Goal: Task Accomplishment & Management: Use online tool/utility

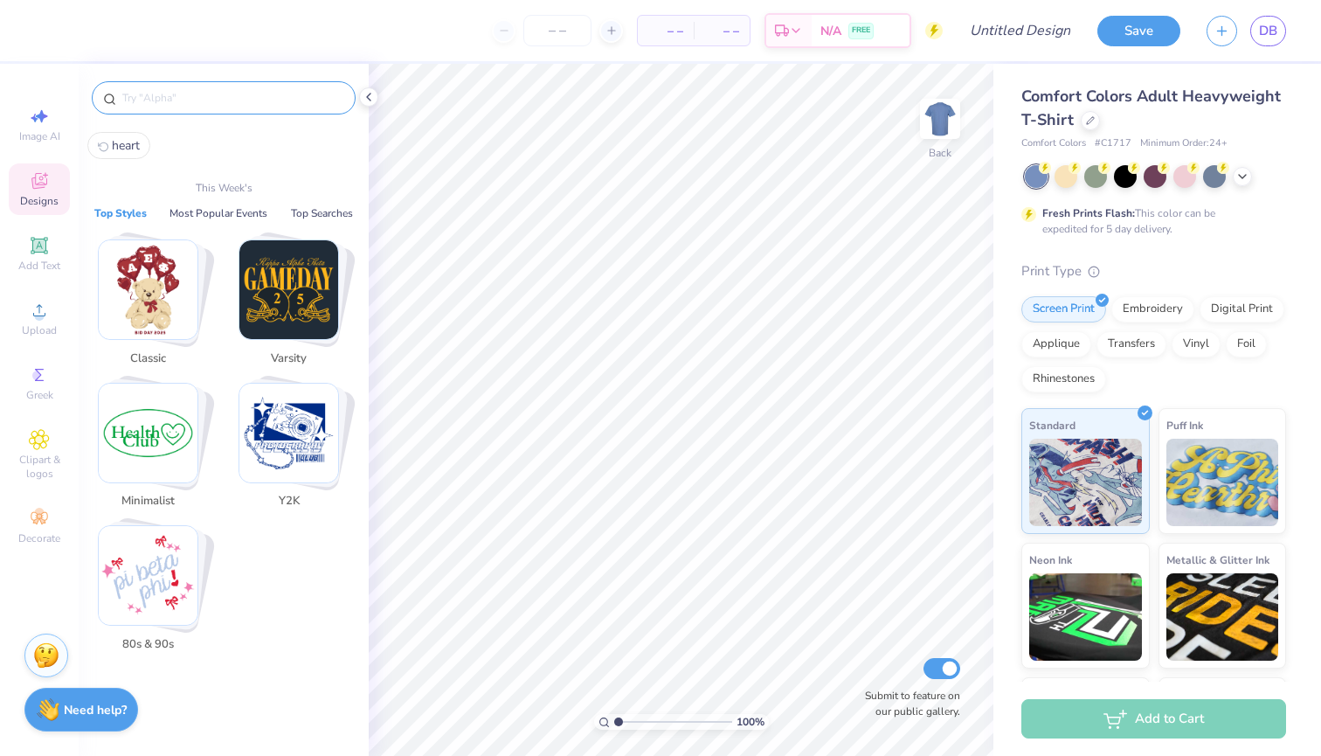
click at [177, 101] on input "text" at bounding box center [233, 97] width 224 height 17
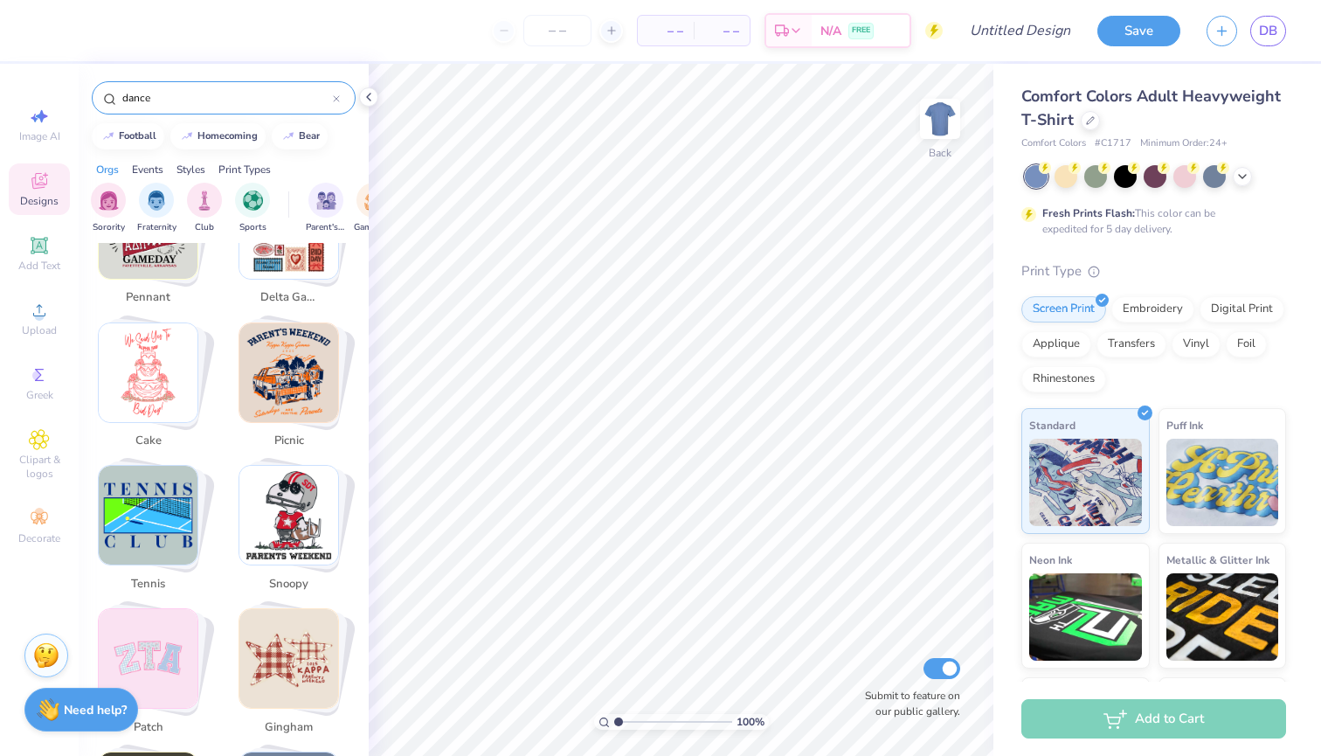
scroll to position [2270, 0]
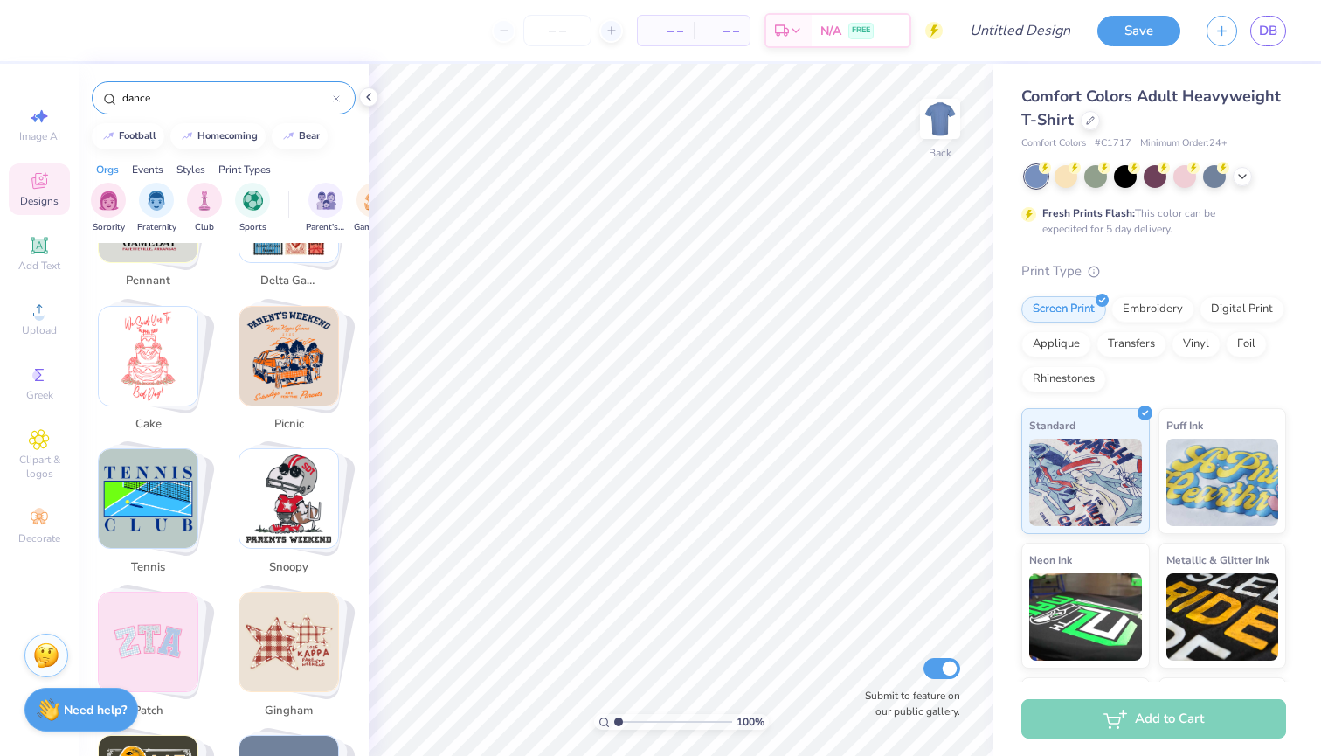
click at [295, 453] on img "Stack Card Button snoopy" at bounding box center [288, 498] width 99 height 99
click at [267, 459] on img "Stack Card Button snoopy" at bounding box center [288, 498] width 99 height 99
click at [285, 458] on img "Stack Card Button snoopy" at bounding box center [288, 498] width 99 height 99
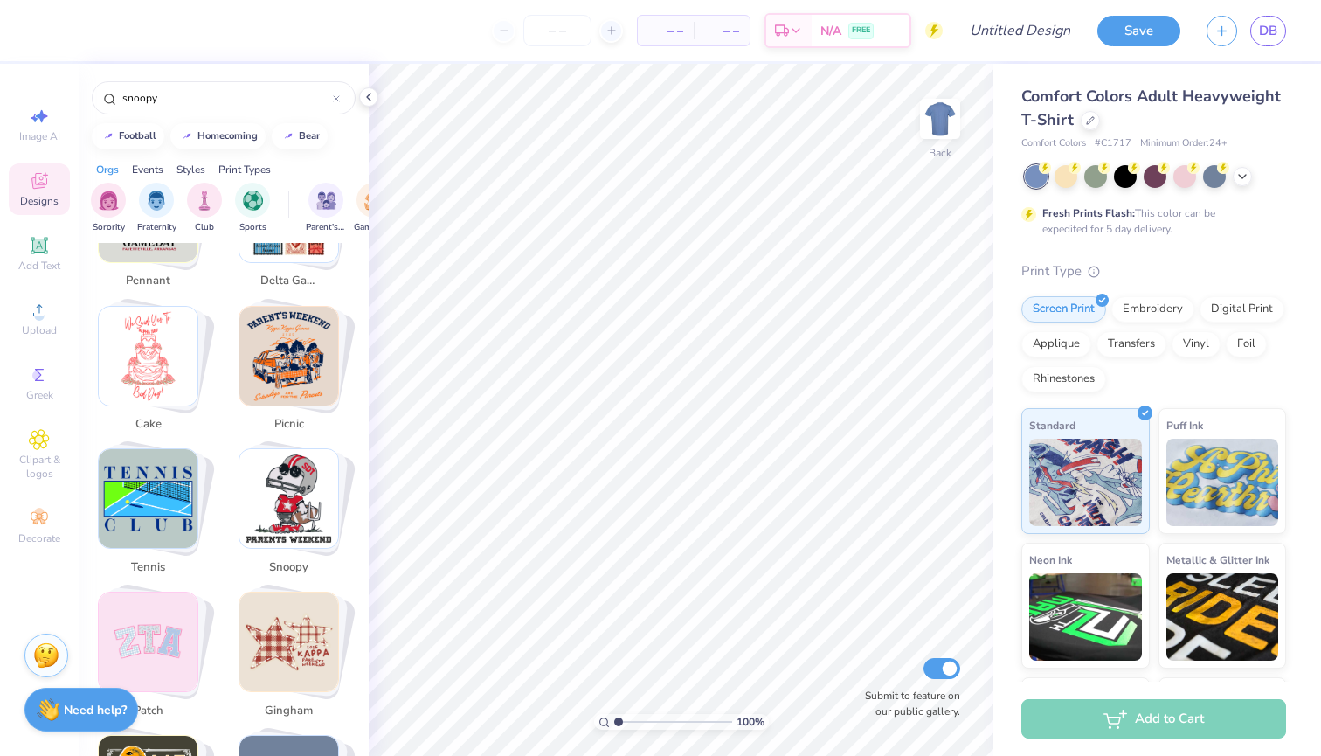
click at [285, 458] on img "Stack Card Button snoopy" at bounding box center [288, 498] width 99 height 99
click at [143, 449] on img "Stack Card Button tennis" at bounding box center [148, 498] width 99 height 99
click at [192, 334] on img "Stack Card Button cake" at bounding box center [148, 356] width 99 height 99
click at [304, 316] on img "Stack Card Button picnic" at bounding box center [288, 356] width 99 height 99
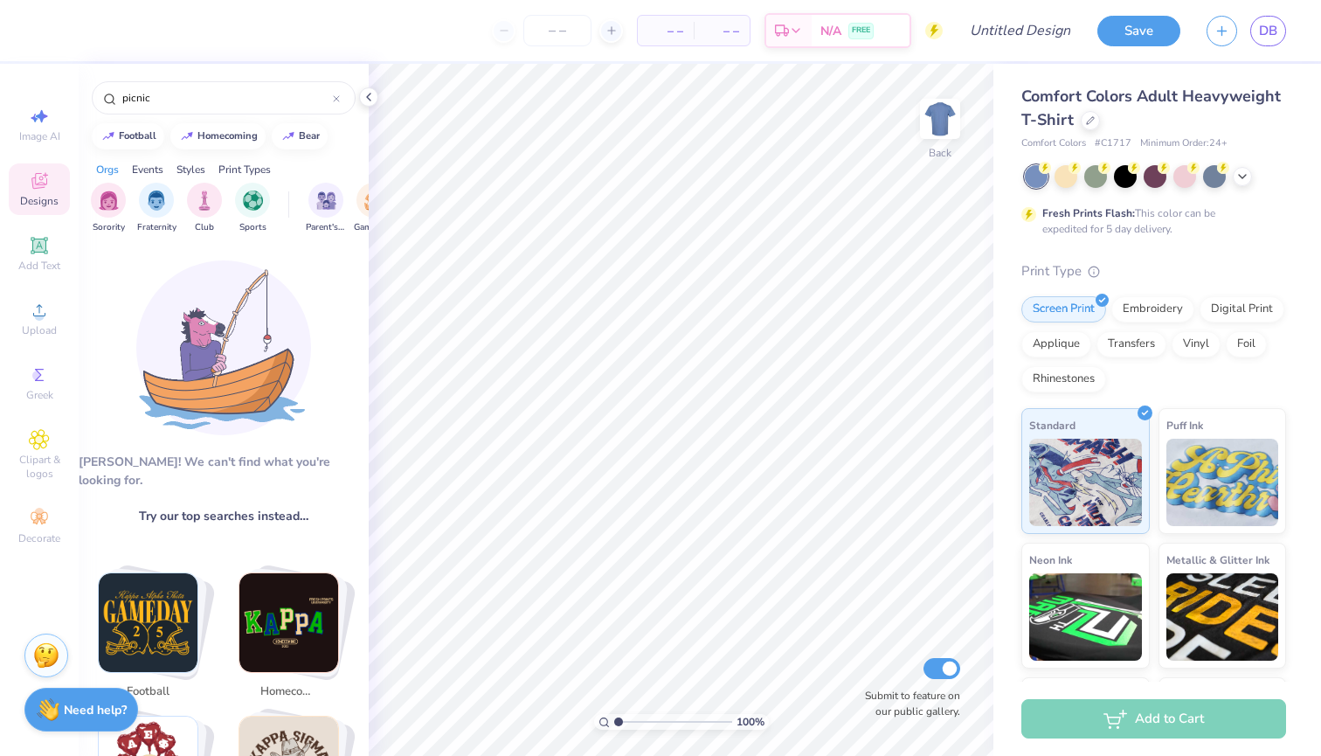
scroll to position [0, 0]
click at [158, 579] on img "Stack Card Button football" at bounding box center [148, 622] width 99 height 99
type input "football"
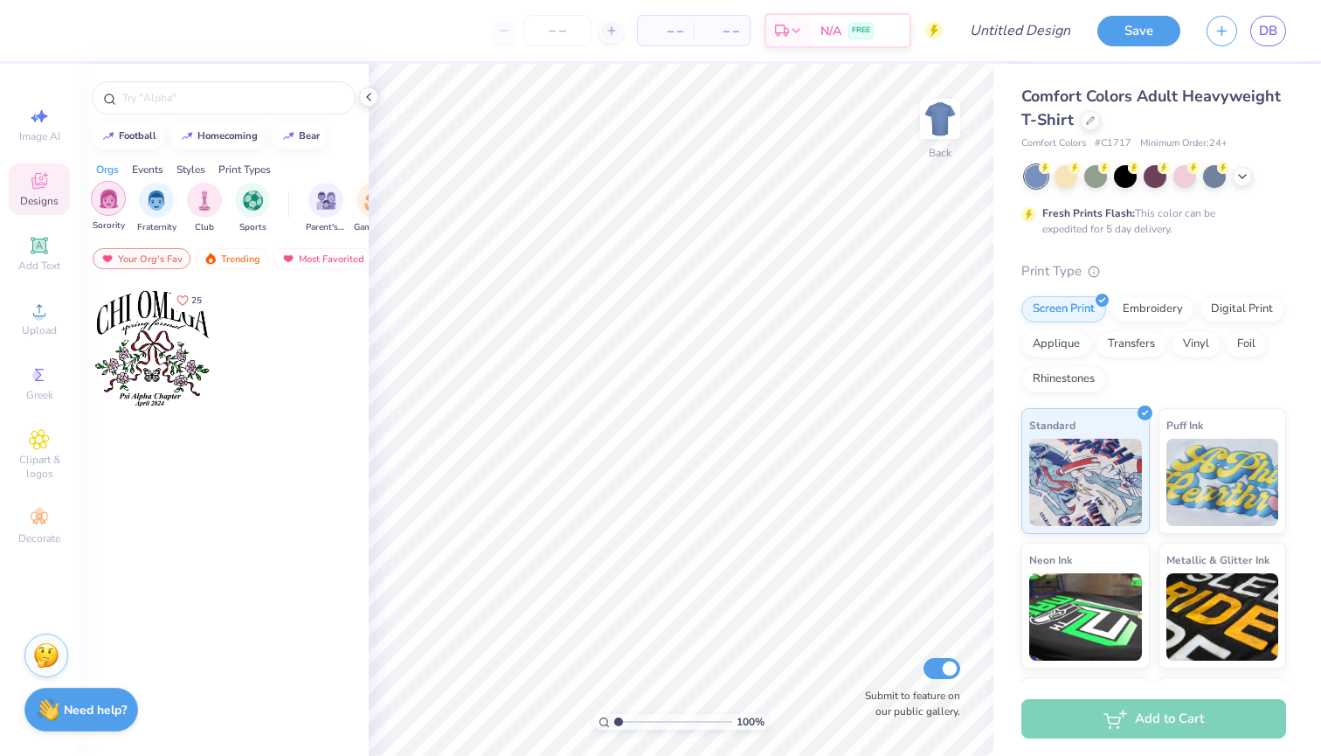
click at [111, 205] on img "filter for Sorority" at bounding box center [109, 199] width 20 height 20
click at [159, 202] on img "filter for Fraternity" at bounding box center [156, 199] width 19 height 20
click at [174, 189] on div "filter for Sorority" at bounding box center [171, 186] width 16 height 16
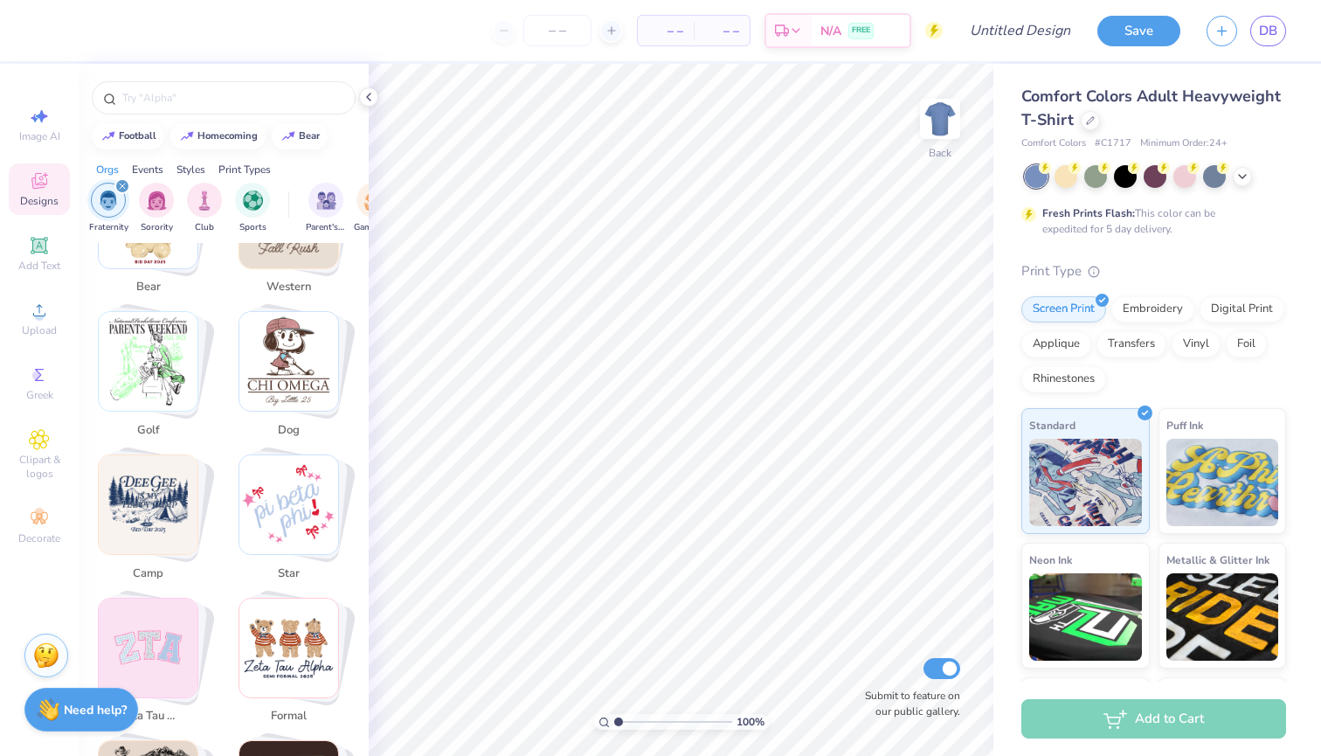
scroll to position [566, 0]
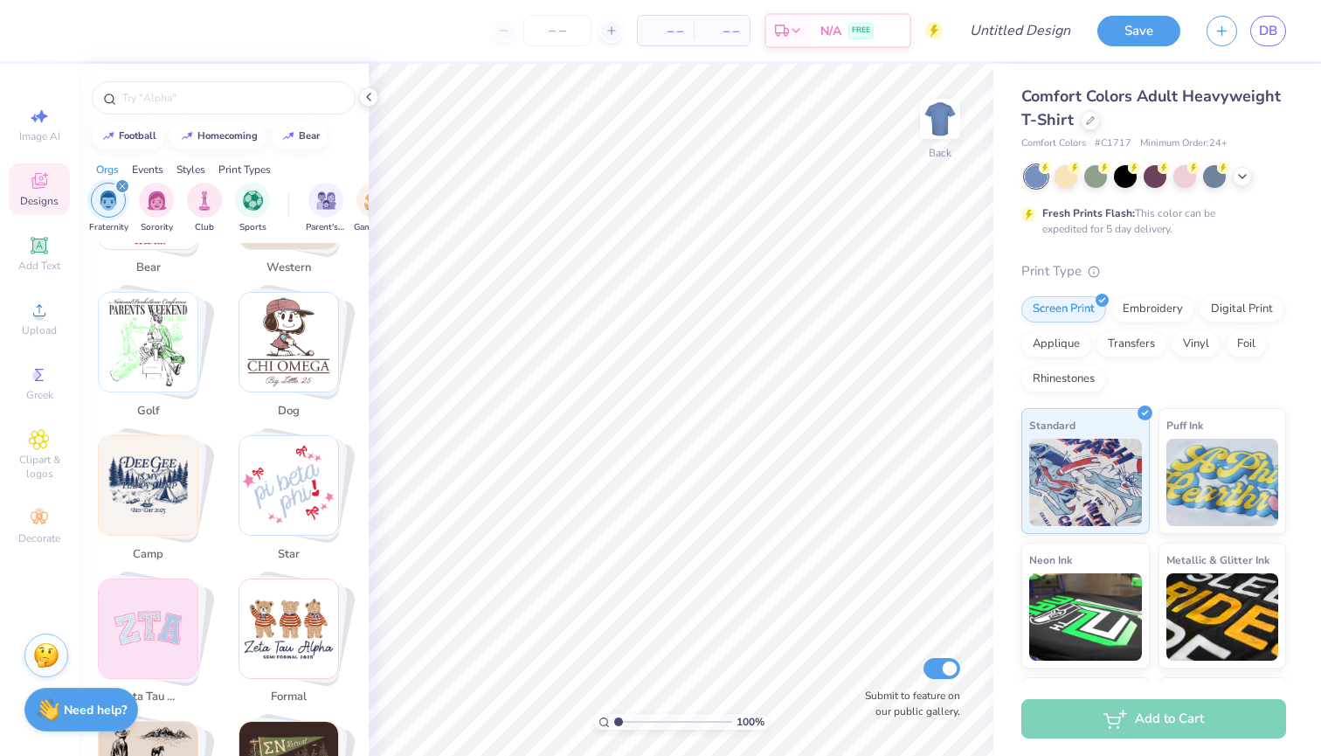
click at [294, 343] on img "Stack Card Button dog" at bounding box center [288, 342] width 99 height 99
type input "dog"
click at [291, 329] on img "Stack Card Button dog" at bounding box center [288, 342] width 99 height 99
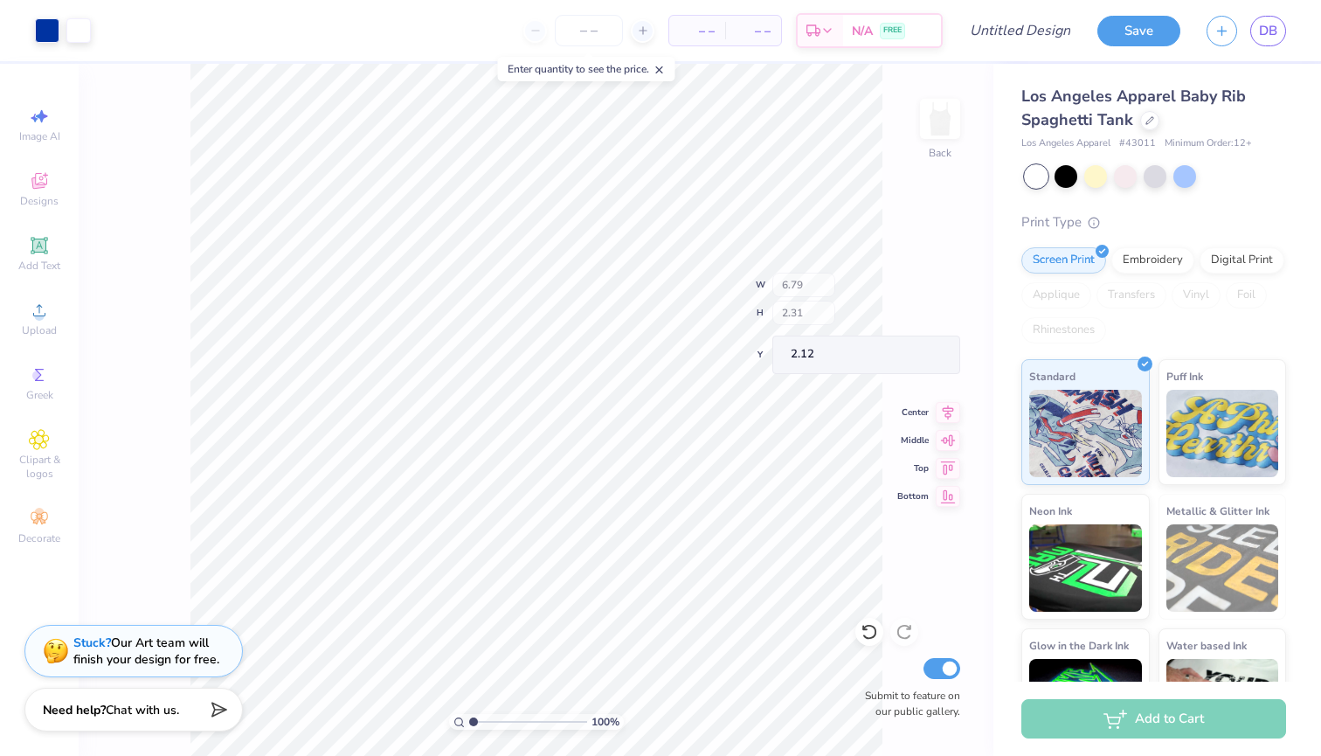
type input "6.38"
type input "1.12"
type input "3.03"
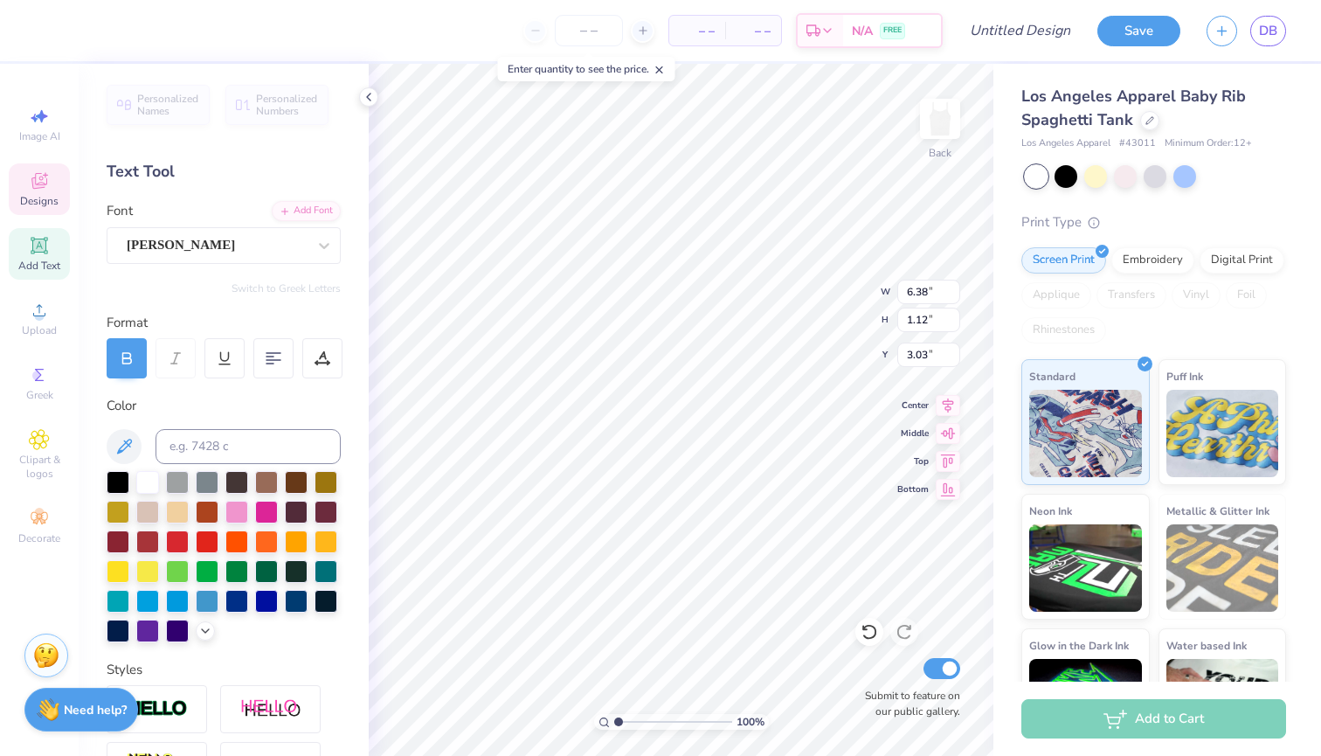
scroll to position [0, 2]
type textarea "CofC Delta"
type input "1.31"
type input "0.76"
type input "3.07"
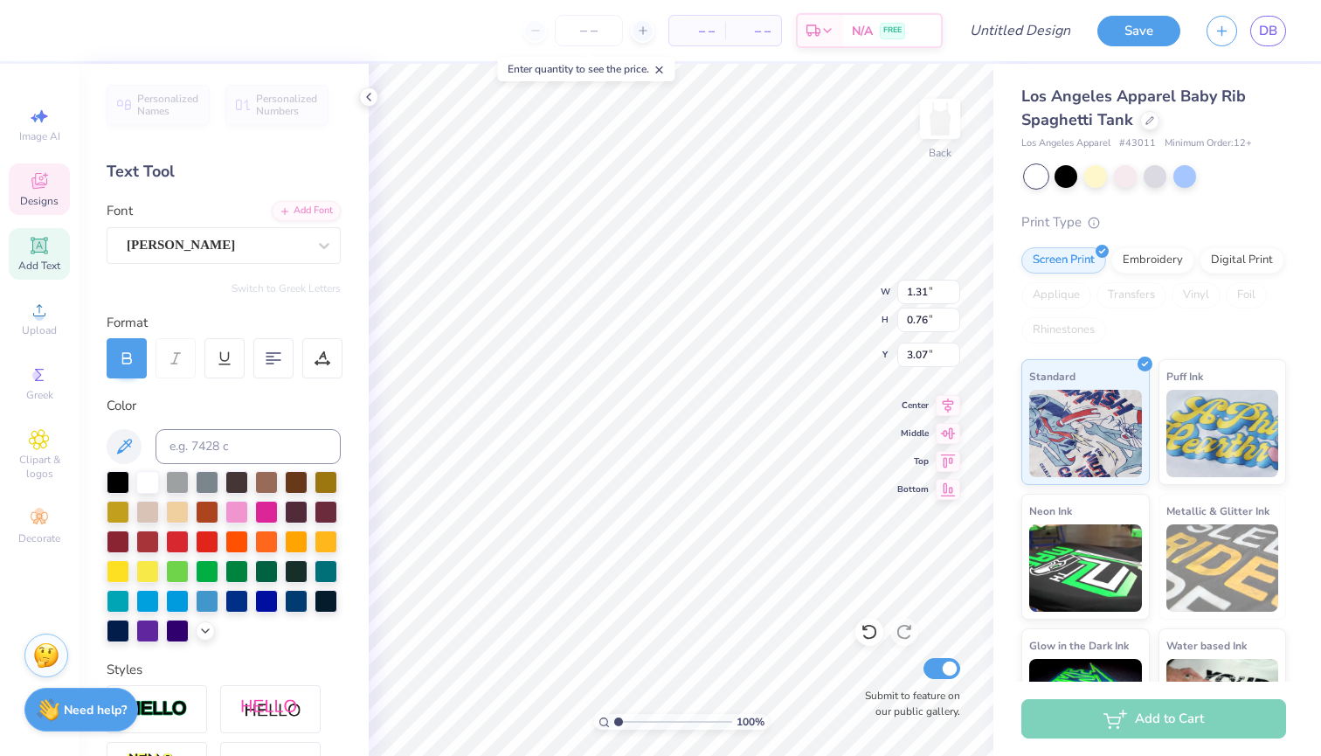
type input "5.31"
type input "1.10"
type input "3.05"
type textarea "CofC Dan"
type input "1.31"
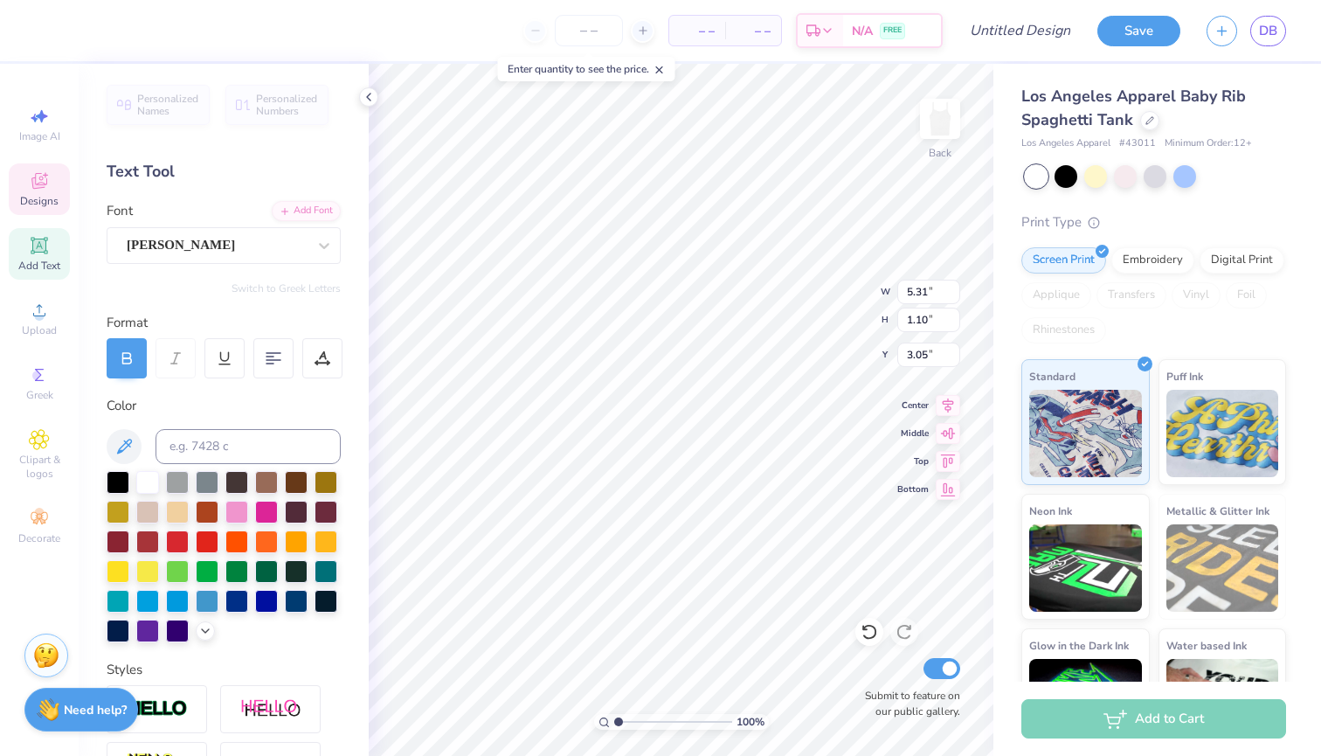
type input "0.76"
type input "3.07"
type textarea "a"
type textarea "ce"
type input "2.90"
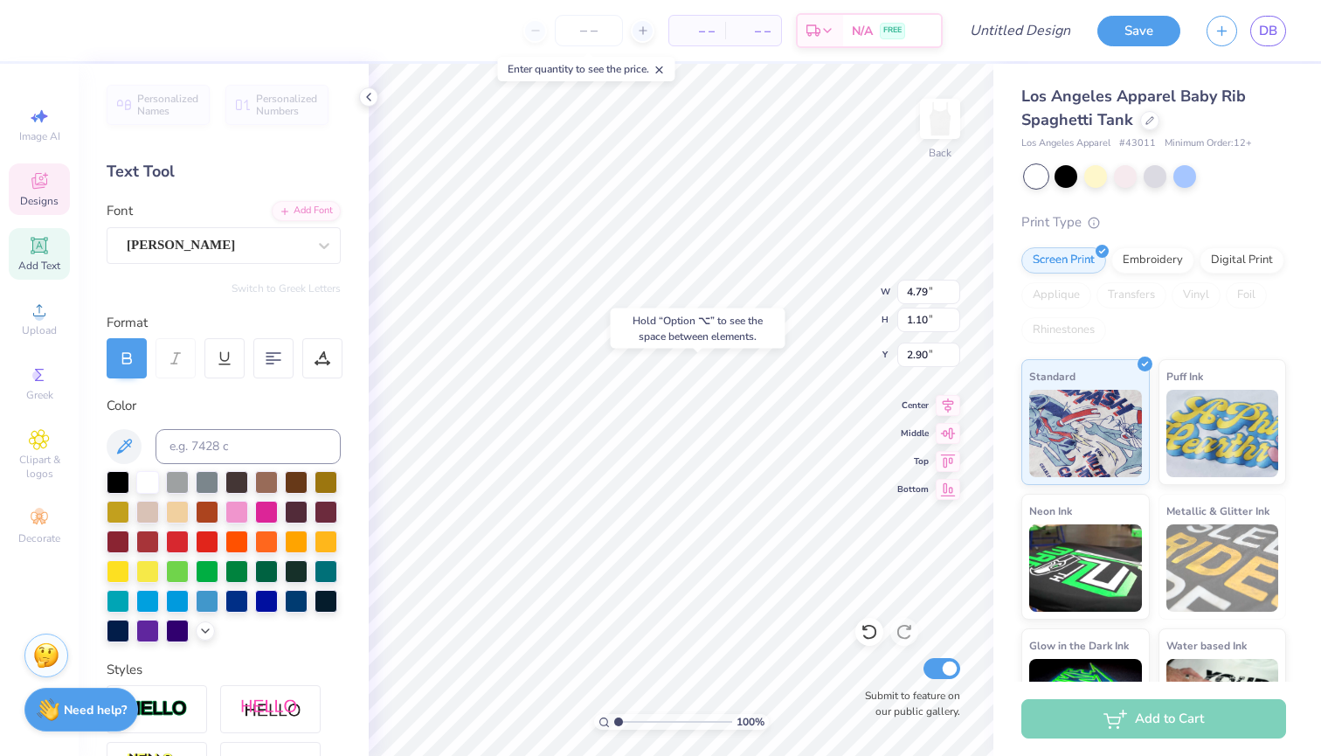
type input "2.14"
type input "2.22"
type input "2.12"
type input "1.00"
type input "0.41"
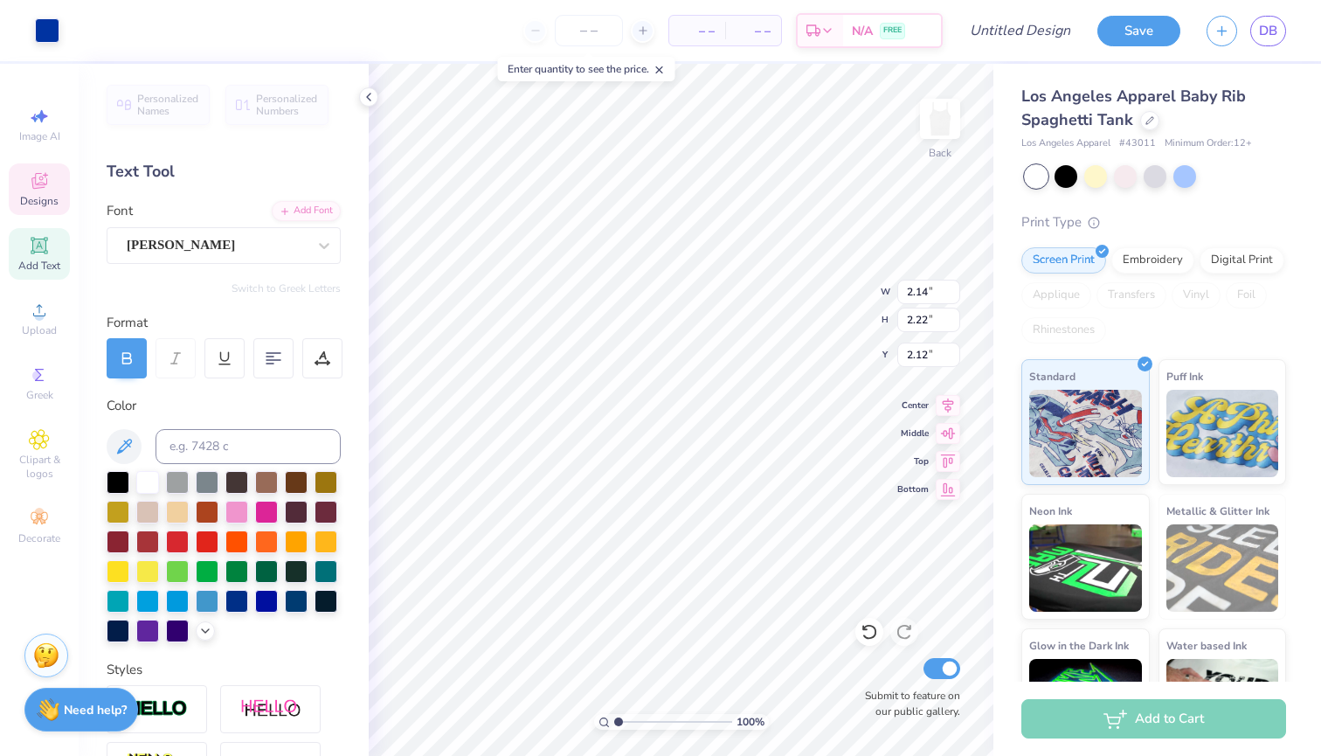
type input "3.24"
type input "4.79"
type input "1.10"
type input "2.90"
type input "2.14"
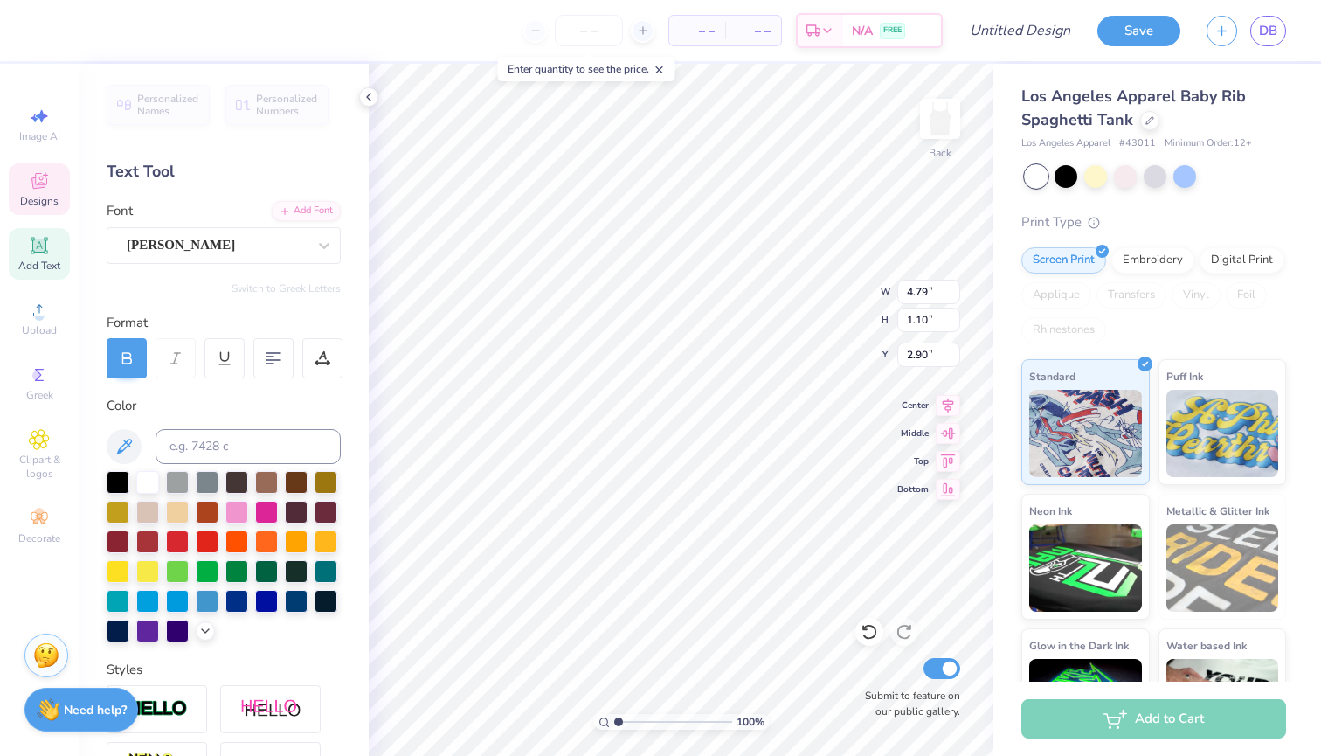
type input "2.22"
type input "2.12"
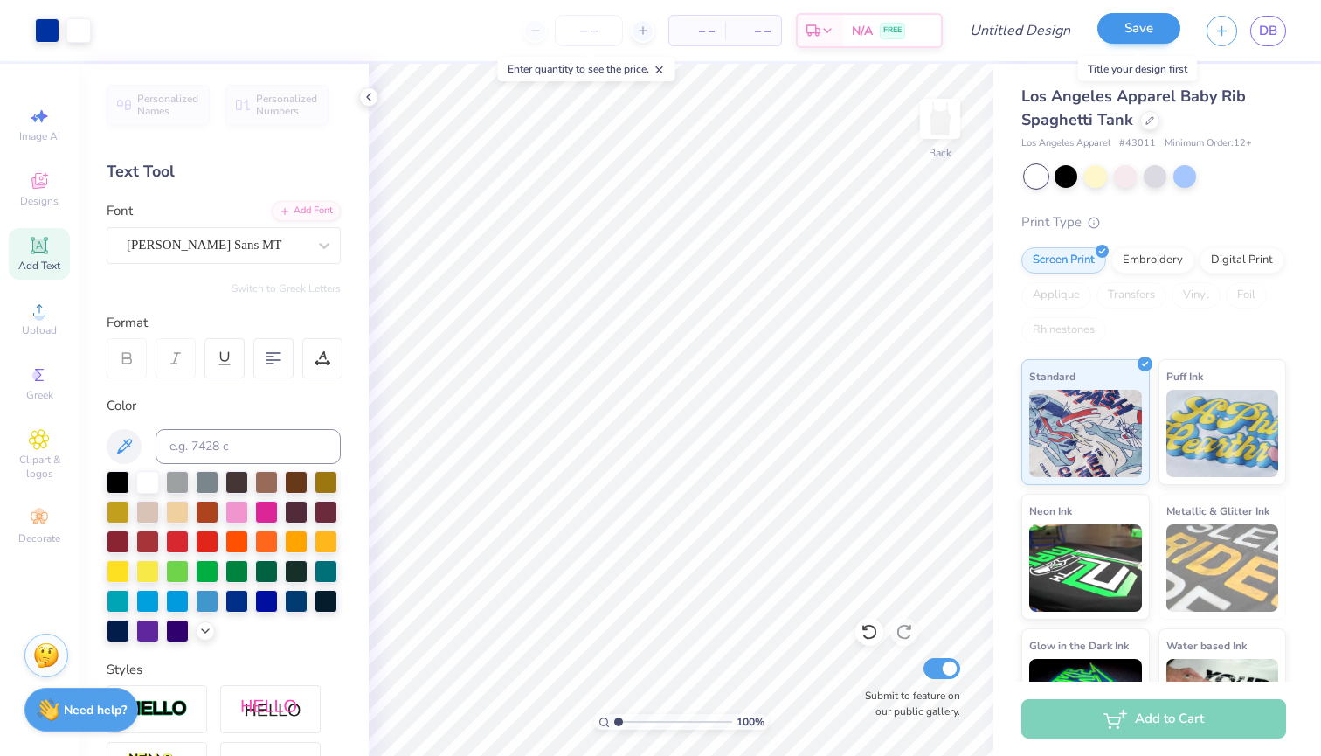
click at [1165, 18] on button "Save" at bounding box center [1139, 28] width 83 height 31
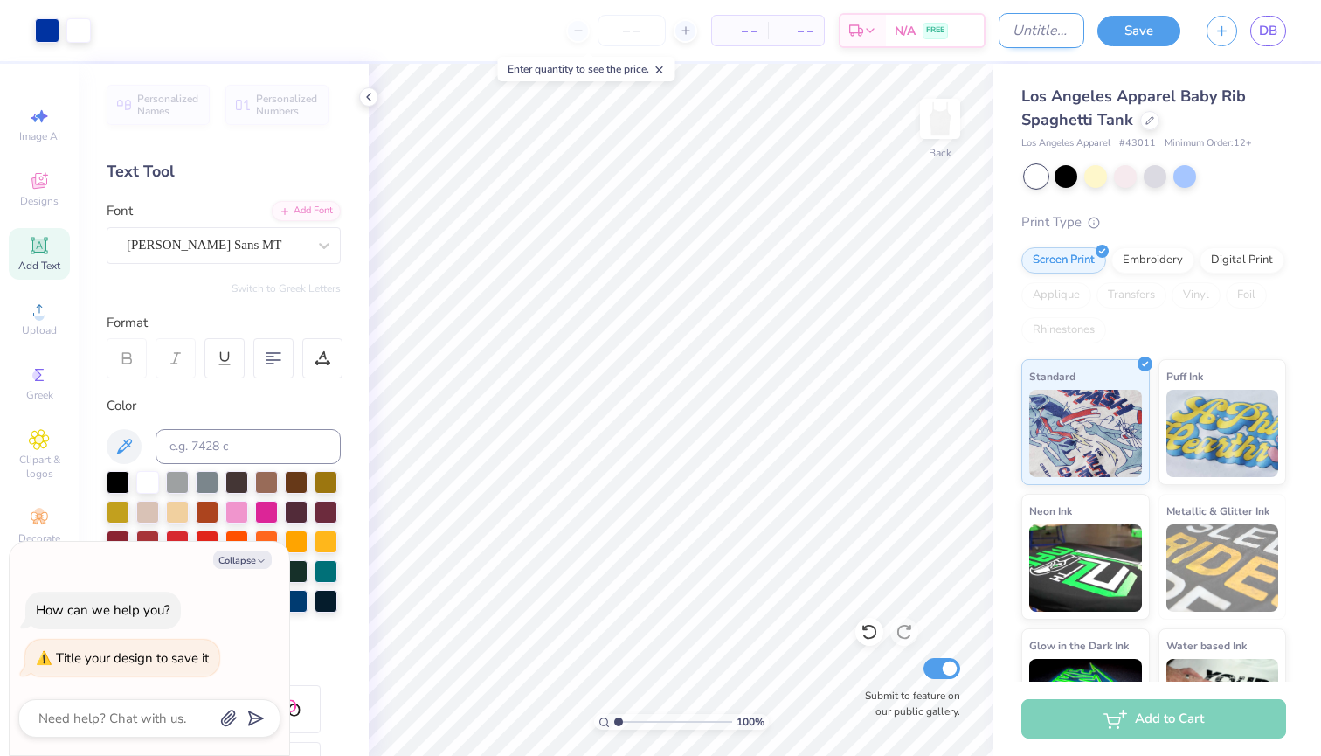
type textarea "x"
click at [999, 29] on input "Design Title" at bounding box center [1042, 30] width 86 height 35
type input "d"
type textarea "x"
type input "dd"
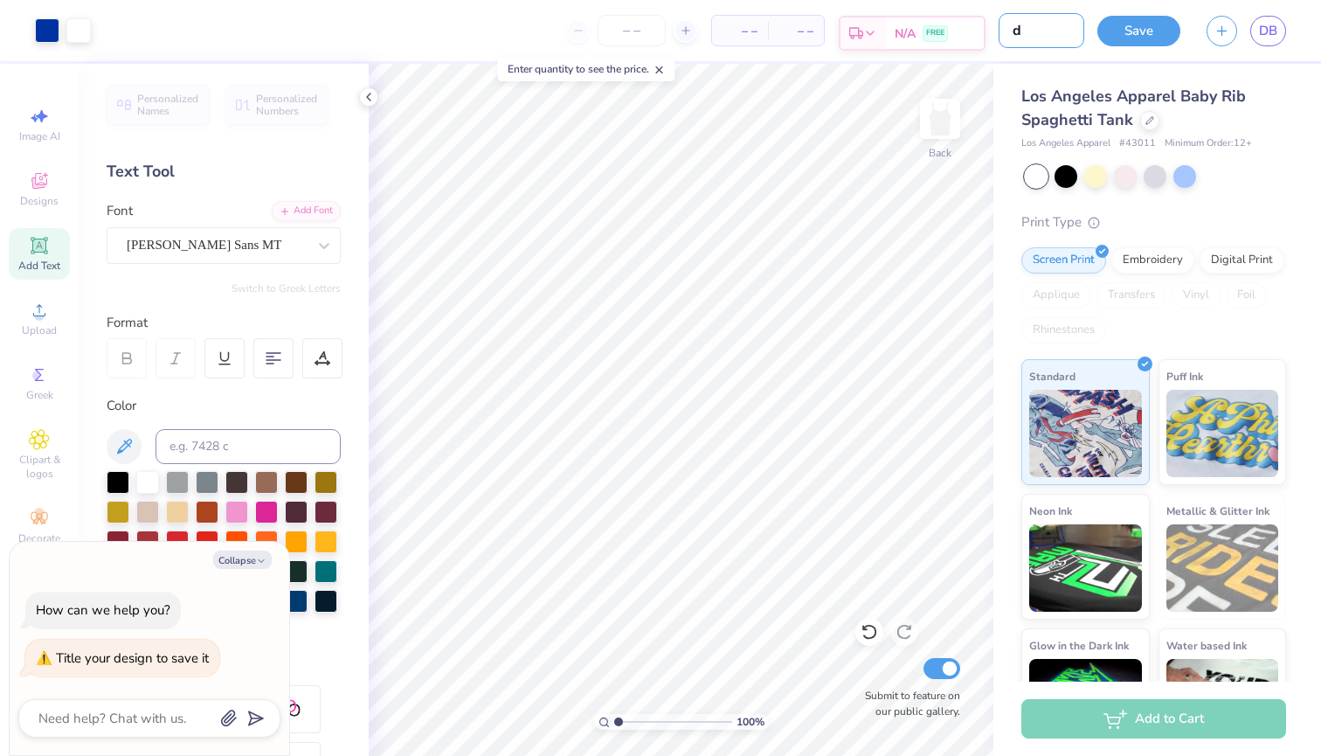
type textarea "x"
type input "dda"
type textarea "x"
type input "ddan"
type textarea "x"
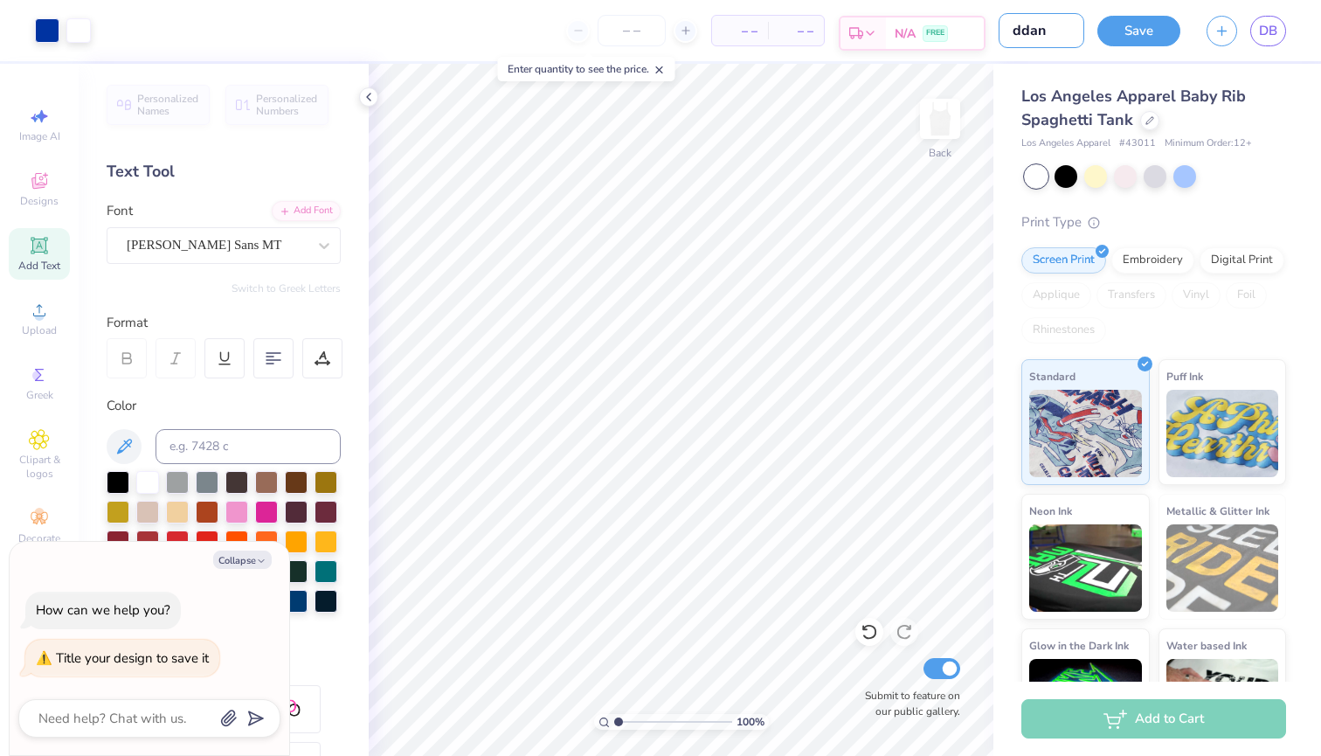
type input "ddanc"
type textarea "x"
type input "ddance"
type textarea "x"
type input "dance"
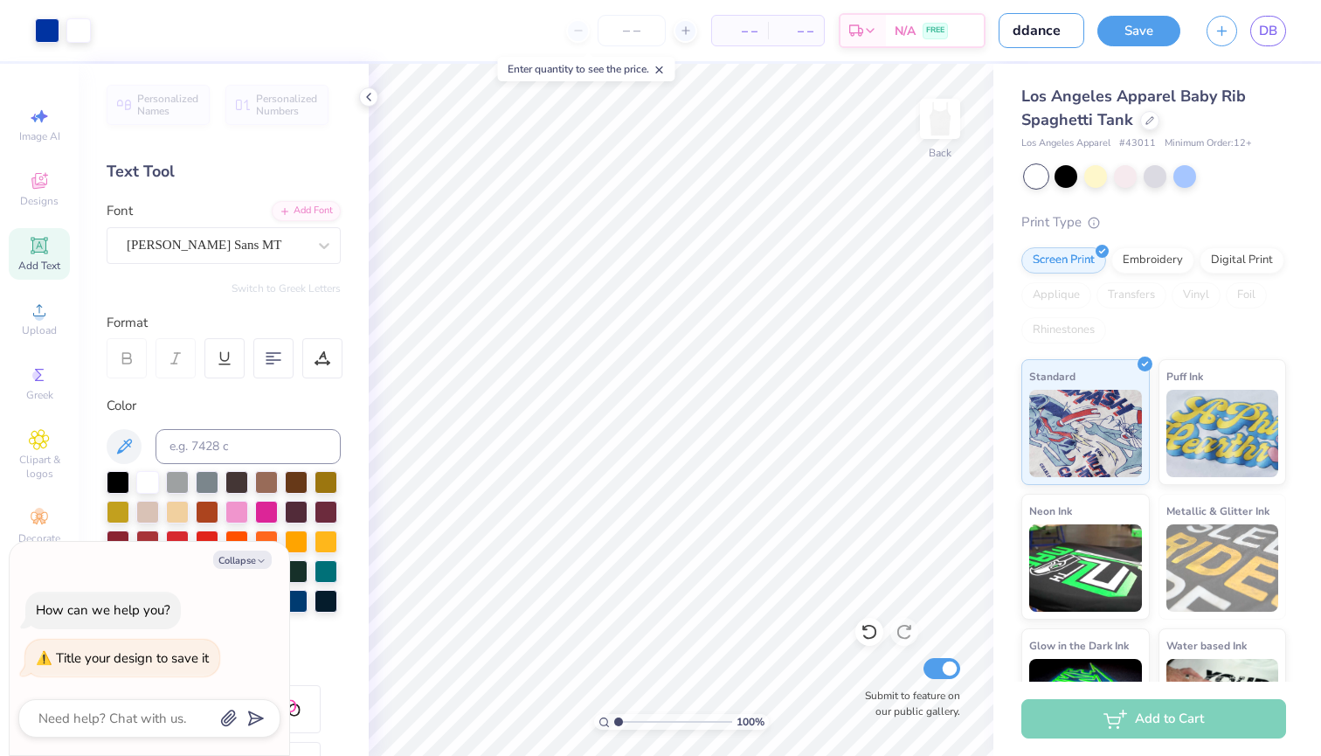
type textarea "x"
type input "dance"
click at [1124, 22] on button "Save" at bounding box center [1139, 28] width 83 height 31
click at [1127, 29] on div "Save" at bounding box center [1139, 31] width 83 height 31
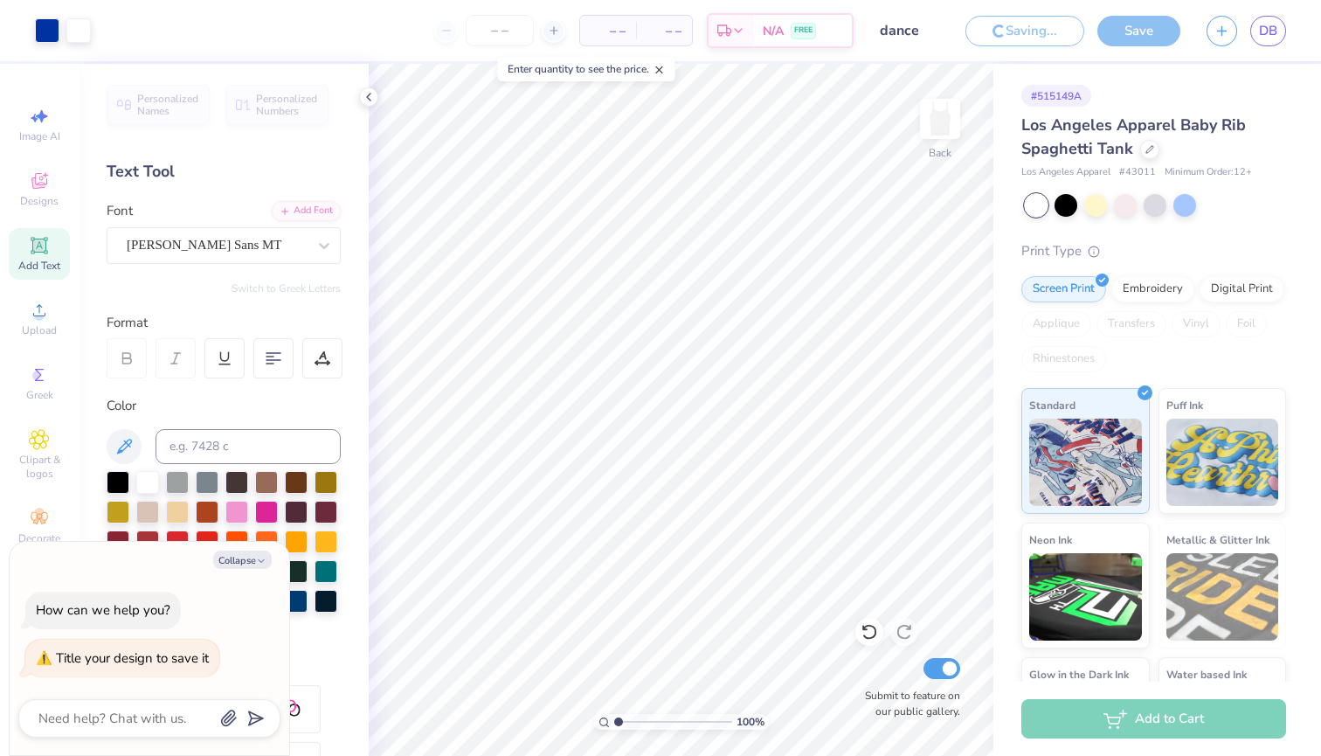
type textarea "x"
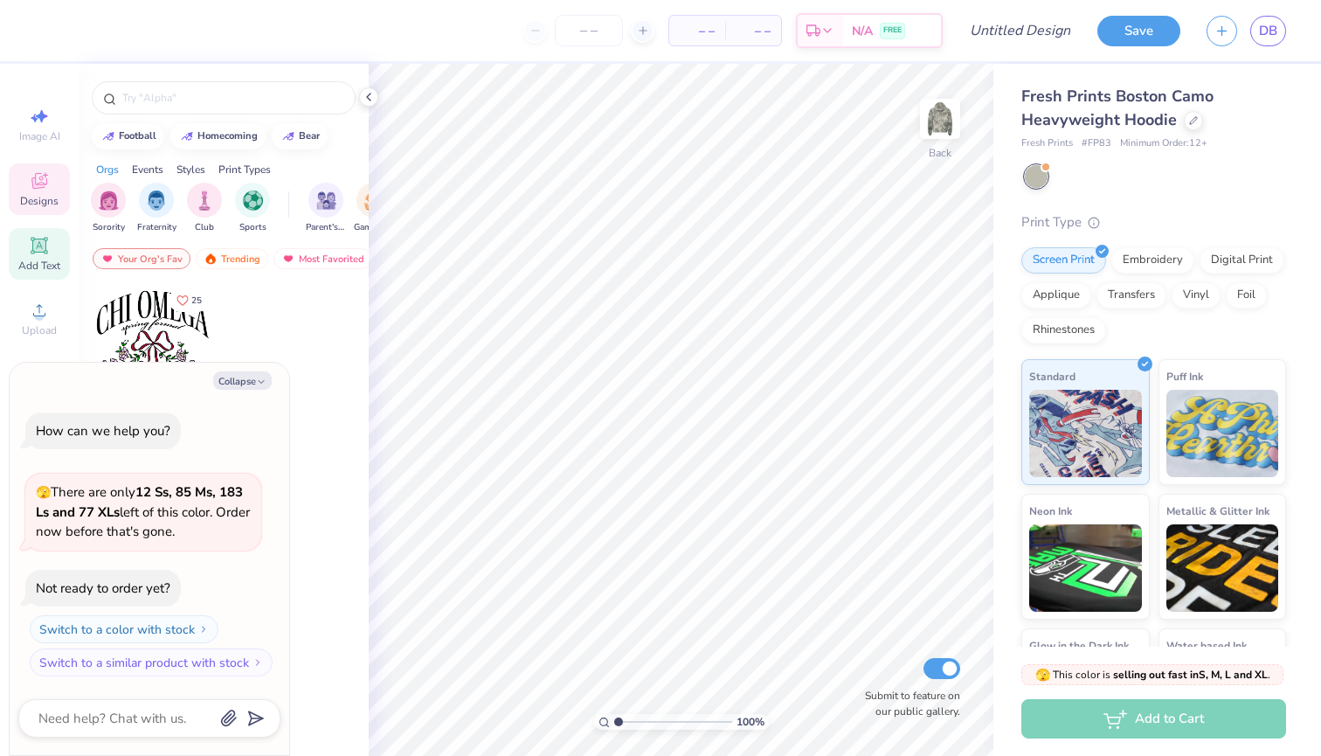
click at [43, 254] on icon at bounding box center [39, 245] width 21 height 21
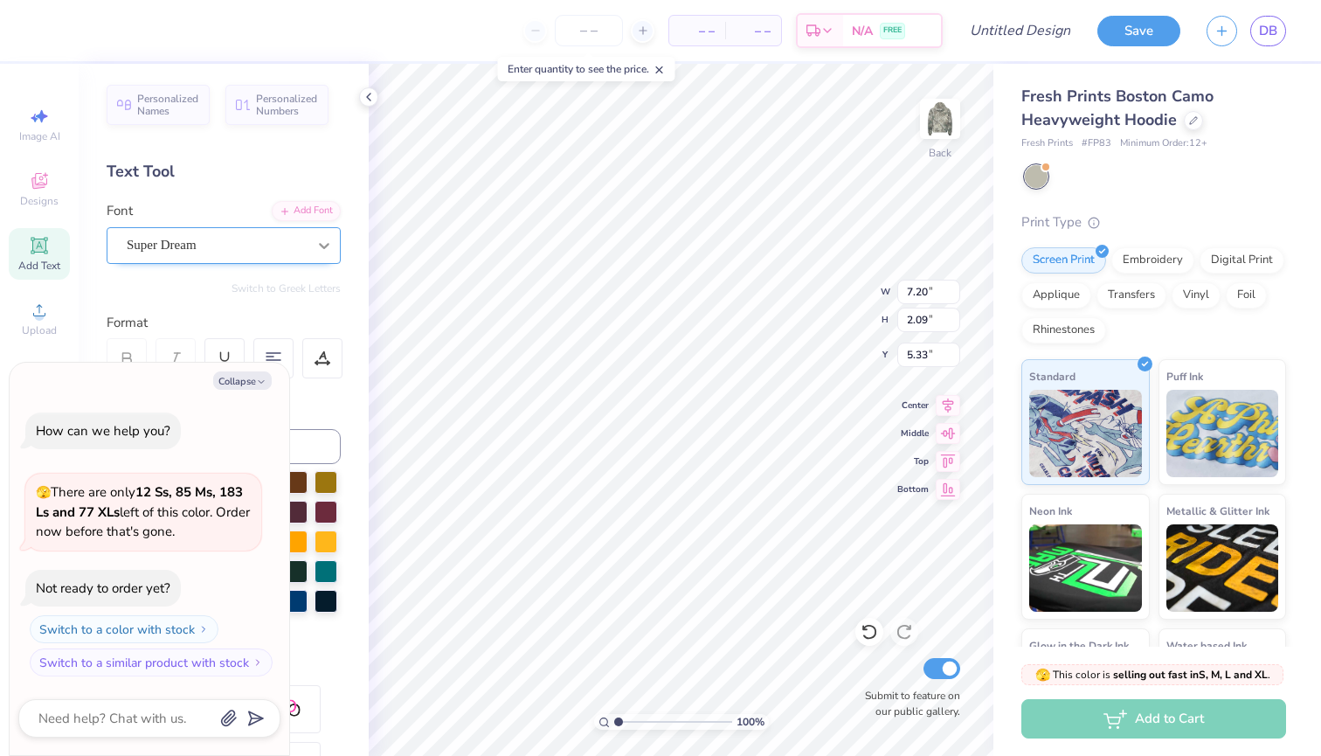
click at [322, 250] on icon at bounding box center [323, 245] width 17 height 17
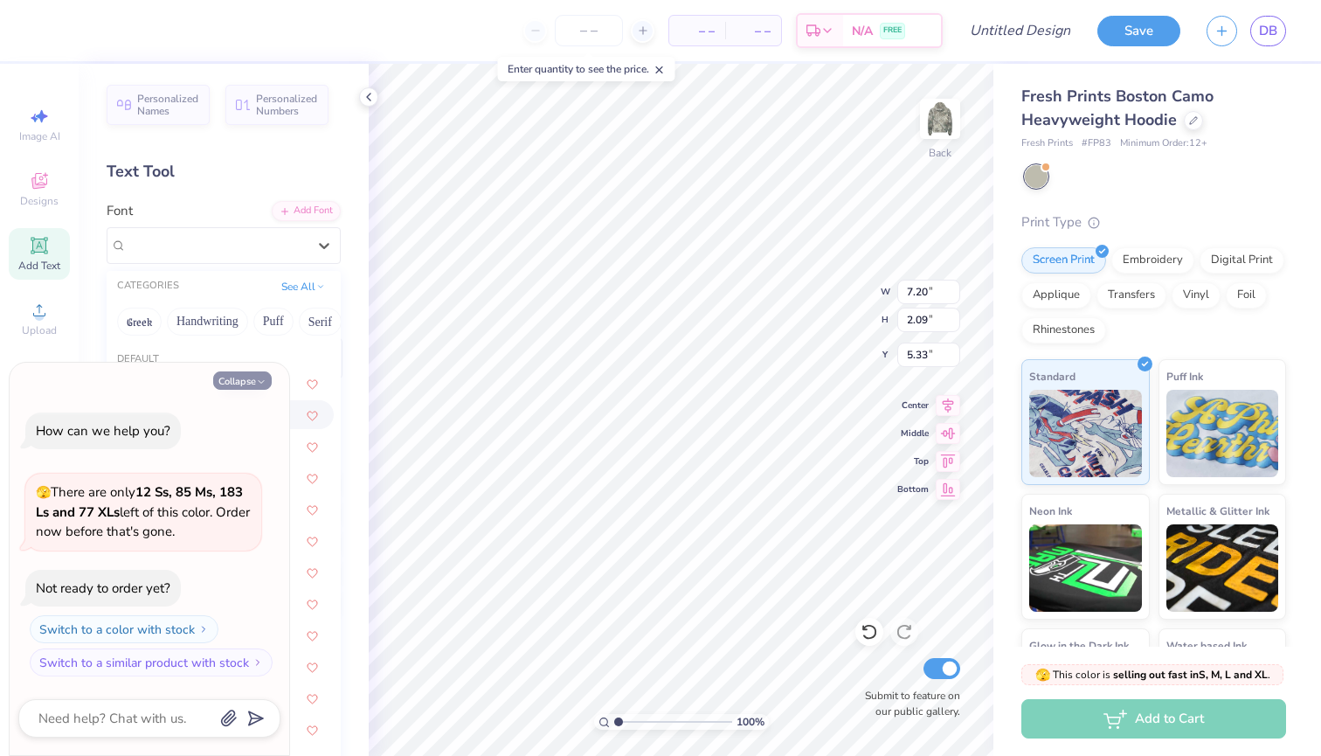
click at [266, 383] on icon "button" at bounding box center [261, 382] width 10 height 10
type textarea "x"
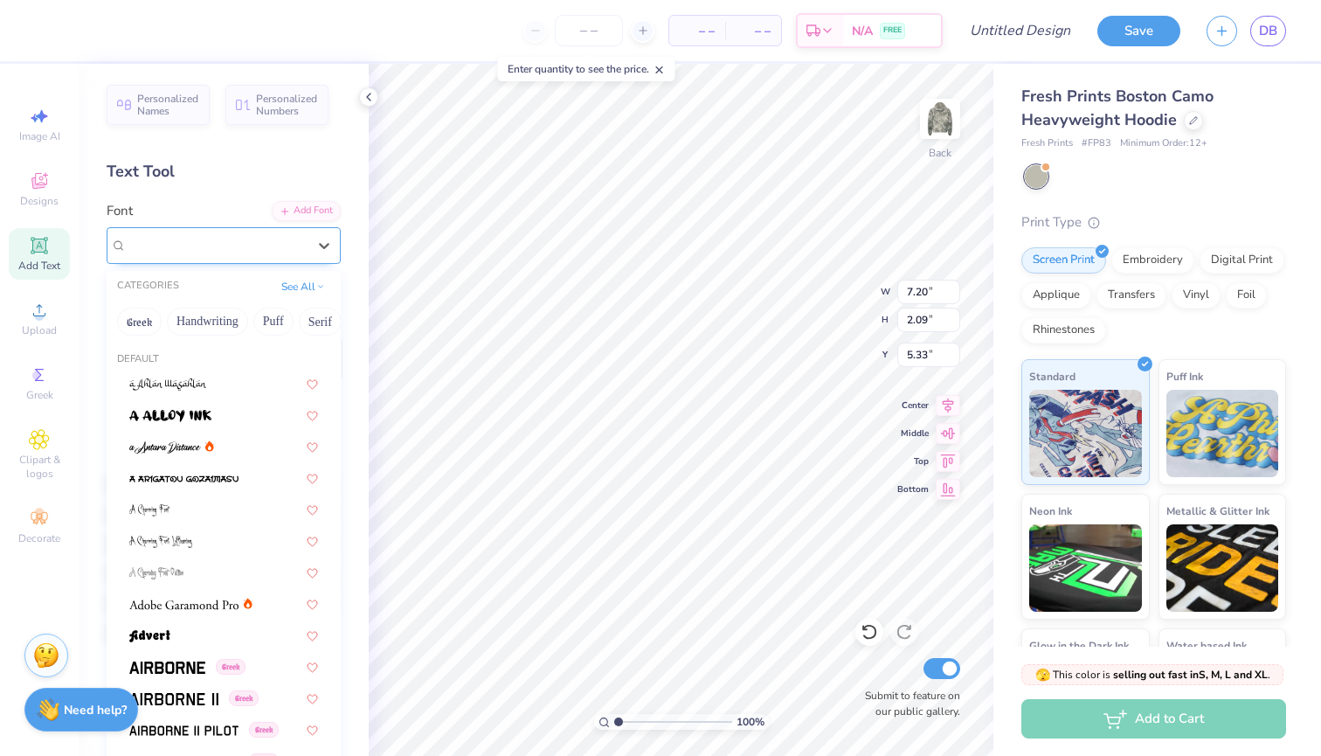
click at [259, 245] on div "Super Dream" at bounding box center [217, 245] width 184 height 27
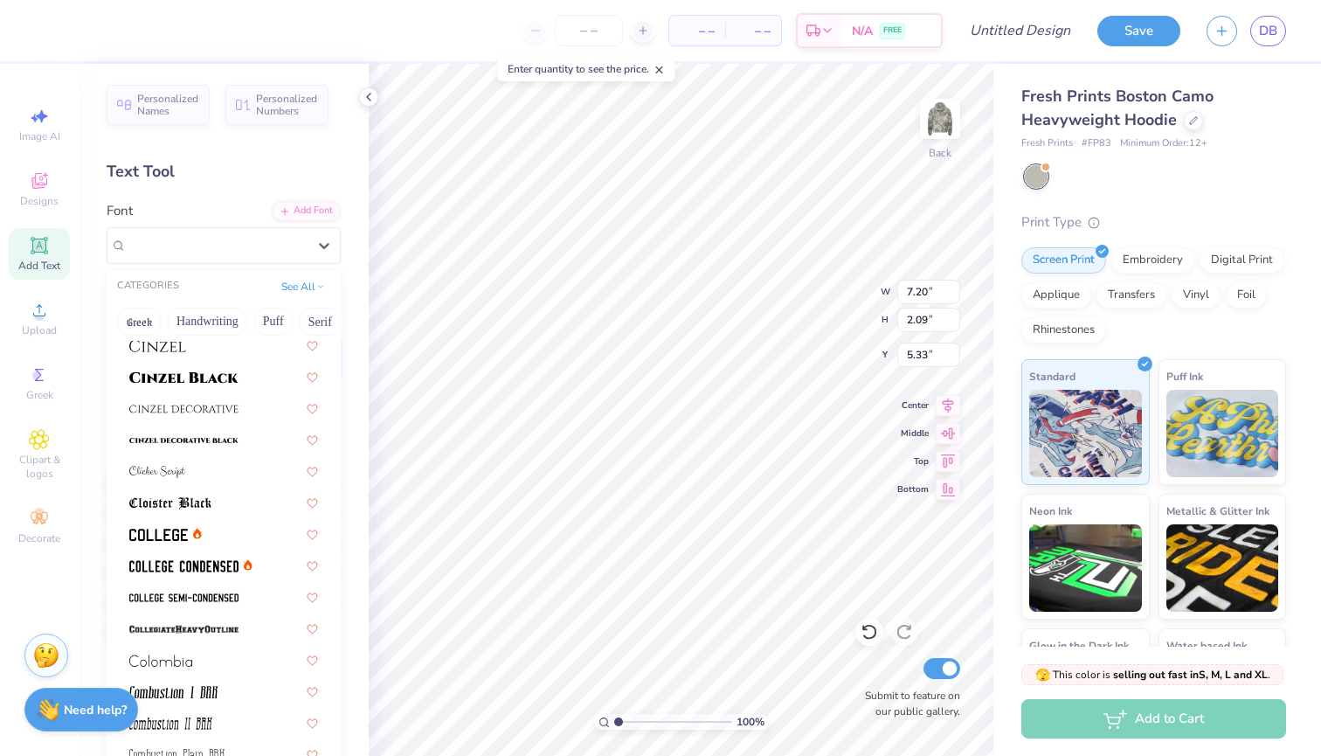
scroll to position [2338, 0]
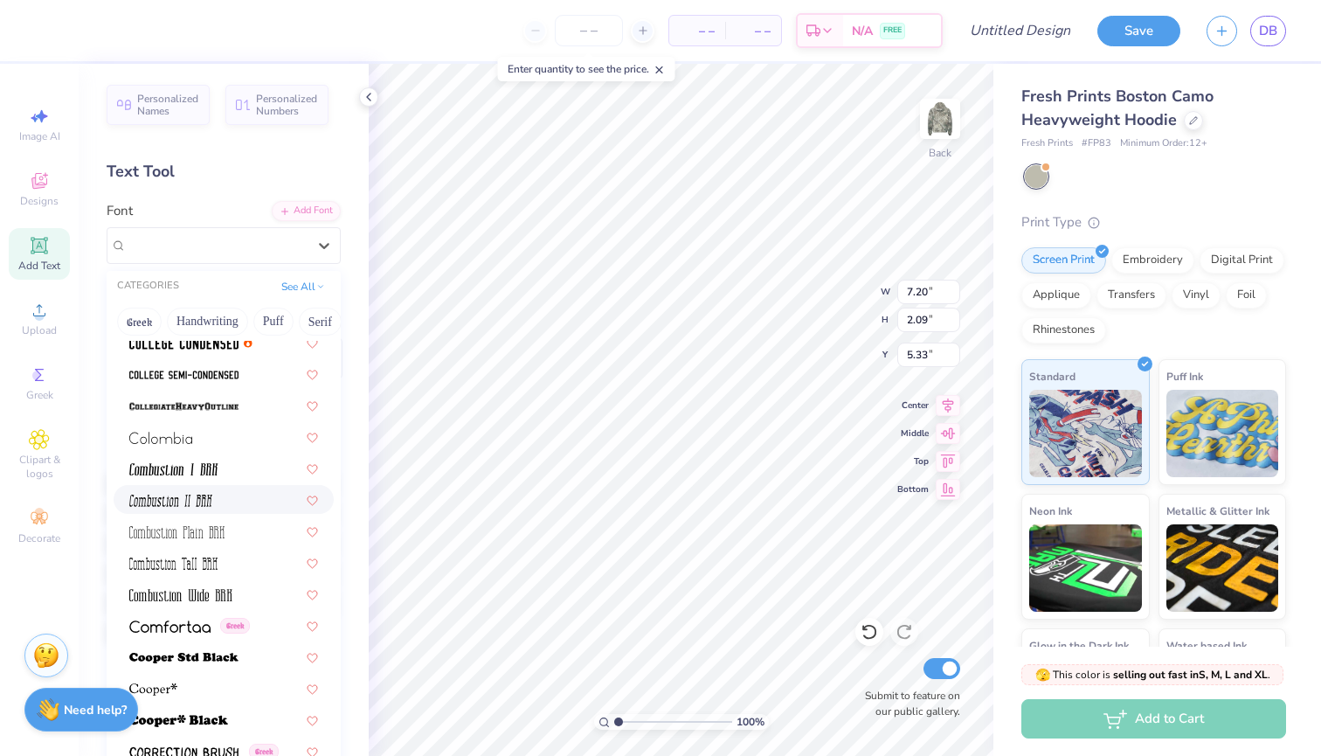
type input "n"
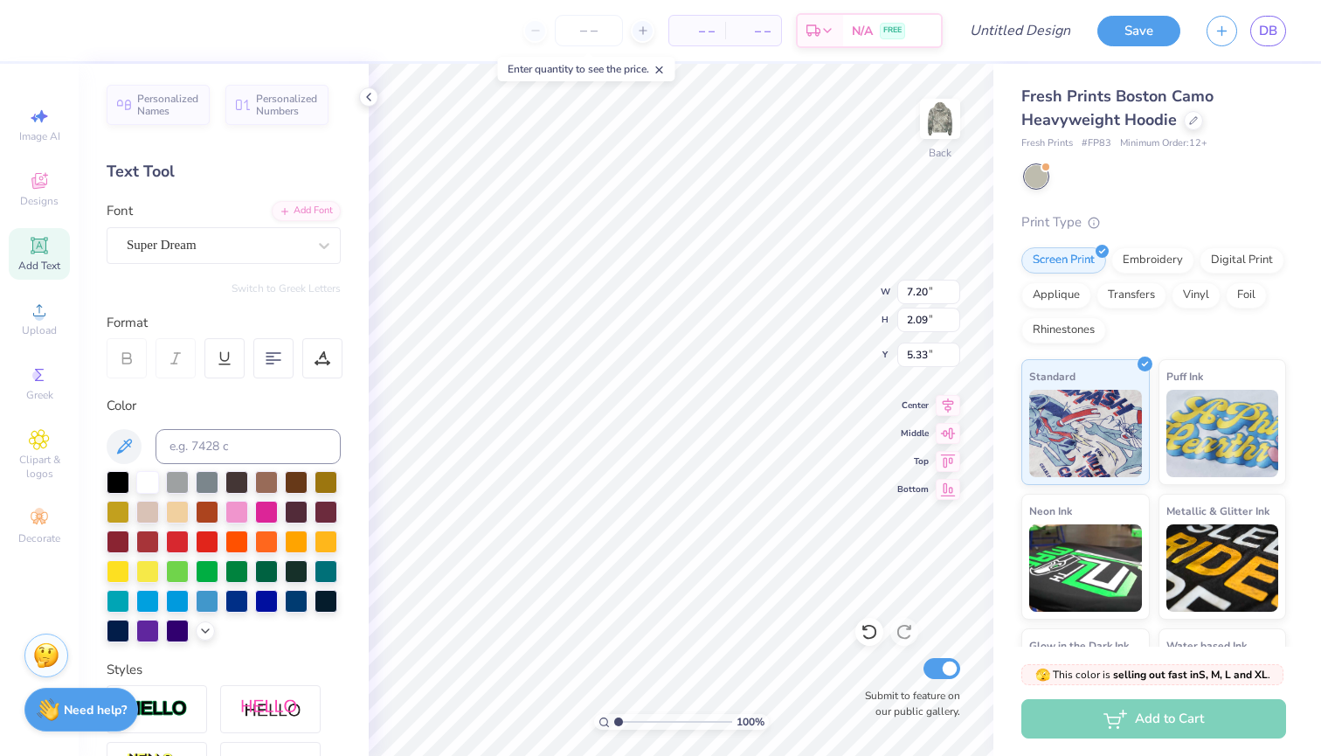
scroll to position [0, 2]
type textarea "SIG KAP"
click at [239, 508] on div at bounding box center [236, 510] width 23 height 23
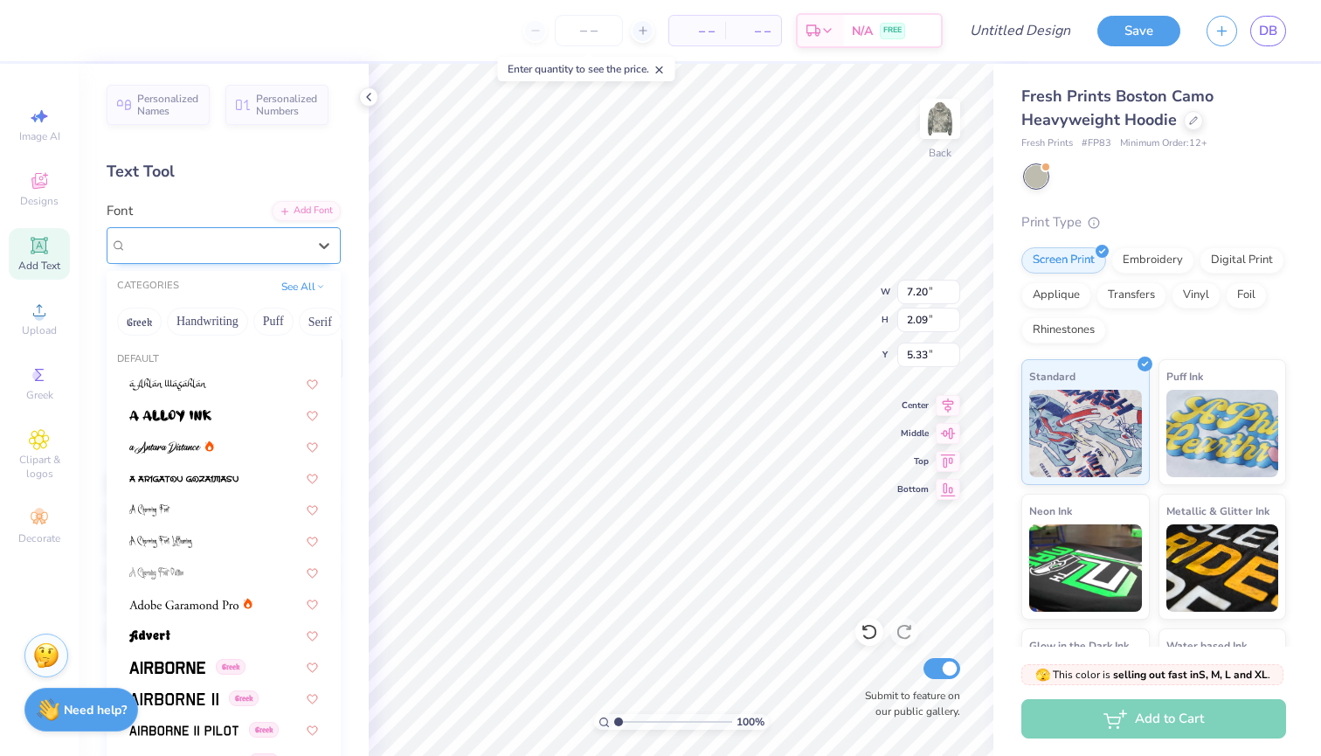
click at [256, 258] on div "Super Dream" at bounding box center [217, 245] width 184 height 27
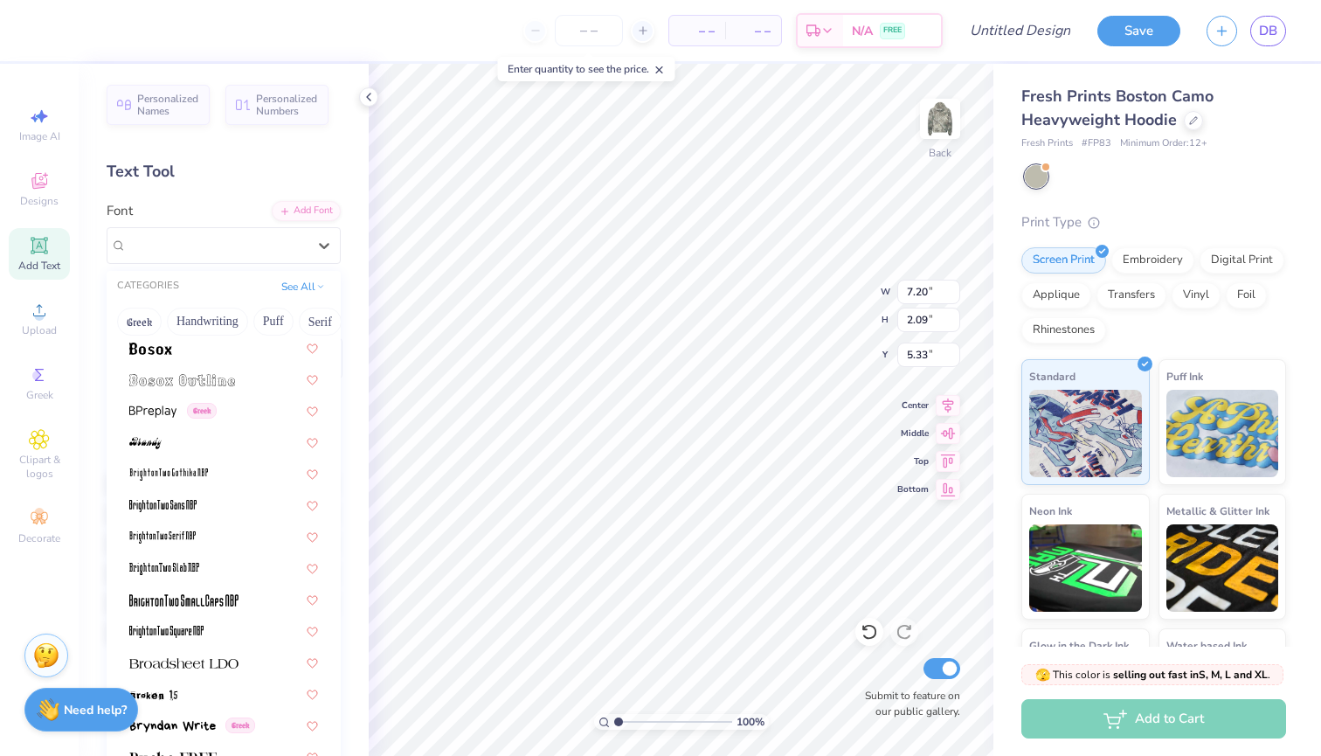
scroll to position [1448, 0]
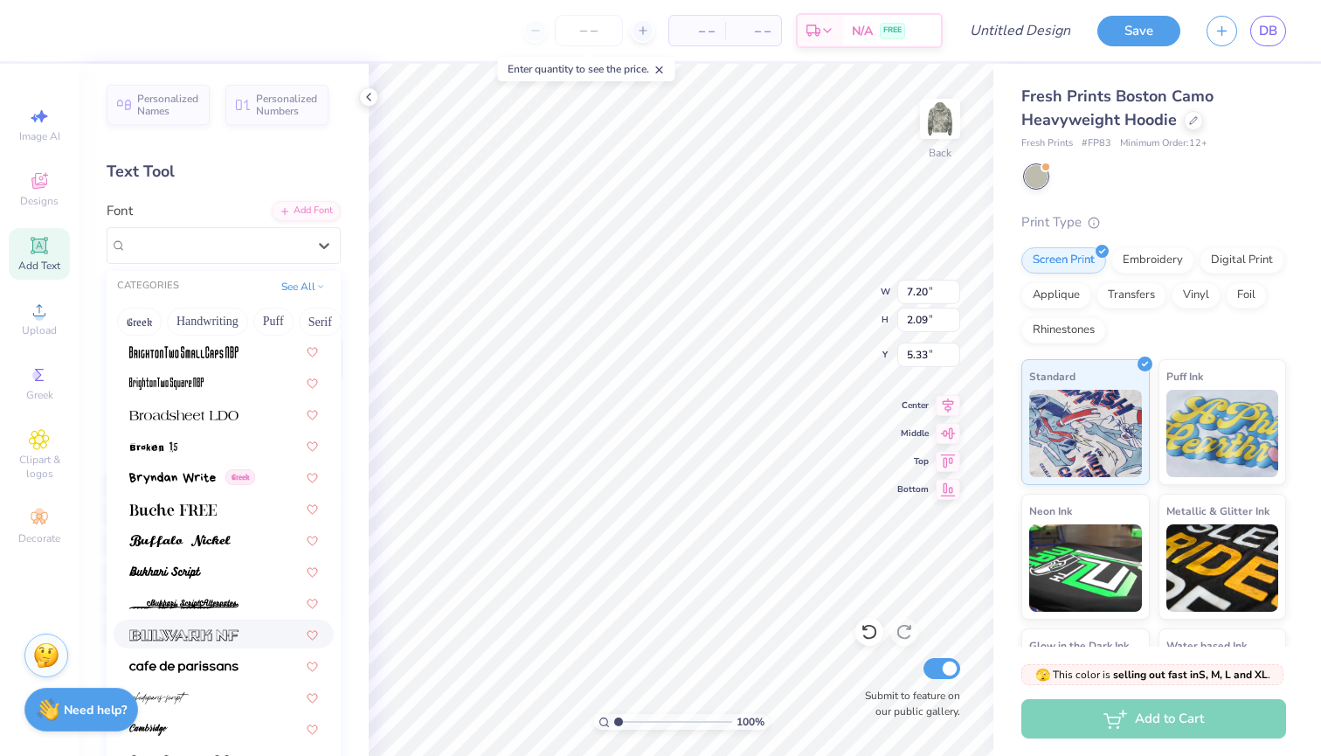
click at [210, 638] on img at bounding box center [183, 635] width 109 height 12
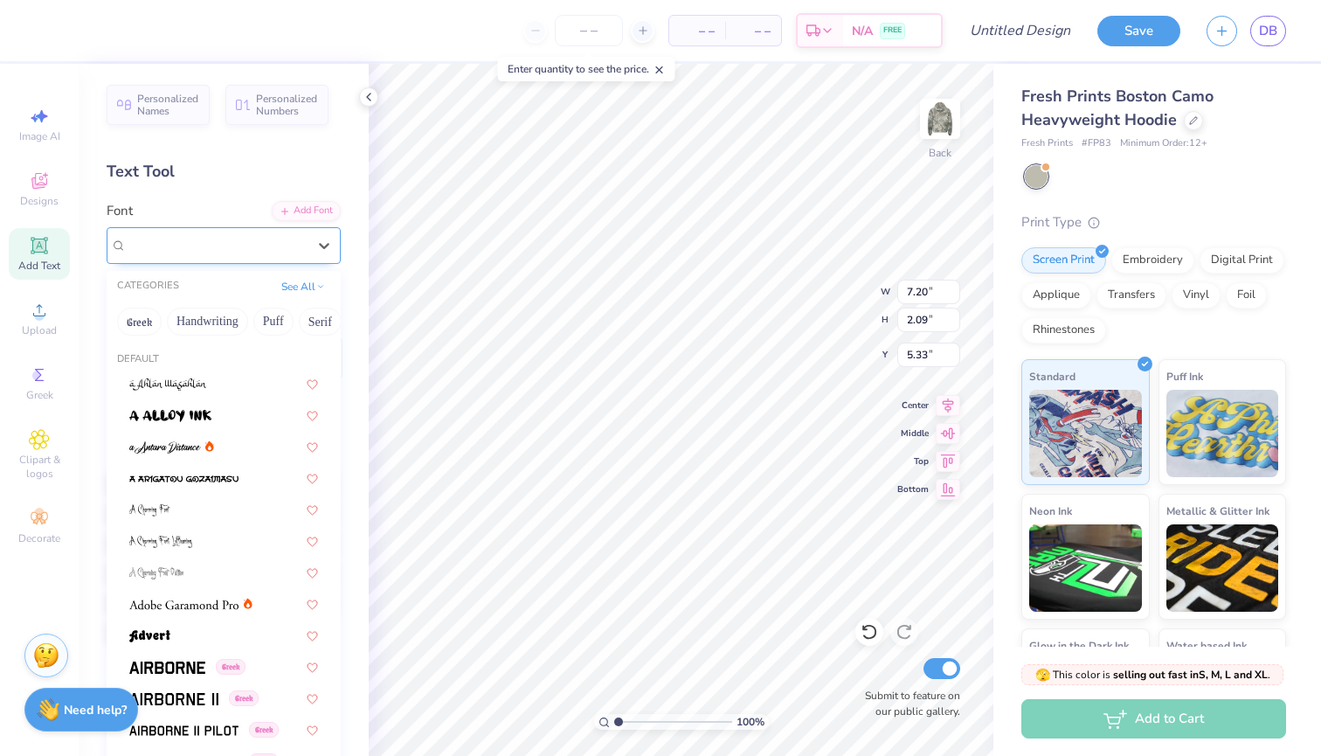
click at [270, 253] on div "Bulwark NF" at bounding box center [217, 245] width 184 height 27
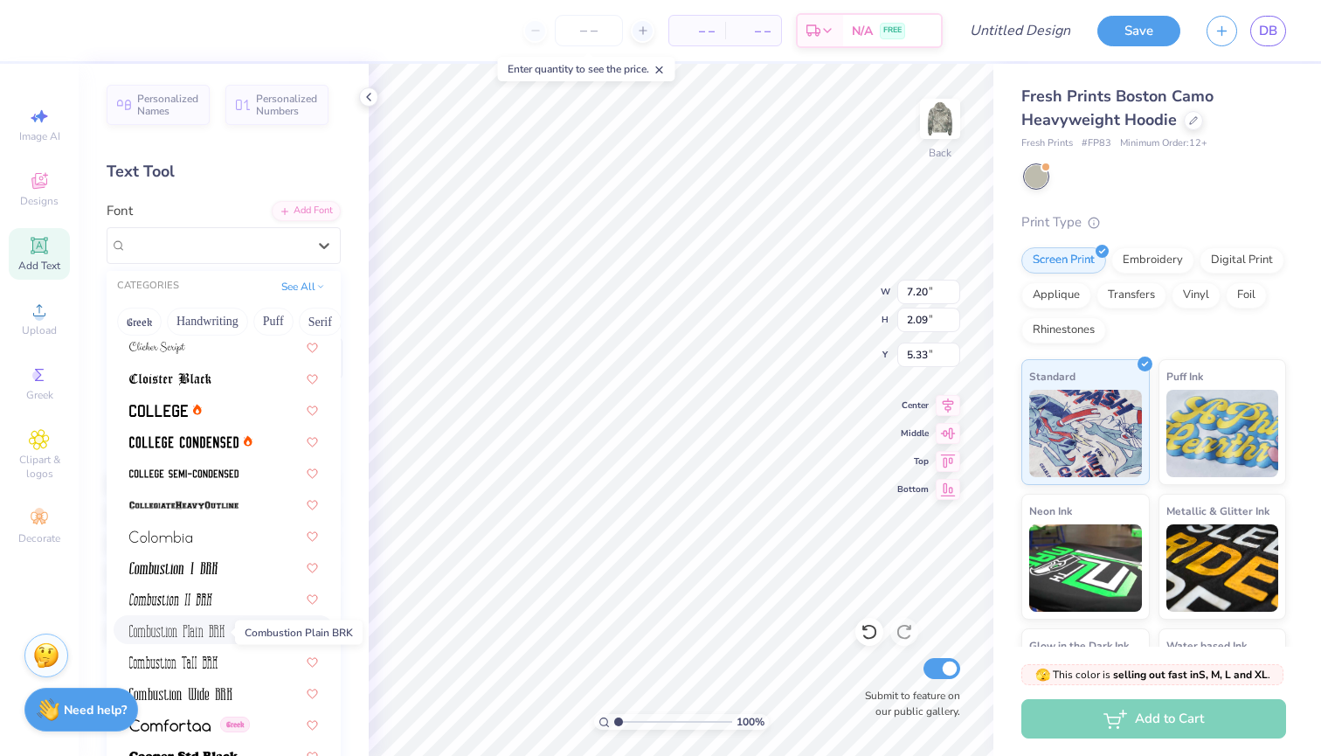
scroll to position [2238, 0]
click at [191, 418] on div at bounding box center [165, 410] width 73 height 18
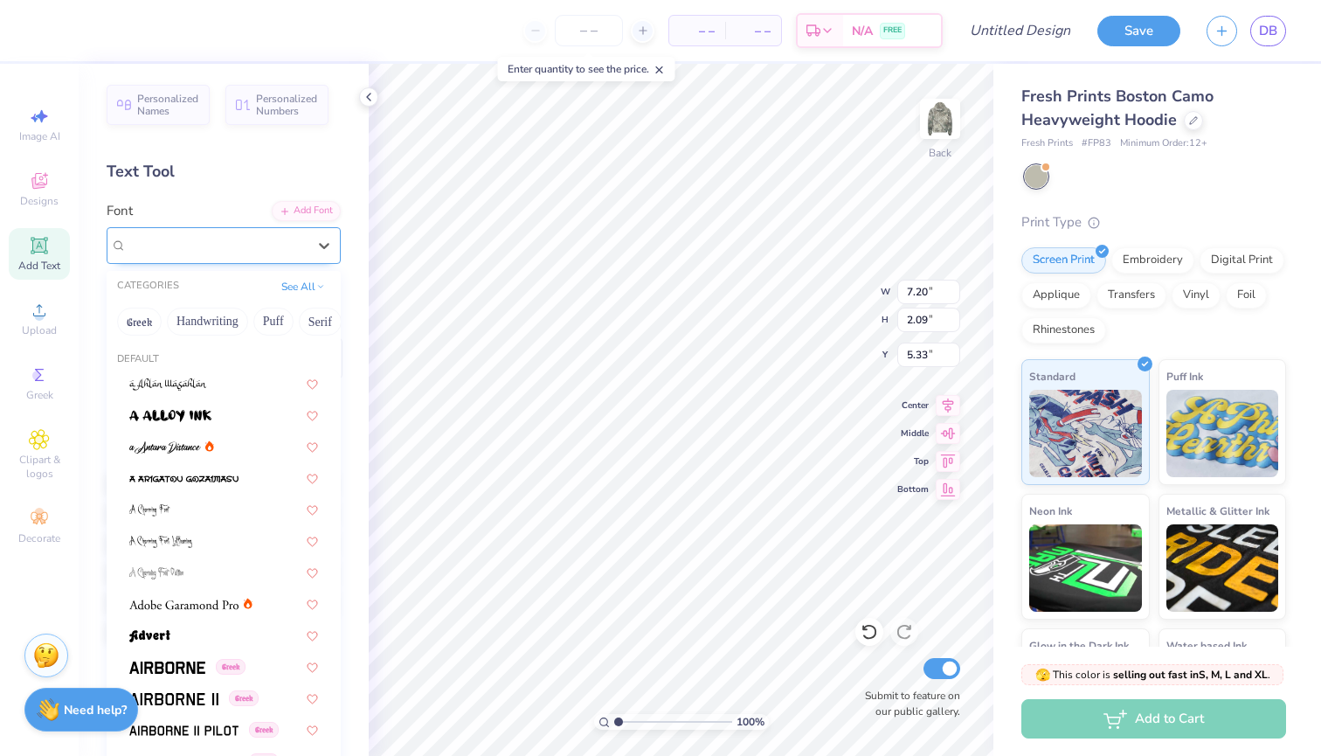
click at [246, 251] on div "College" at bounding box center [217, 245] width 184 height 27
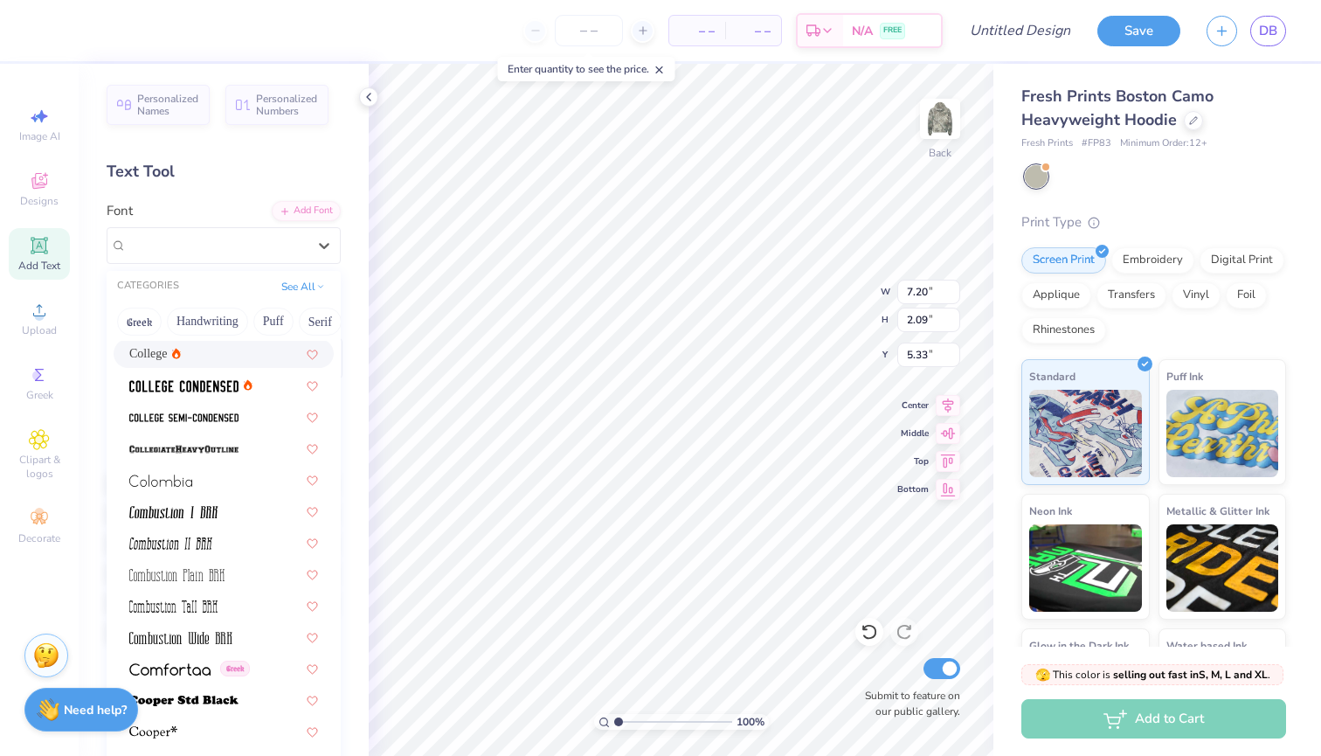
scroll to position [2842, 0]
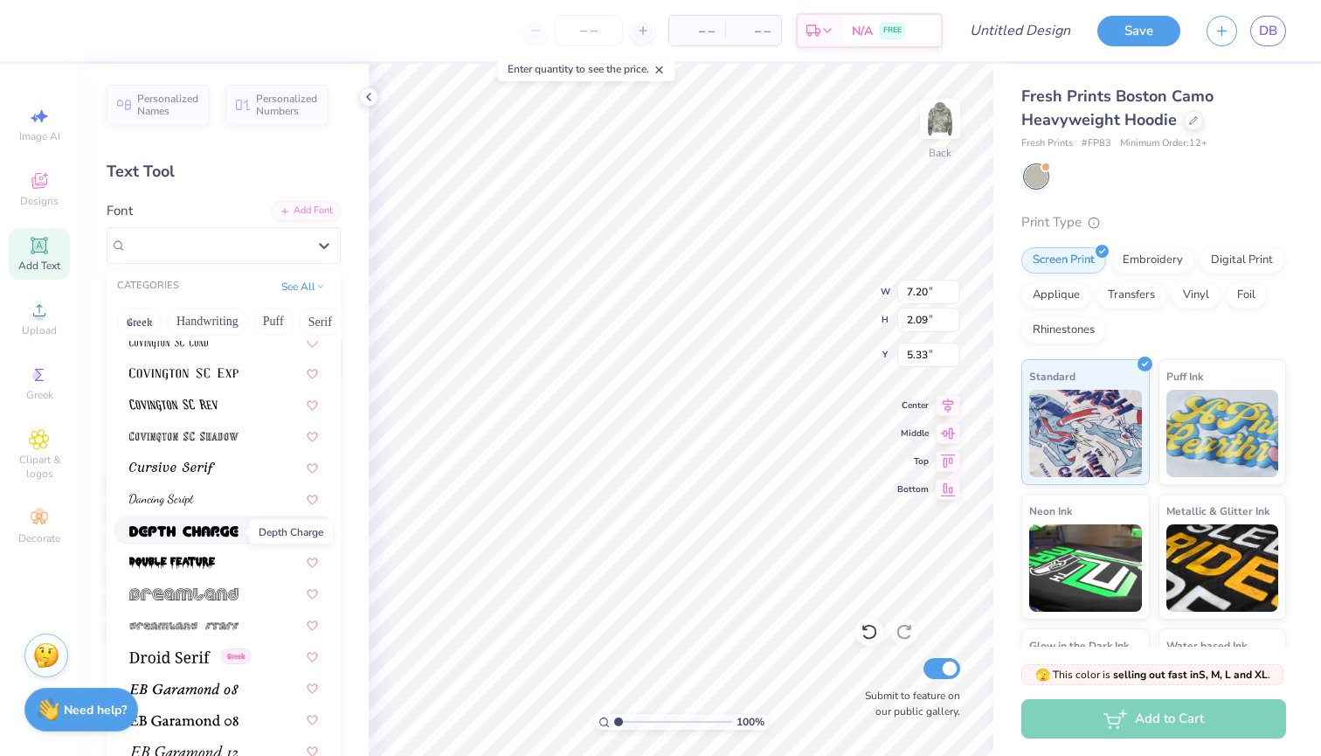
click at [224, 539] on span at bounding box center [183, 530] width 109 height 18
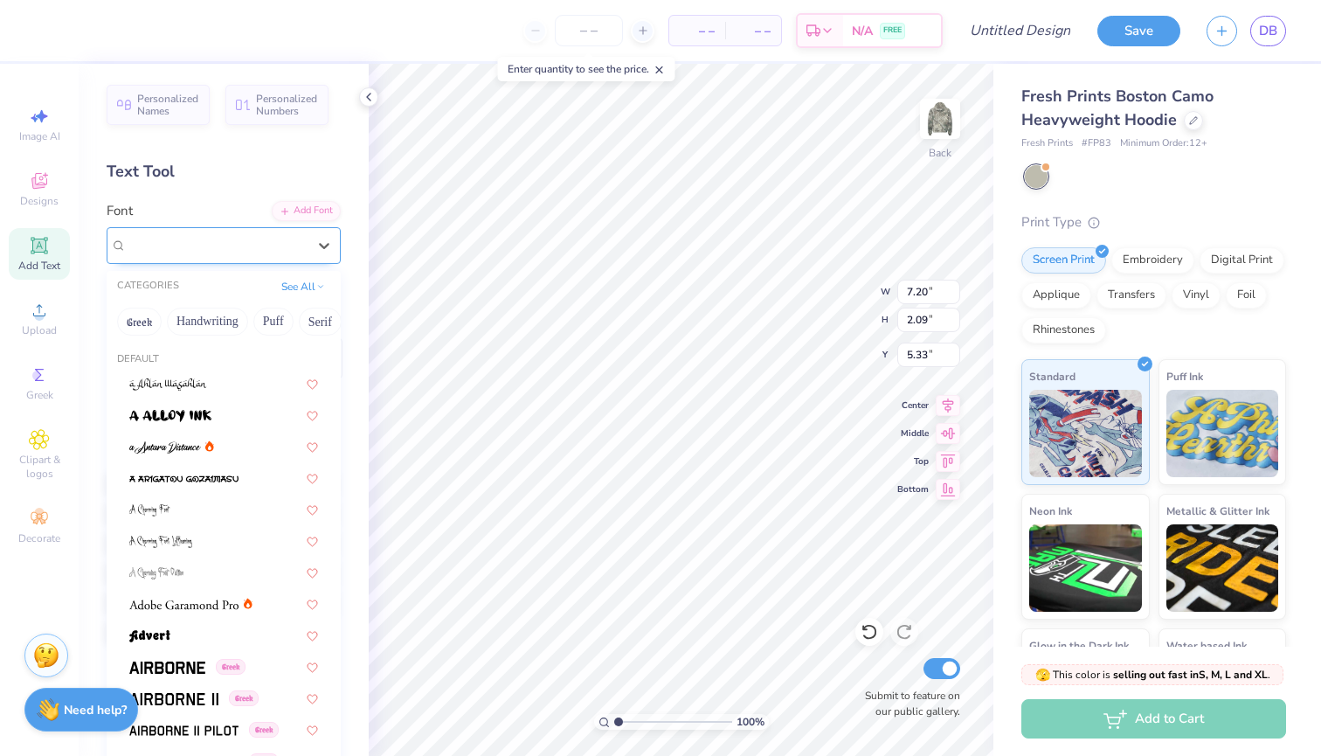
click at [270, 239] on div "depth charge" at bounding box center [217, 245] width 184 height 27
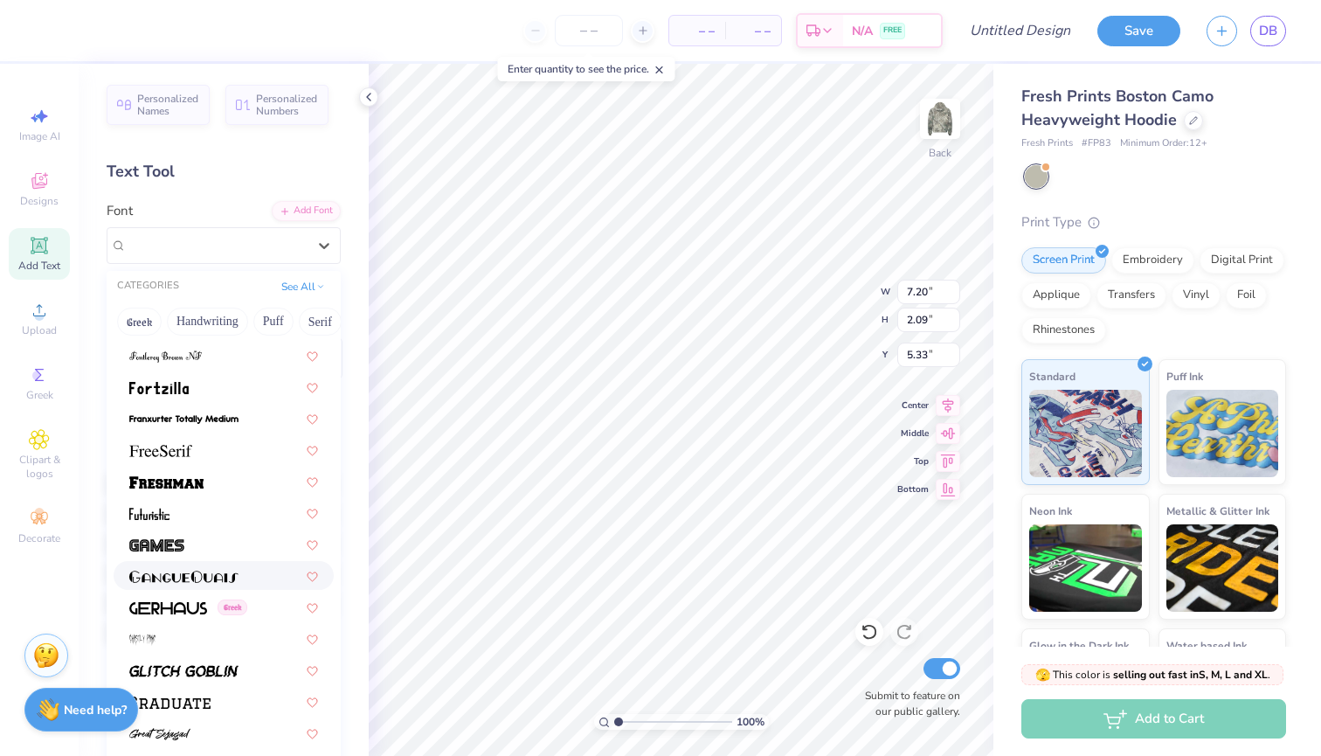
scroll to position [3796, 0]
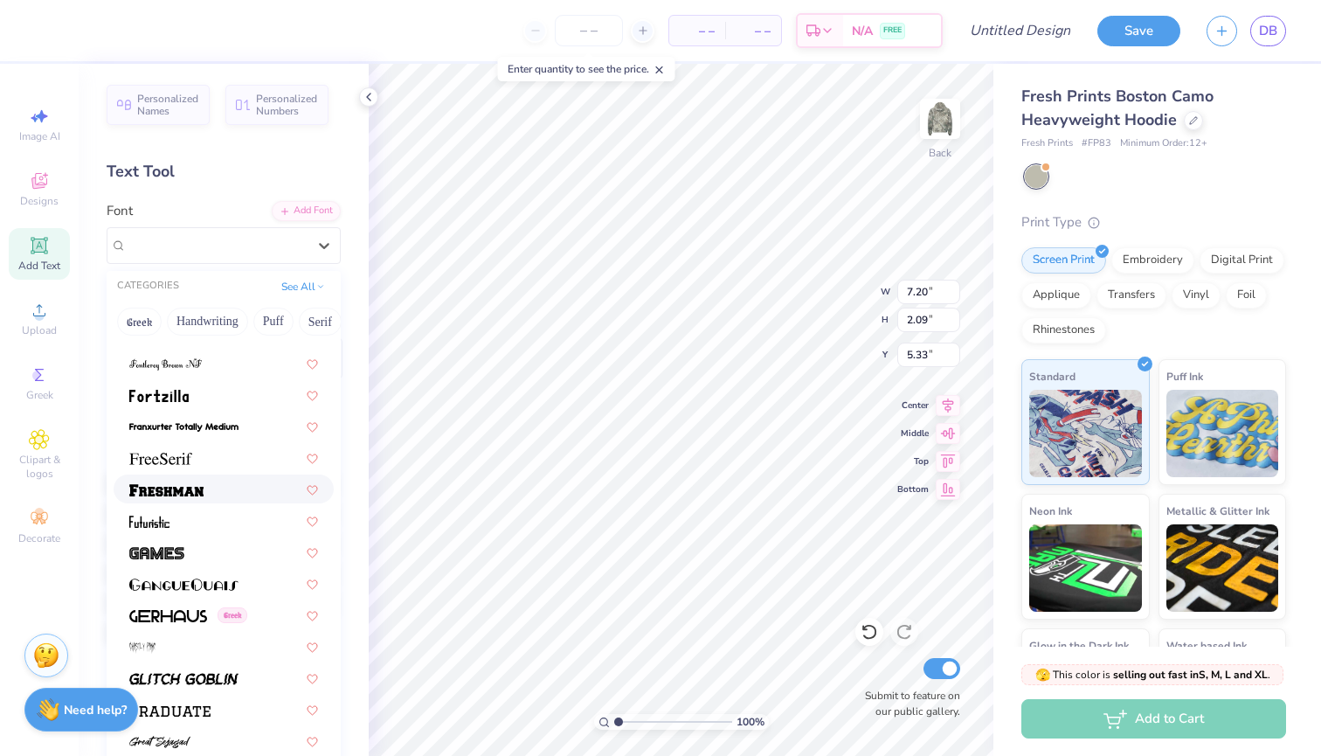
click at [211, 498] on div at bounding box center [223, 489] width 189 height 18
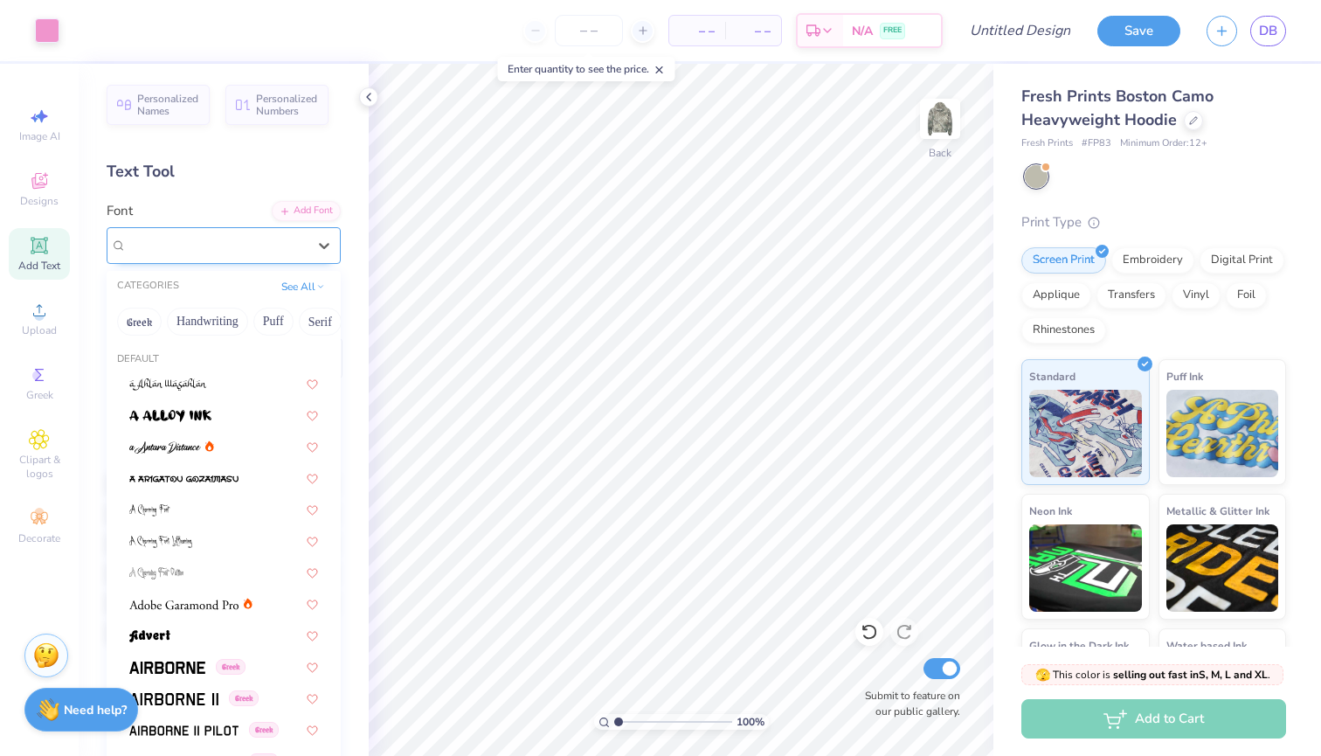
click at [187, 257] on div "Freshman" at bounding box center [217, 245] width 184 height 27
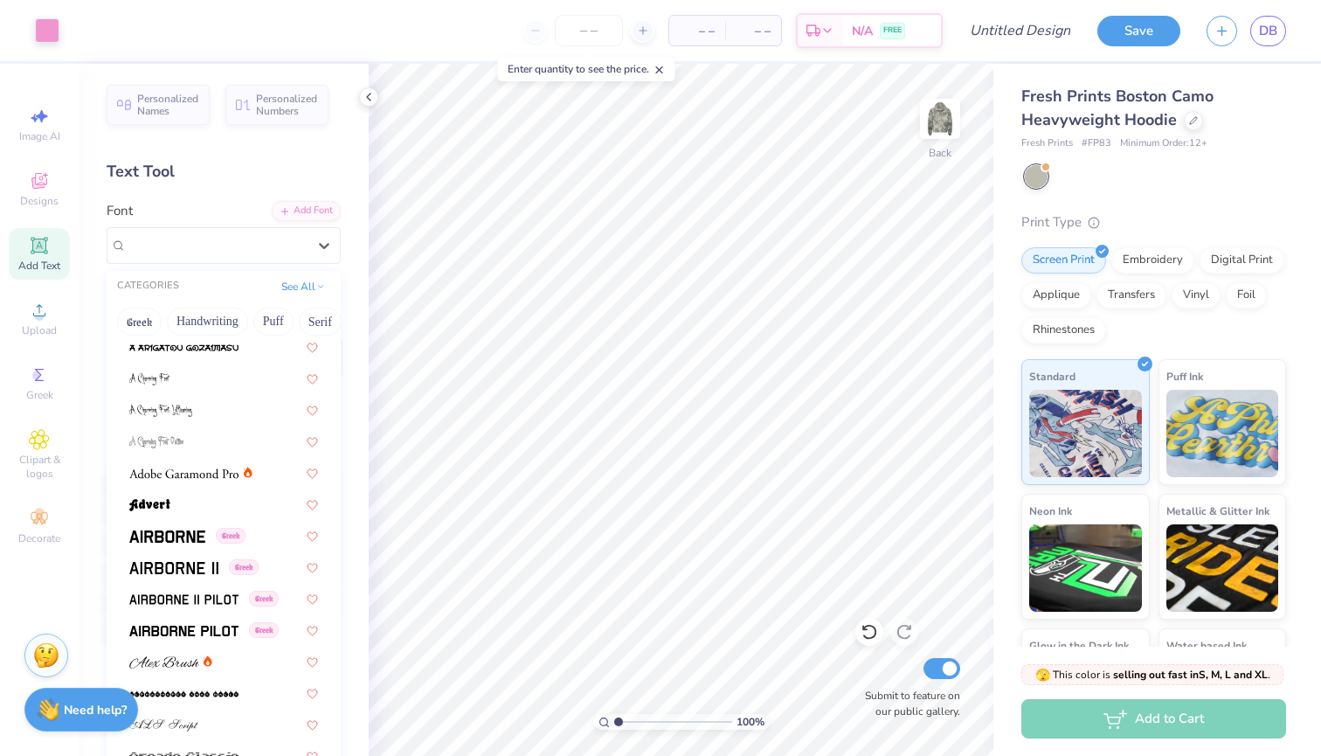
scroll to position [147, 0]
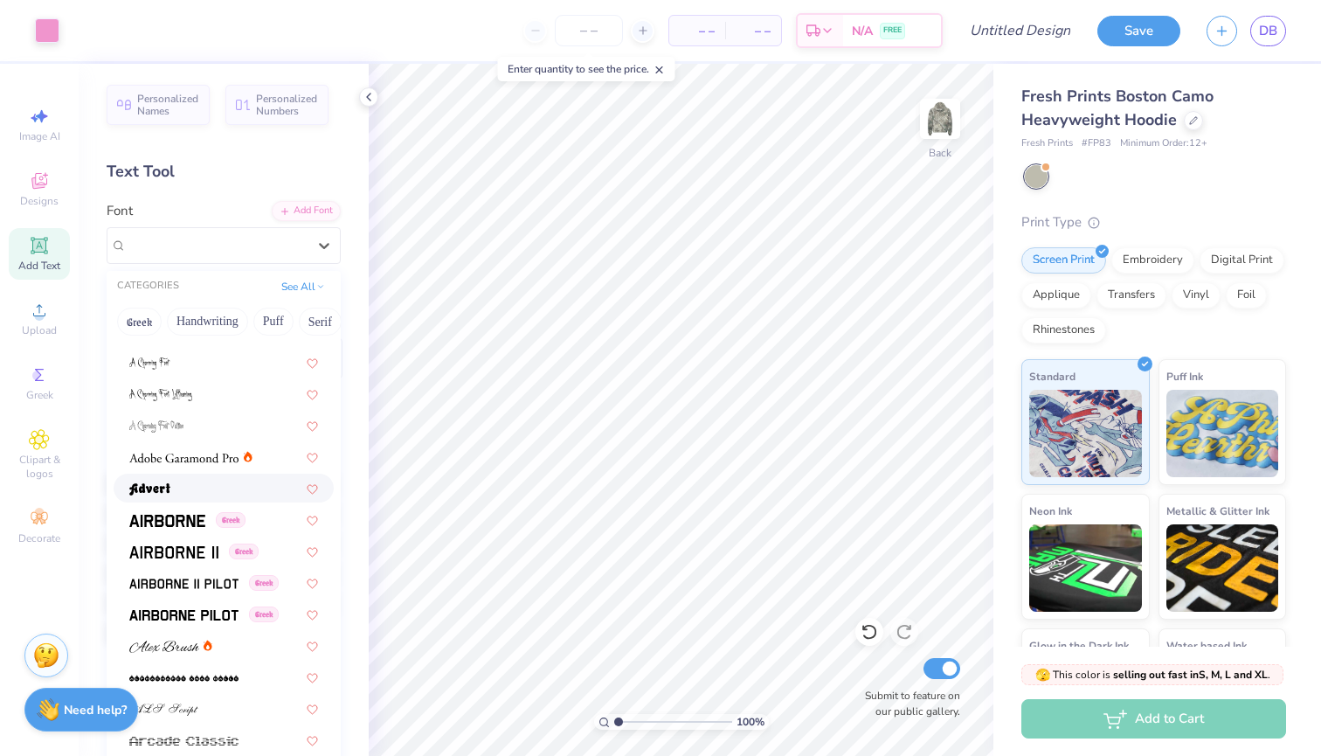
click at [172, 489] on div at bounding box center [223, 488] width 189 height 18
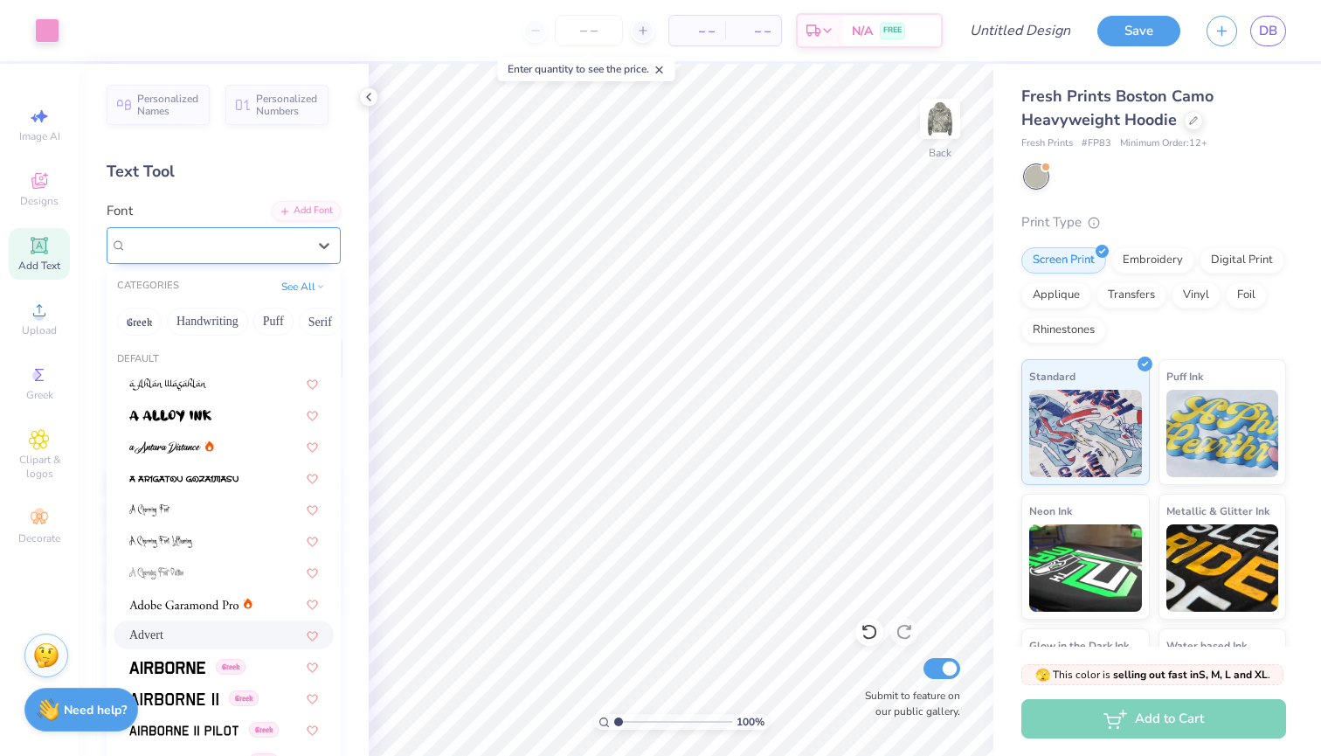
click at [261, 252] on div "Advert" at bounding box center [217, 245] width 184 height 27
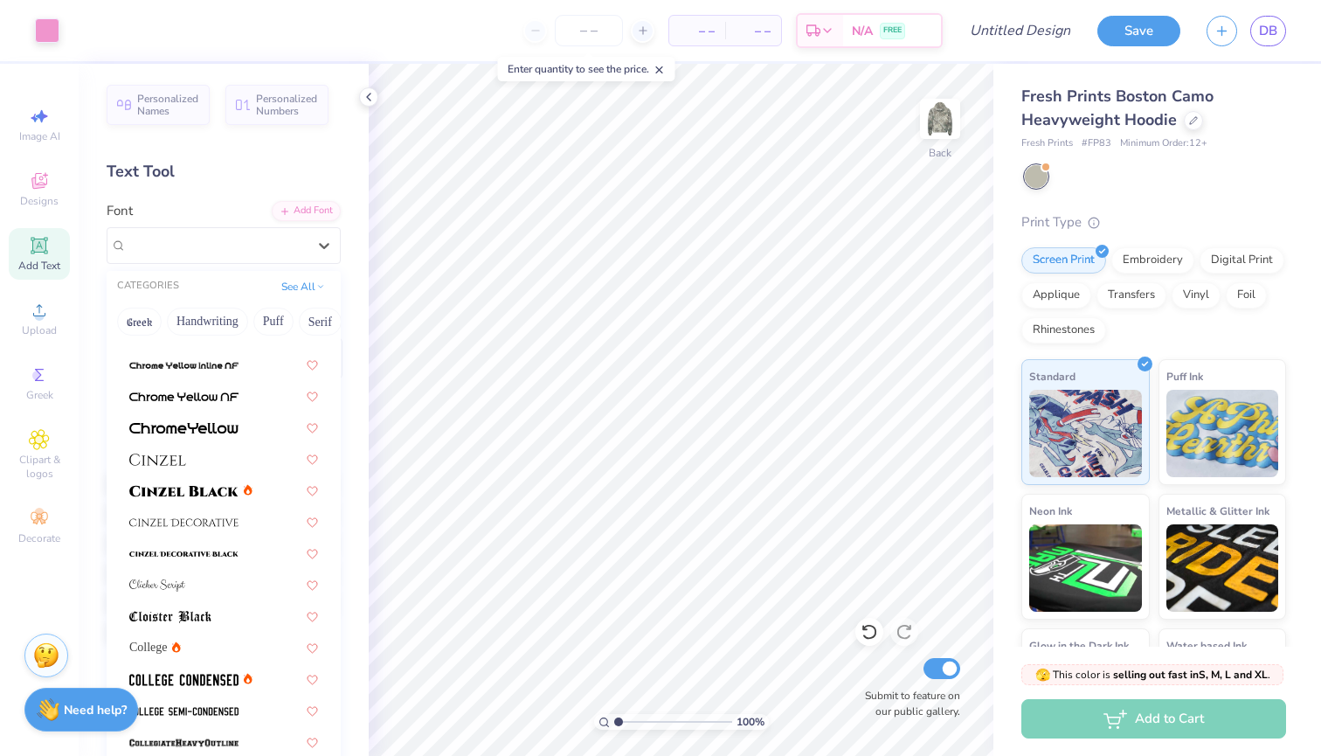
scroll to position [2032, 0]
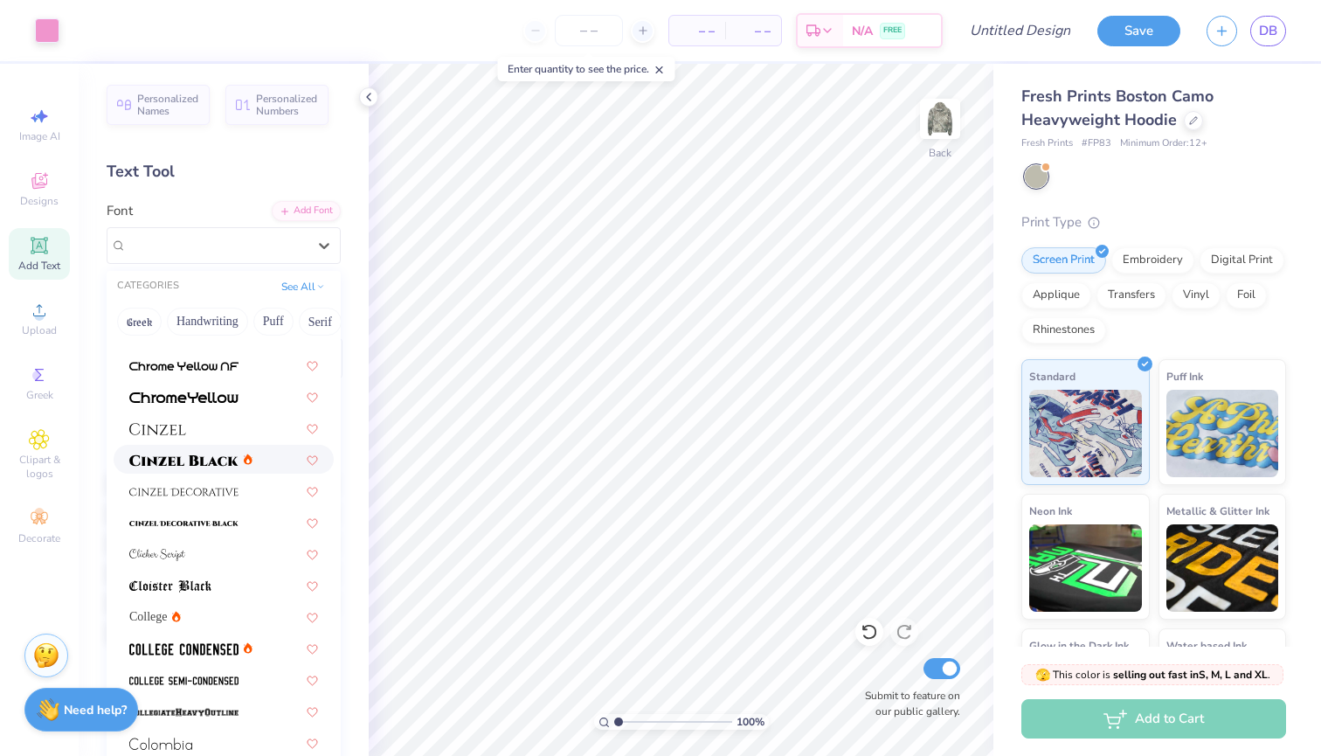
click at [207, 462] on img at bounding box center [183, 460] width 109 height 12
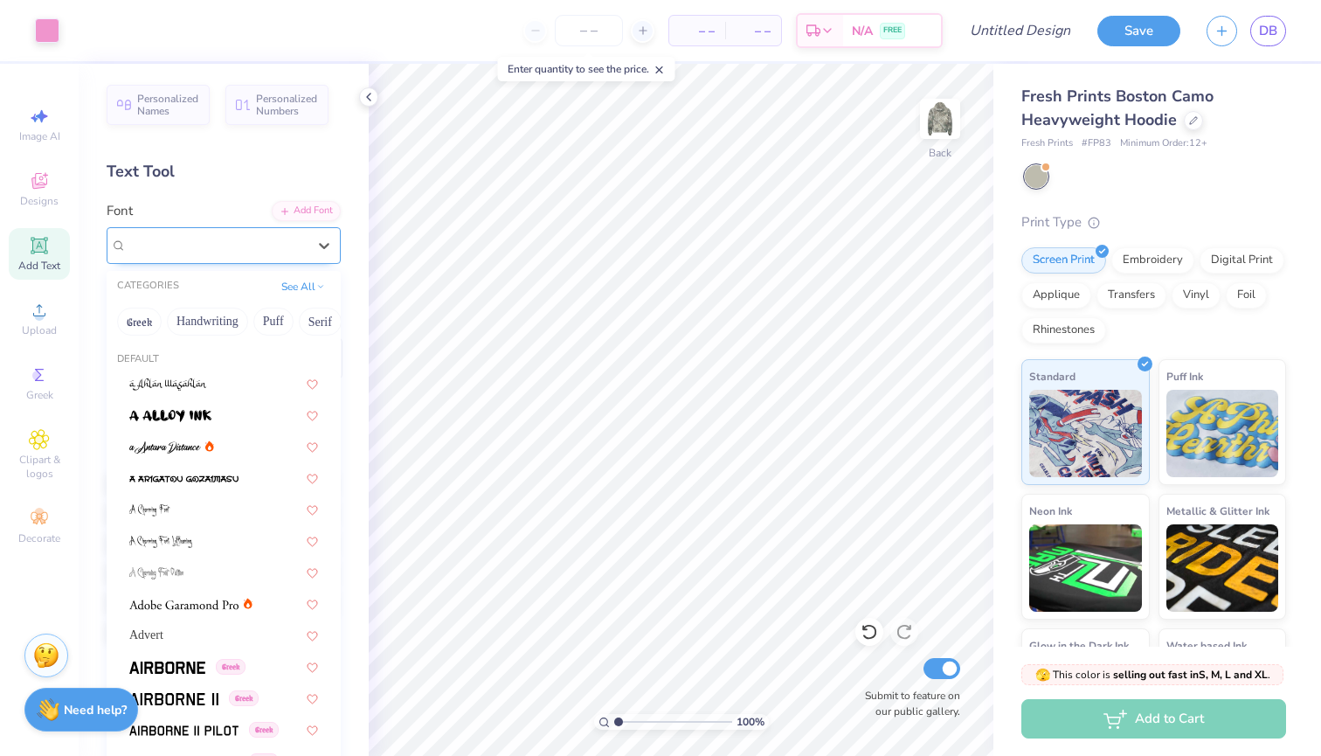
click at [267, 241] on div "Cinzel" at bounding box center [217, 245] width 184 height 27
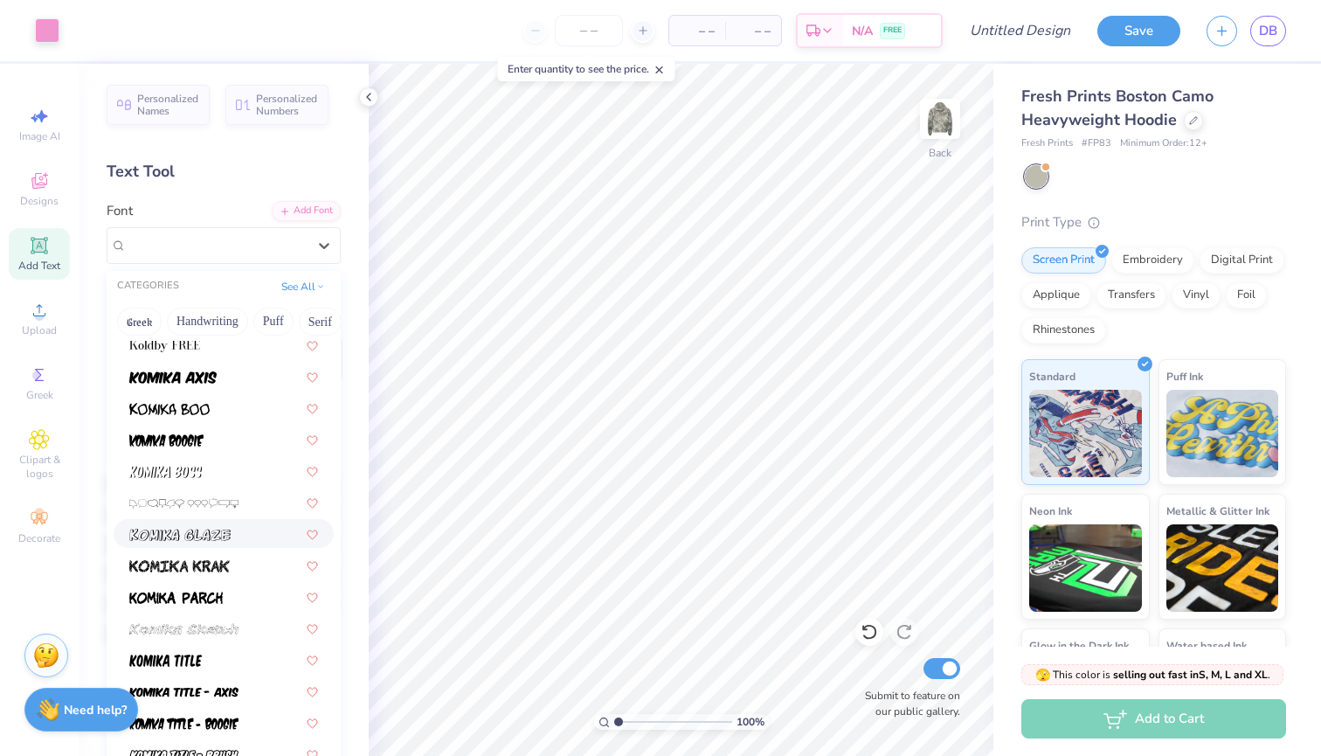
scroll to position [5010, 0]
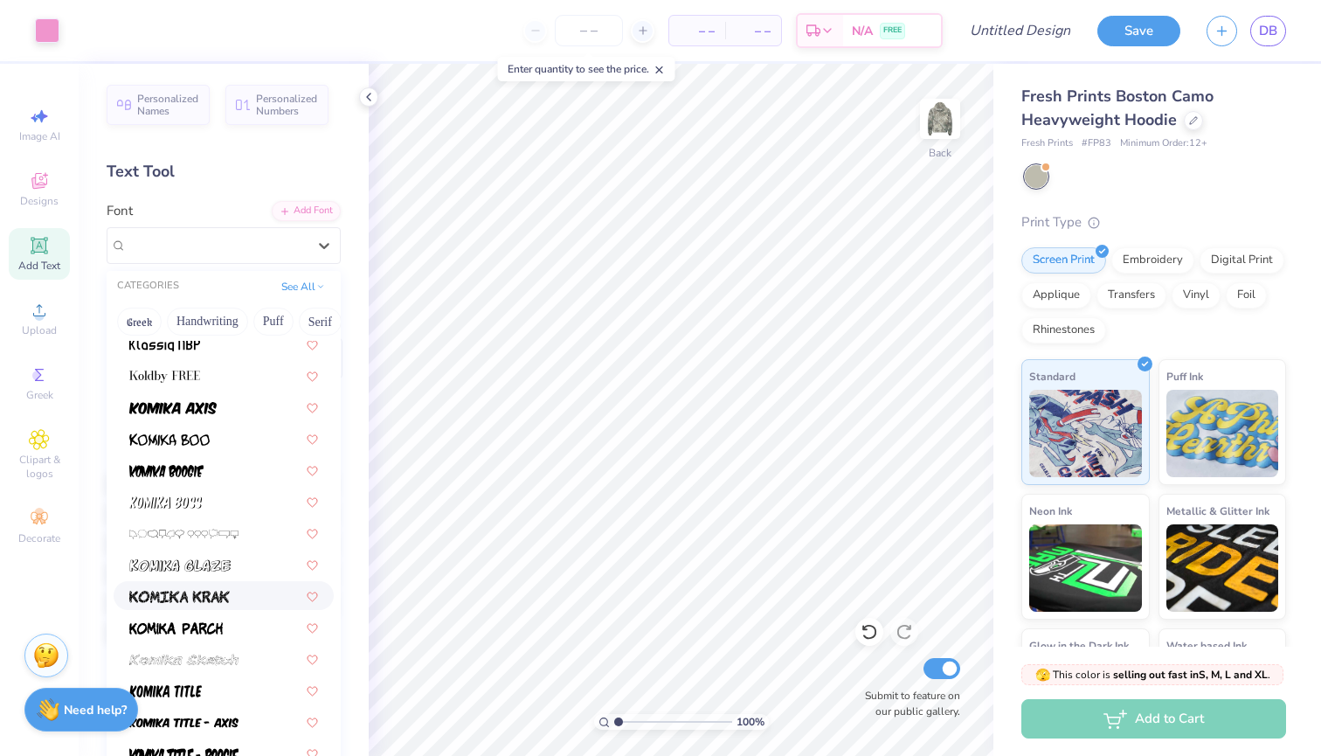
click at [216, 605] on span at bounding box center [179, 595] width 101 height 18
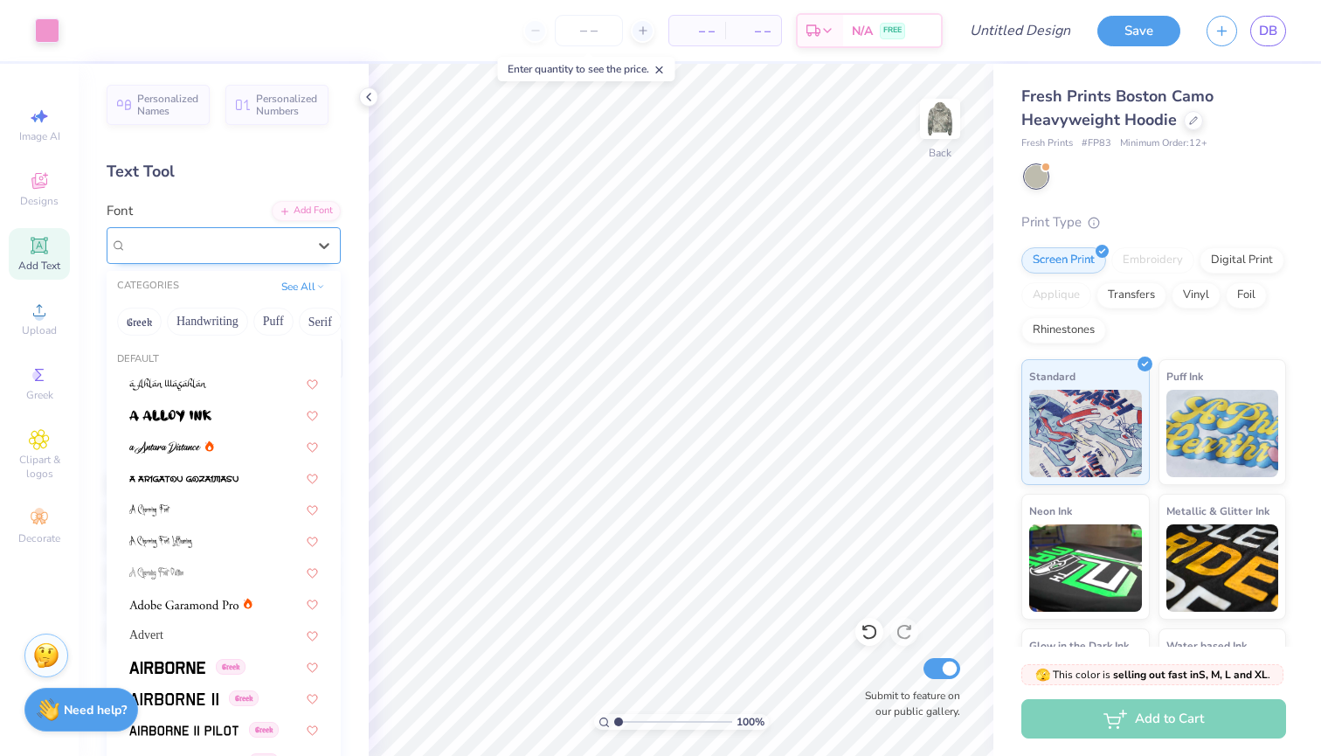
click at [288, 246] on div "Komika Krak" at bounding box center [217, 245] width 184 height 27
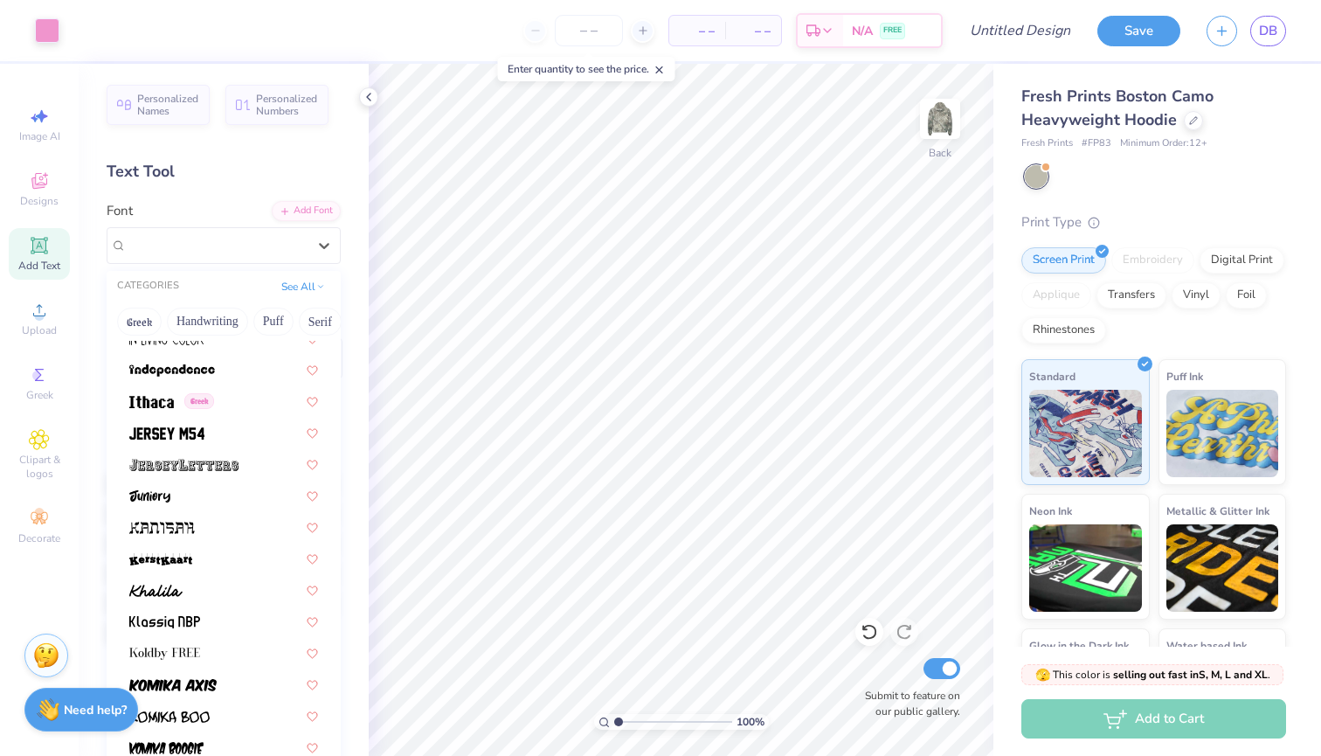
scroll to position [4739, 0]
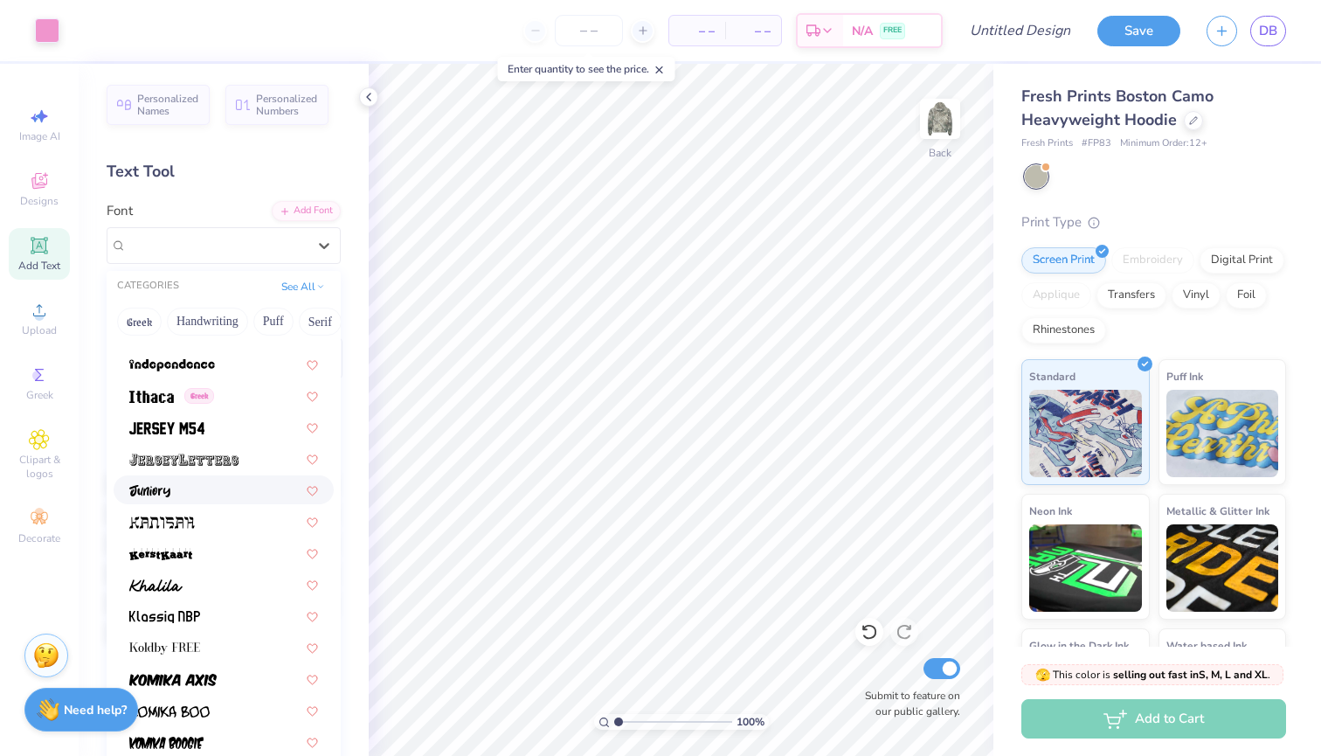
click at [180, 491] on div at bounding box center [223, 490] width 189 height 18
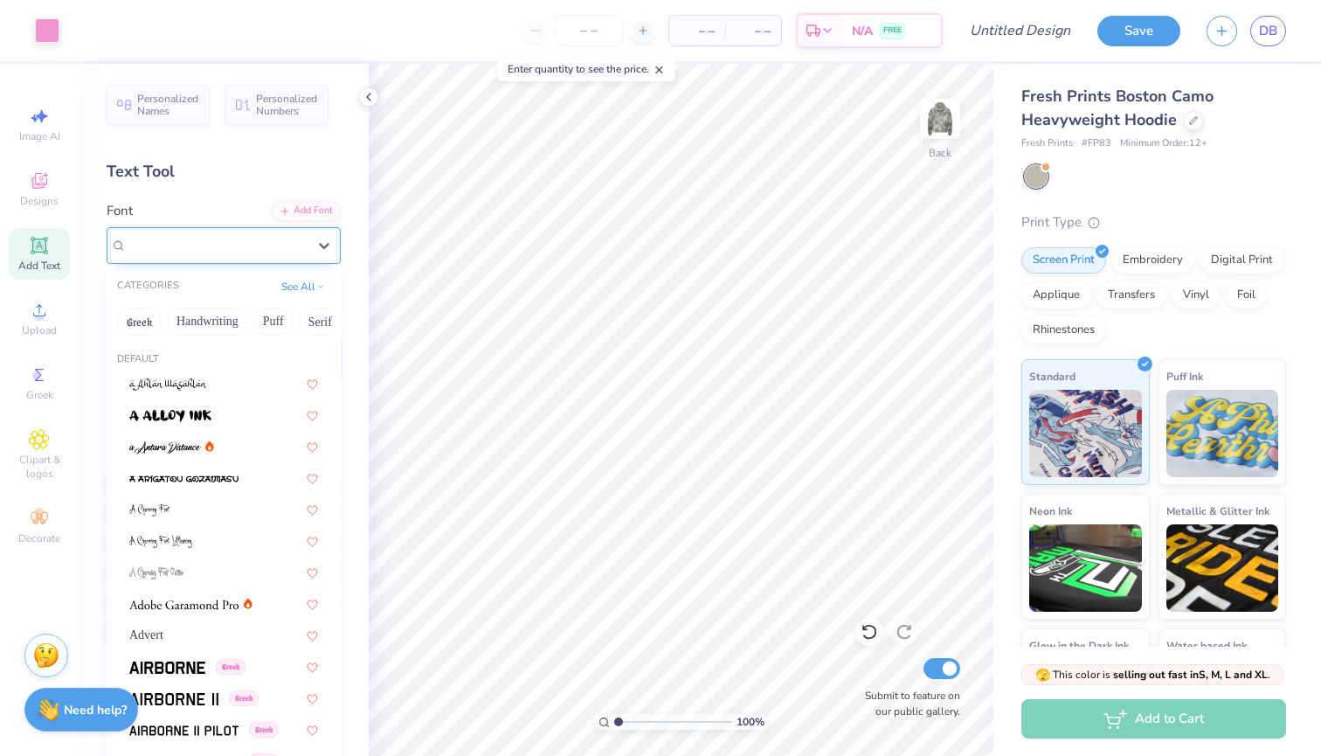
click at [301, 244] on div "Juniory" at bounding box center [217, 245] width 184 height 27
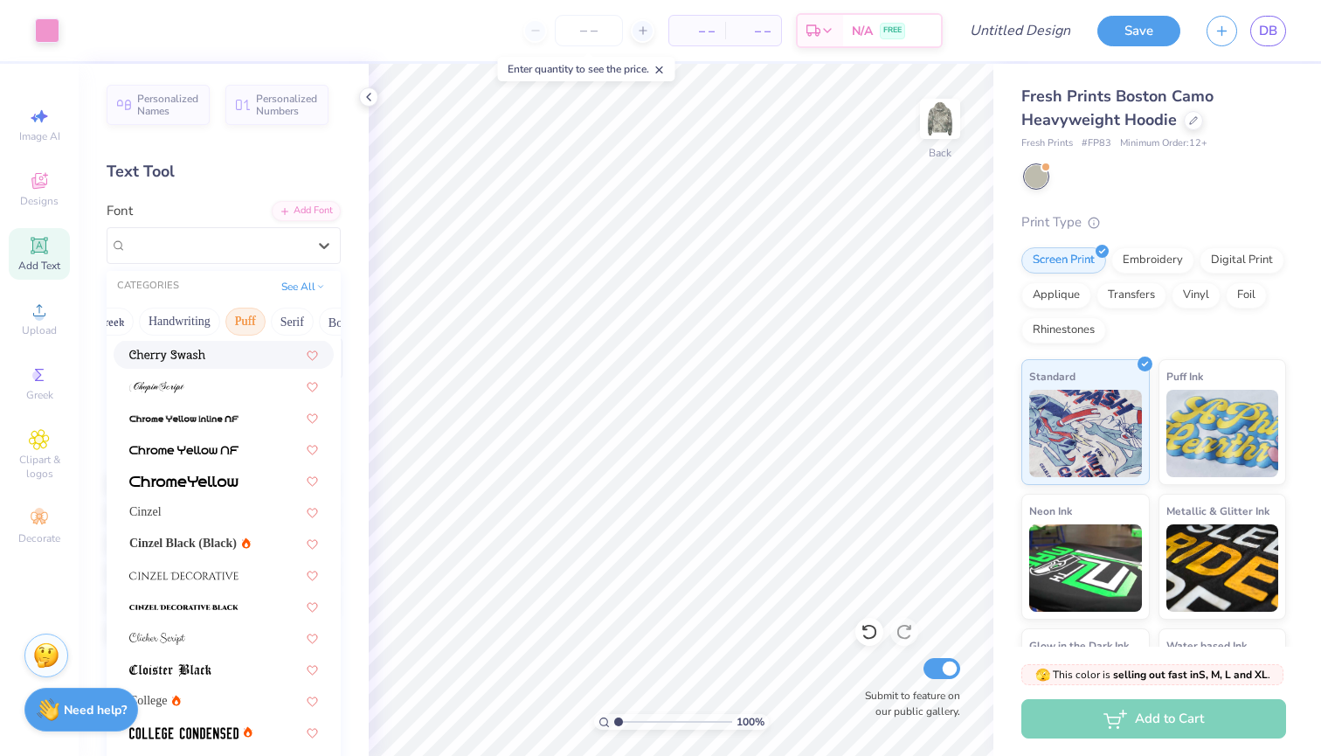
scroll to position [0, 35]
click at [237, 330] on button "Puff" at bounding box center [238, 322] width 40 height 28
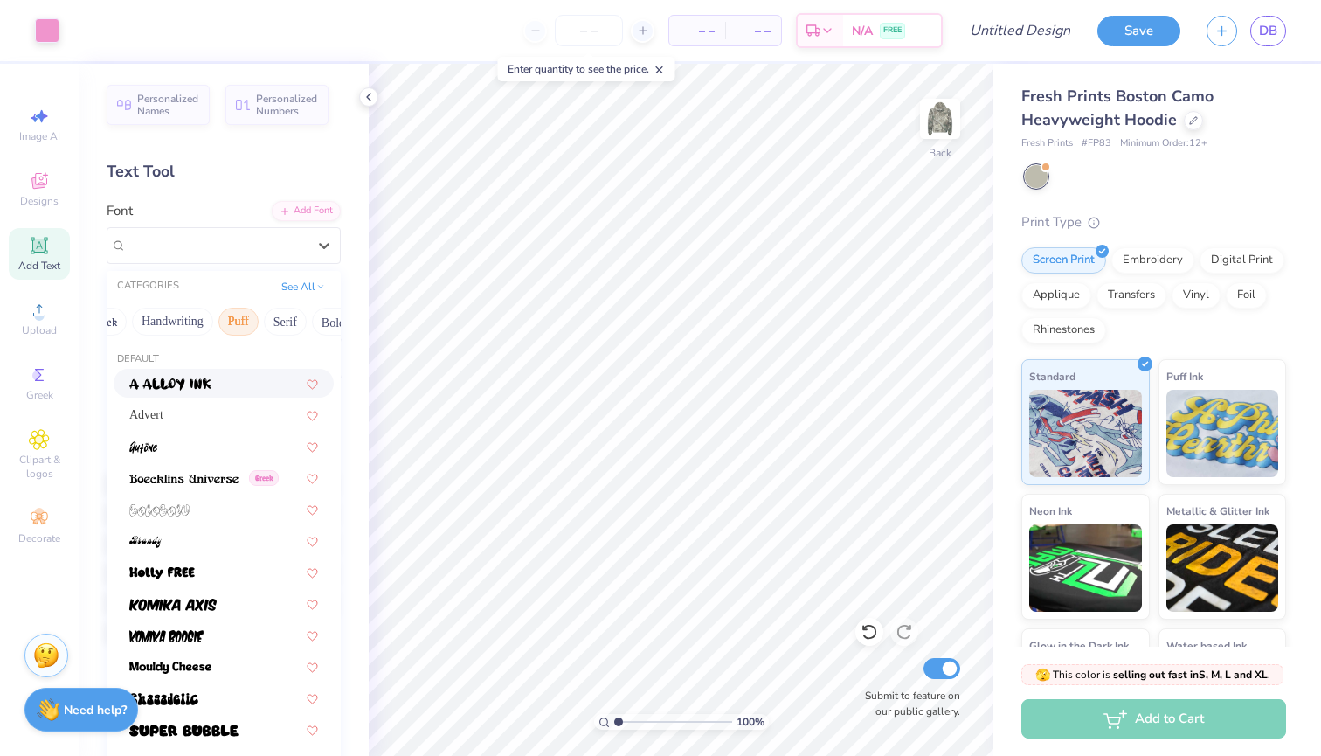
click at [213, 380] on div at bounding box center [223, 383] width 189 height 18
click at [243, 250] on div "a Alloy Ink" at bounding box center [217, 245] width 184 height 27
click at [160, 640] on img at bounding box center [166, 636] width 74 height 12
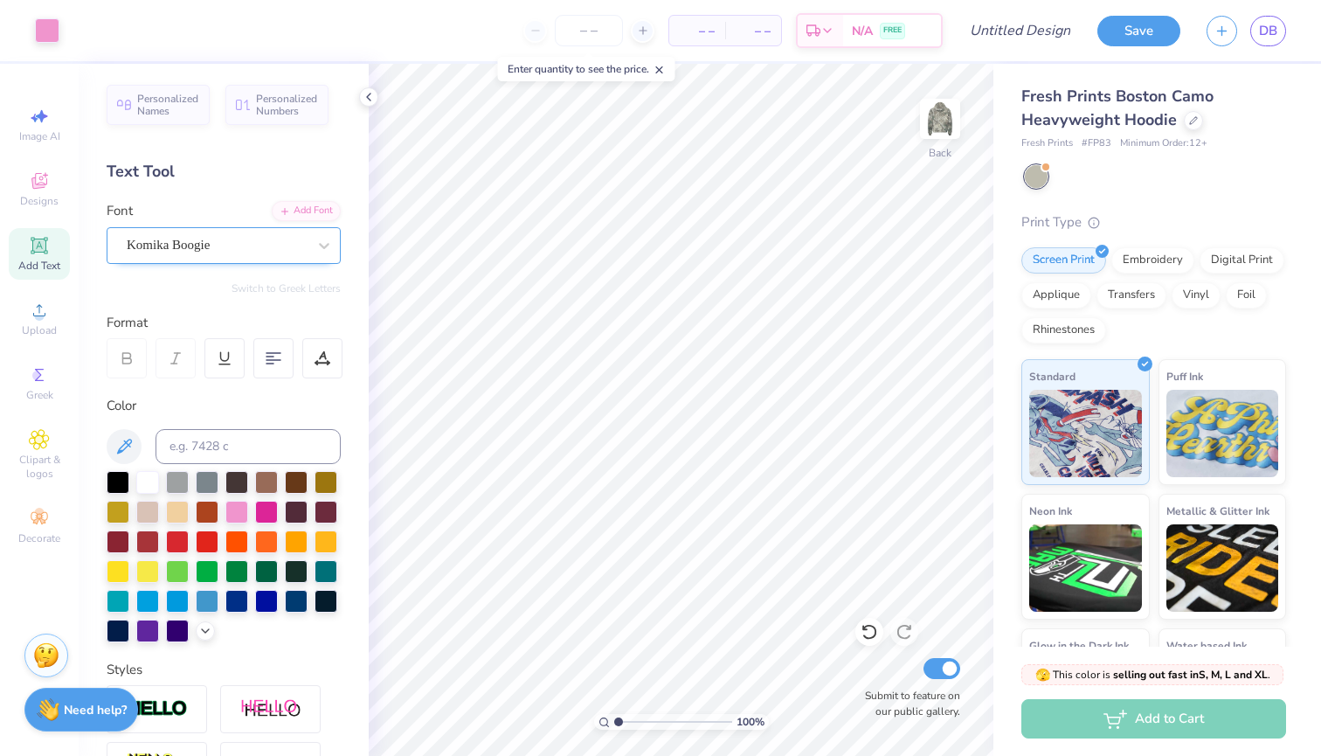
click at [238, 246] on div "Komika Boogie" at bounding box center [217, 245] width 184 height 27
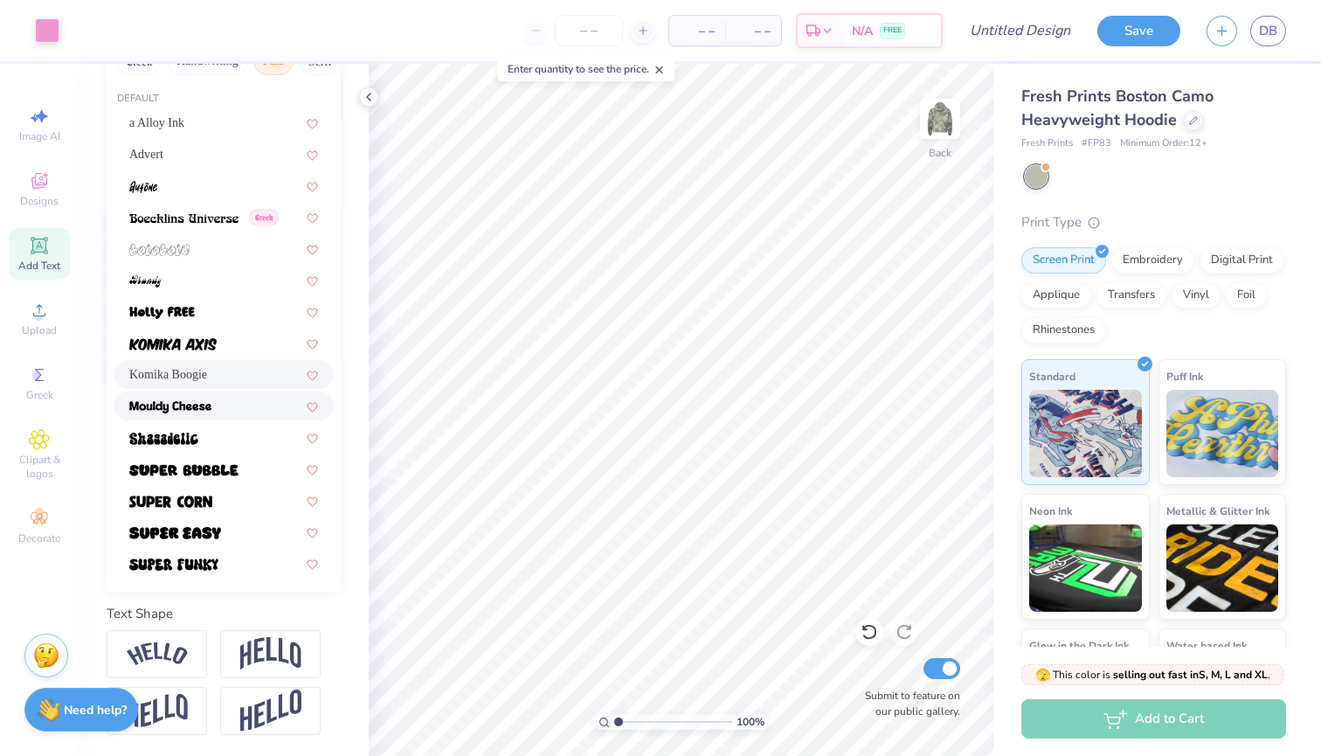
scroll to position [260, 0]
click at [181, 572] on span at bounding box center [173, 563] width 89 height 18
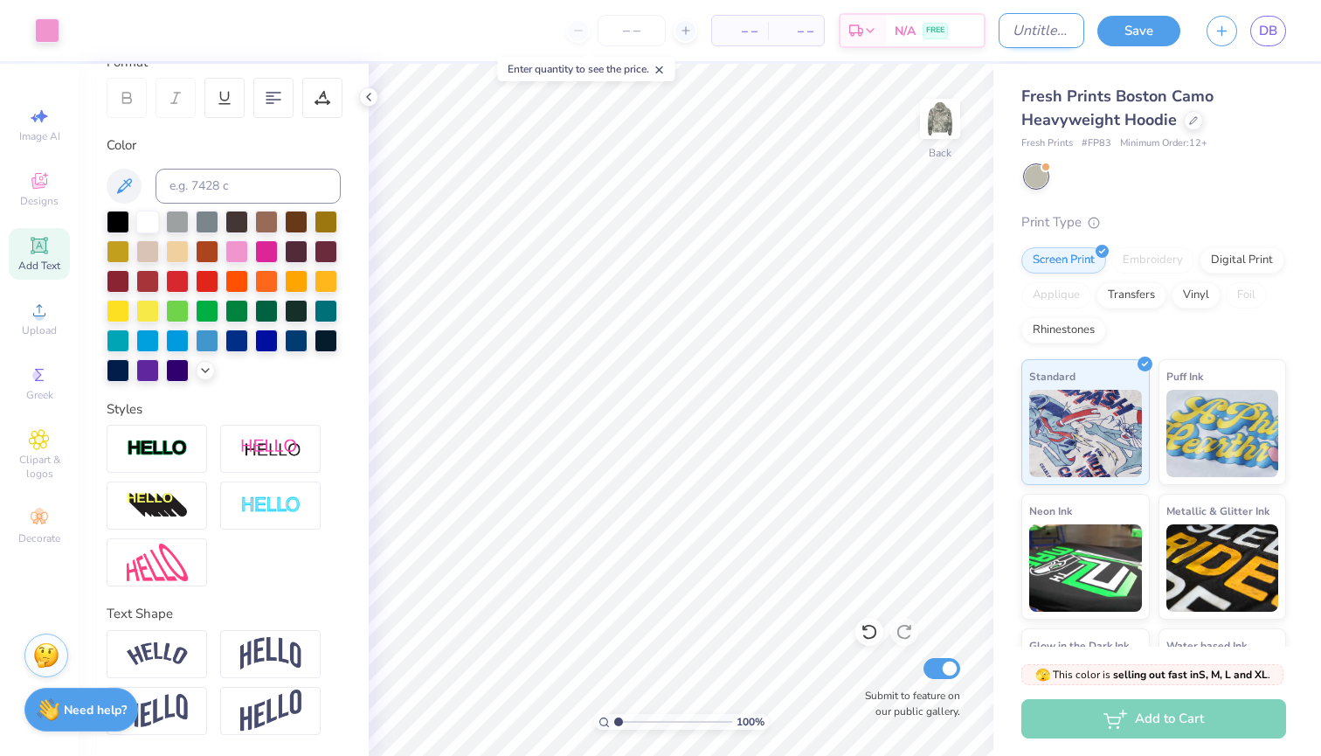
click at [1034, 34] on input "Design Title" at bounding box center [1042, 30] width 86 height 35
type input "vibe"
click at [1114, 33] on button "Save" at bounding box center [1139, 28] width 83 height 31
click at [1272, 36] on span "DB" at bounding box center [1268, 31] width 18 height 20
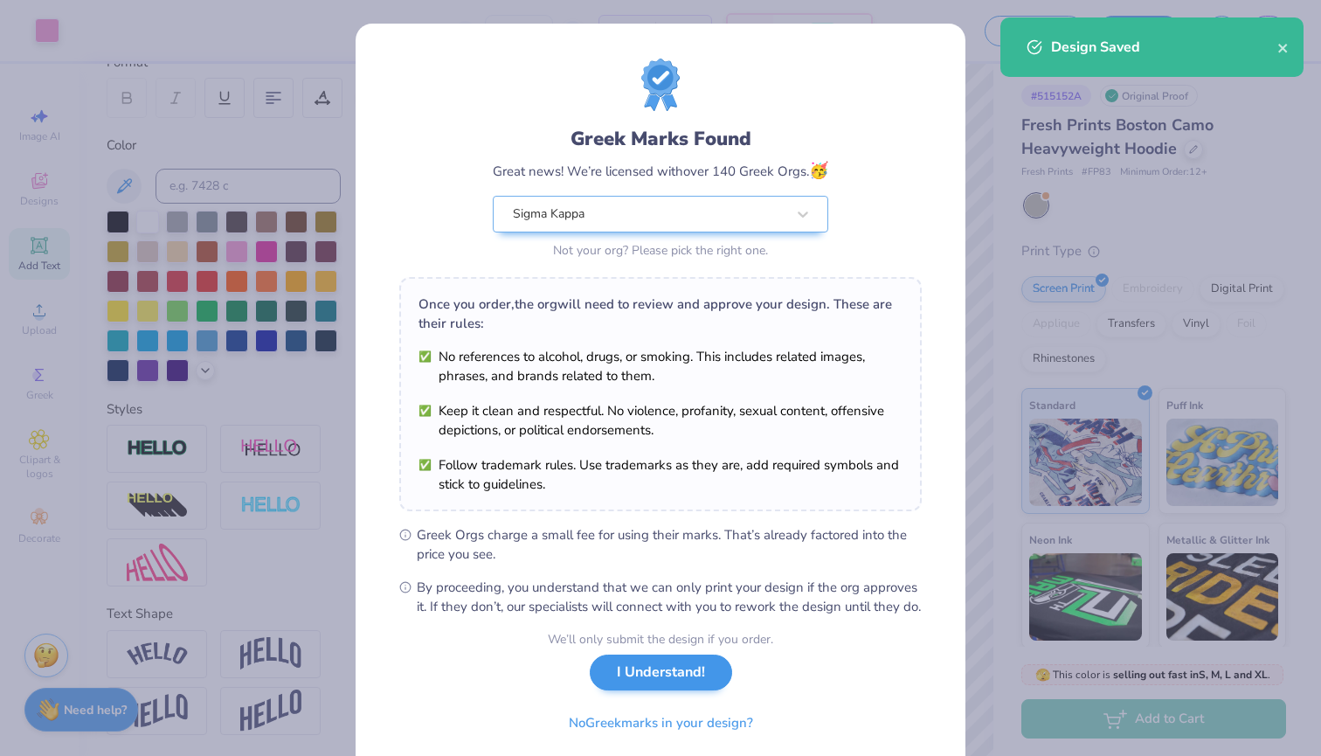
click at [634, 690] on button "I Understand!" at bounding box center [661, 673] width 142 height 36
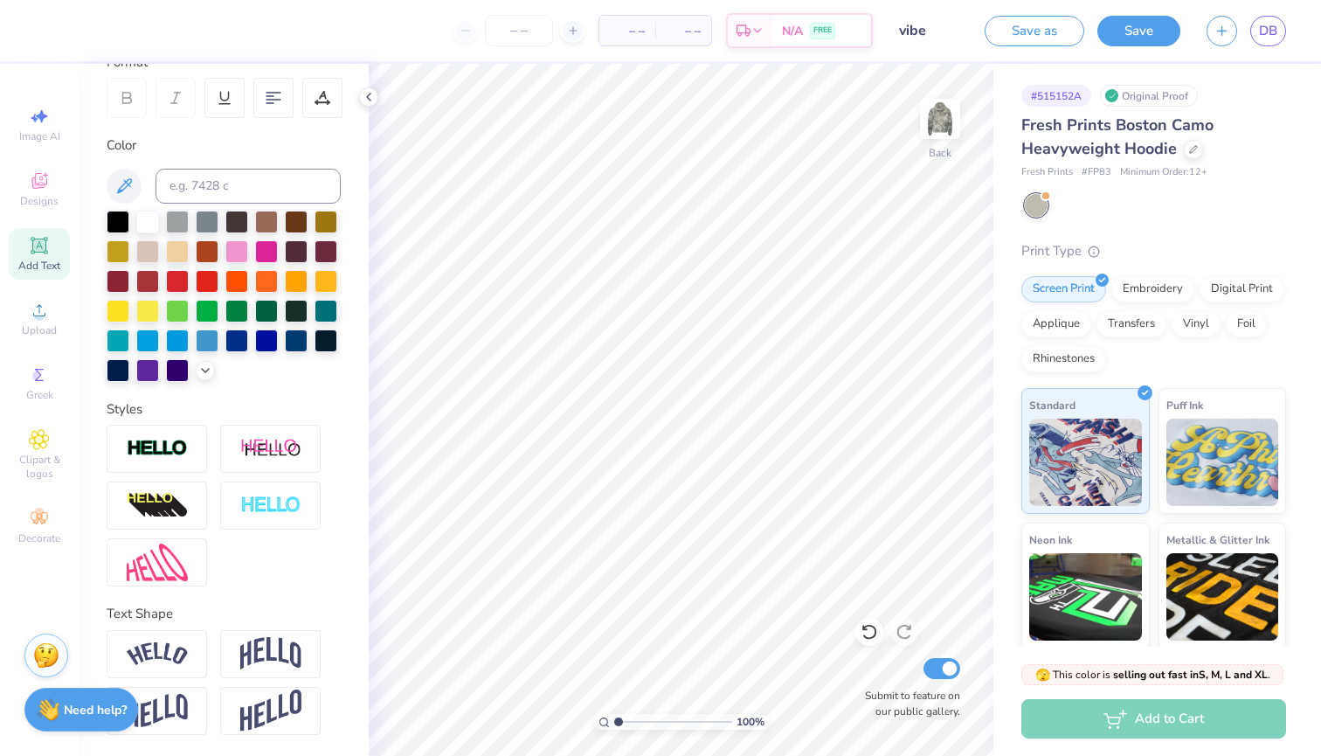
click at [40, 248] on icon at bounding box center [38, 245] width 13 height 13
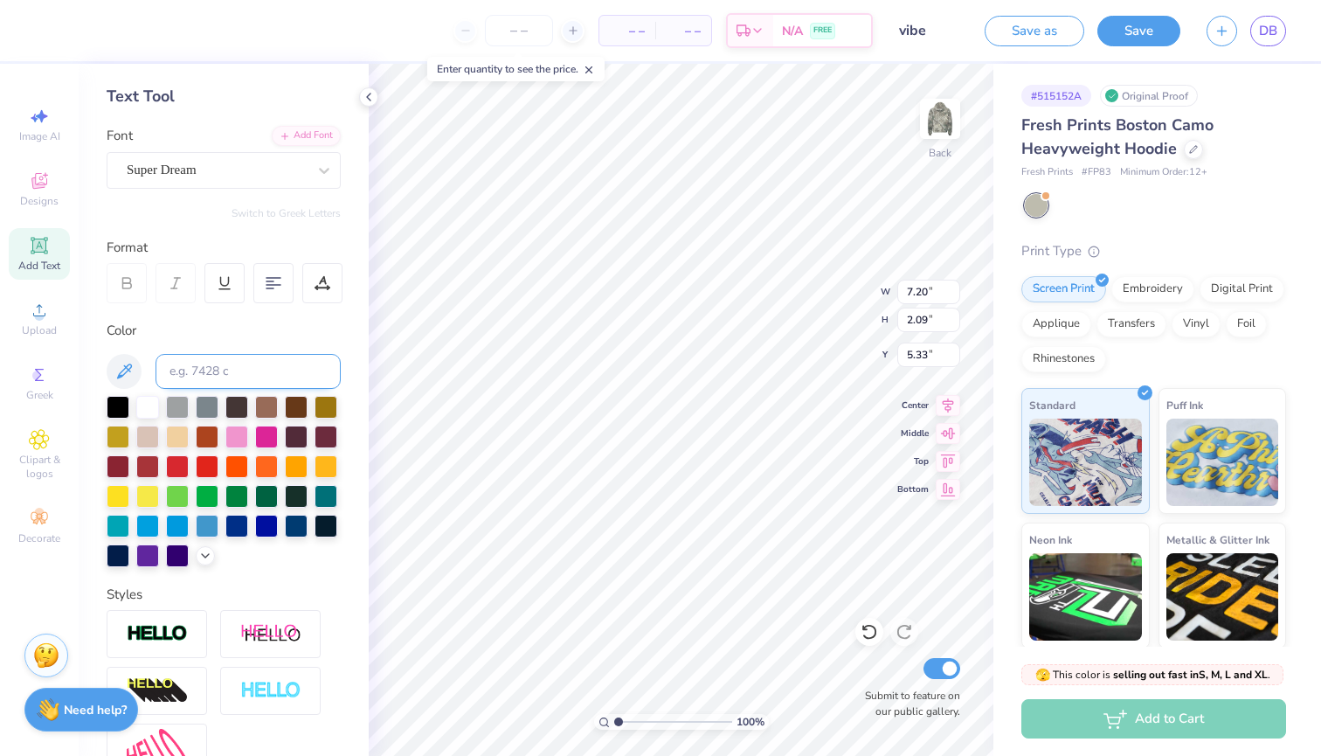
scroll to position [10, 0]
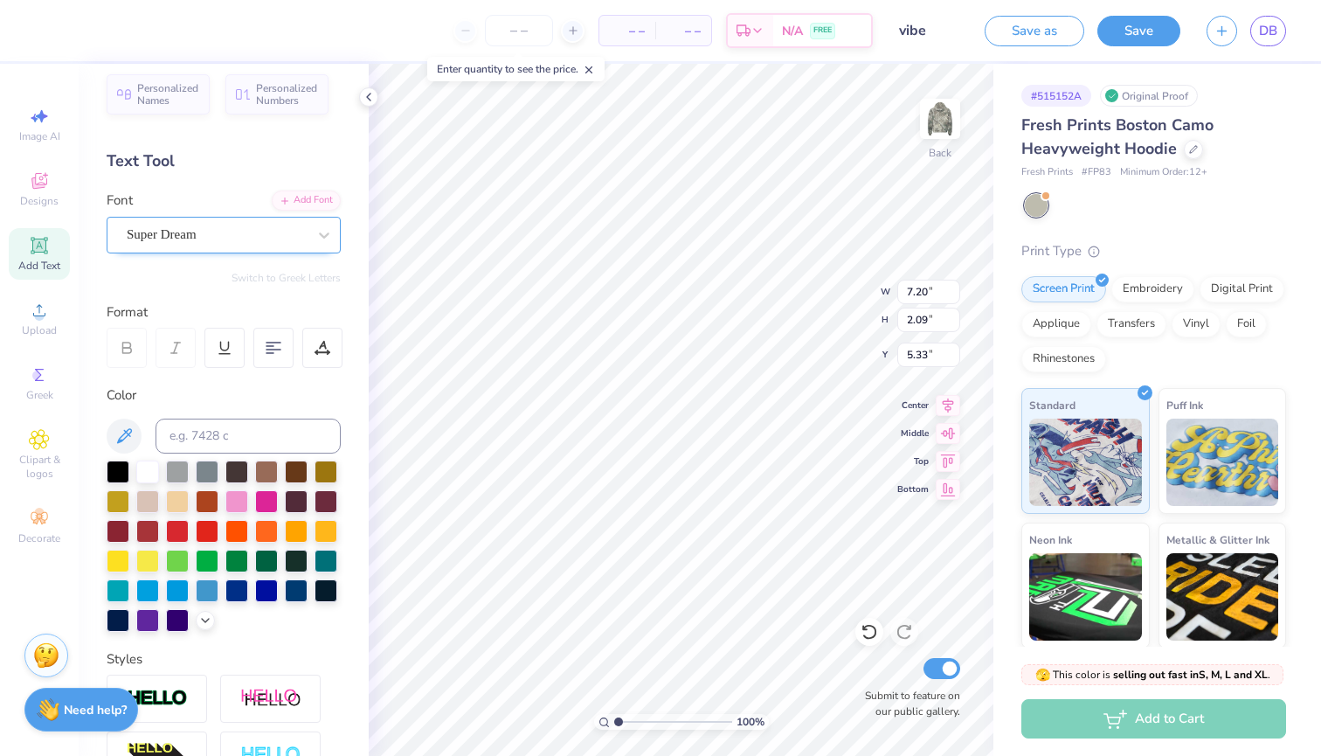
type textarea "Sig kap"
click at [272, 249] on div "Super Dream" at bounding box center [224, 235] width 234 height 37
type input "unnamed"
click at [295, 236] on div at bounding box center [217, 234] width 184 height 27
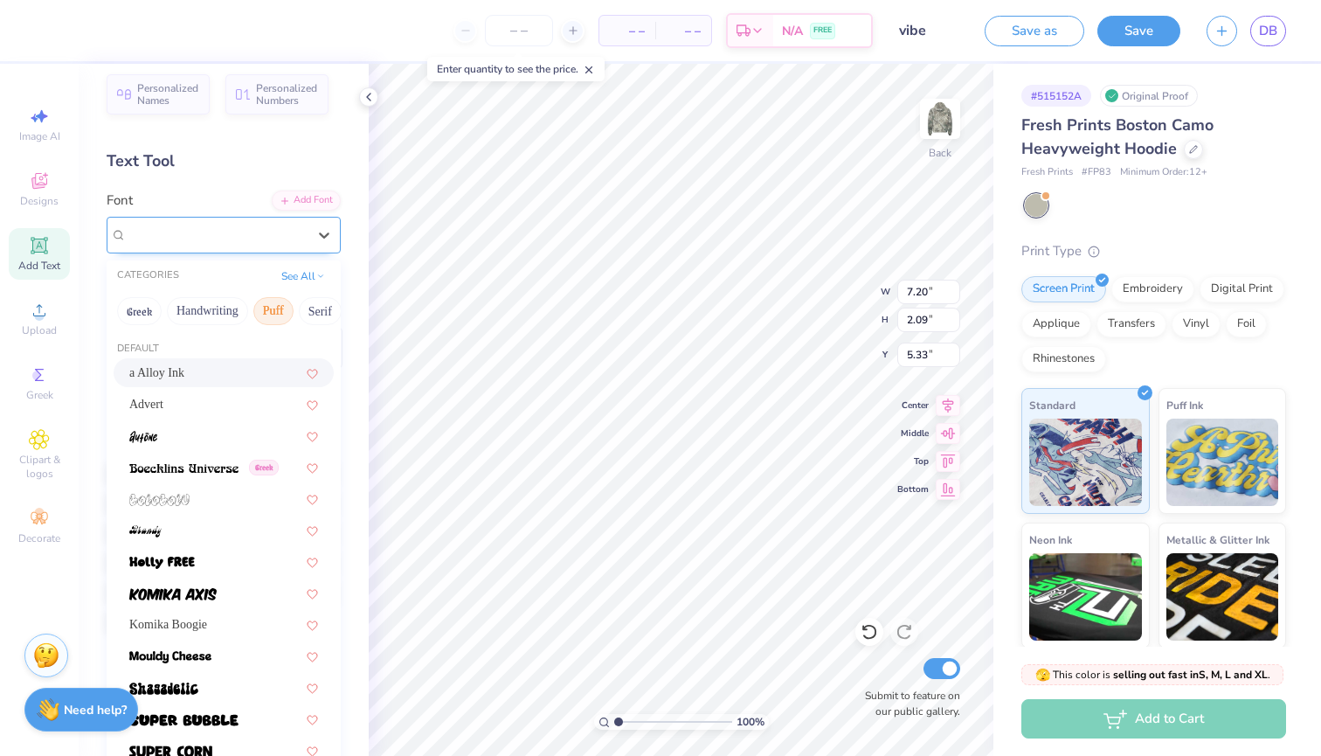
click at [295, 236] on div "Super Dream" at bounding box center [217, 235] width 180 height 20
click at [302, 281] on button "See All" at bounding box center [303, 274] width 54 height 17
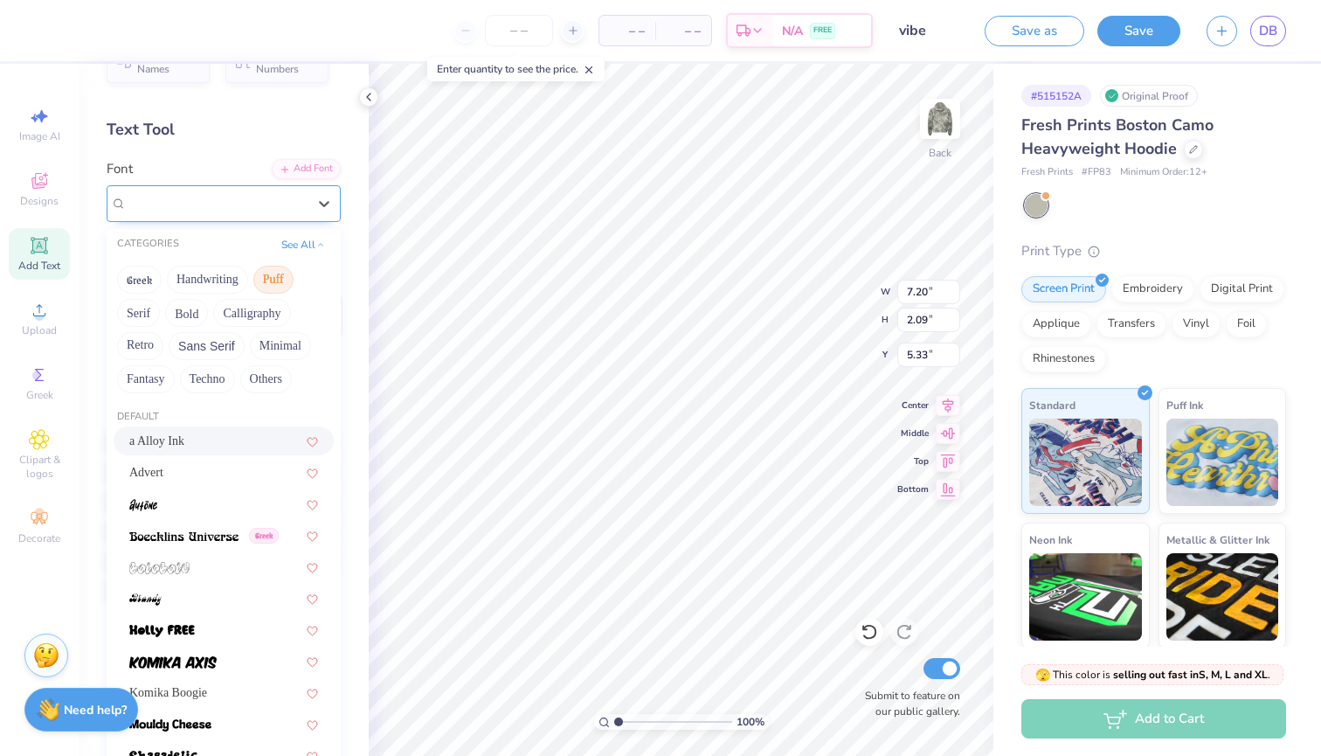
scroll to position [19, 0]
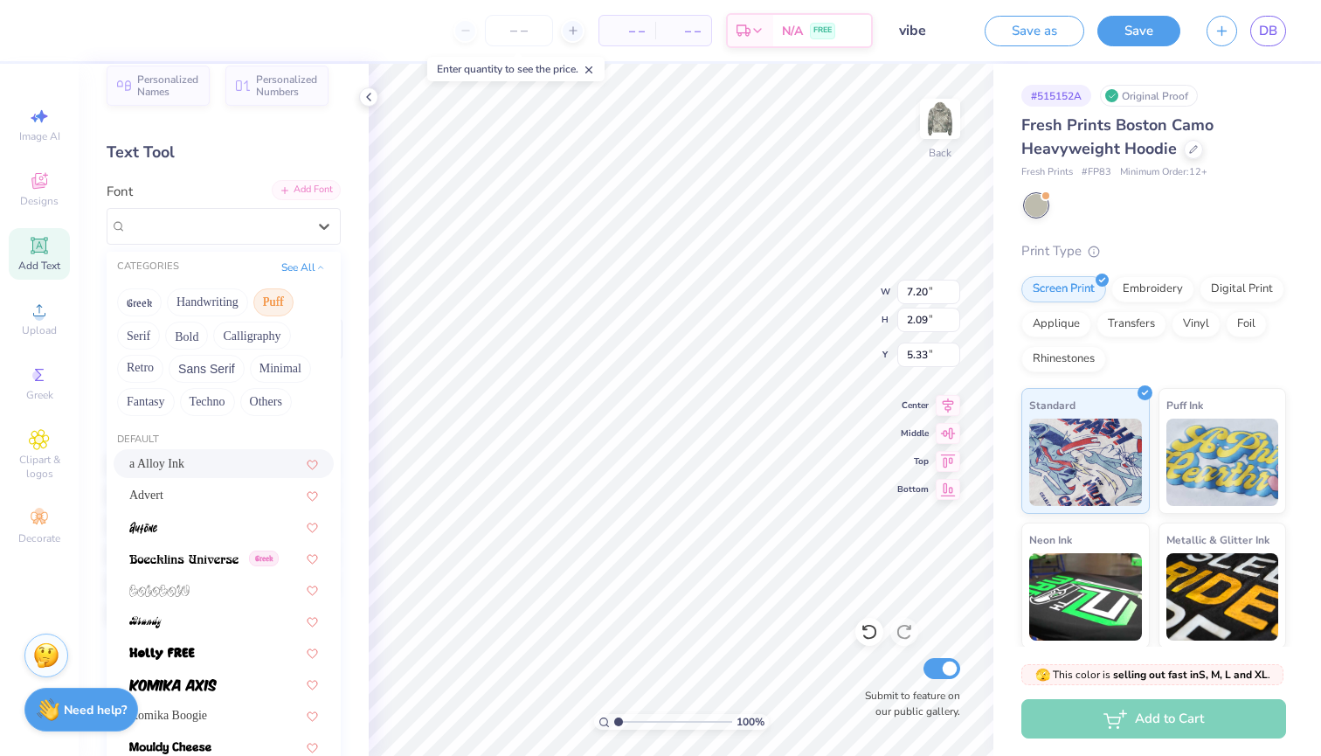
click at [306, 194] on div "Add Font" at bounding box center [306, 190] width 69 height 20
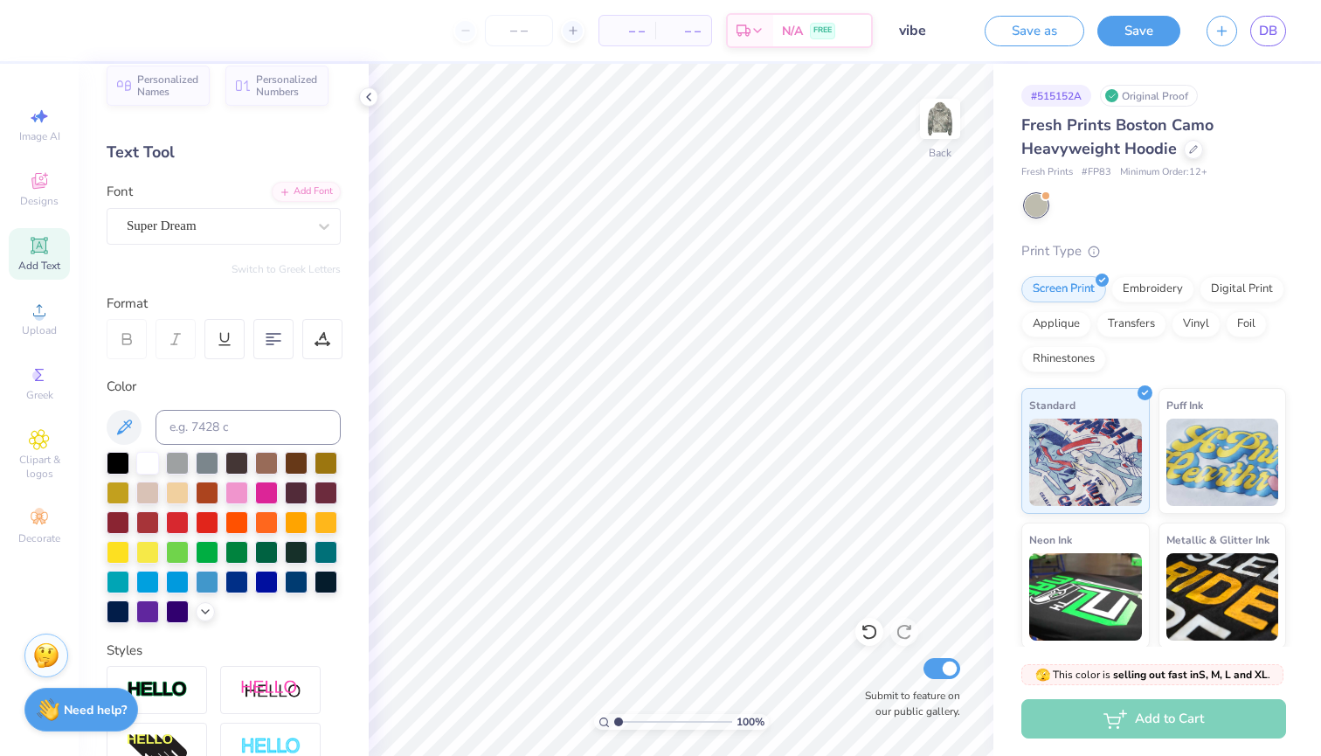
click at [36, 250] on icon at bounding box center [38, 245] width 13 height 13
click at [36, 197] on span "Designs" at bounding box center [39, 201] width 38 height 14
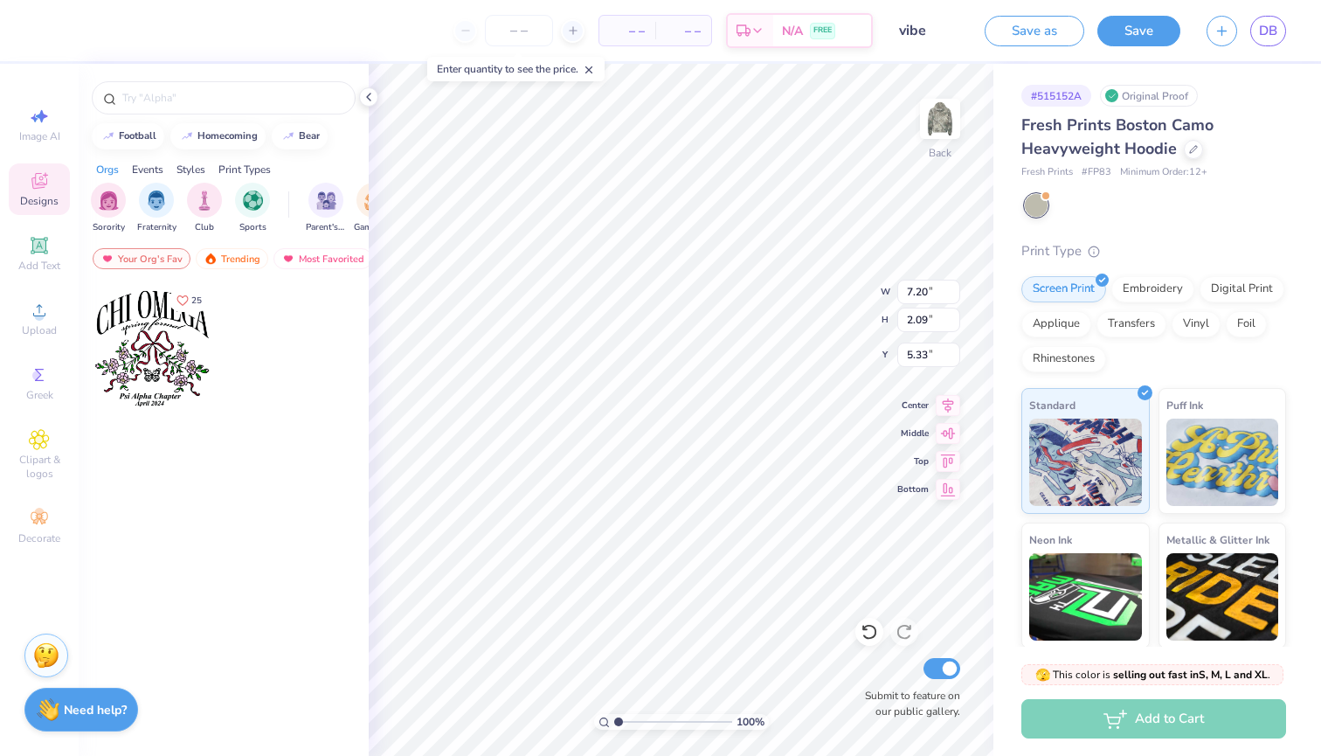
scroll to position [0, 2]
type textarea "Sig kap"
click at [52, 257] on div "Add Text" at bounding box center [39, 254] width 61 height 52
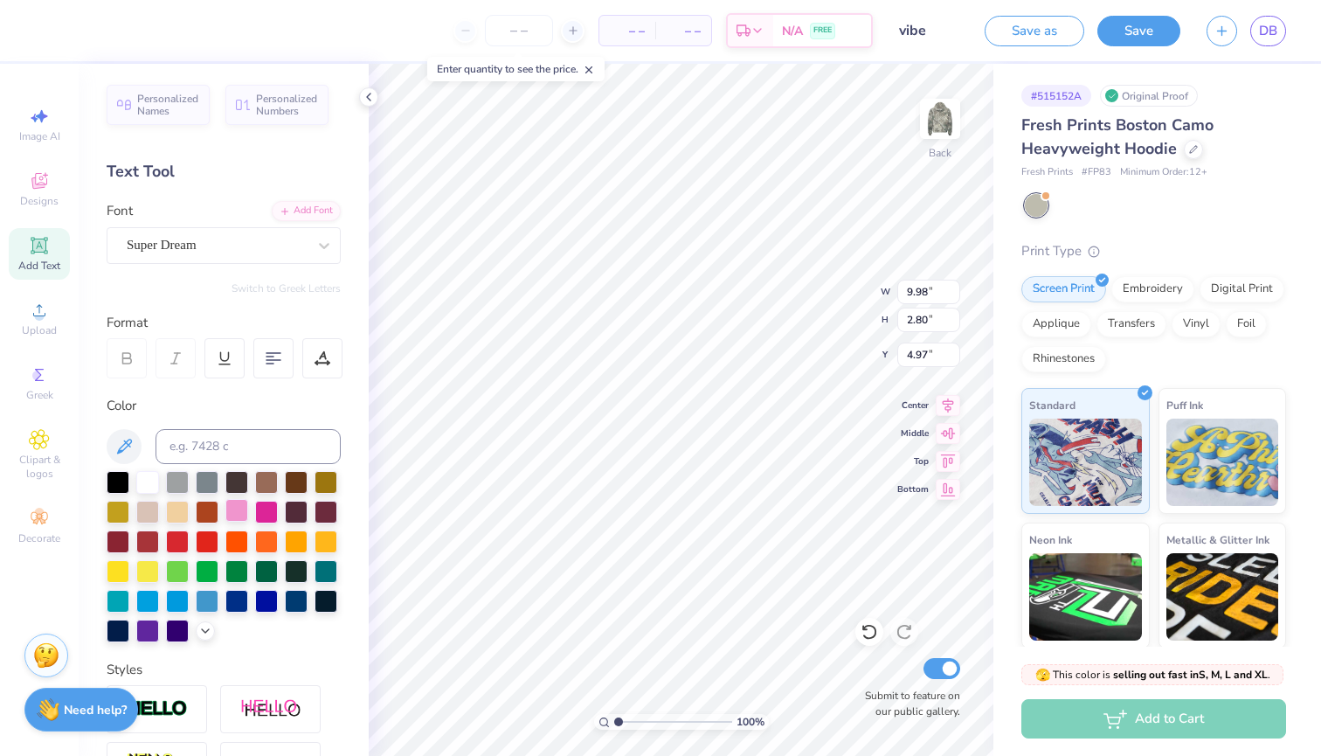
click at [238, 517] on div at bounding box center [236, 510] width 23 height 23
click at [253, 255] on div at bounding box center [217, 245] width 180 height 24
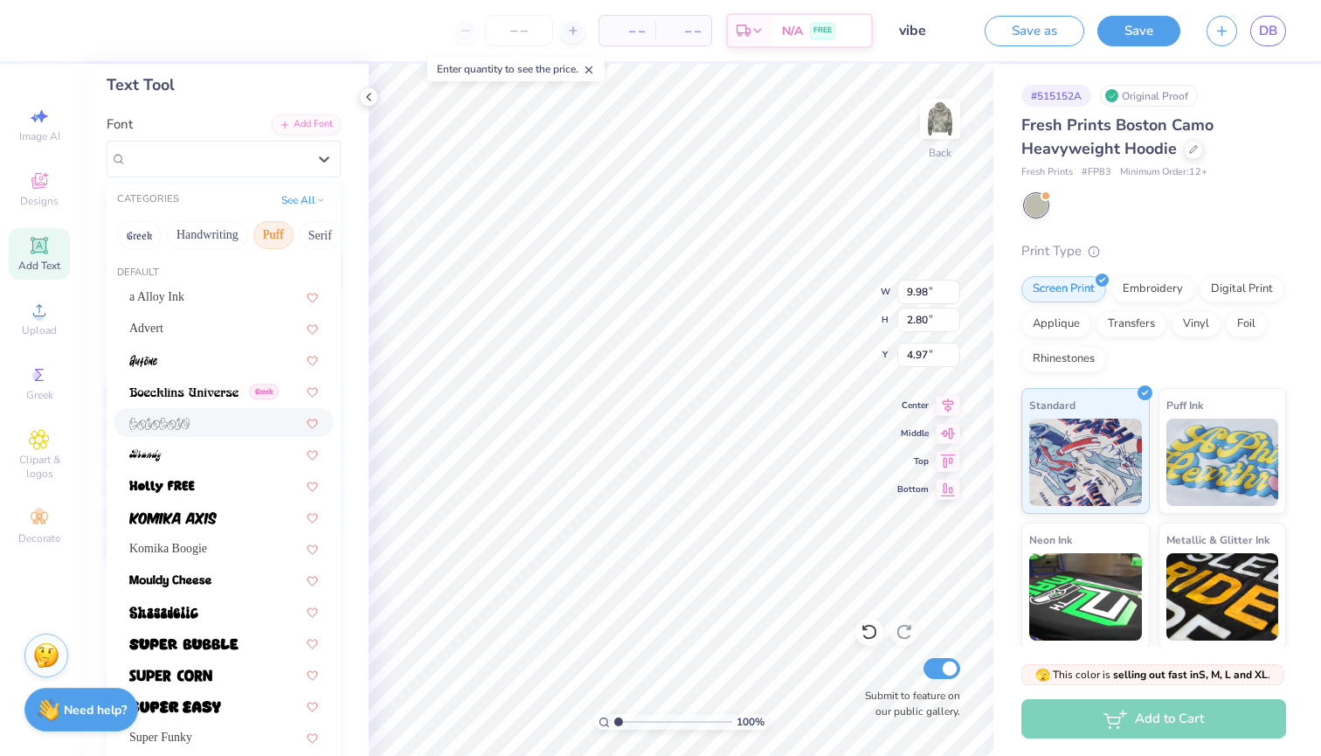
scroll to position [101, 0]
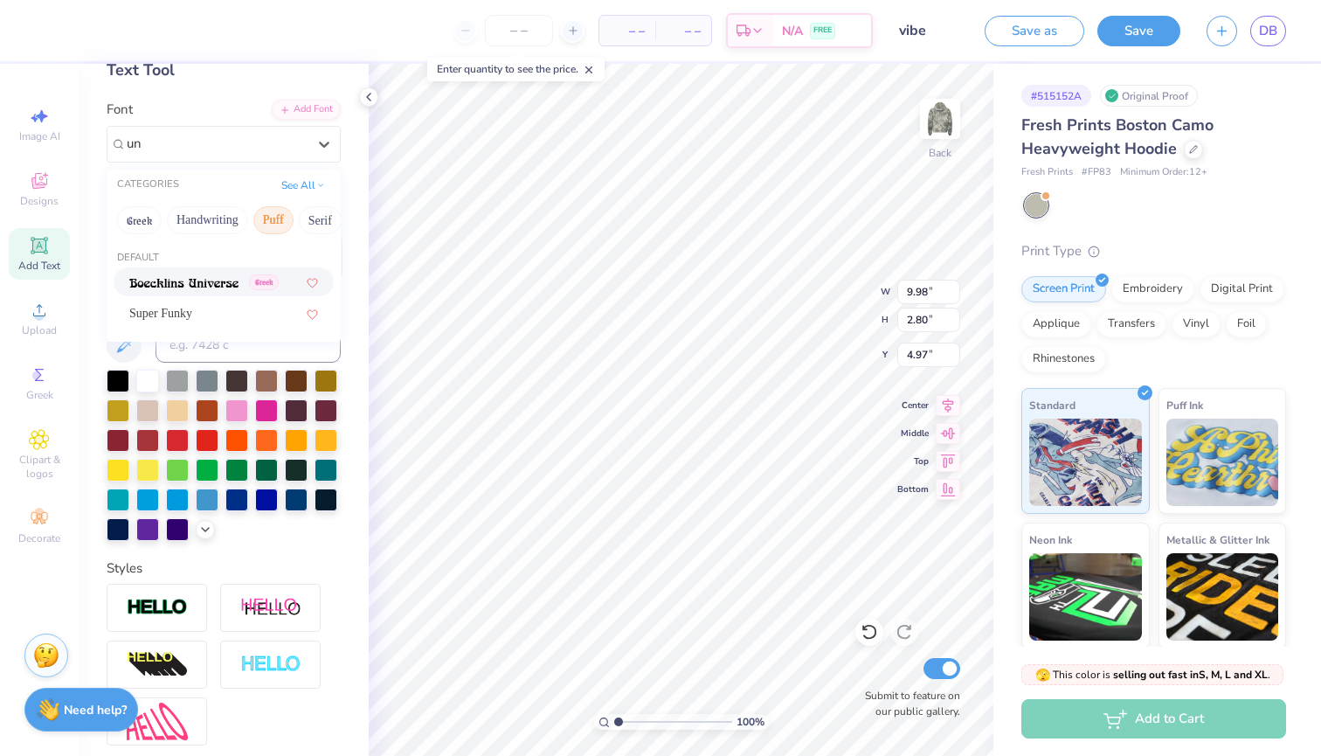
type input "u"
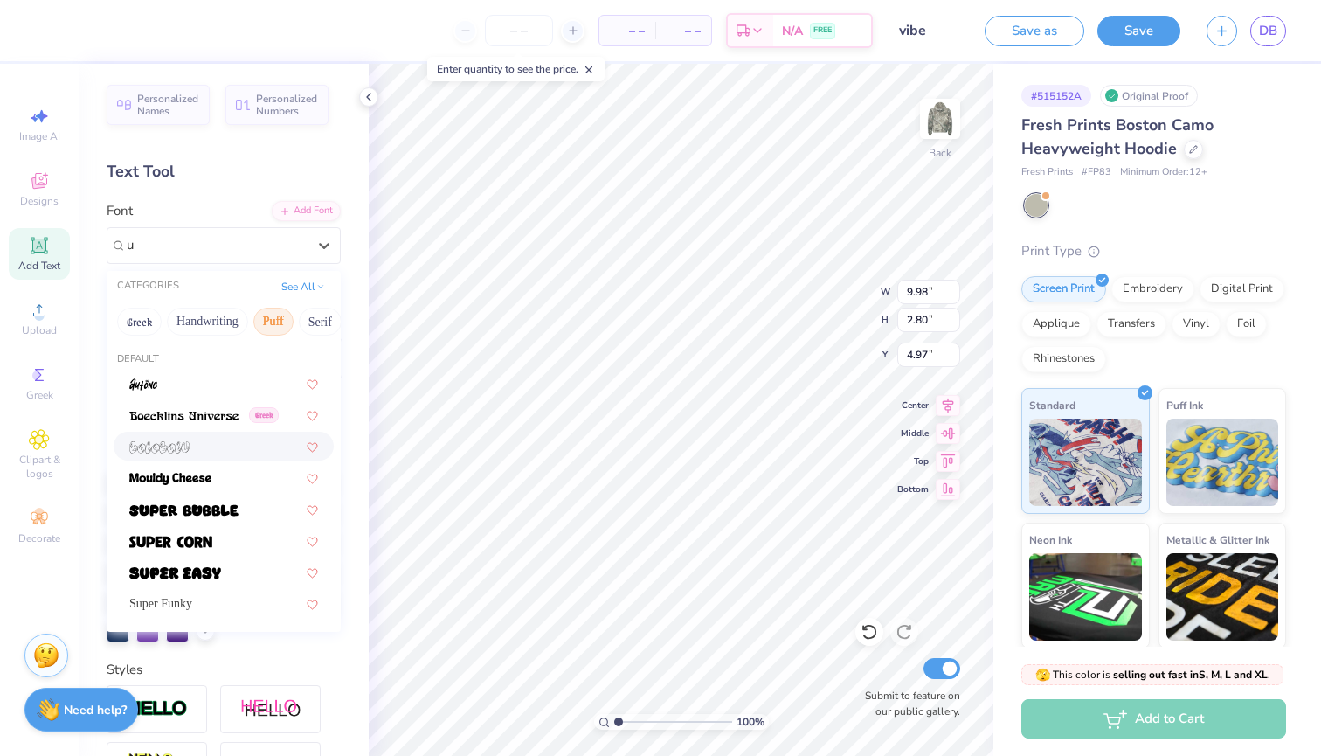
scroll to position [0, 0]
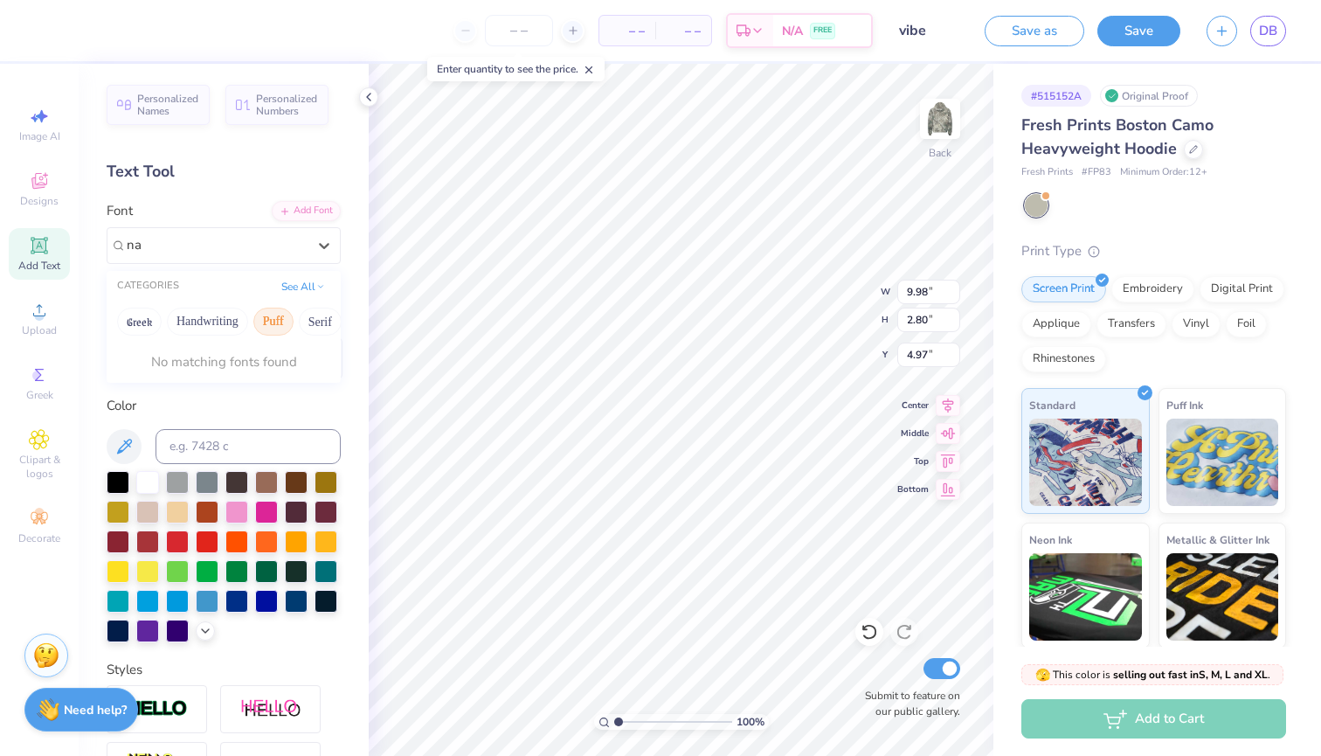
type input "n"
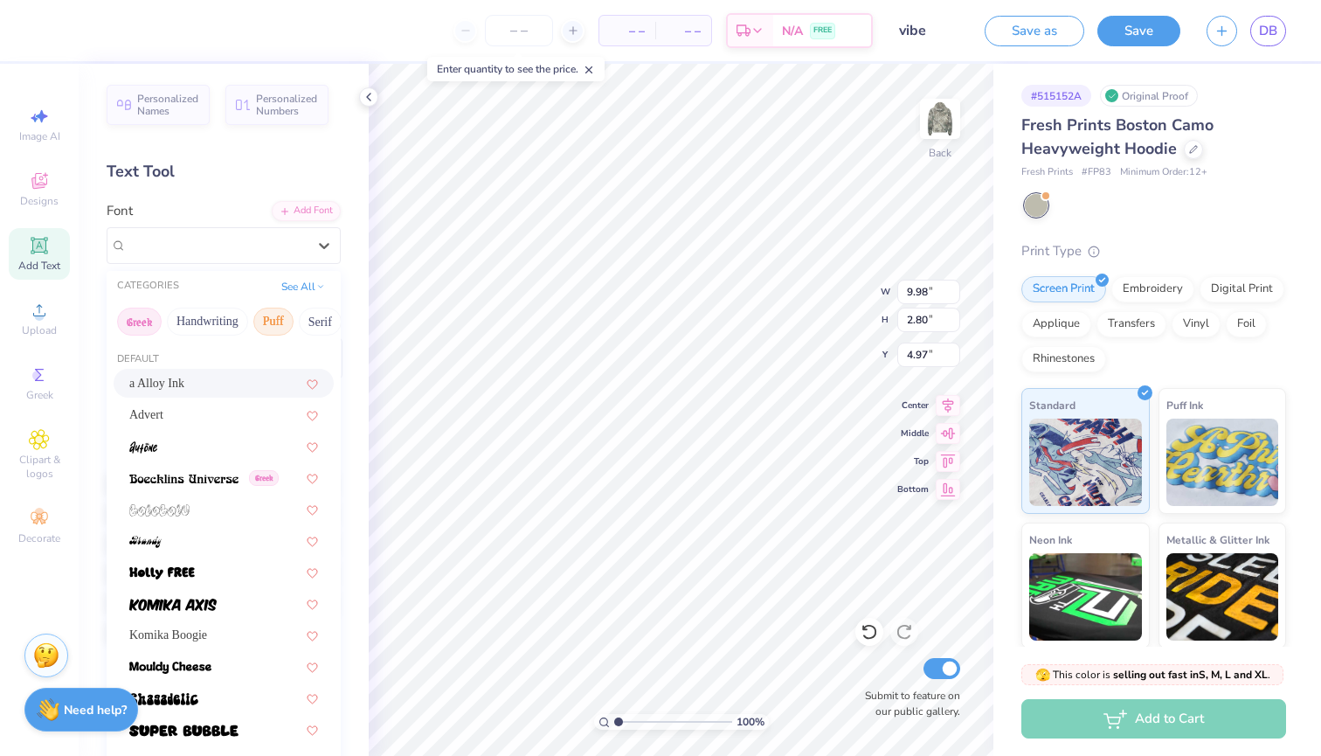
click at [135, 335] on button "Greek" at bounding box center [139, 322] width 45 height 28
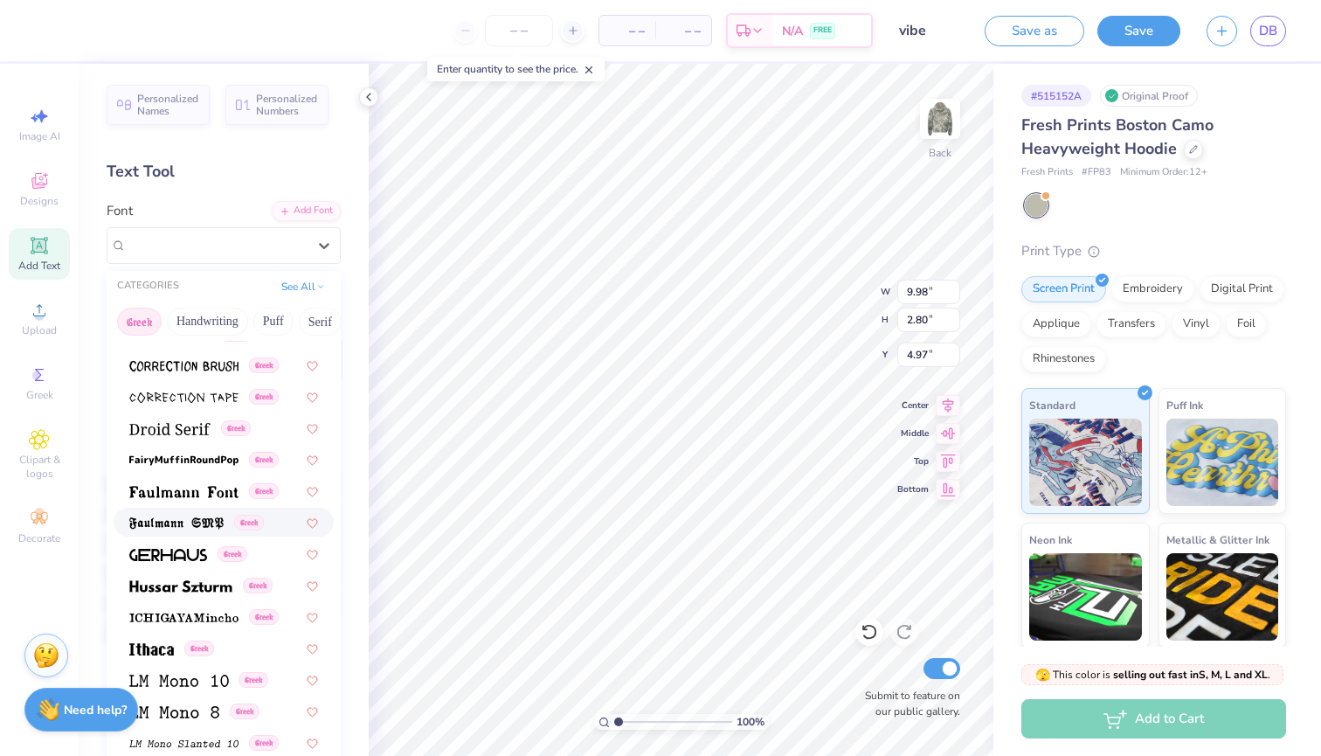
scroll to position [447, 0]
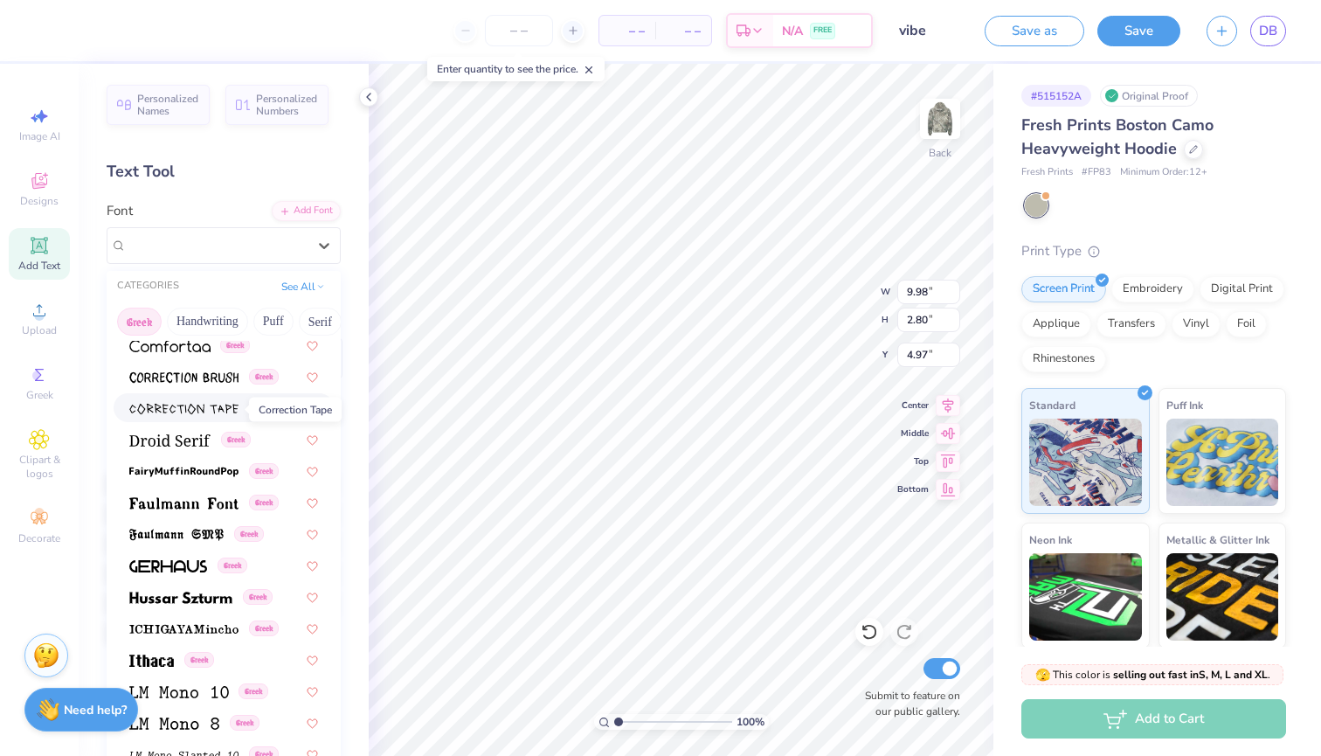
click at [164, 415] on img at bounding box center [183, 409] width 109 height 12
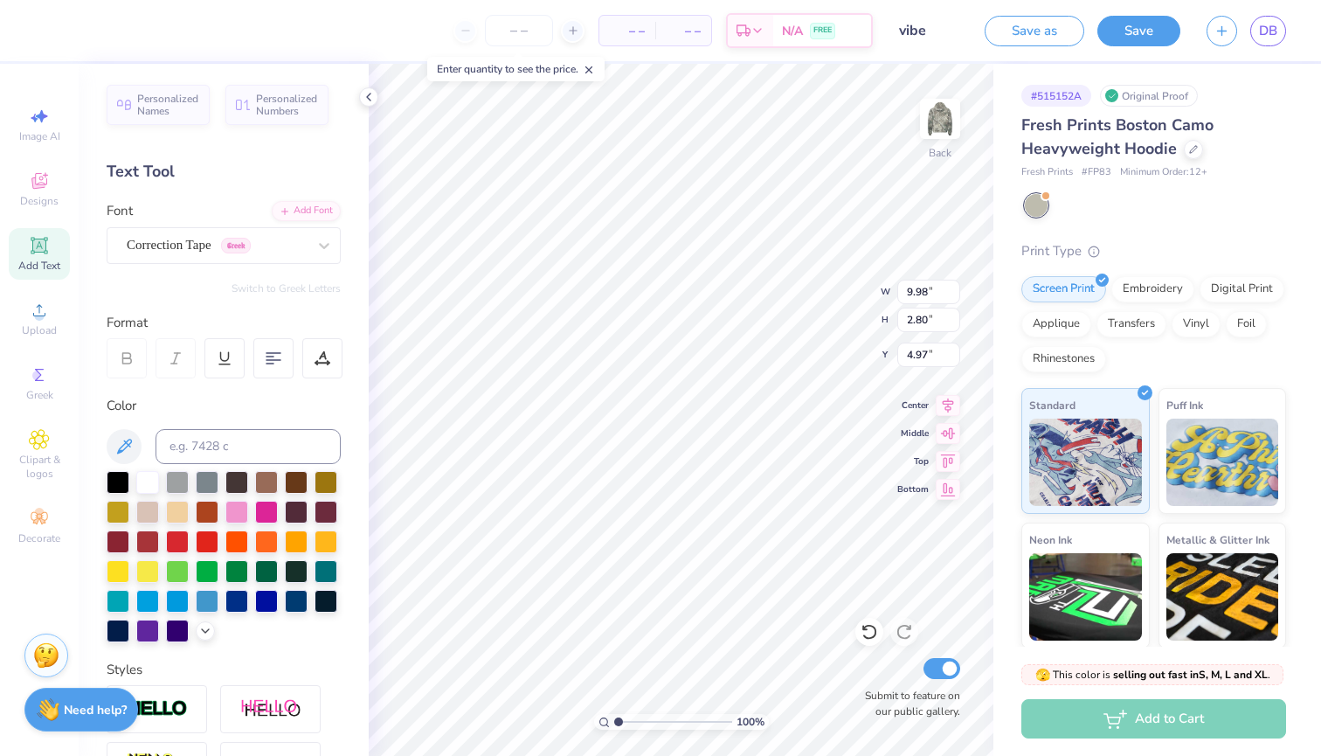
type input "10.85"
type input "3.03"
type input "4.86"
click at [207, 243] on span "Correction Tape" at bounding box center [169, 245] width 85 height 20
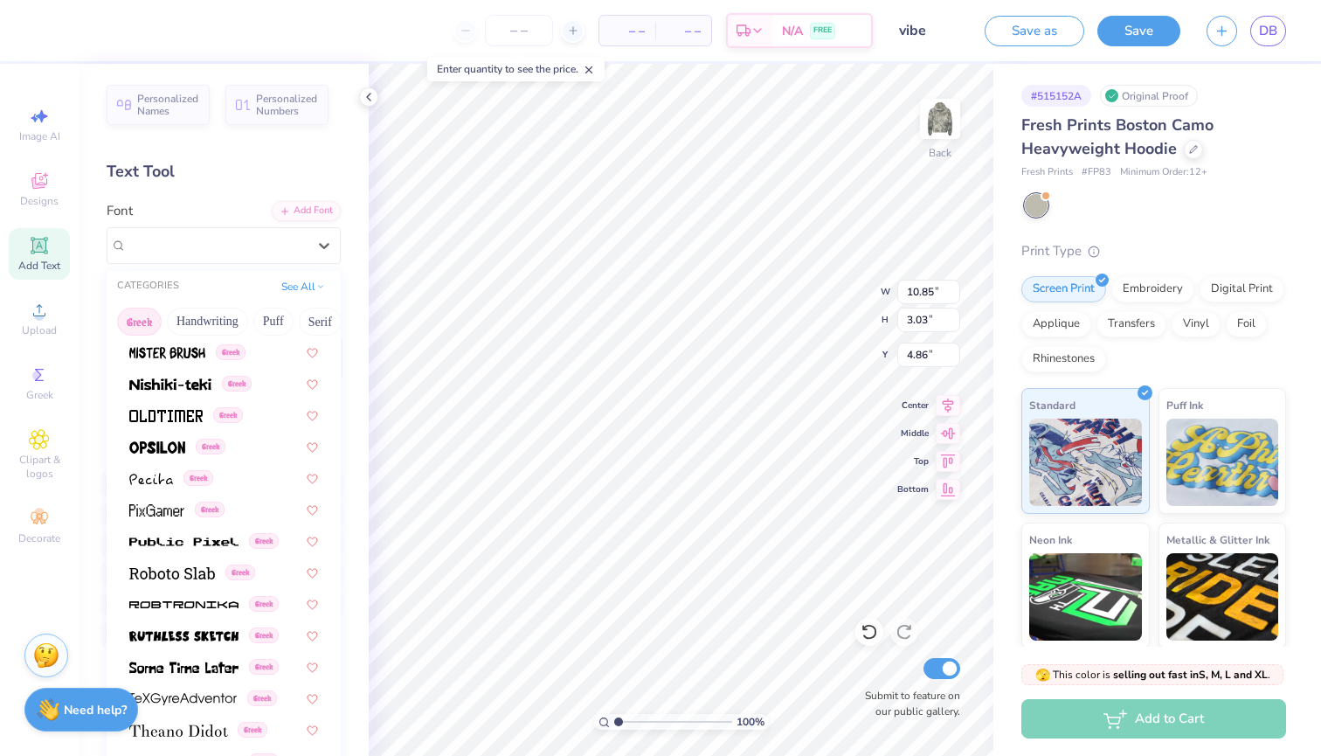
scroll to position [1009, 0]
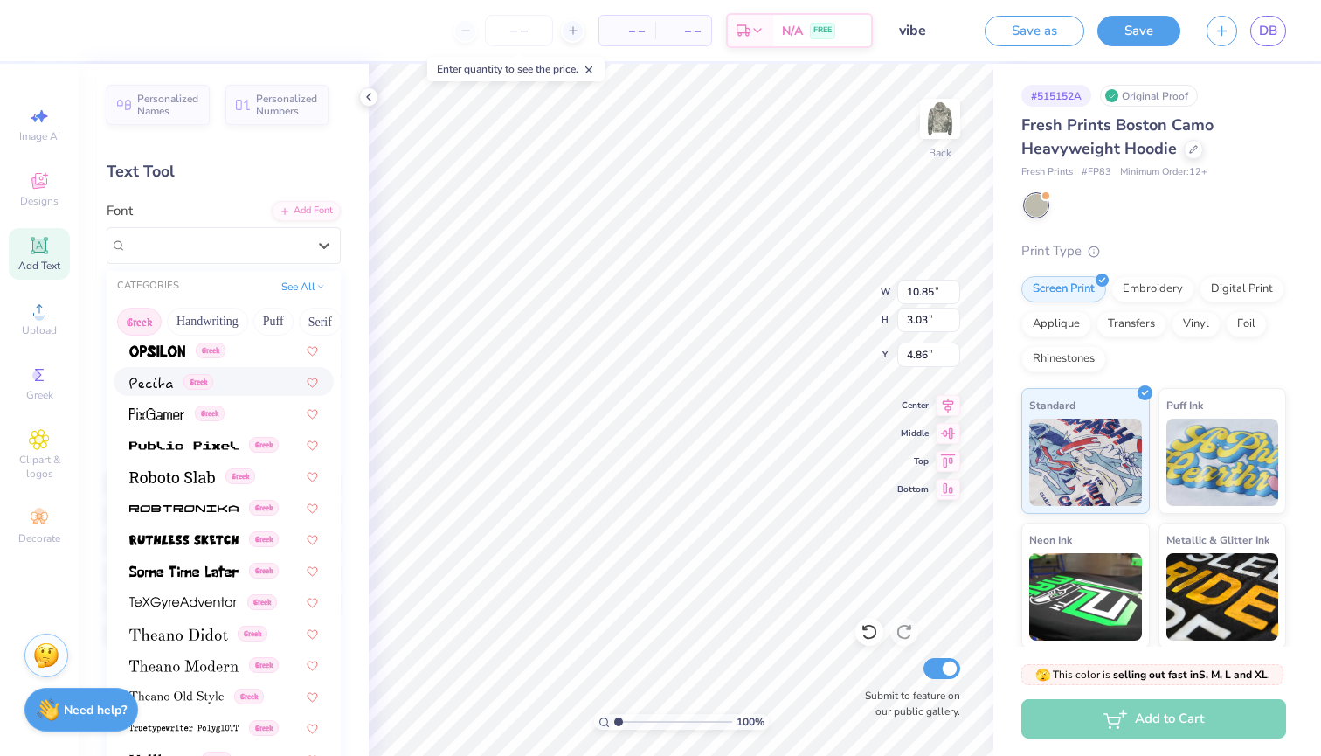
click at [164, 366] on div "Greek Greek Greek Greek Greek Greek Greek Greek Greek Greek Greek Greek Greek G…" at bounding box center [224, 129] width 234 height 1539
click at [164, 355] on img at bounding box center [157, 351] width 56 height 12
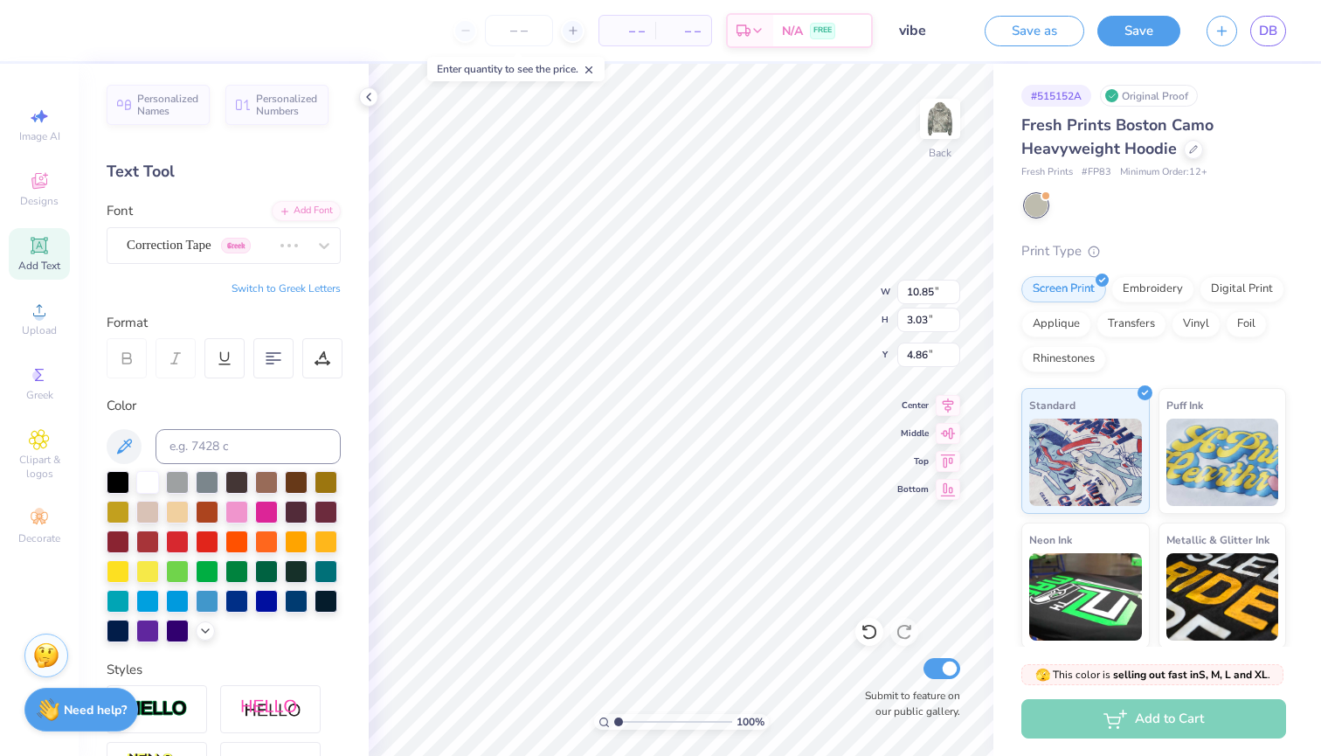
type input "8.75"
type input "2.19"
type input "5.28"
click at [210, 233] on div at bounding box center [217, 245] width 180 height 24
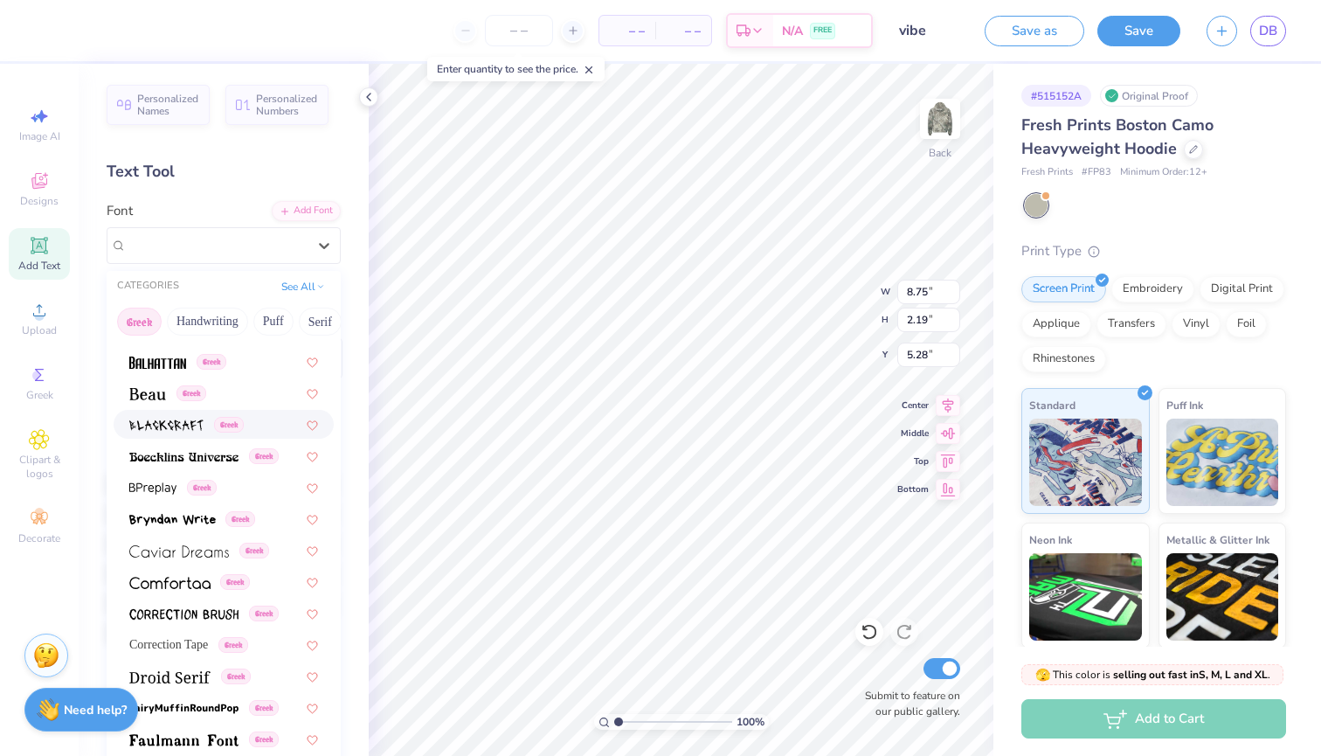
scroll to position [975, 0]
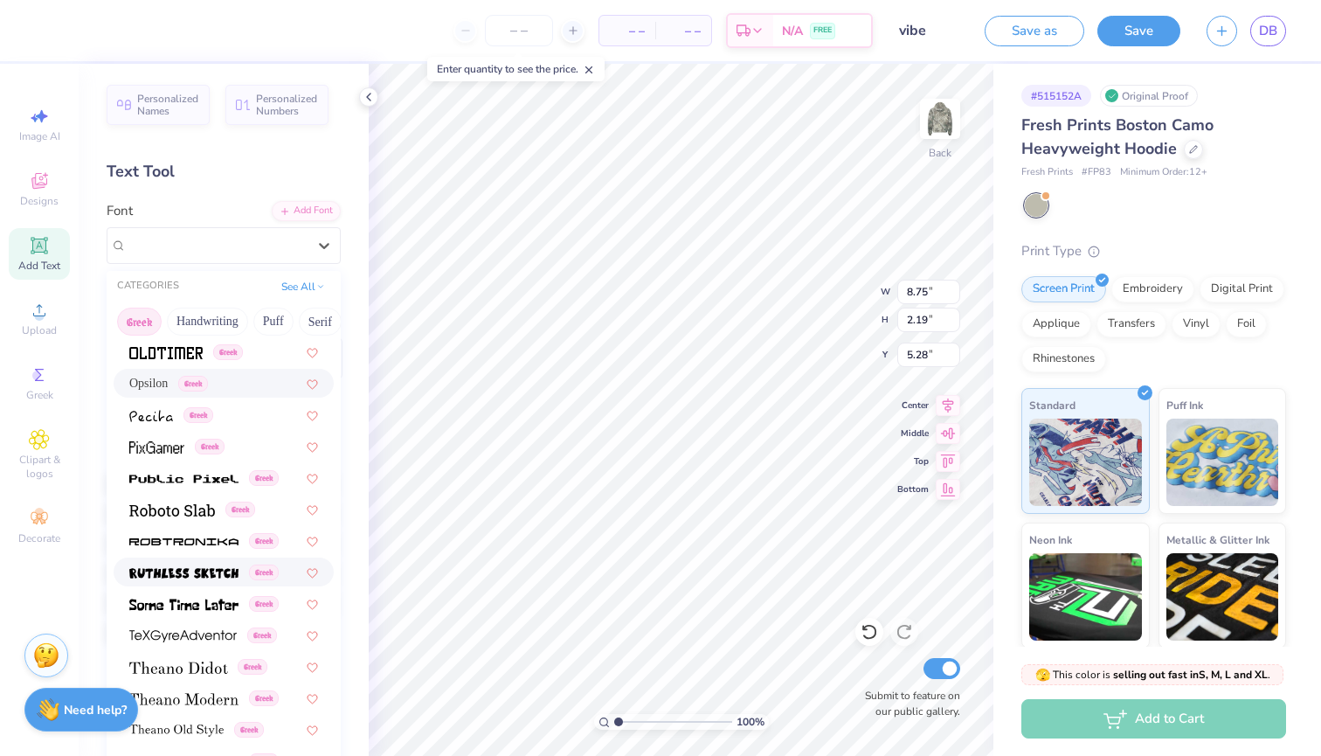
click at [200, 571] on img at bounding box center [183, 573] width 109 height 12
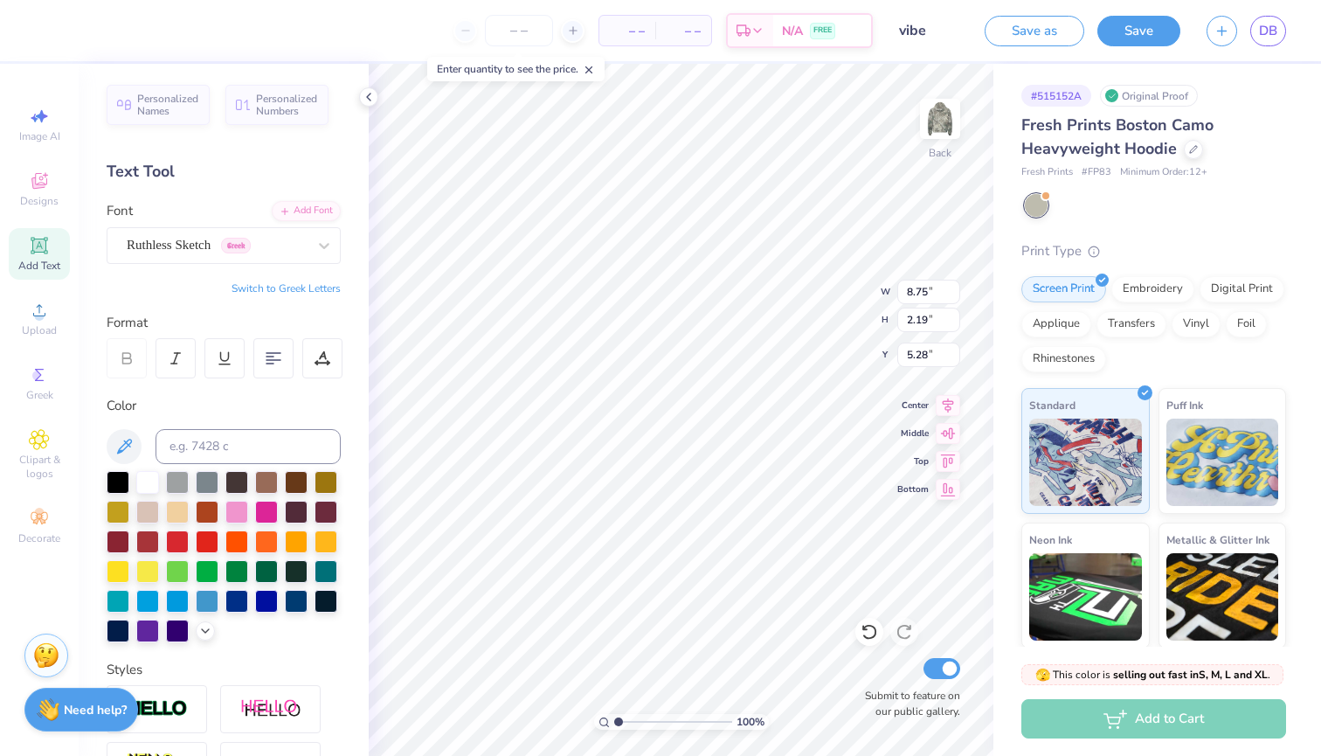
type input "9.87"
type input "2.14"
type input "5.31"
click at [261, 512] on div at bounding box center [266, 510] width 23 height 23
click at [248, 510] on div at bounding box center [236, 510] width 23 height 23
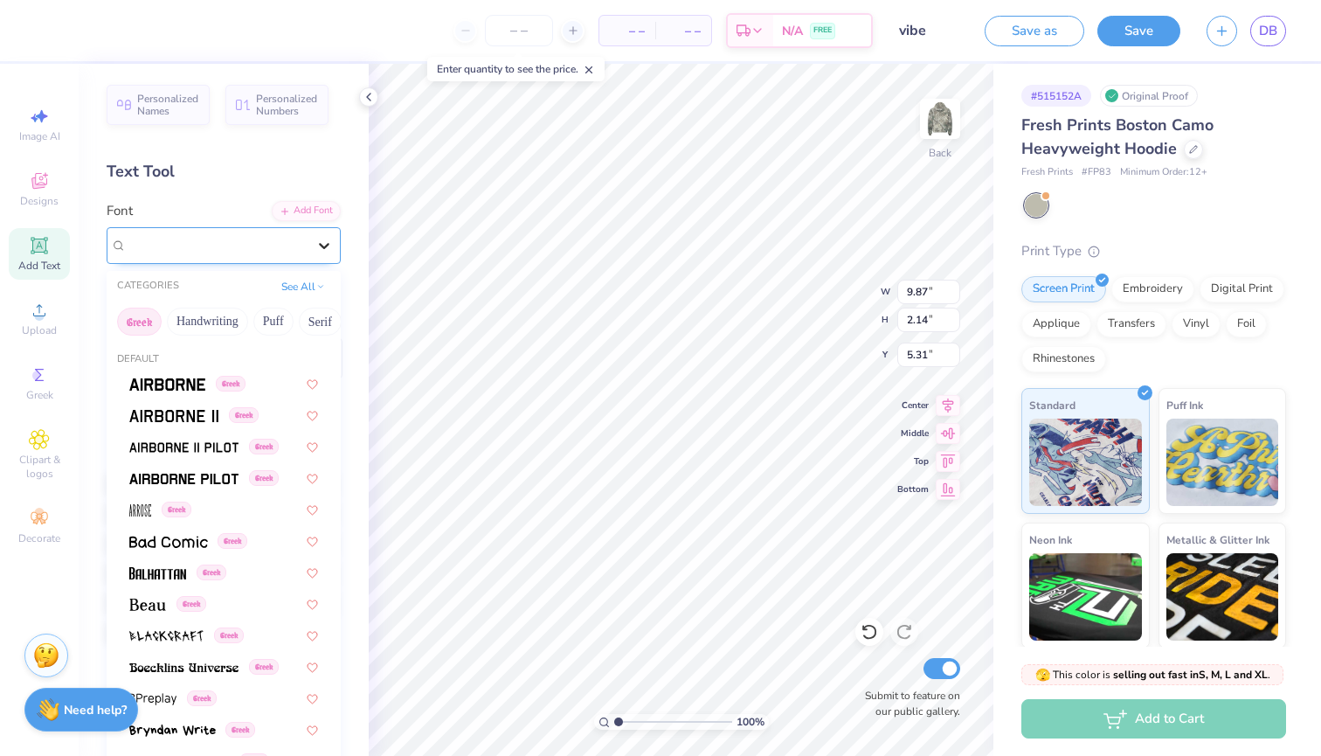
click at [324, 246] on icon at bounding box center [323, 245] width 17 height 17
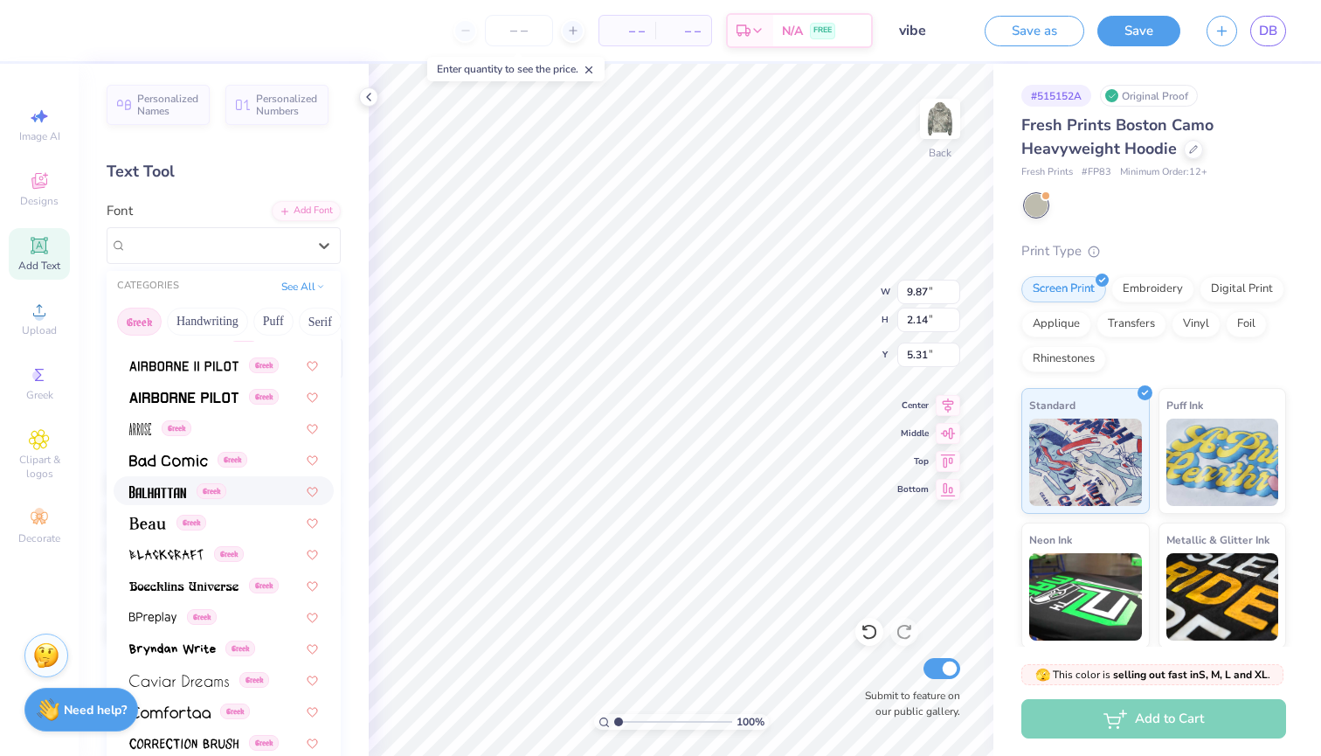
scroll to position [97, 0]
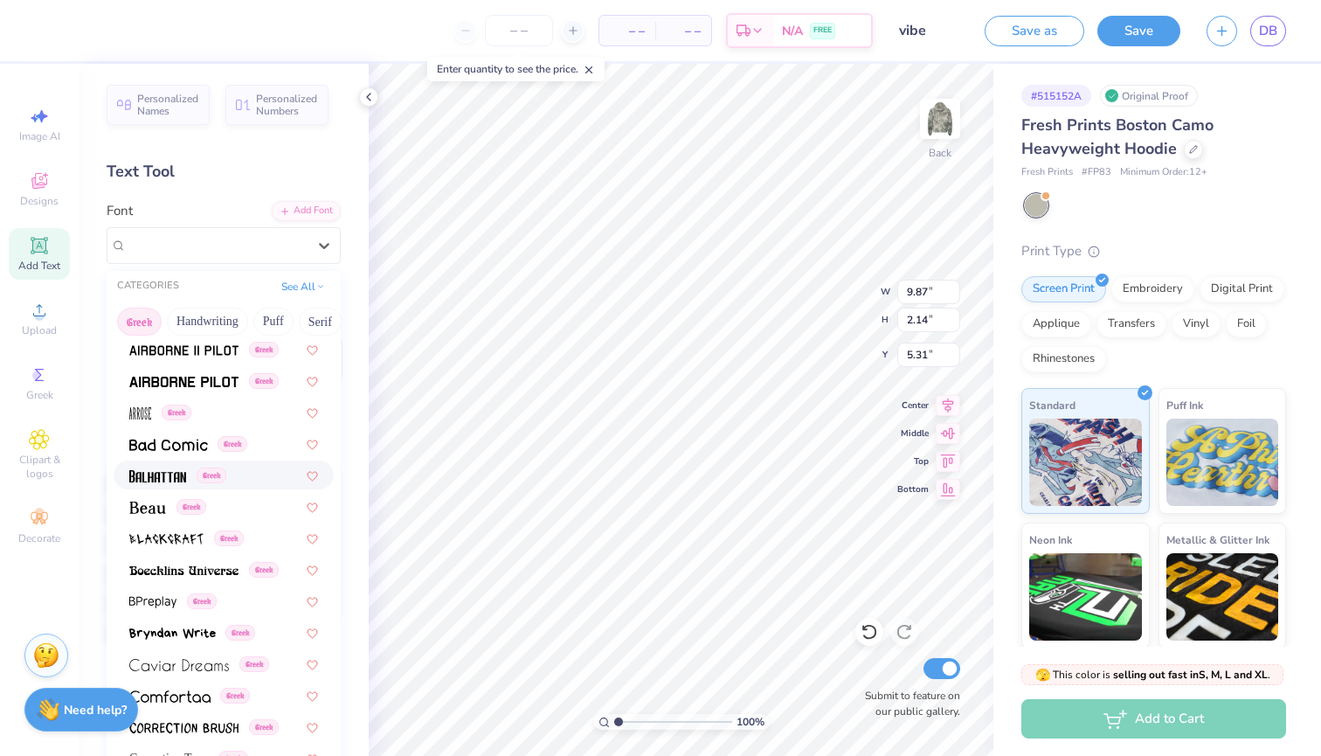
click at [166, 486] on div "Greek" at bounding box center [224, 475] width 220 height 29
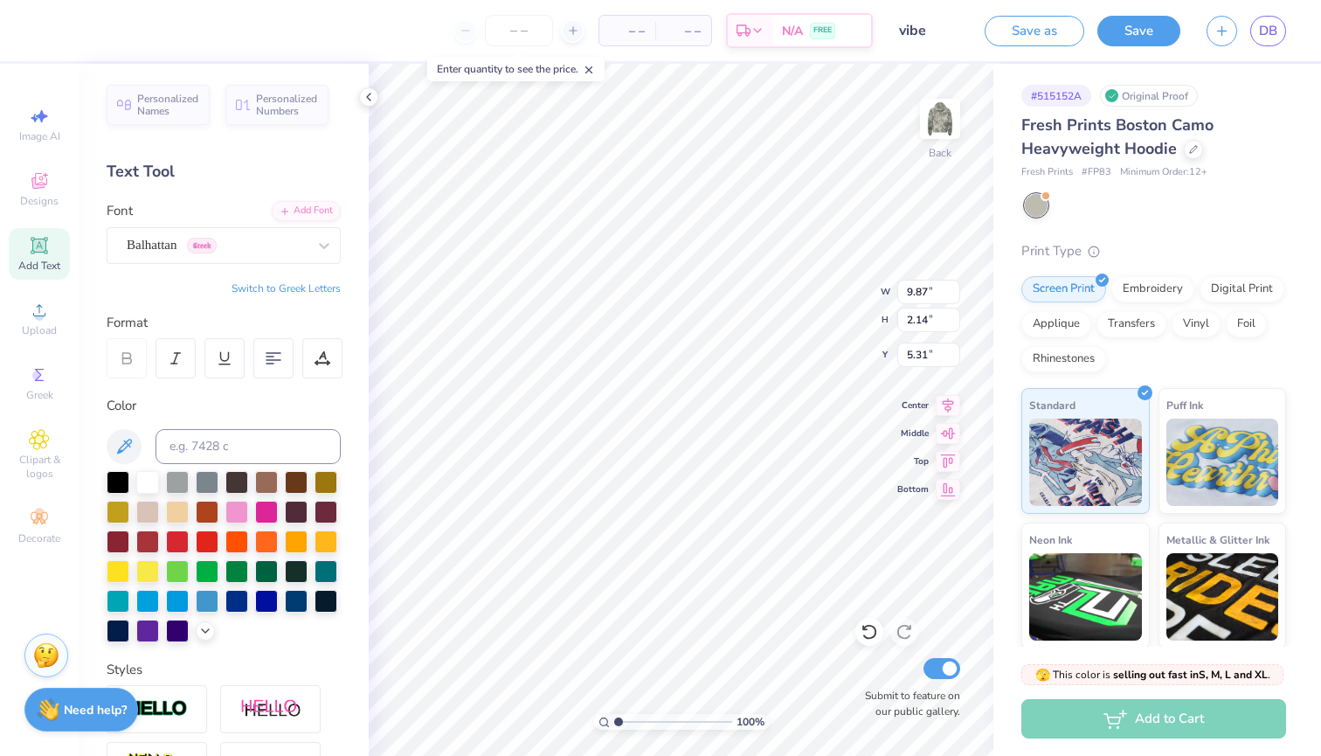
type input "7.63"
type input "2.42"
type input "5.17"
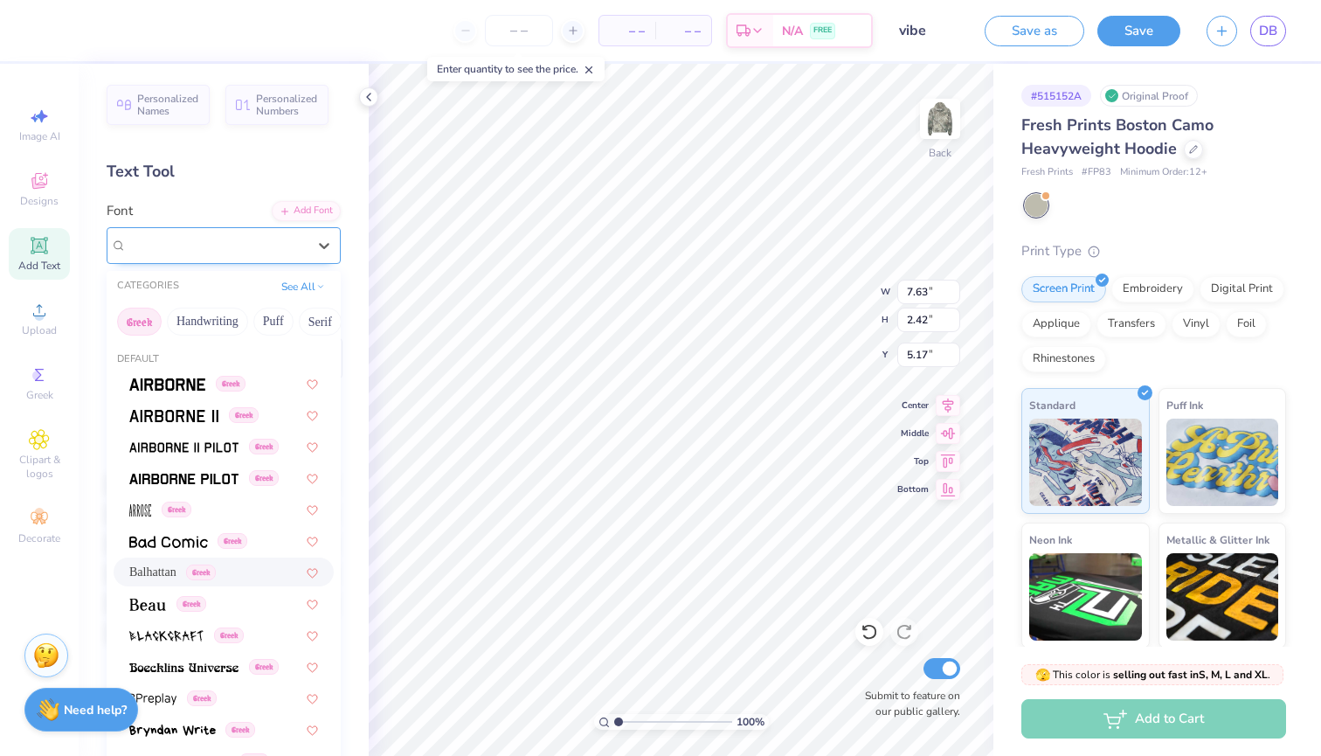
click at [289, 245] on div "Balhattan Greek" at bounding box center [217, 245] width 184 height 27
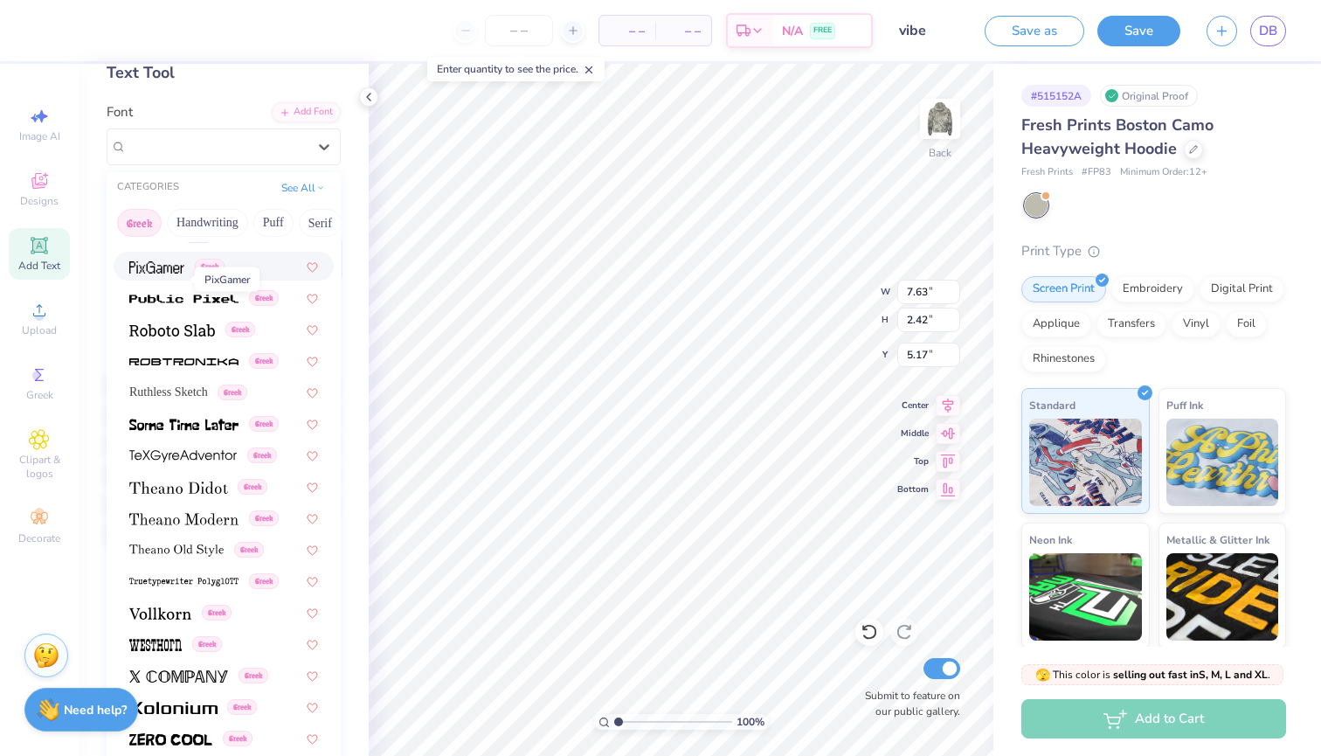
scroll to position [115, 0]
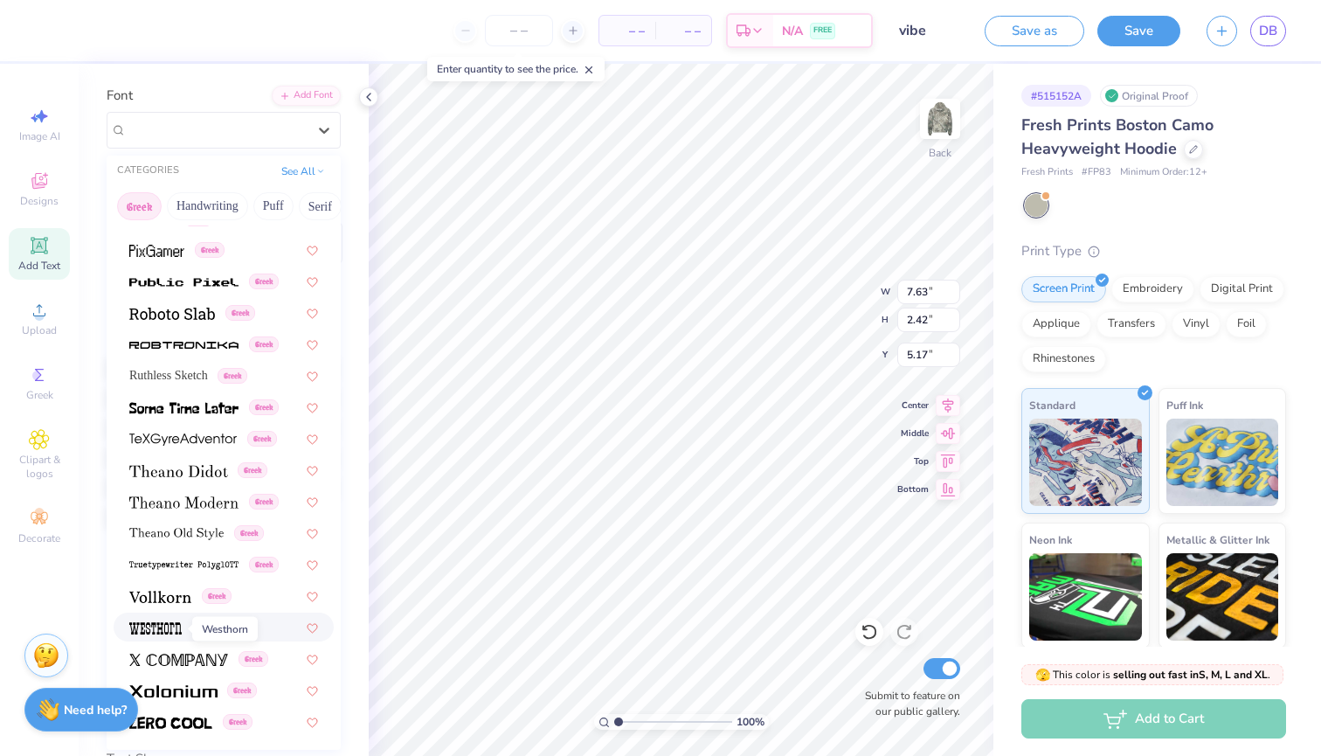
click at [159, 627] on img at bounding box center [155, 628] width 52 height 12
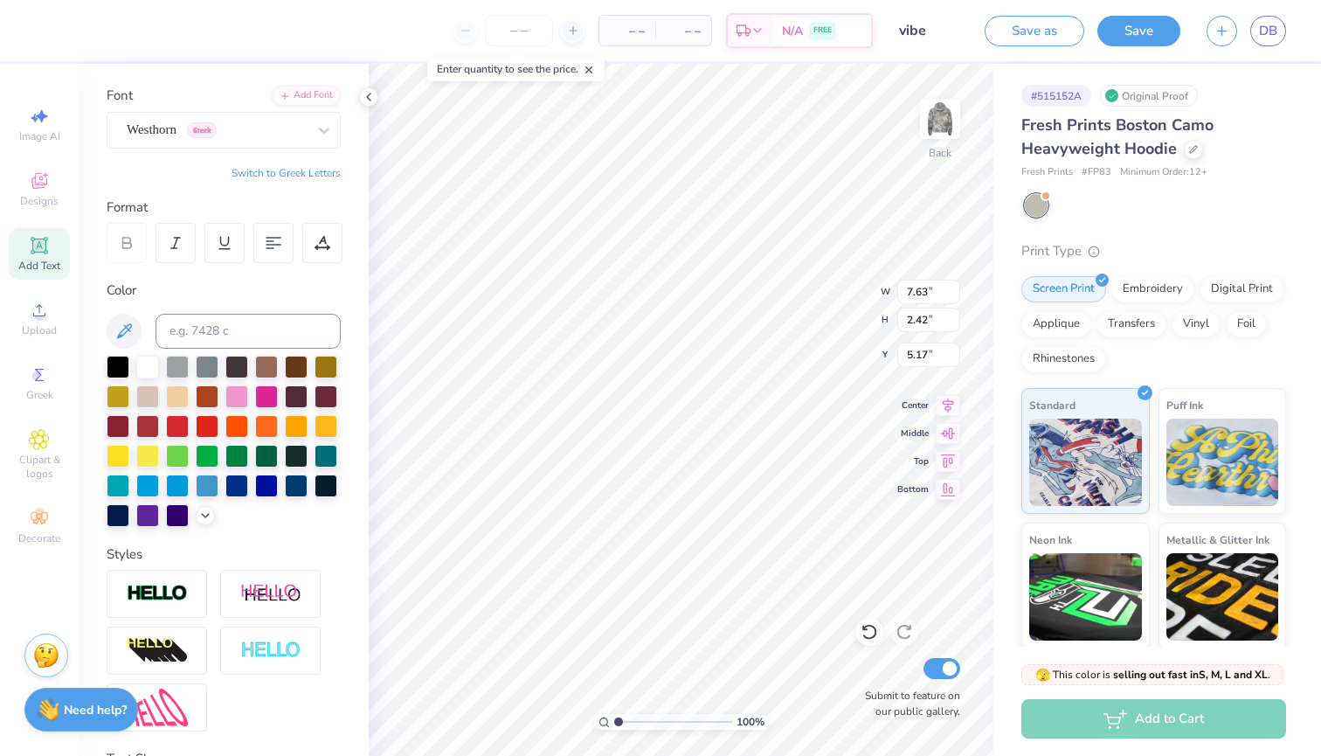
type input "2.44"
type input "5.15"
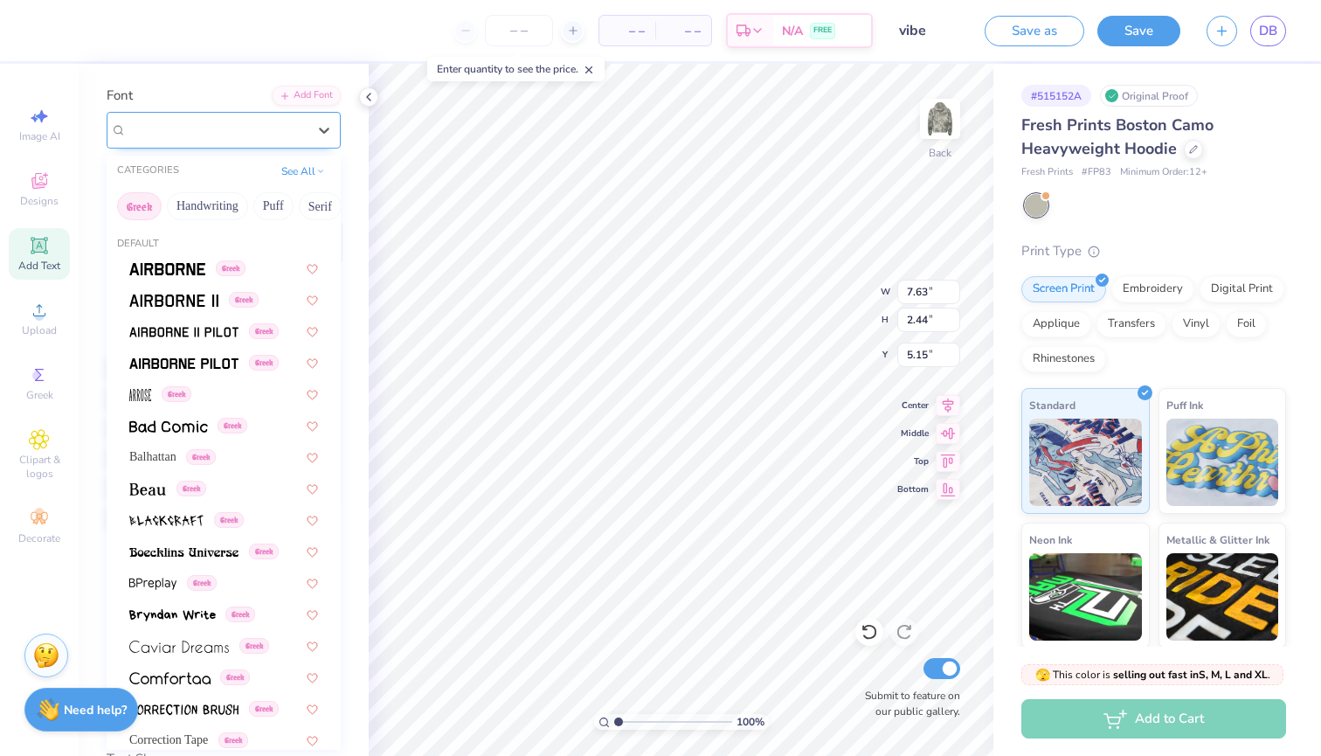
click at [253, 123] on div "Westhorn Greek" at bounding box center [217, 129] width 184 height 27
click at [215, 209] on button "Handwriting" at bounding box center [207, 206] width 81 height 28
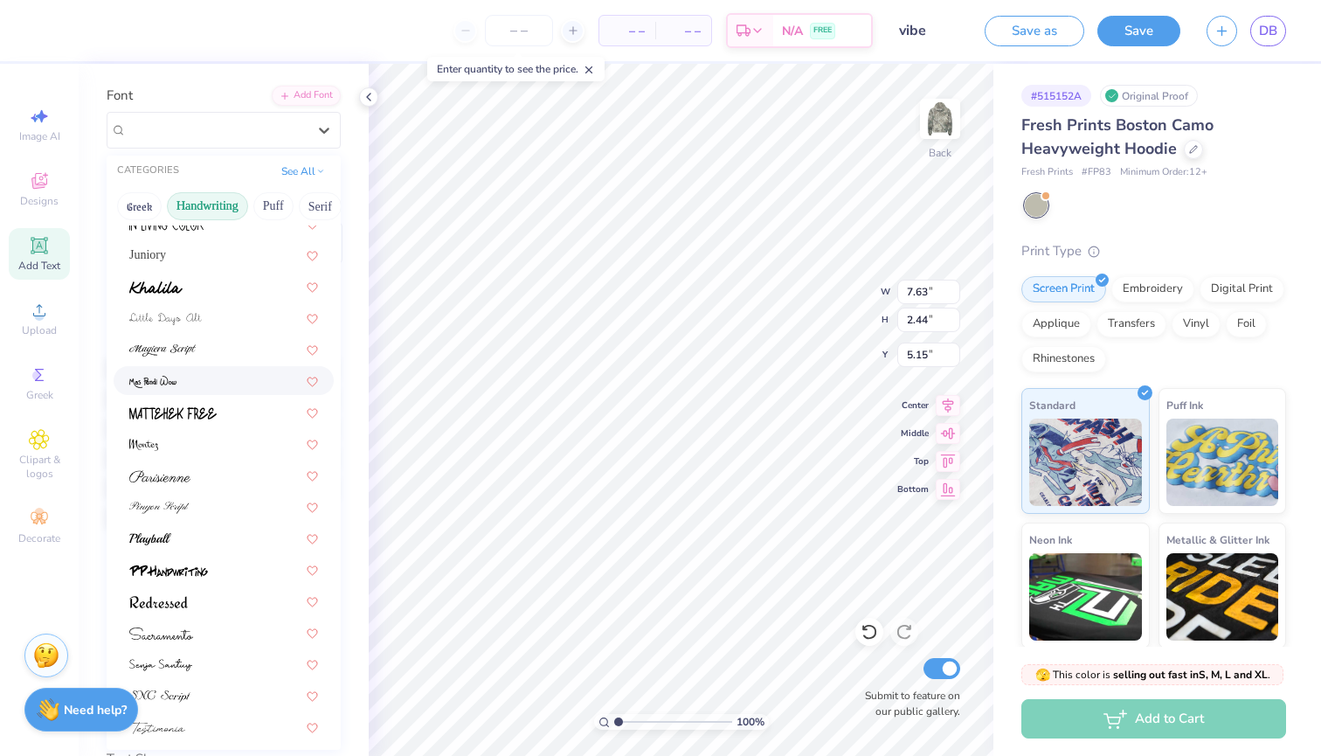
scroll to position [322, 0]
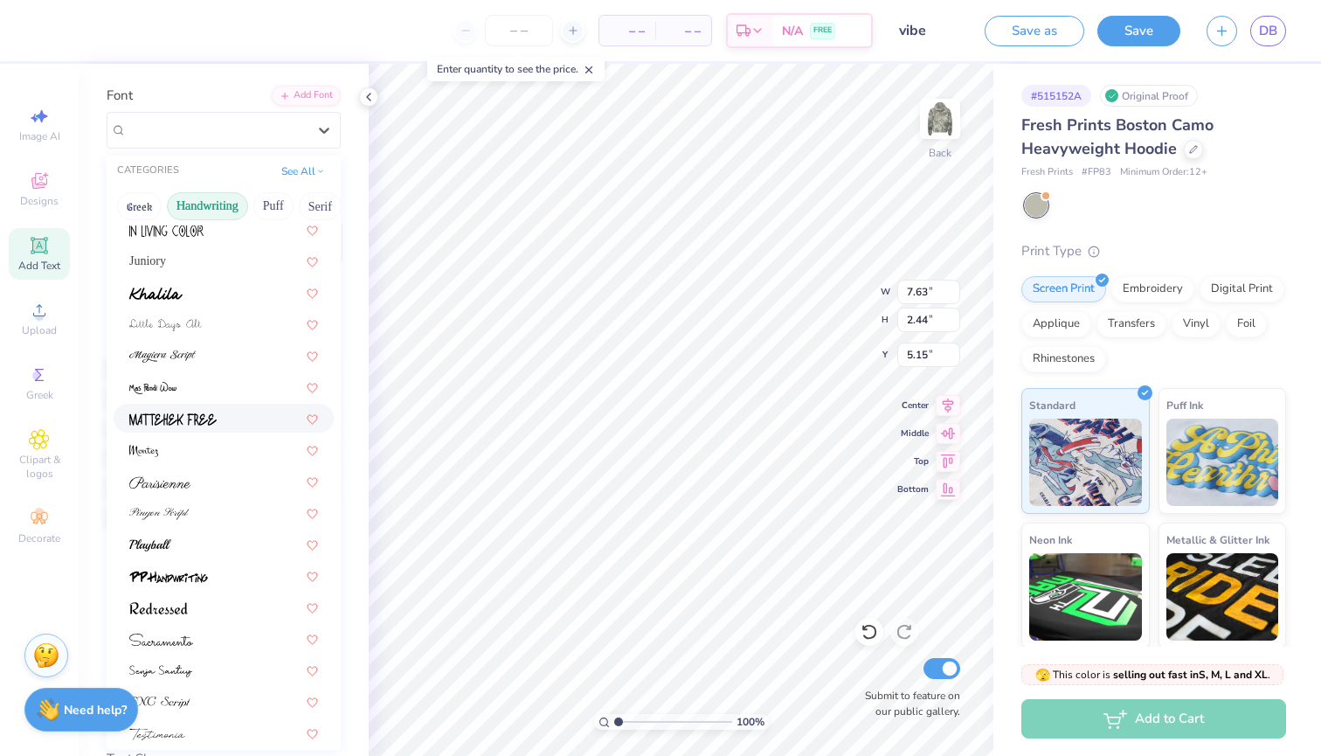
click at [179, 407] on div at bounding box center [224, 418] width 220 height 29
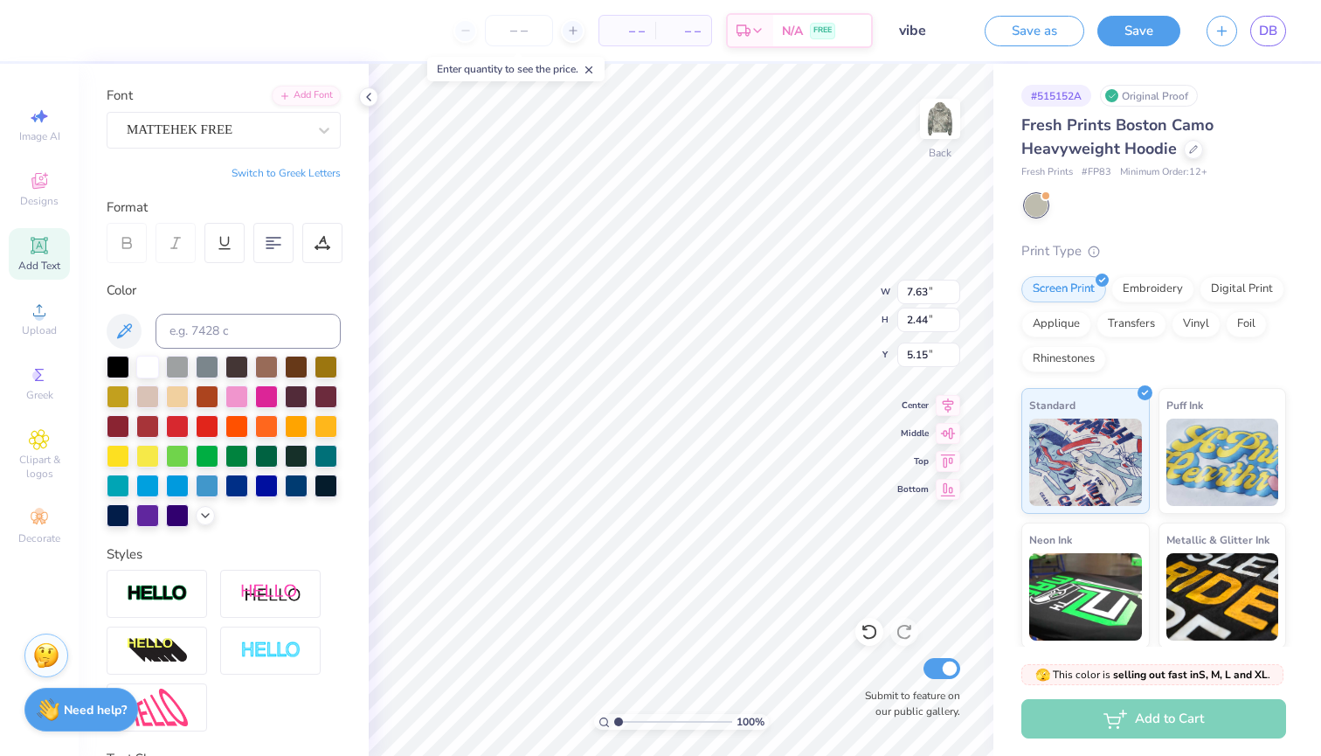
type input "5.49"
type input "2.85"
type input "4.95"
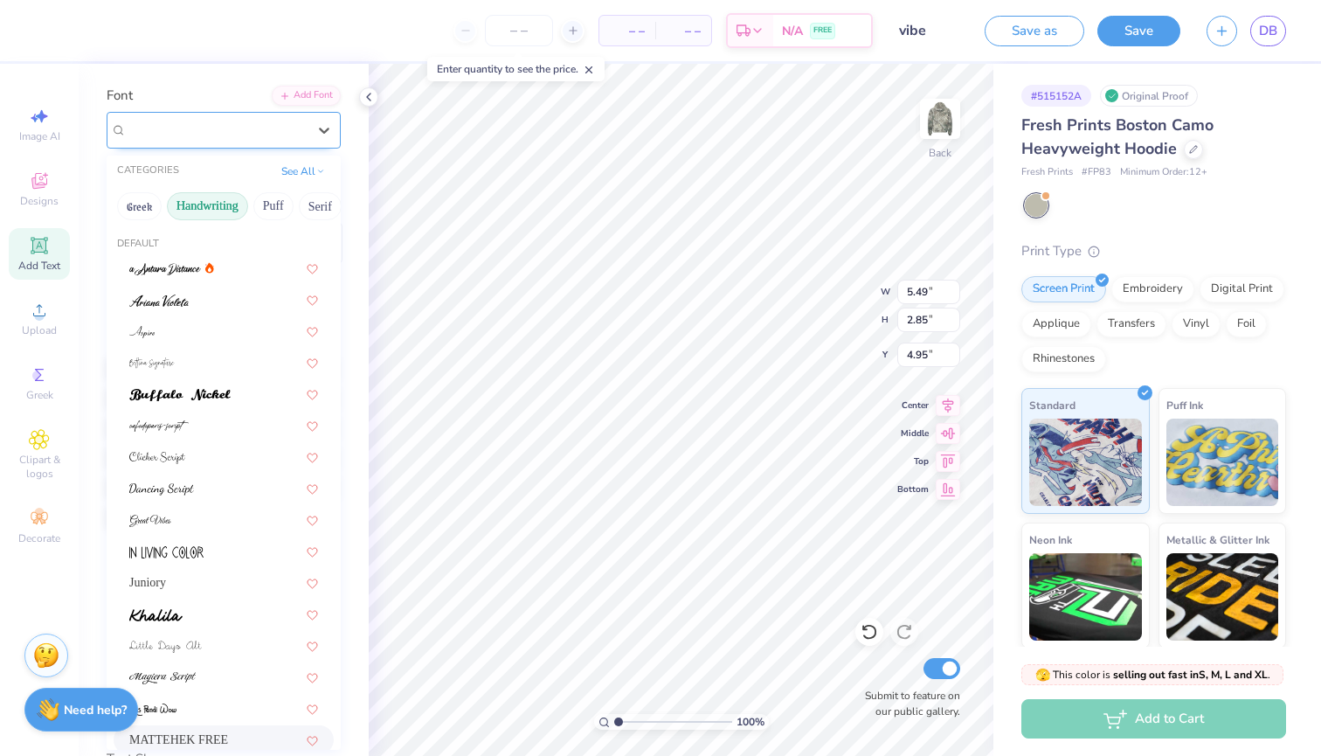
click at [268, 134] on div "MATTEHEK FREE" at bounding box center [217, 129] width 184 height 27
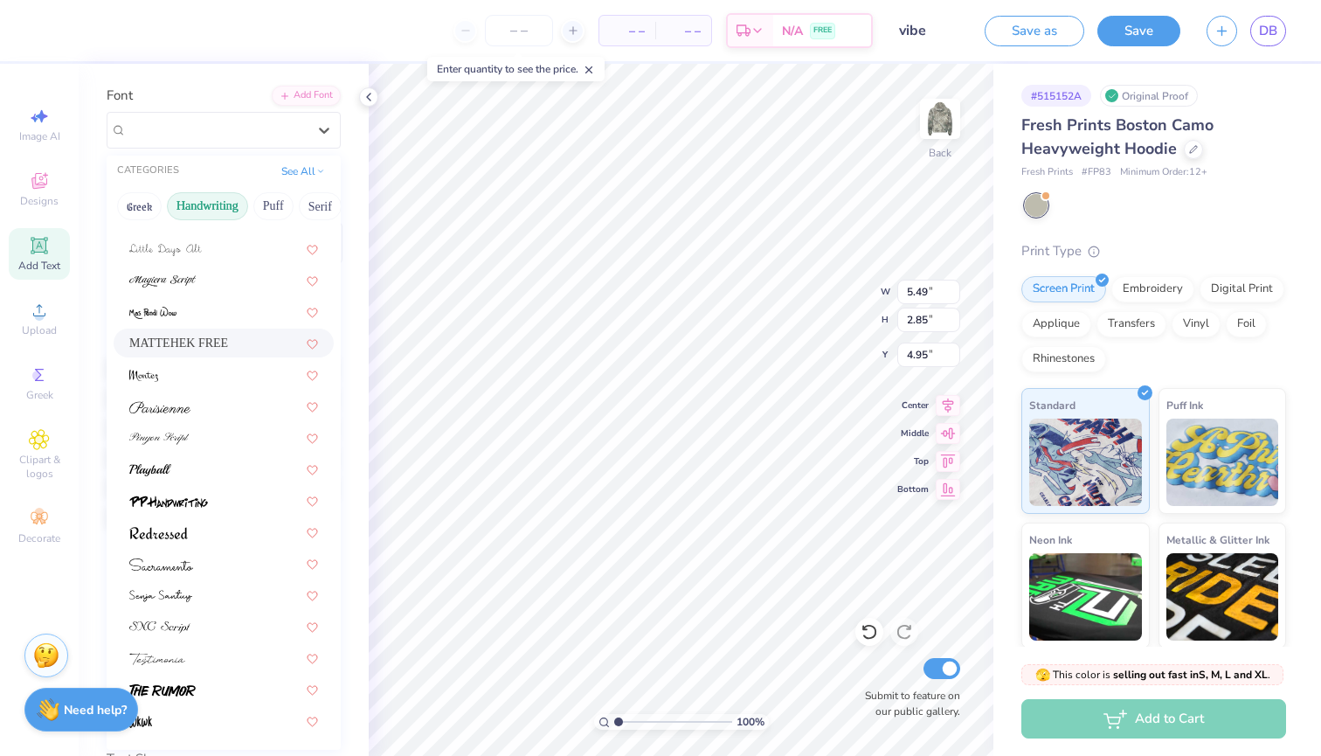
scroll to position [396, 0]
click at [141, 209] on button "Greek" at bounding box center [139, 206] width 45 height 28
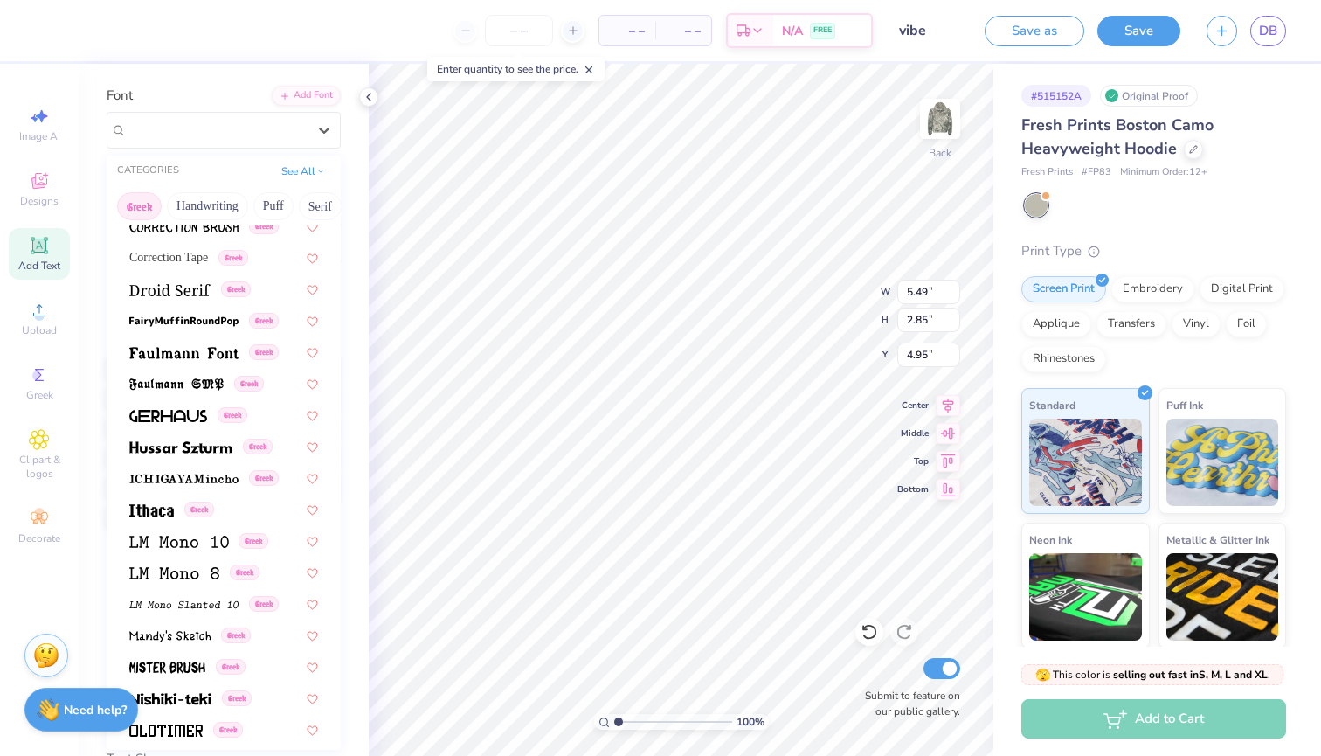
scroll to position [588, 0]
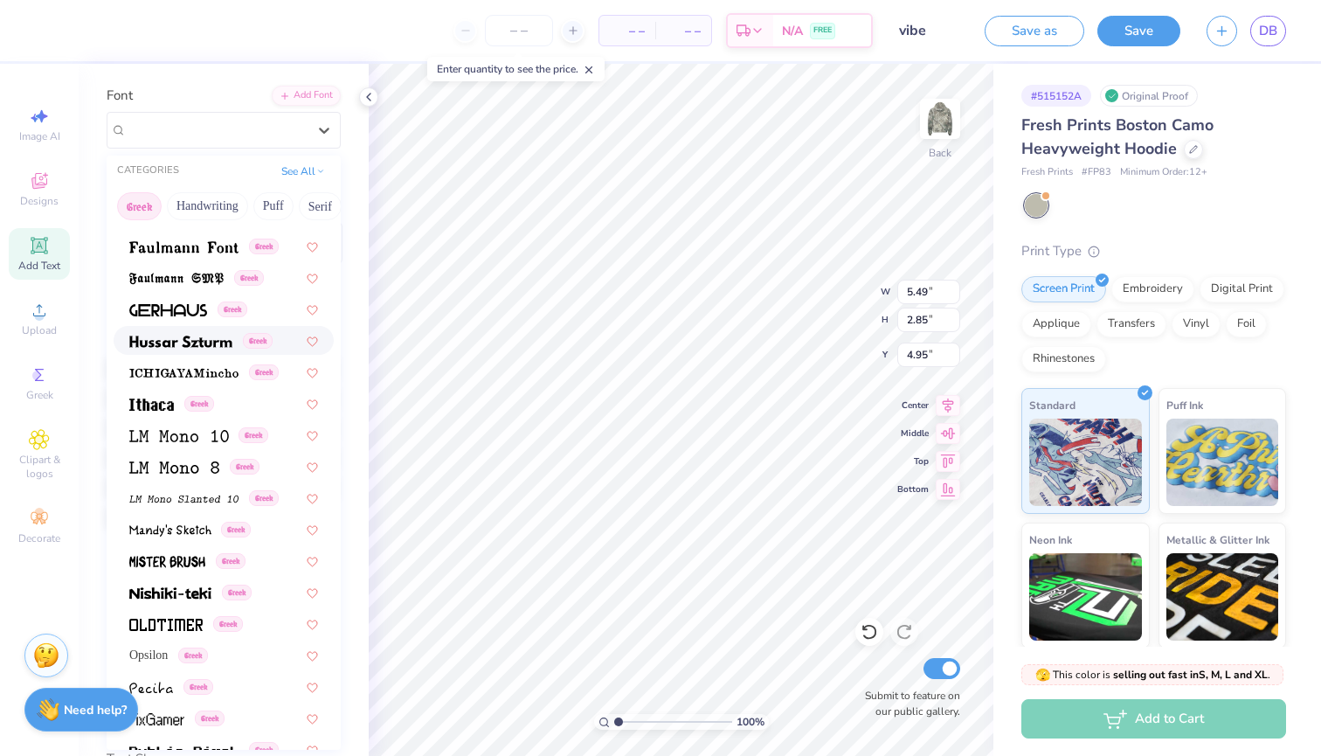
click at [182, 345] on img at bounding box center [180, 342] width 103 height 12
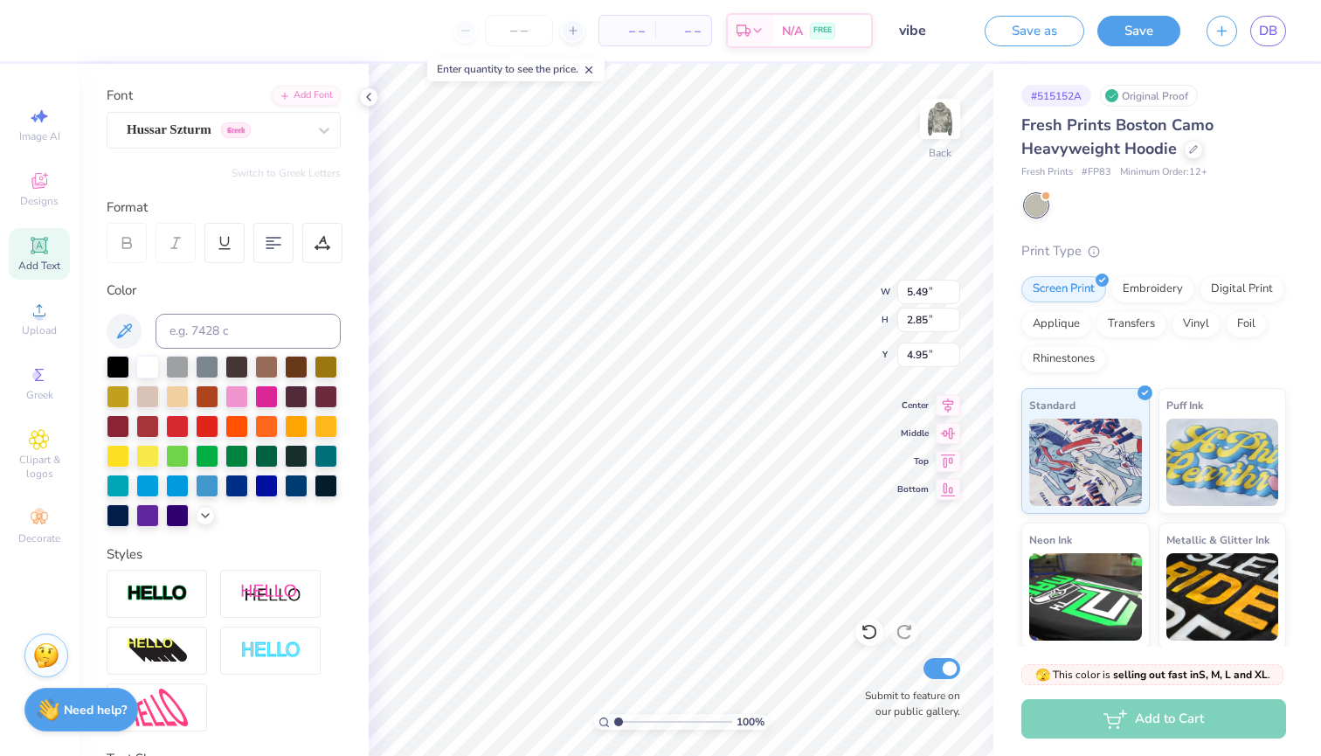
type input "11.81"
type input "3.49"
type input "4.63"
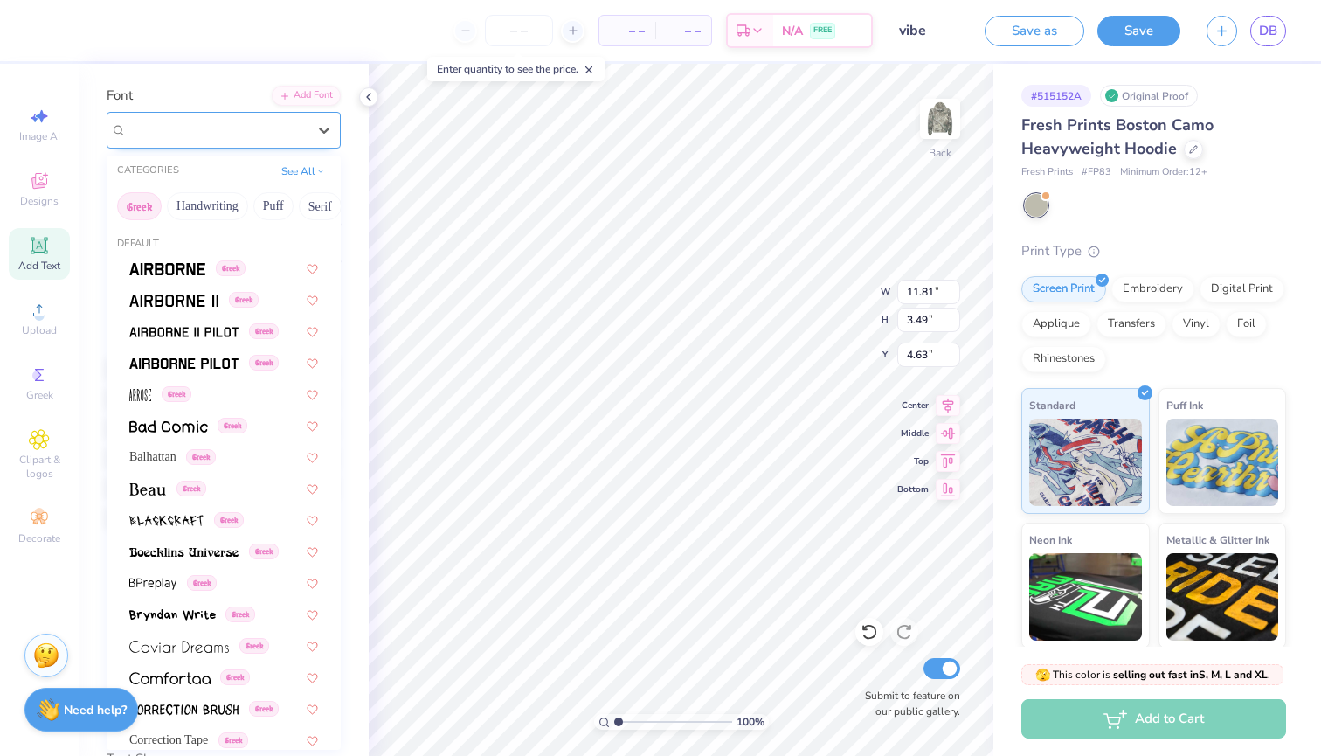
click at [179, 121] on span "Hussar Szturm" at bounding box center [169, 130] width 85 height 20
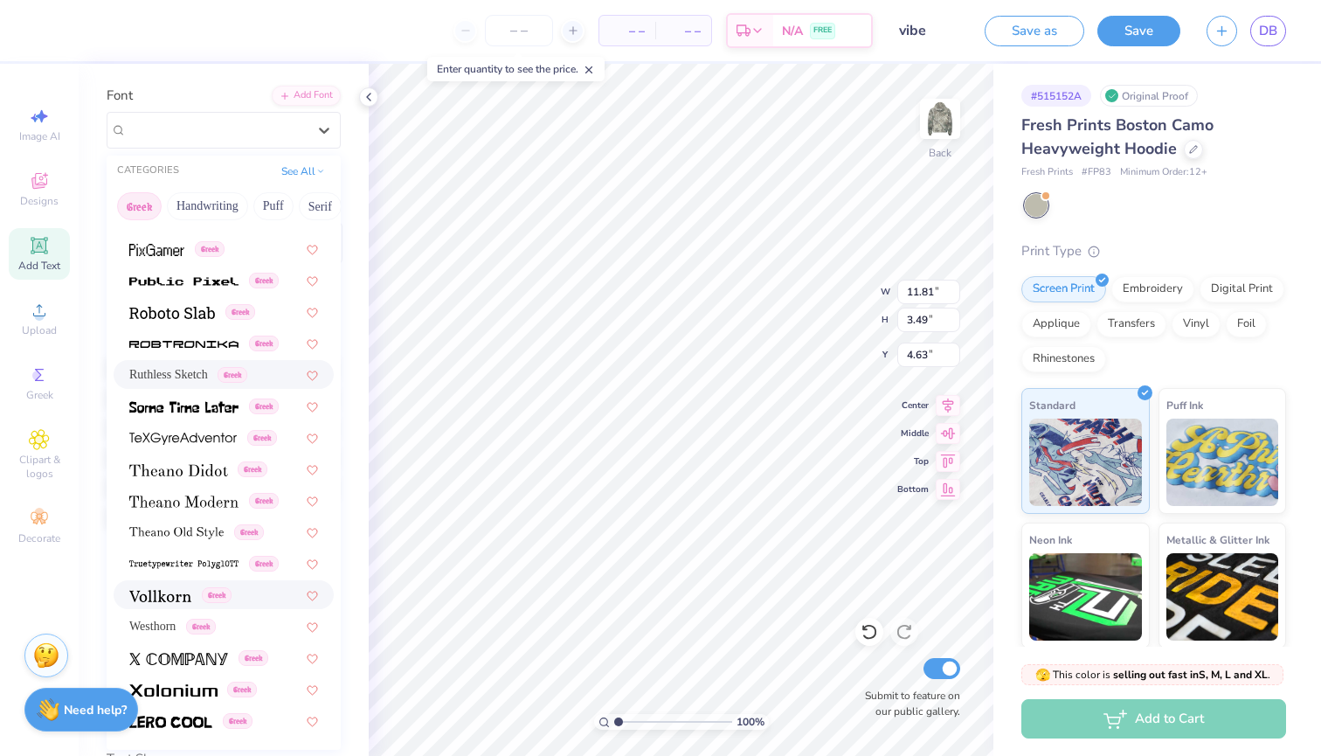
scroll to position [1057, 0]
click at [170, 660] on img at bounding box center [178, 660] width 99 height 12
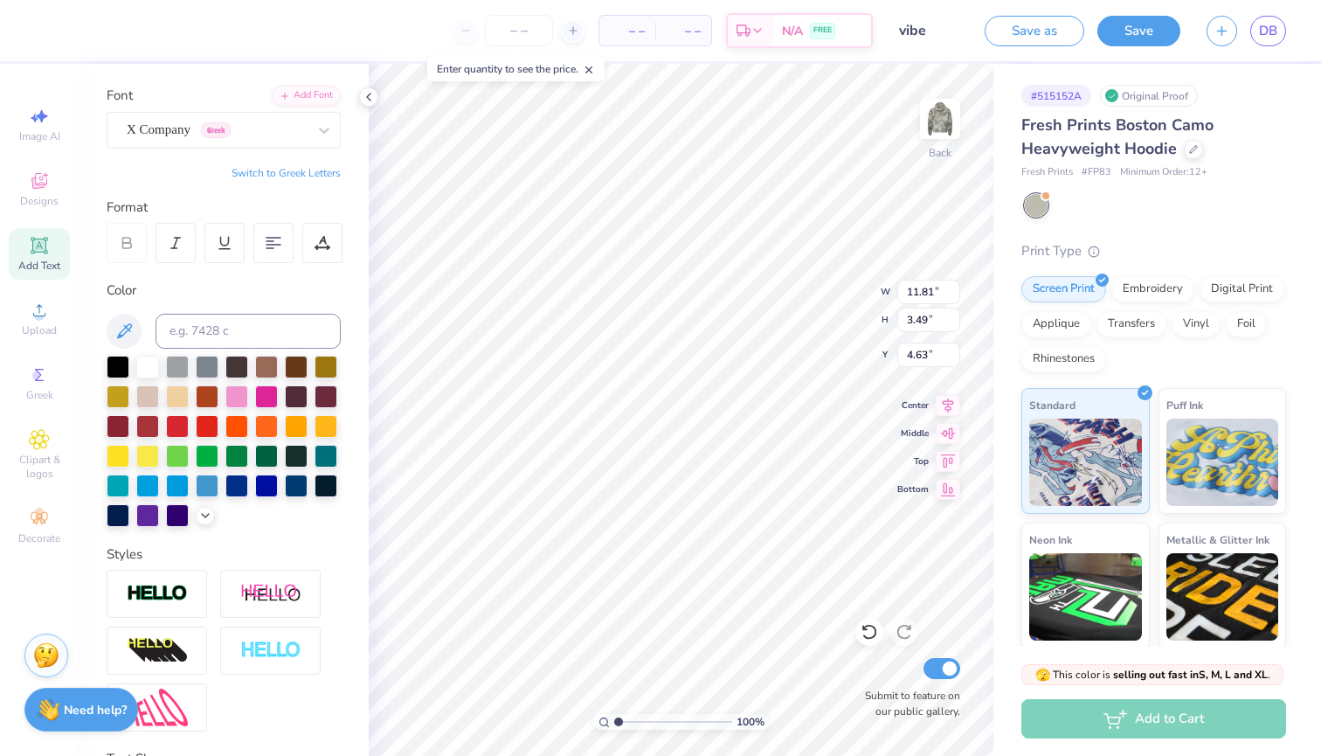
type input "11.90"
type input "2.03"
type input "5.36"
click at [277, 121] on div "X Company Greek" at bounding box center [217, 129] width 184 height 27
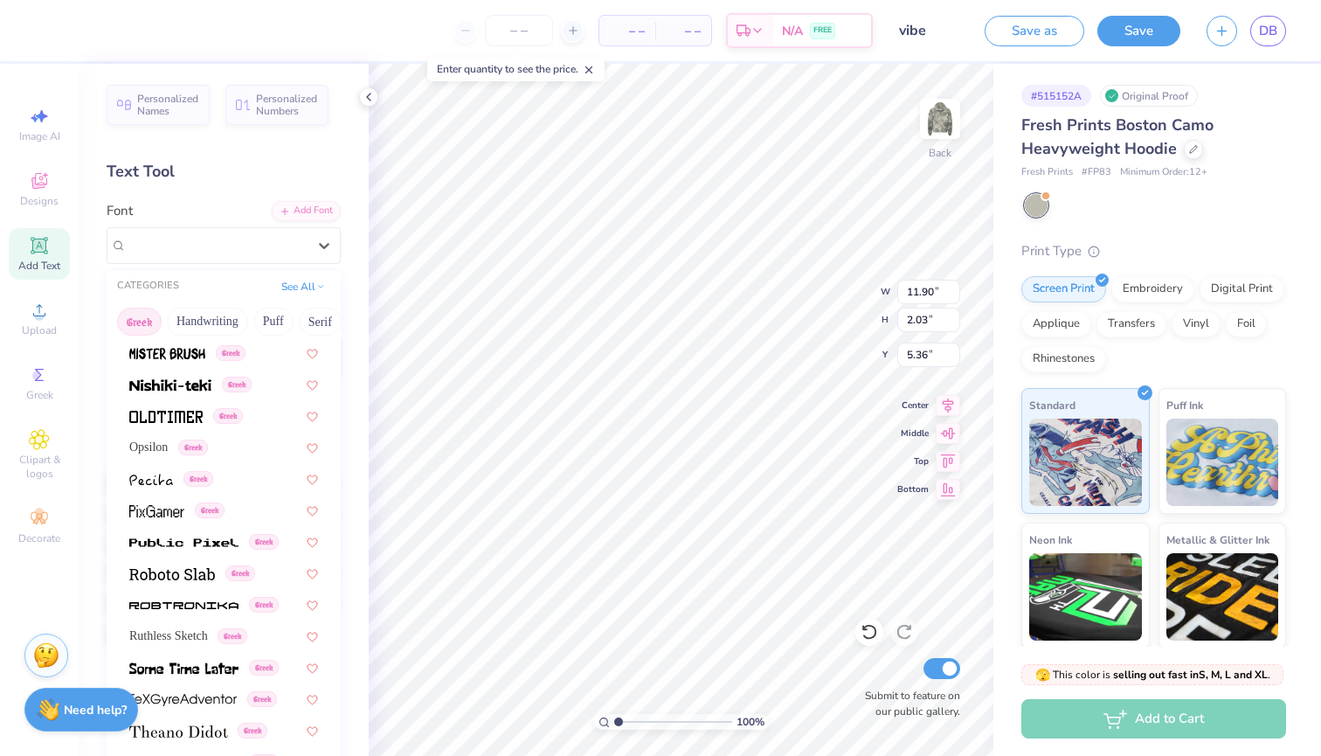
scroll to position [917, 0]
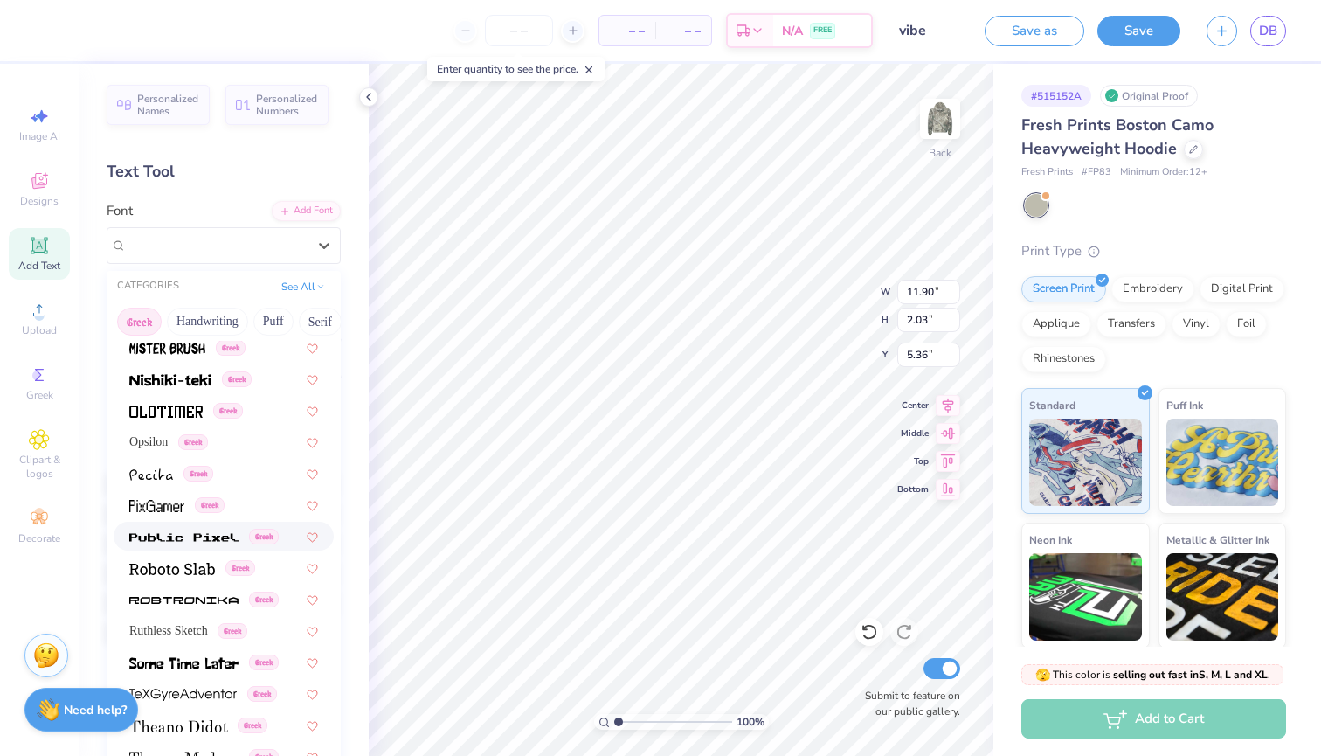
click at [175, 548] on div "Greek" at bounding box center [224, 536] width 220 height 29
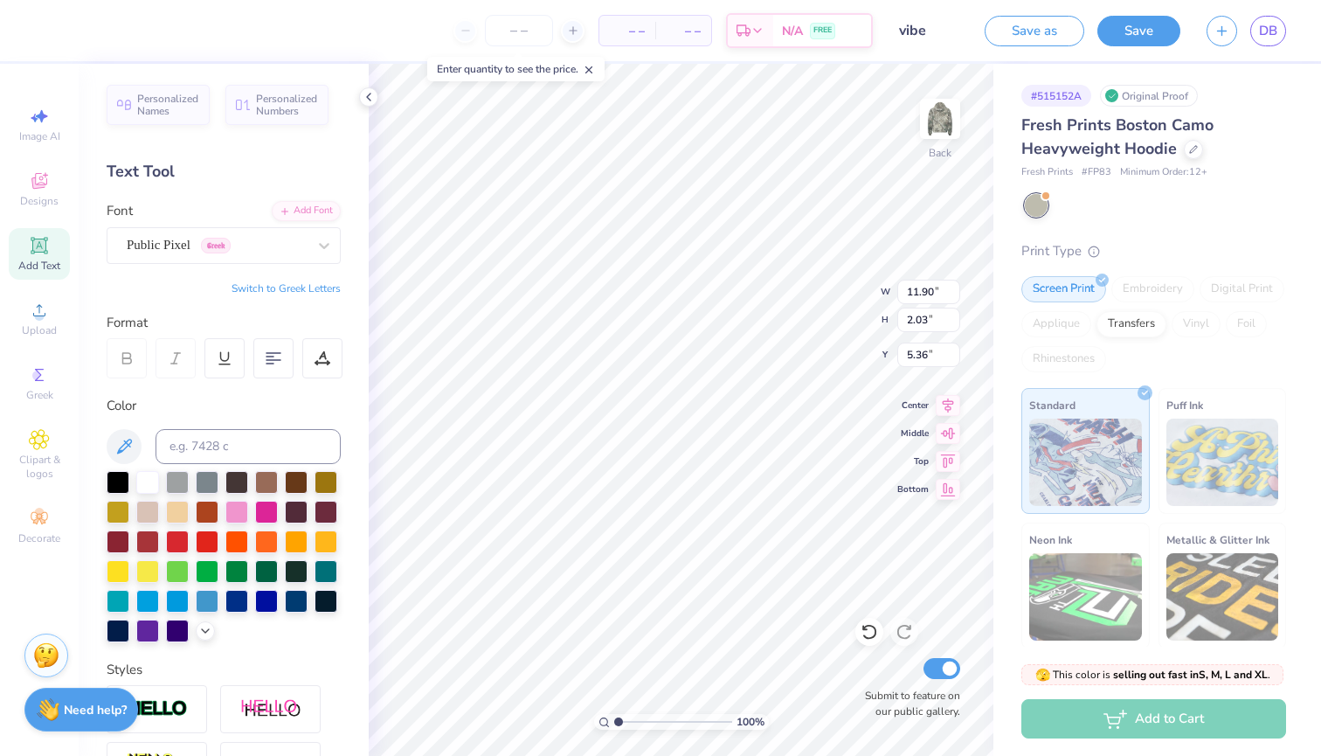
type input "19.39"
type input "2.47"
type input "5.14"
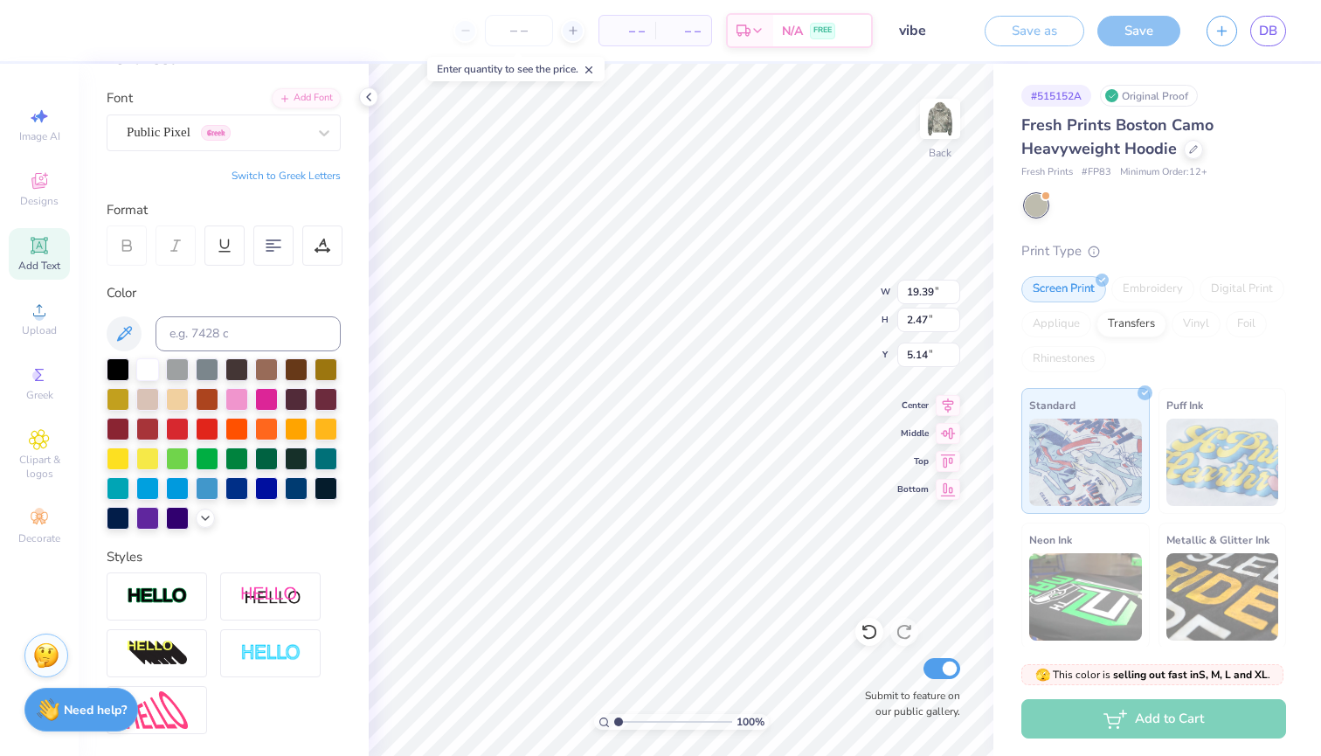
scroll to position [126, 0]
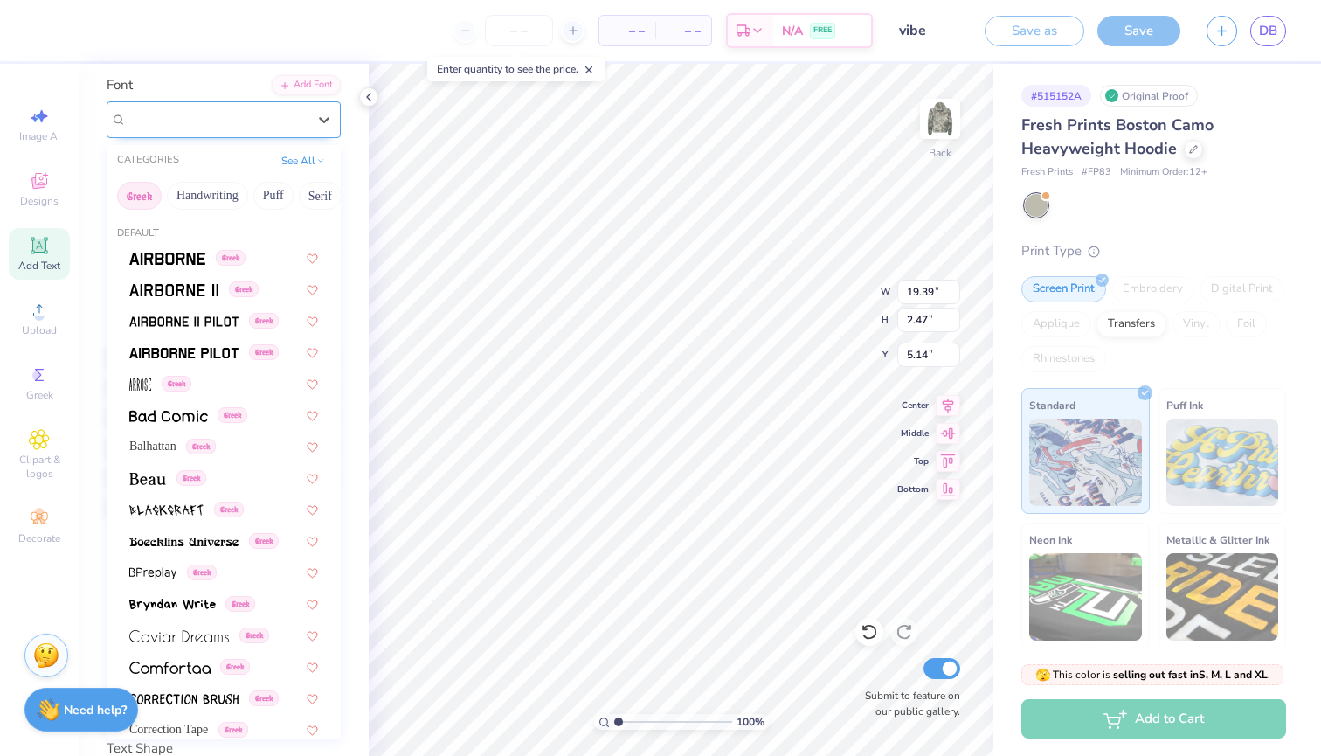
click at [264, 122] on div "Public Pixel Greek" at bounding box center [217, 119] width 184 height 27
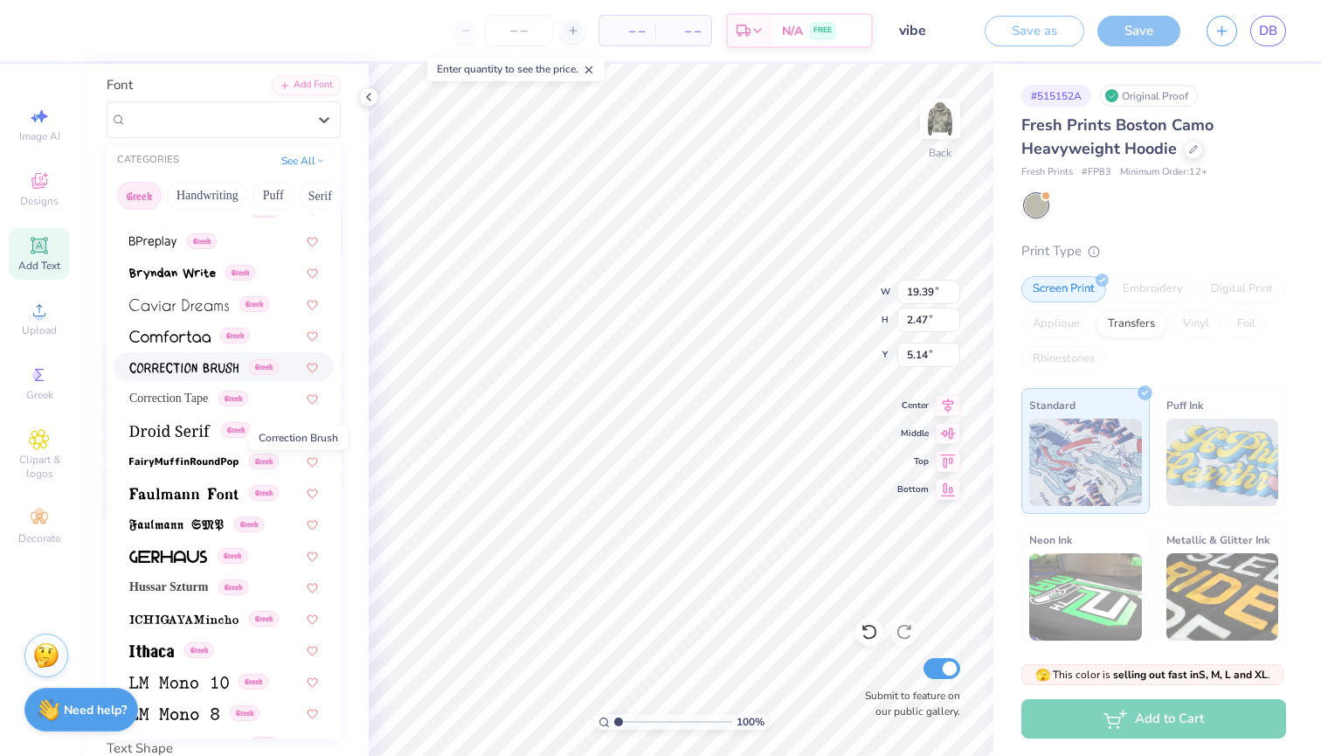
scroll to position [332, 0]
click at [154, 520] on img at bounding box center [176, 524] width 94 height 12
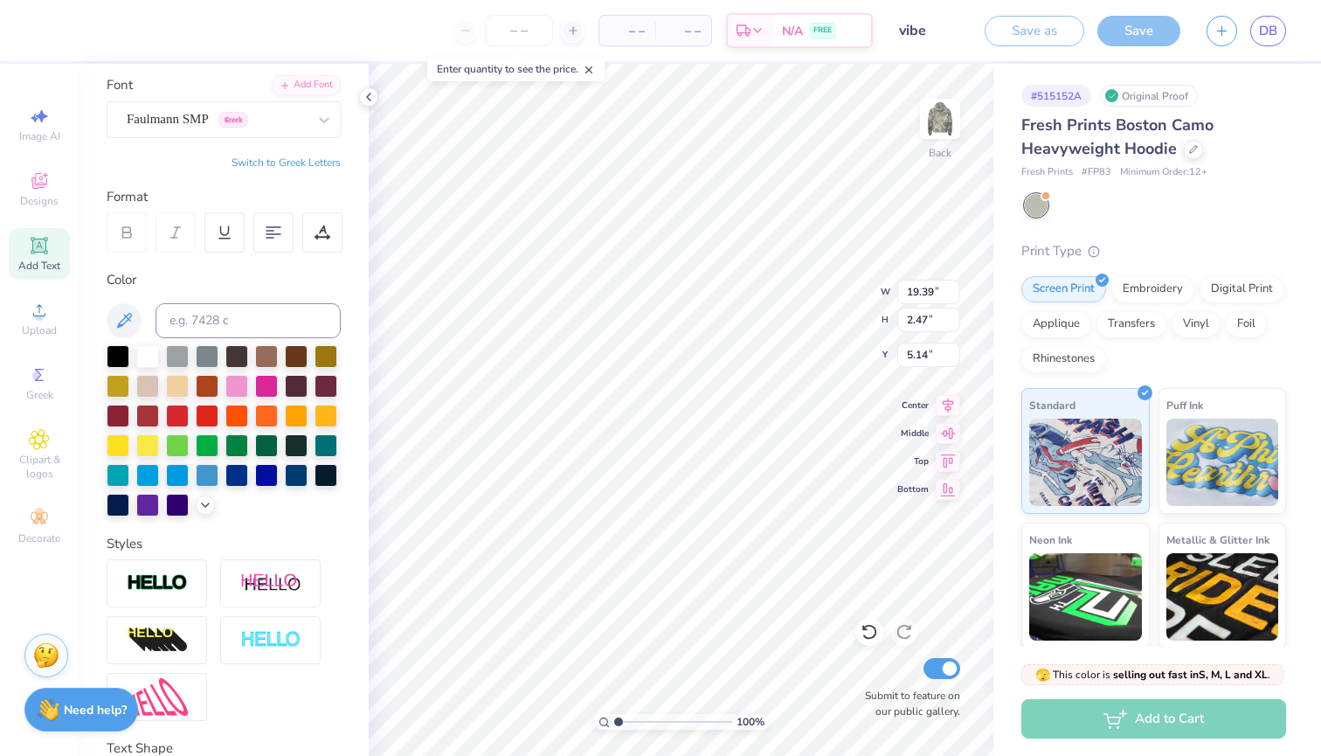
type input "8.25"
type input "2.22"
type input "5.26"
click at [329, 125] on icon at bounding box center [323, 119] width 17 height 17
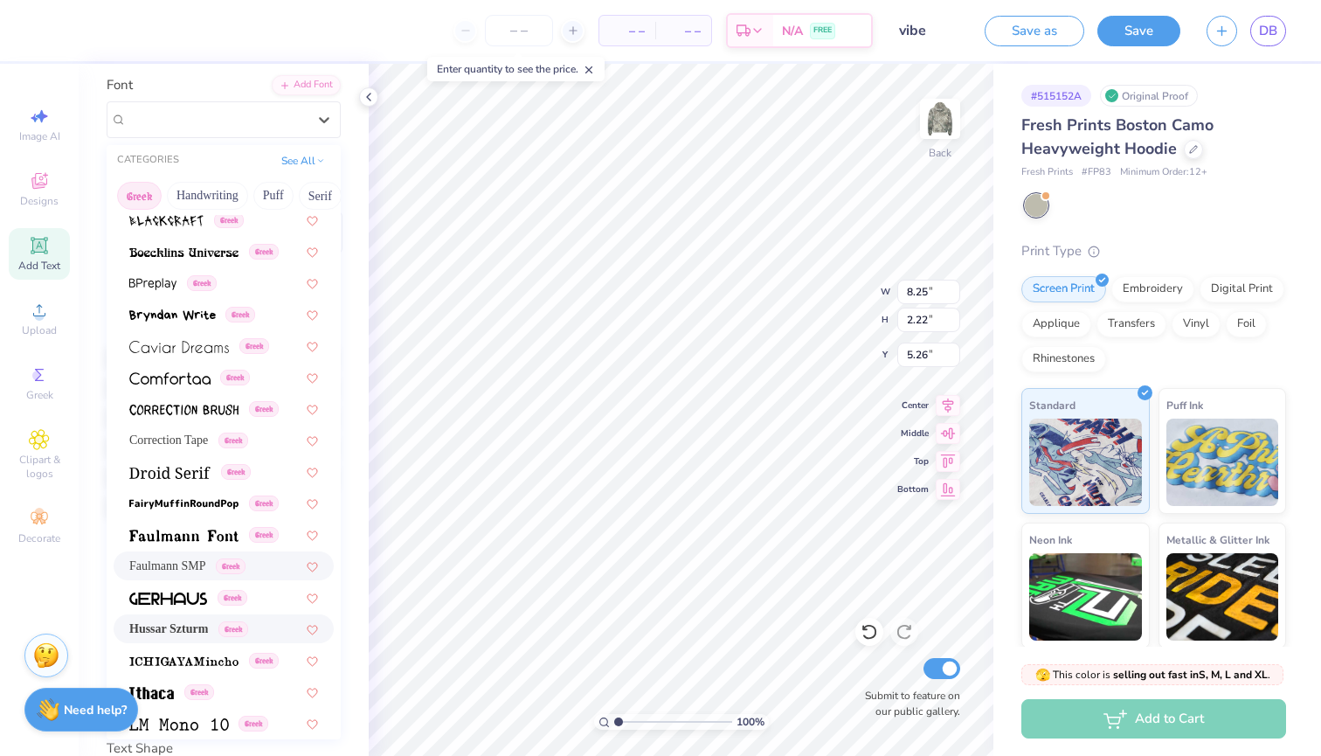
scroll to position [288, 0]
click at [185, 259] on img at bounding box center [183, 254] width 109 height 12
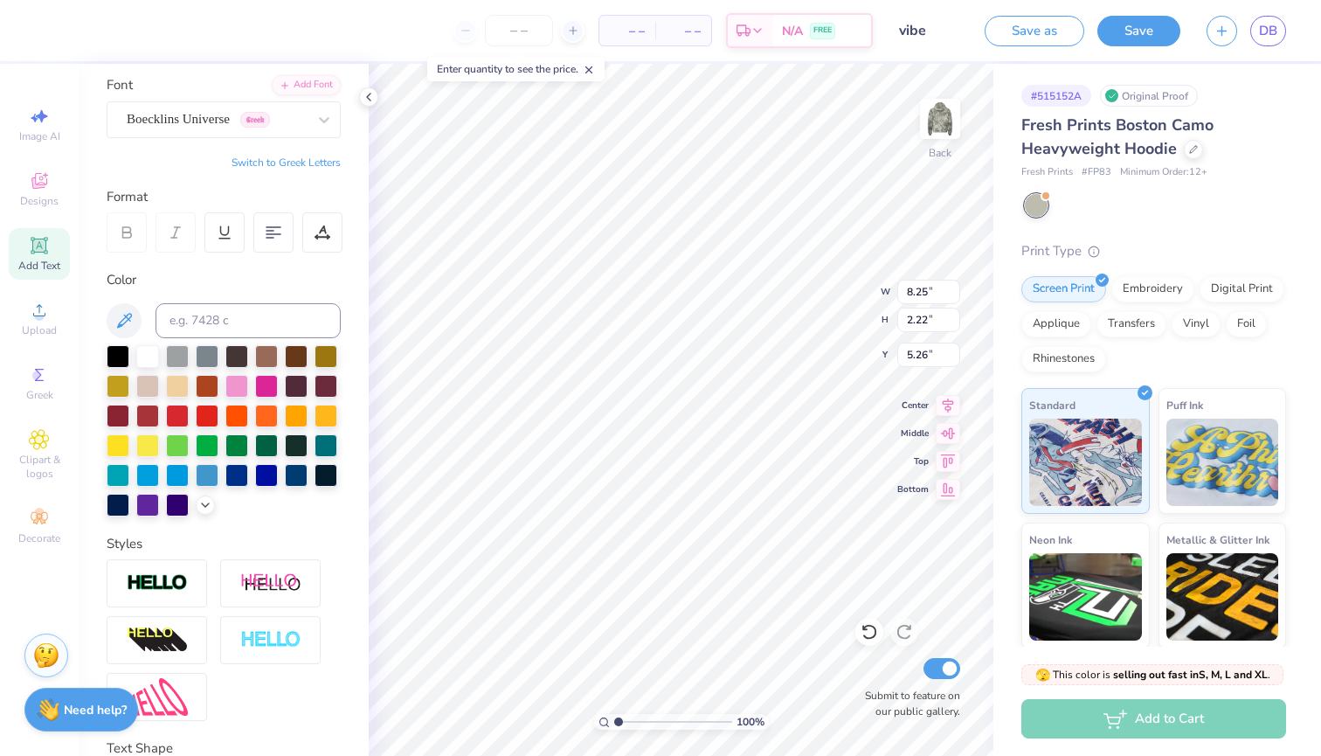
type input "9.71"
type input "2.56"
type input "5.09"
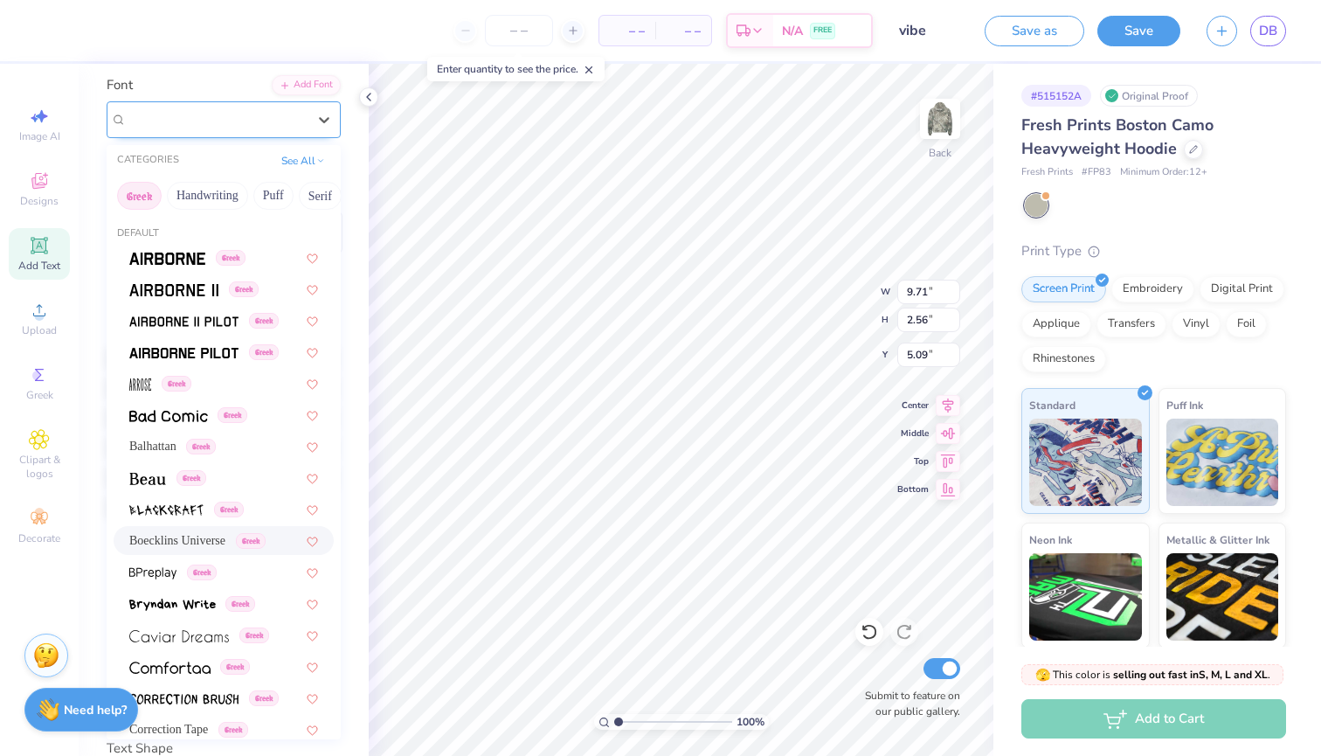
click at [253, 124] on div "Boecklins Universe Greek" at bounding box center [217, 119] width 184 height 27
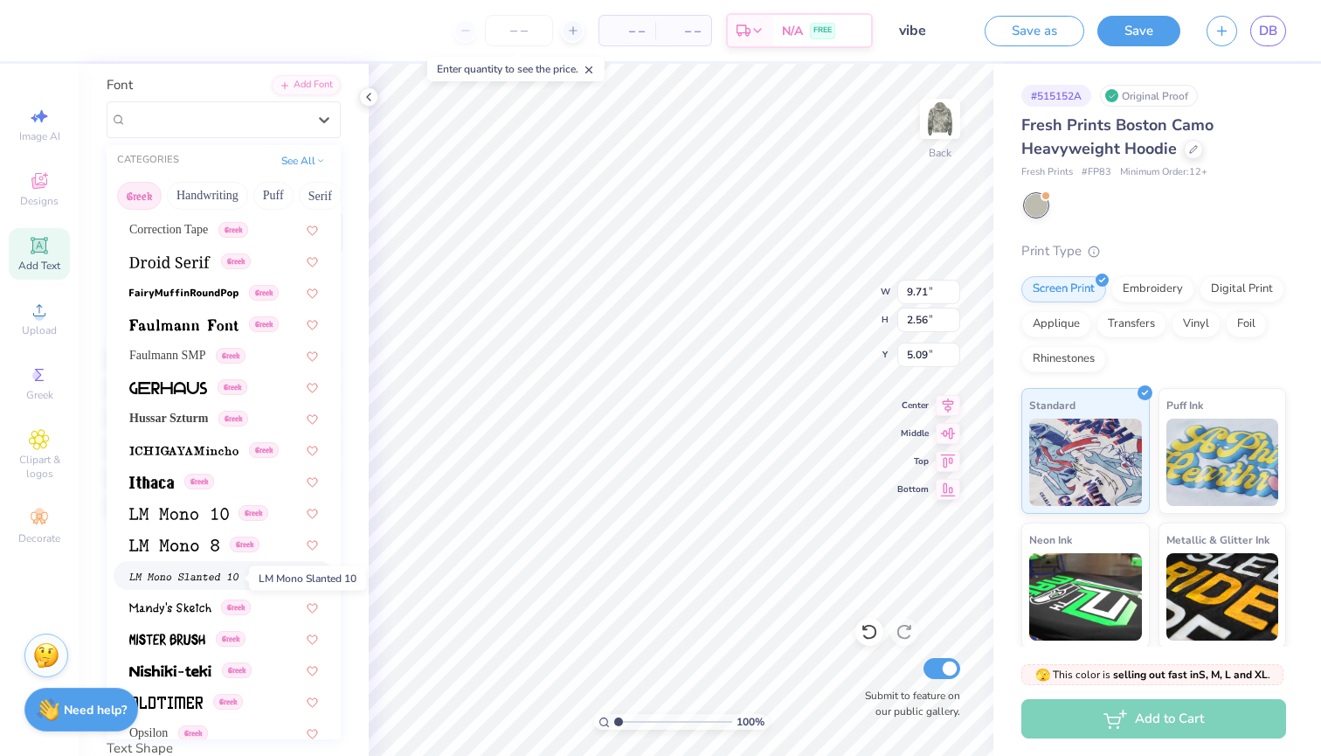
scroll to position [499, 0]
click at [180, 318] on span at bounding box center [183, 324] width 109 height 18
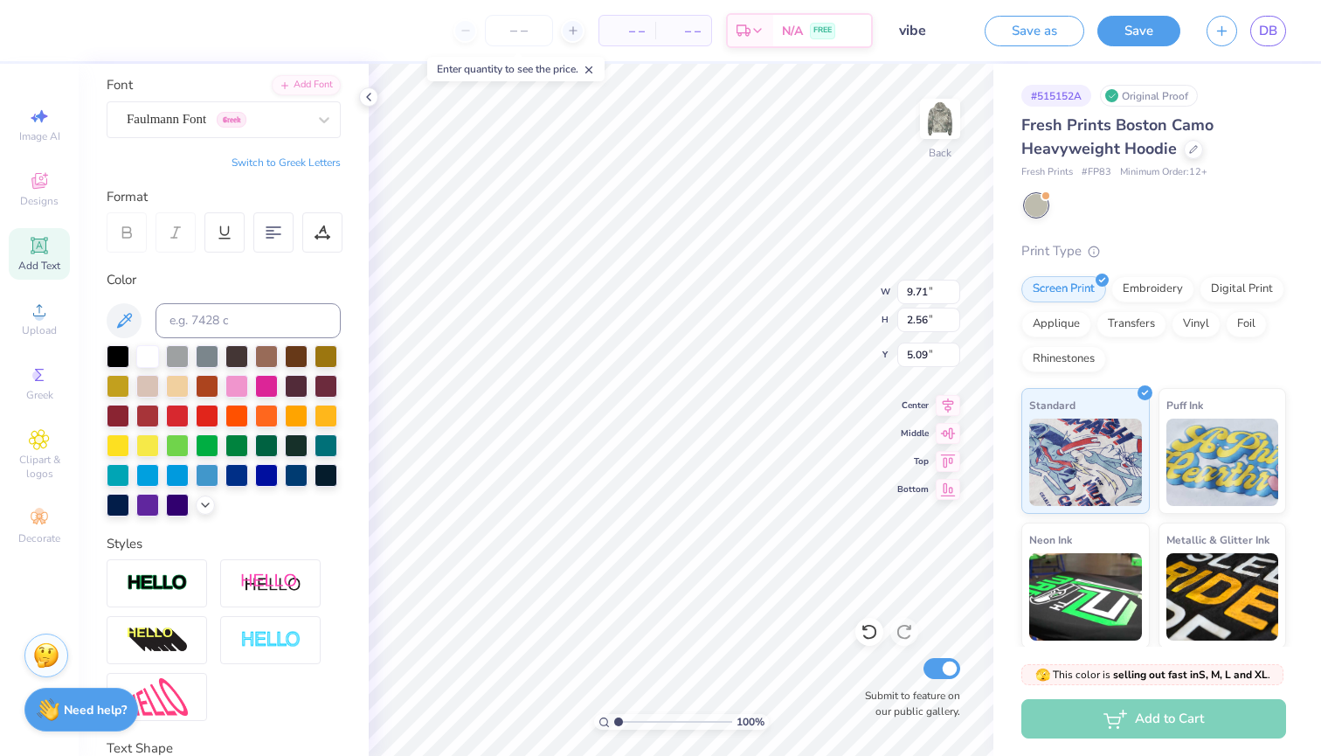
type input "9.40"
type input "2.76"
type input "5.00"
click at [1139, 41] on button "Save" at bounding box center [1139, 28] width 83 height 31
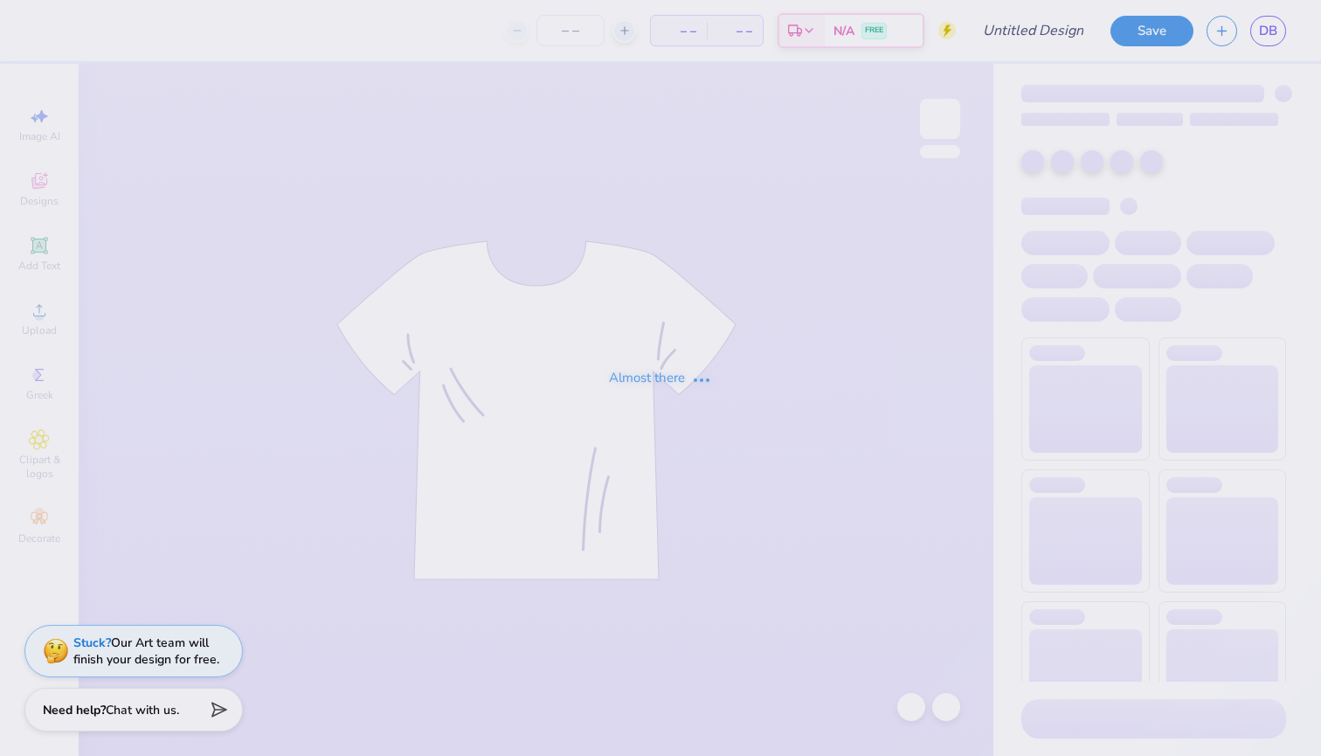
type input "camo"
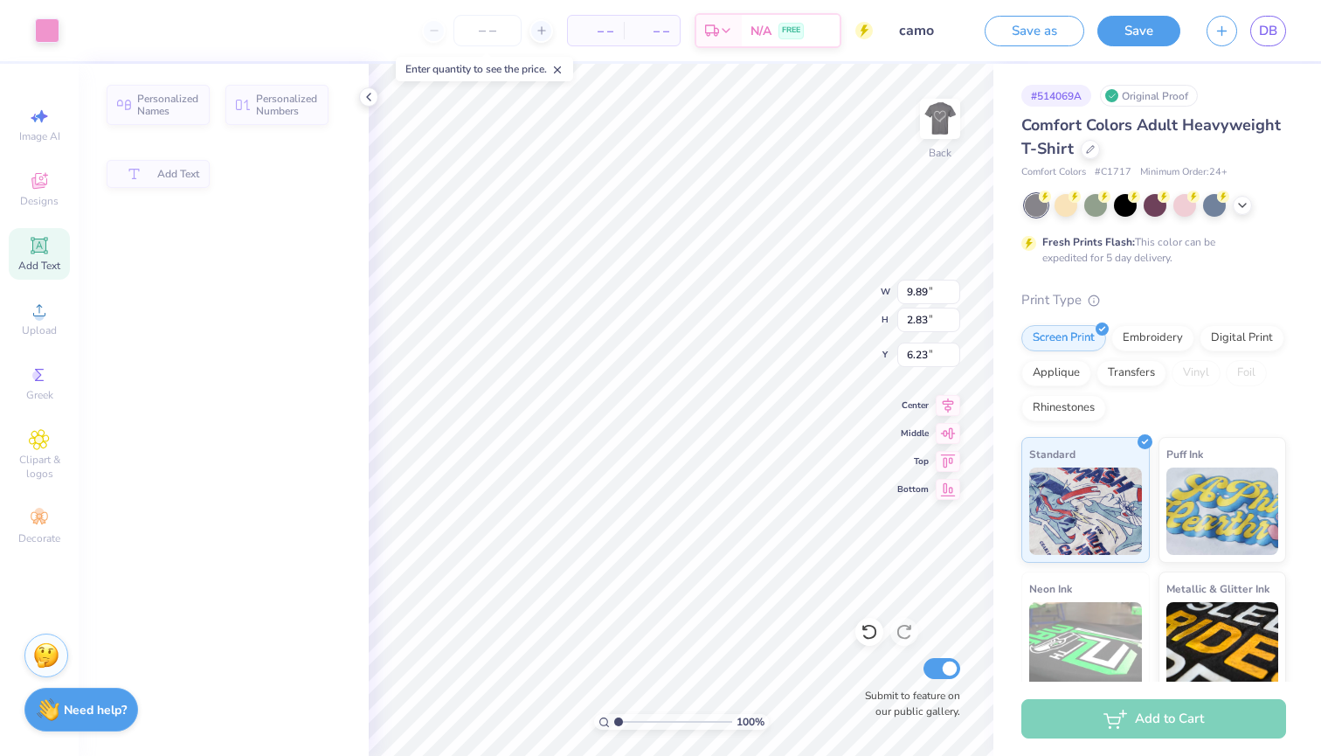
type input "6.20"
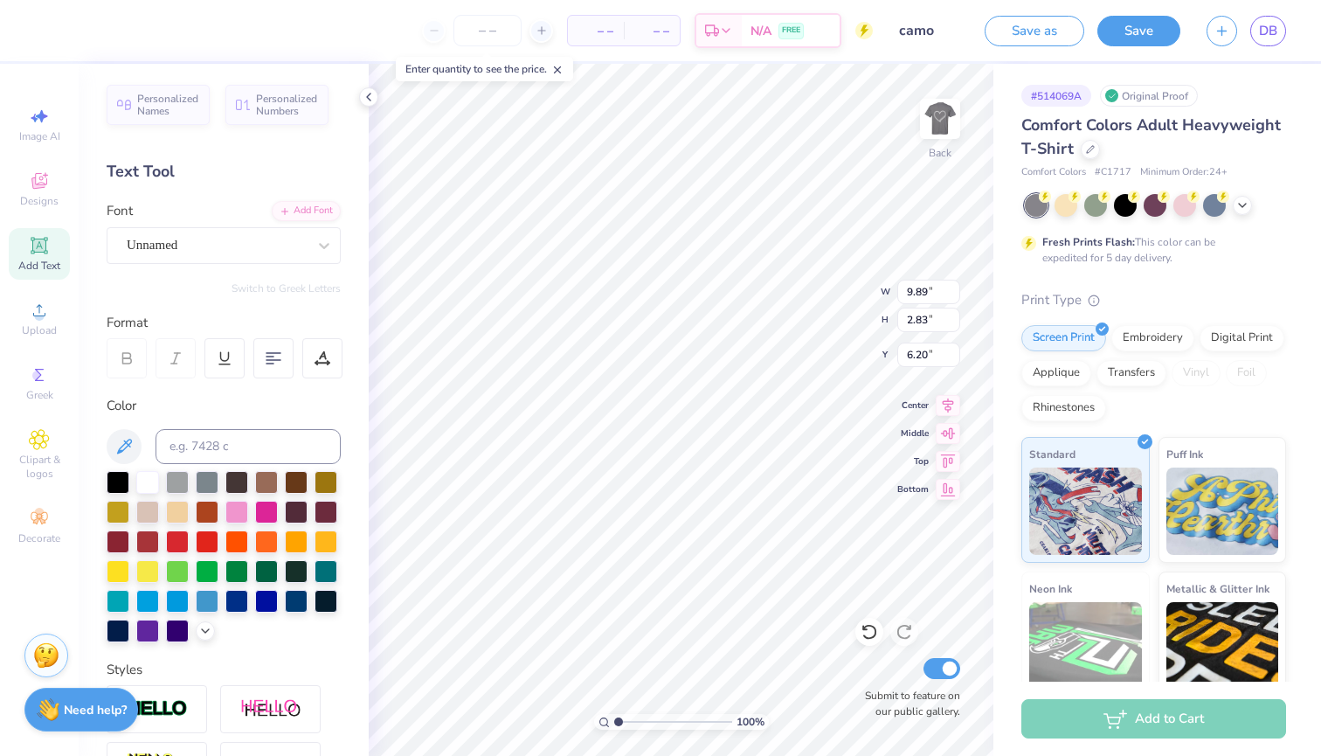
scroll to position [0, 1]
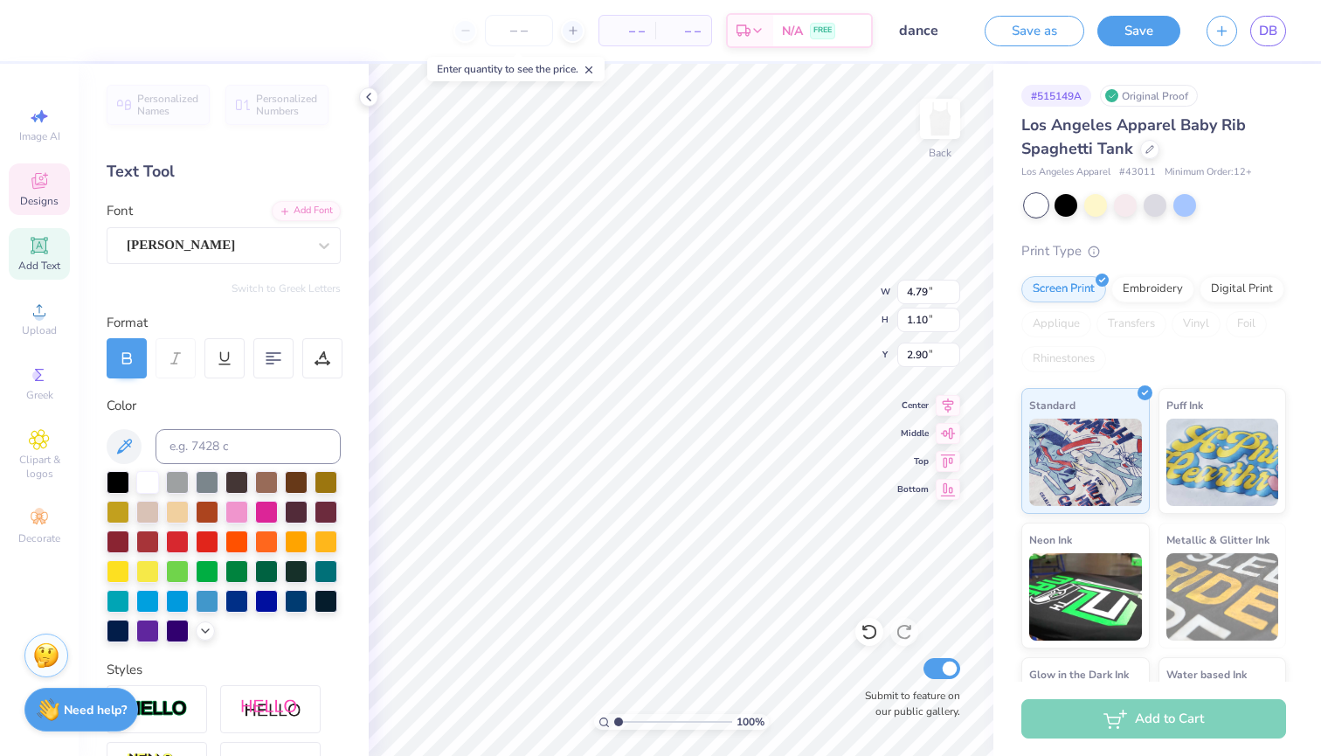
paste textarea "[GEOGRAPHIC_DATA]"
type textarea "CHARLESTON Dan"
type input "6.71"
type input "0.60"
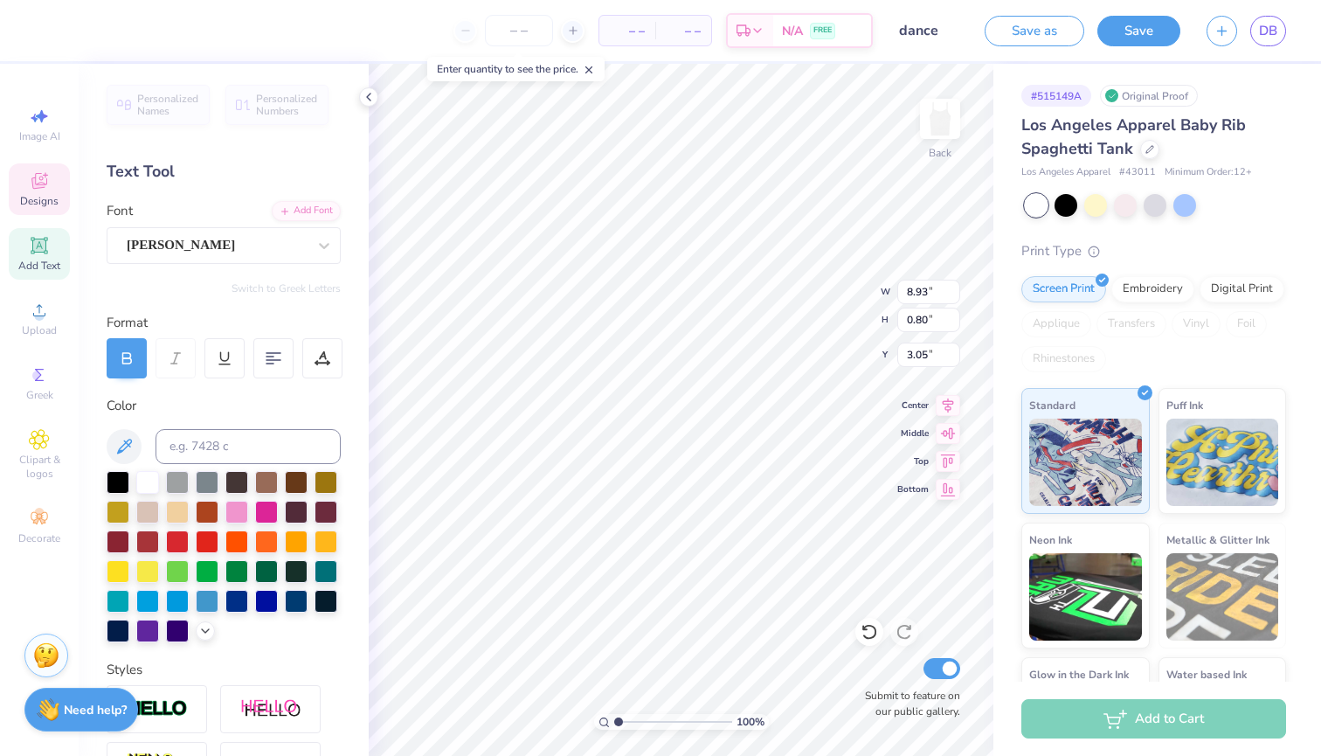
type input "2.98"
type textarea "CofC Dan"
type input "4.60"
type input "1.06"
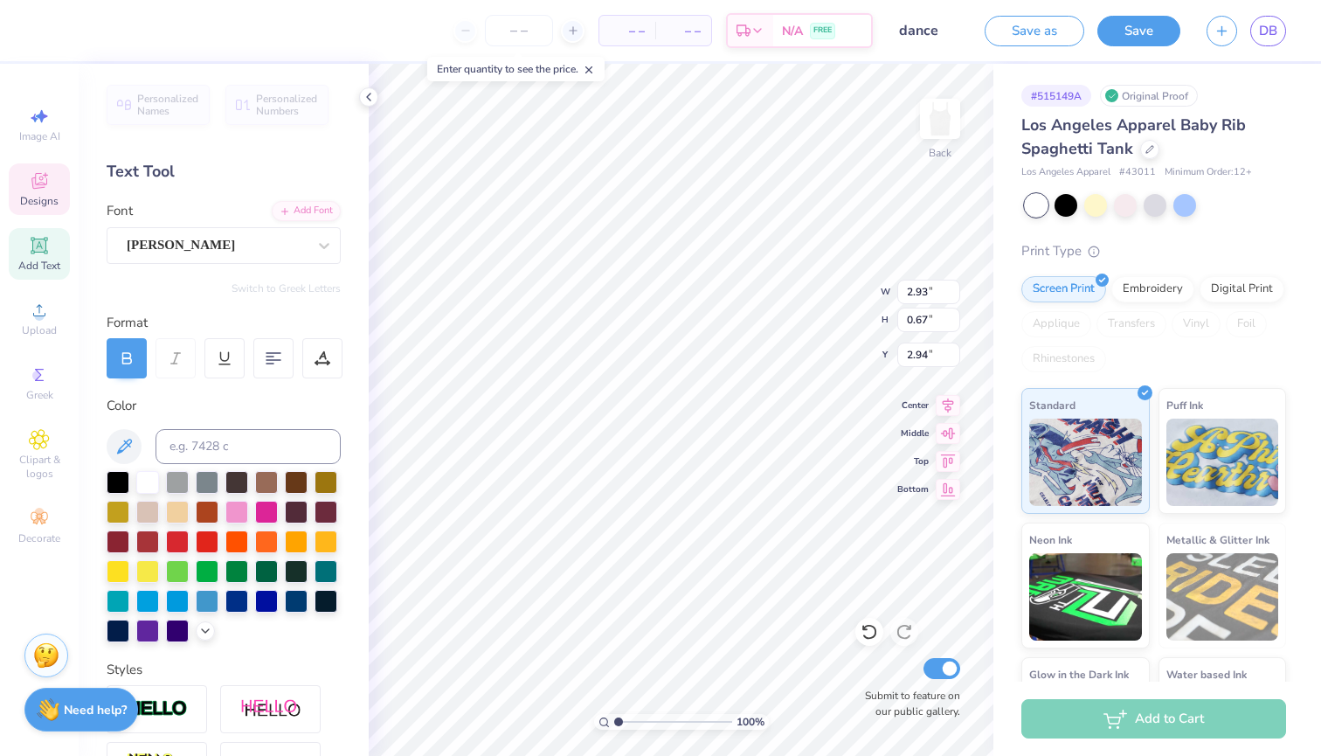
type input "3.06"
type input "2.13"
type input "2.92"
click at [116, 543] on div at bounding box center [118, 540] width 23 height 23
type input "2.14"
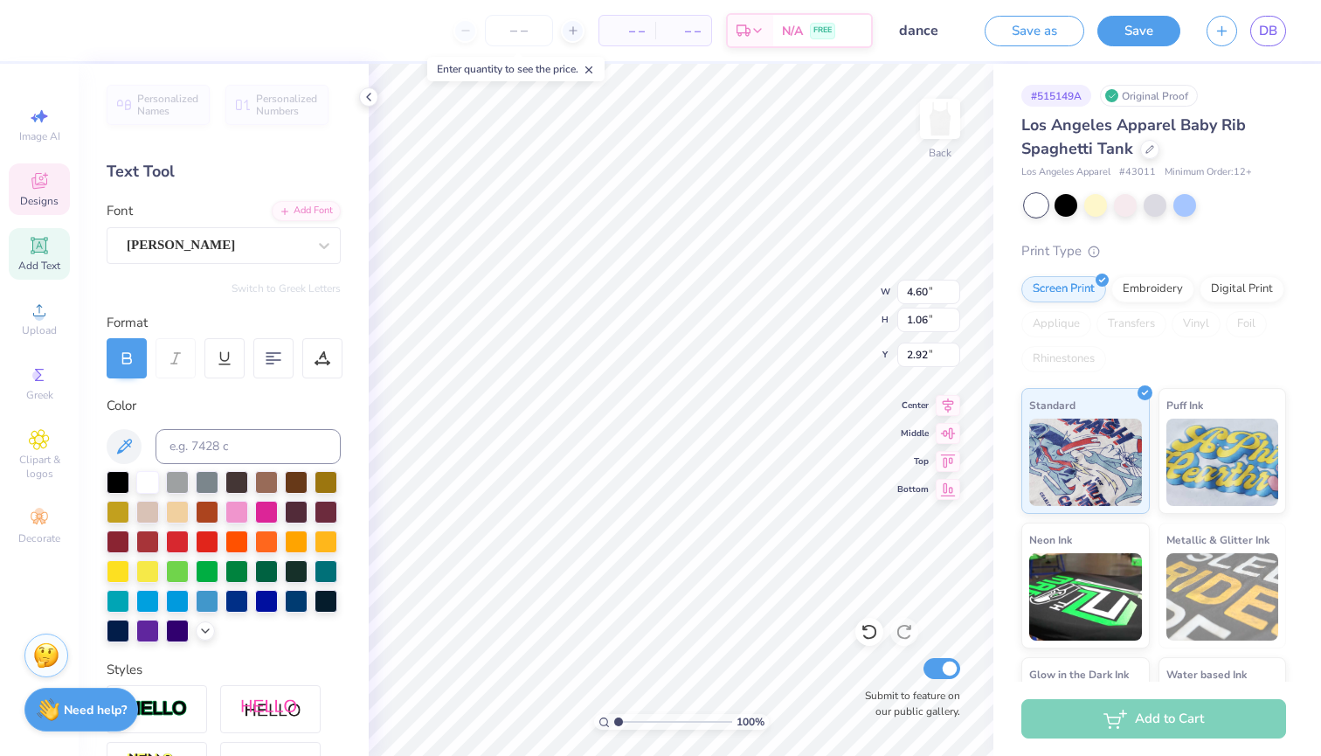
type input "2.22"
type input "2.13"
click at [144, 537] on div at bounding box center [147, 540] width 23 height 23
click at [151, 537] on div at bounding box center [147, 540] width 23 height 23
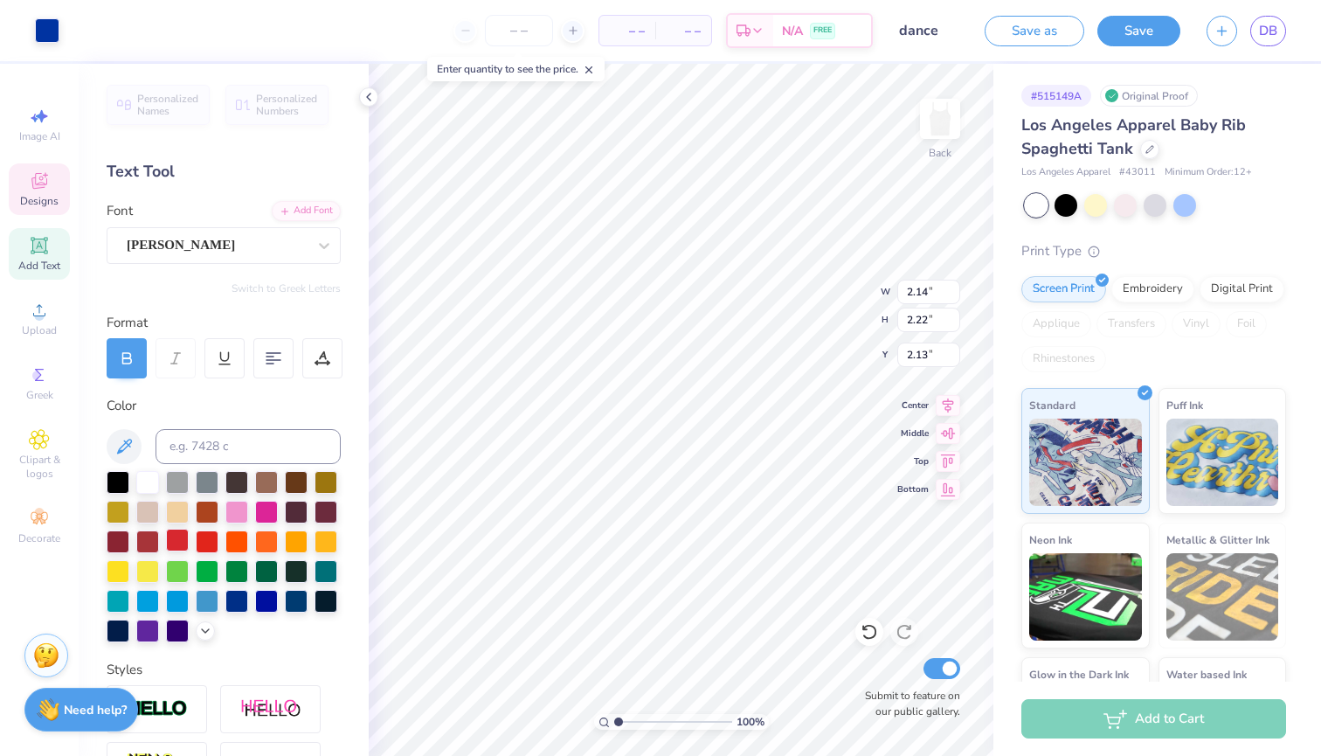
click at [170, 542] on div at bounding box center [177, 540] width 23 height 23
click at [141, 541] on div at bounding box center [147, 540] width 23 height 23
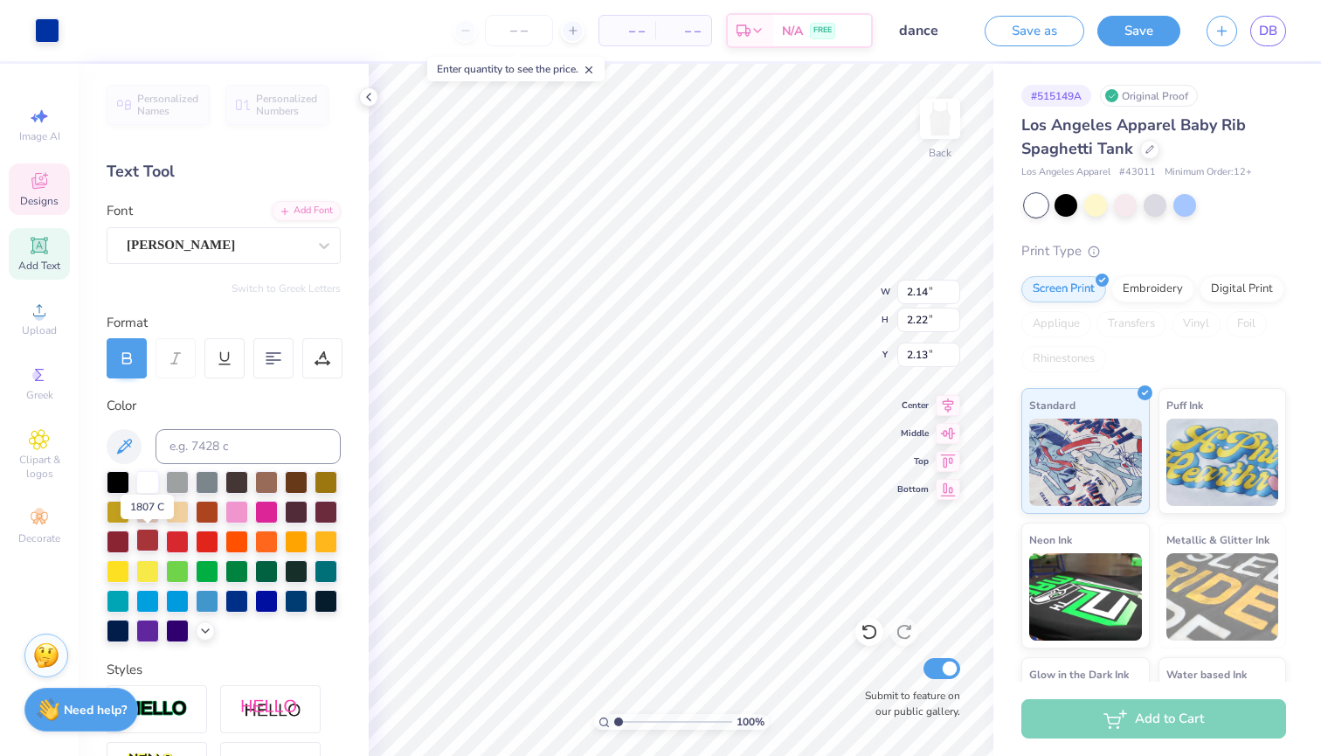
click at [141, 541] on div at bounding box center [147, 540] width 23 height 23
type input "4.60"
type input "1.06"
type input "2.92"
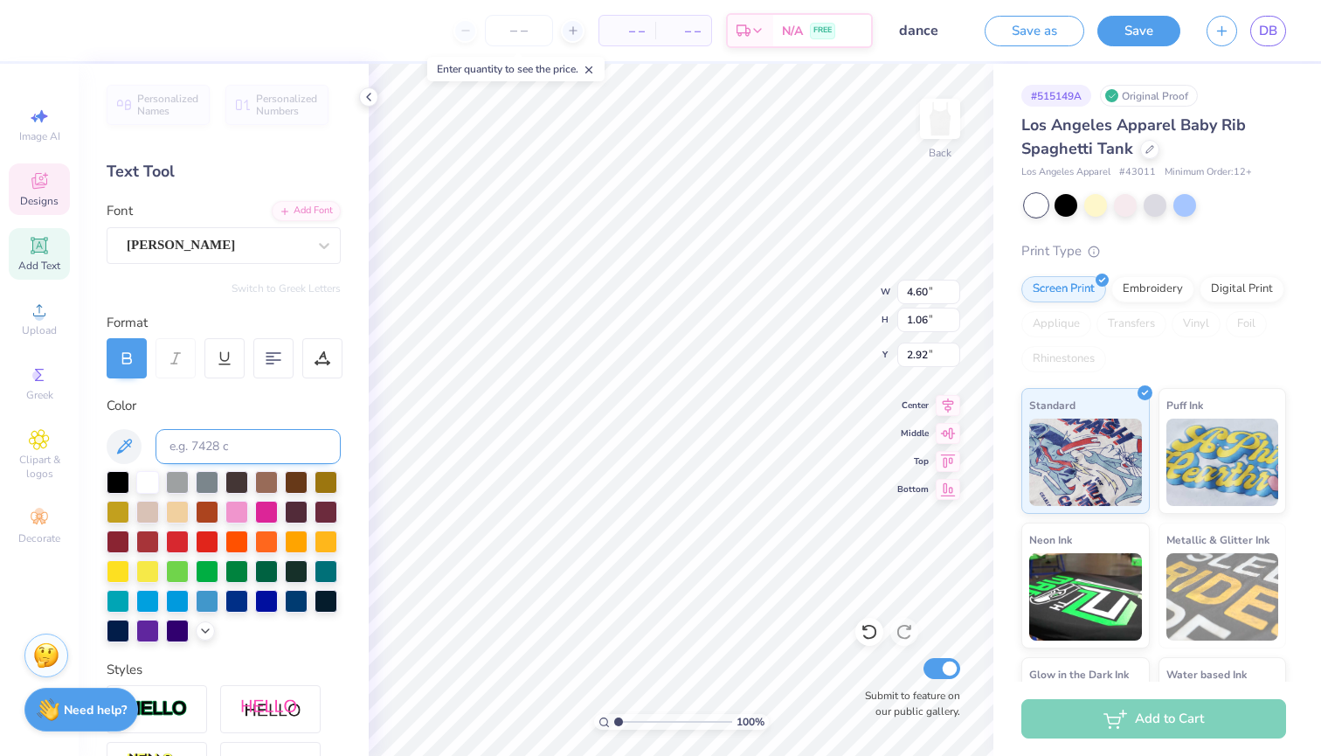
type input "2.14"
type input "2.22"
type input "0.70"
click at [197, 539] on div at bounding box center [207, 540] width 23 height 23
click at [149, 543] on div at bounding box center [147, 540] width 23 height 23
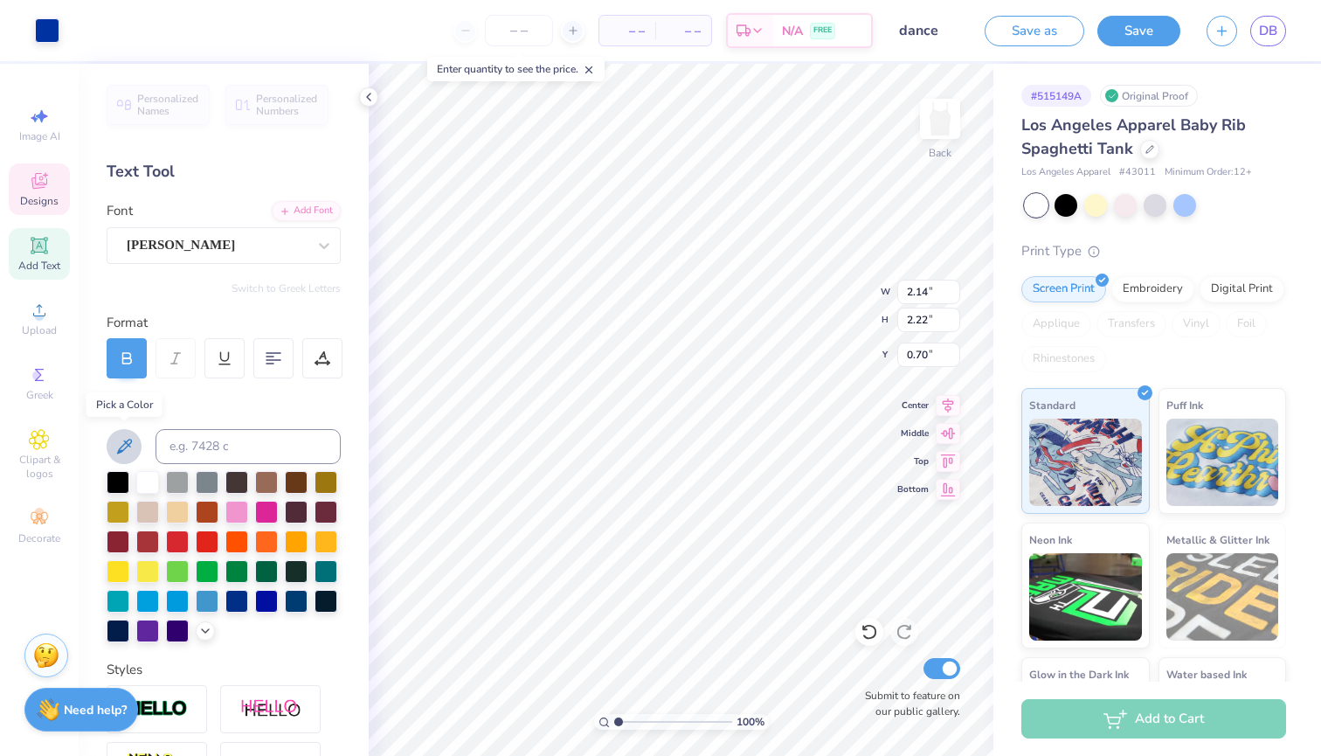
click at [120, 442] on icon at bounding box center [124, 446] width 21 height 21
click at [558, 405] on div "Art colors – – Per Item – – Total Est. Delivery N/A FREE Design Title dance Sav…" at bounding box center [660, 378] width 1321 height 756
type input "4.60"
type input "1.06"
type input "3.12"
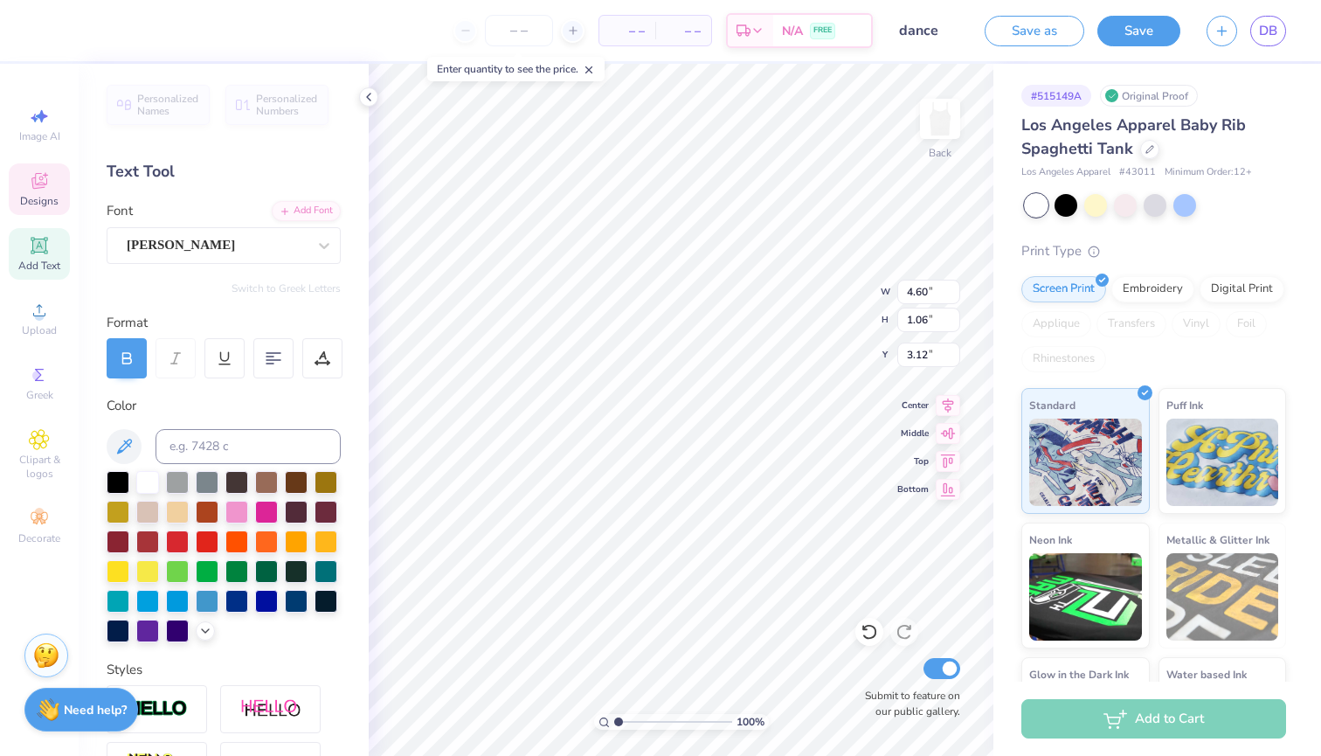
type input "2.14"
type input "2.22"
type input "2.34"
type input "1.00"
type input "0.41"
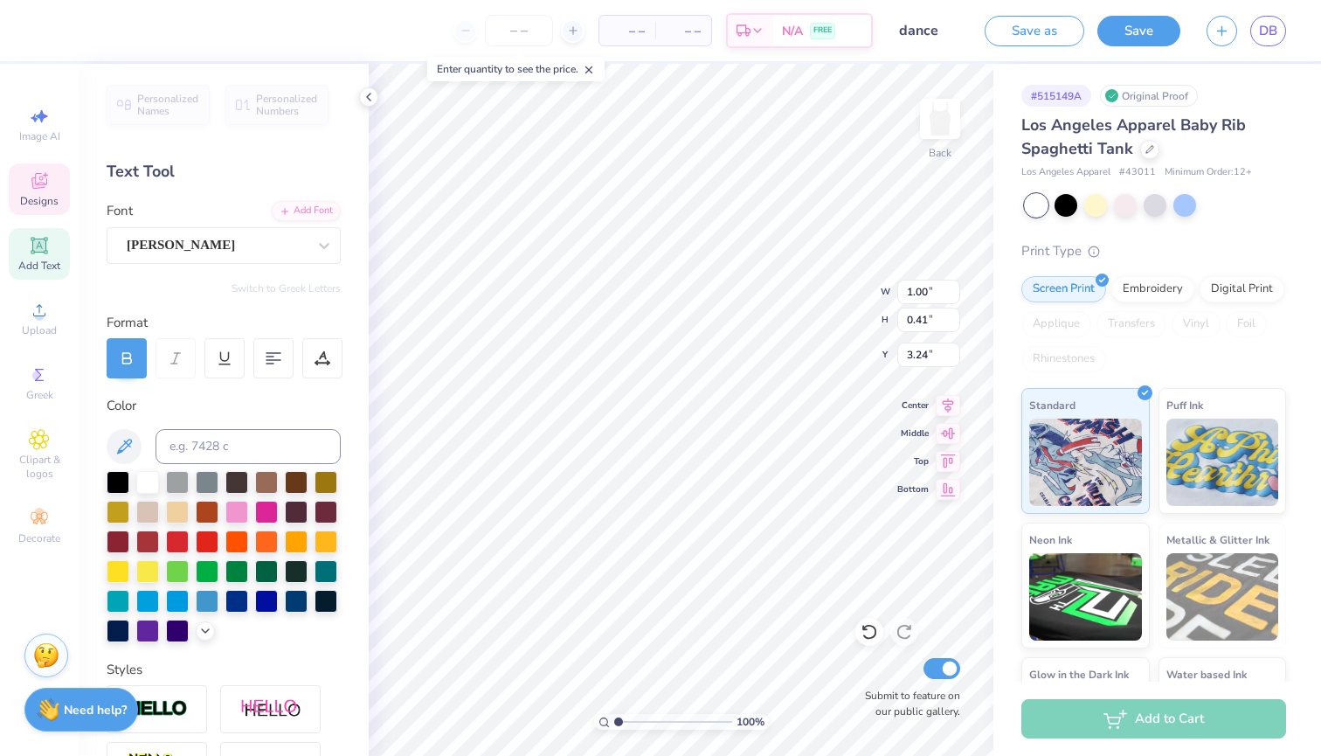
type input "3.45"
type input "4.60"
type input "1.06"
type input "3.12"
type input "1.00"
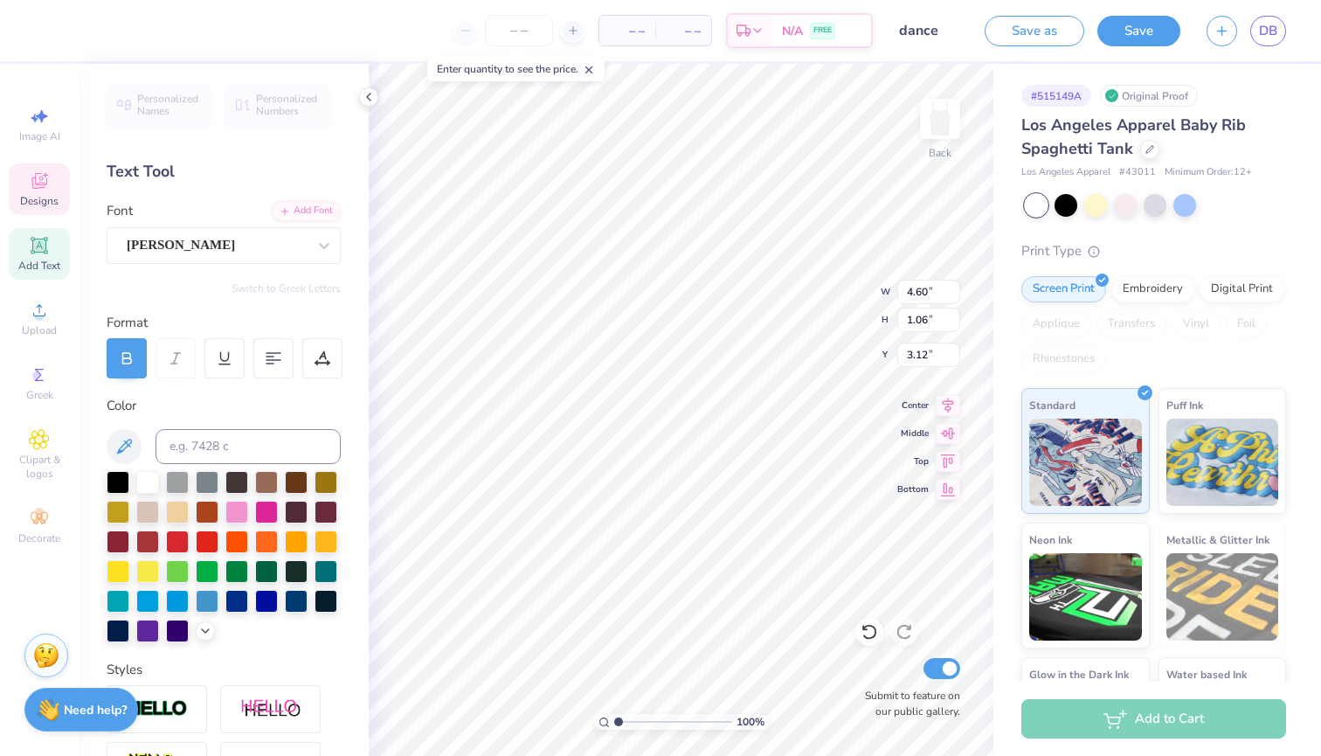
type input "0.41"
type input "3.45"
click at [147, 540] on div at bounding box center [147, 540] width 23 height 23
click at [122, 539] on div at bounding box center [118, 540] width 23 height 23
click at [151, 487] on div at bounding box center [147, 480] width 23 height 23
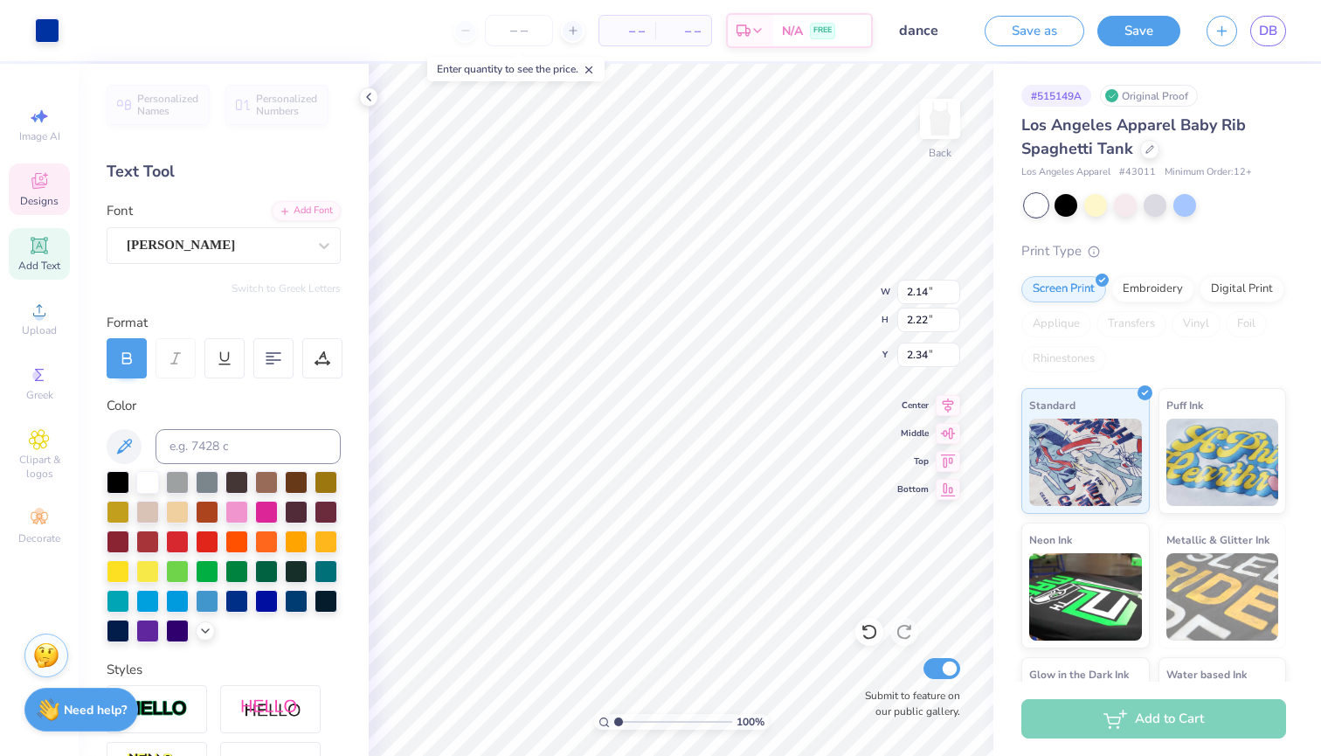
type input "0.50"
click at [183, 544] on div at bounding box center [177, 540] width 23 height 23
click at [128, 540] on div at bounding box center [118, 540] width 23 height 23
click at [153, 480] on div at bounding box center [147, 480] width 23 height 23
type input "2.34"
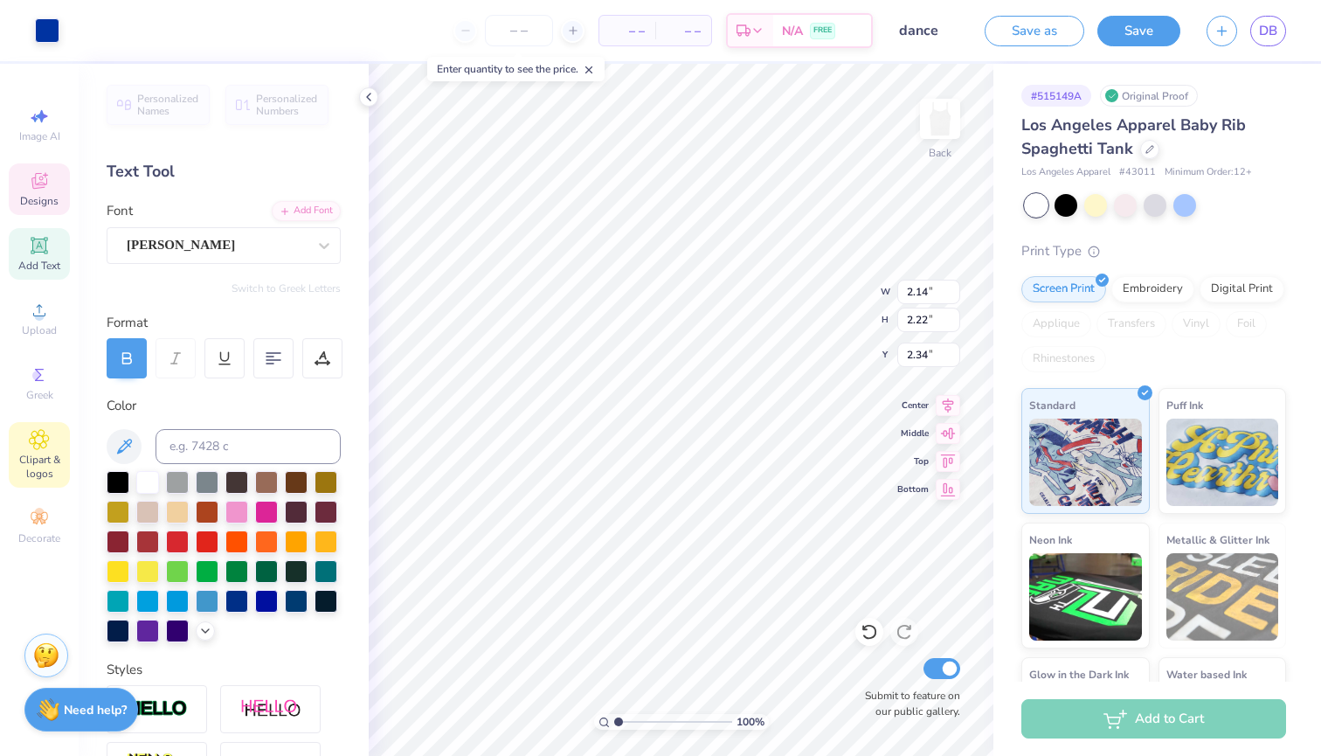
click at [16, 440] on div "Clipart & logos" at bounding box center [39, 455] width 61 height 66
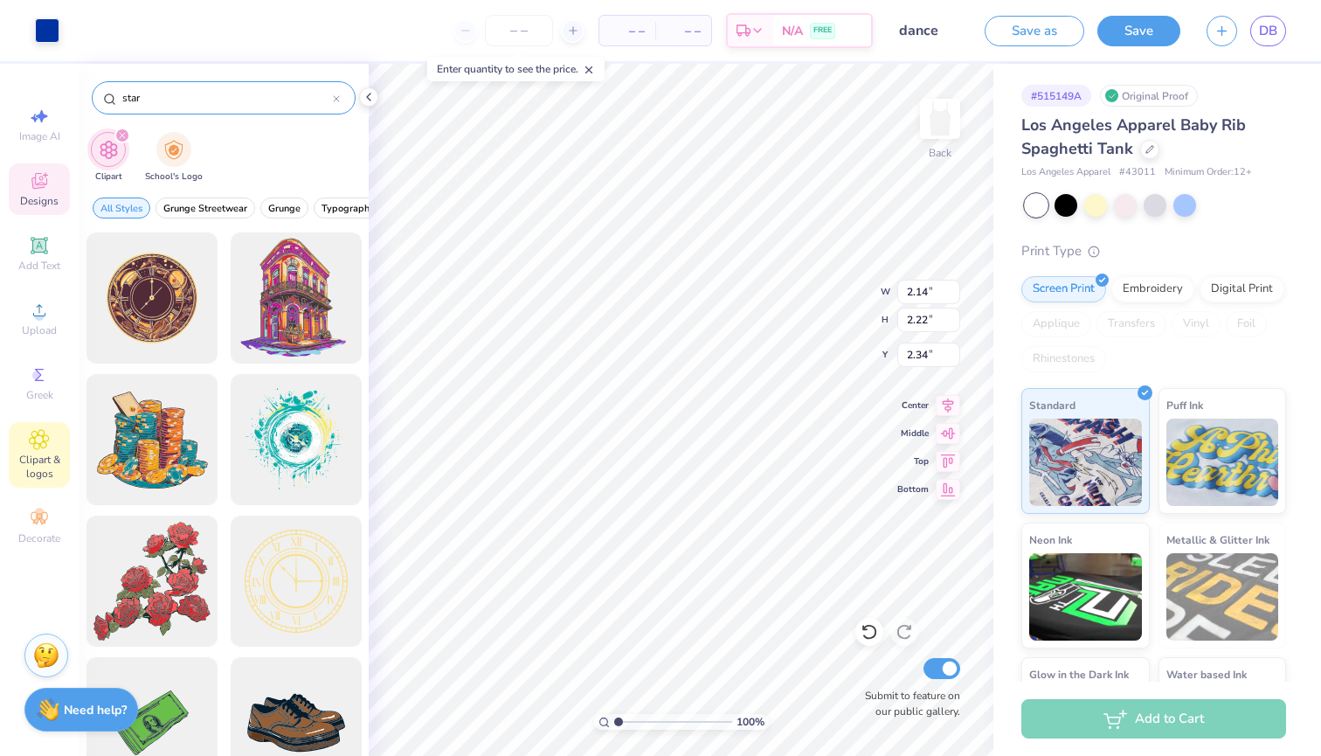
type input "star"
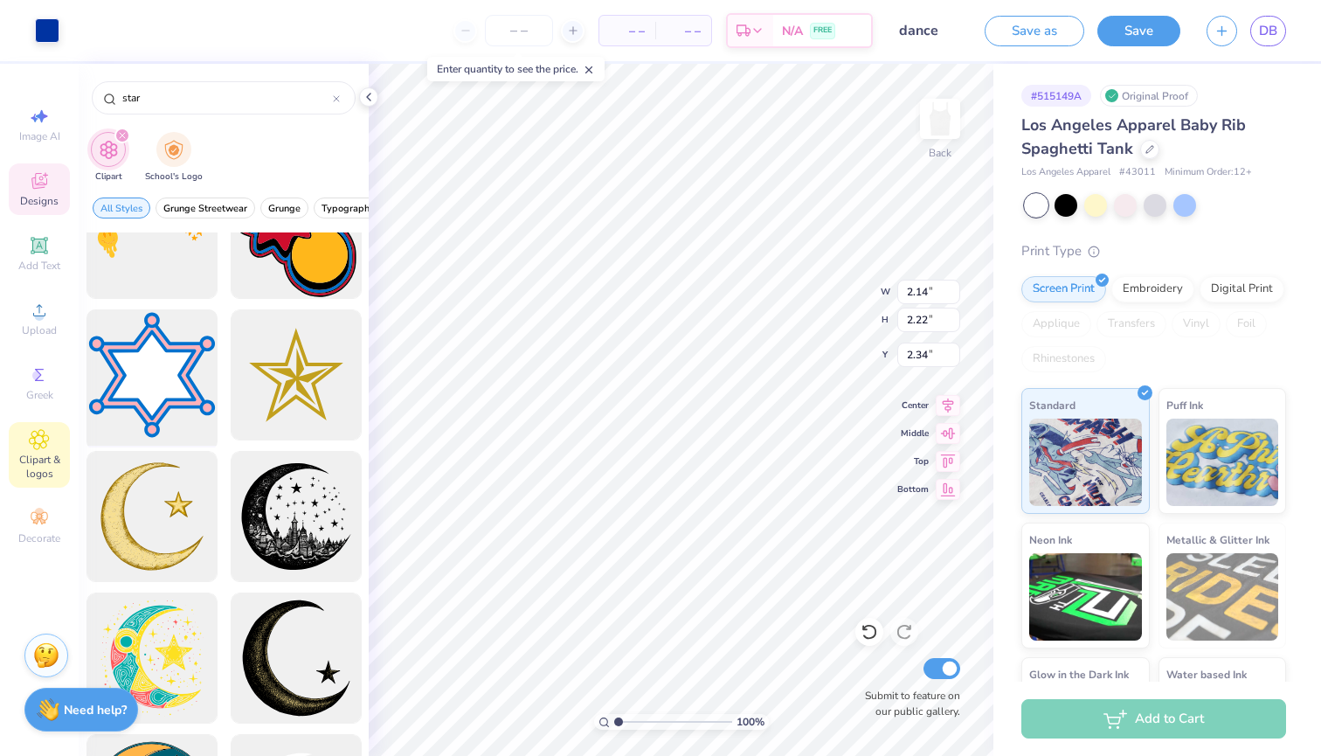
scroll to position [211, 0]
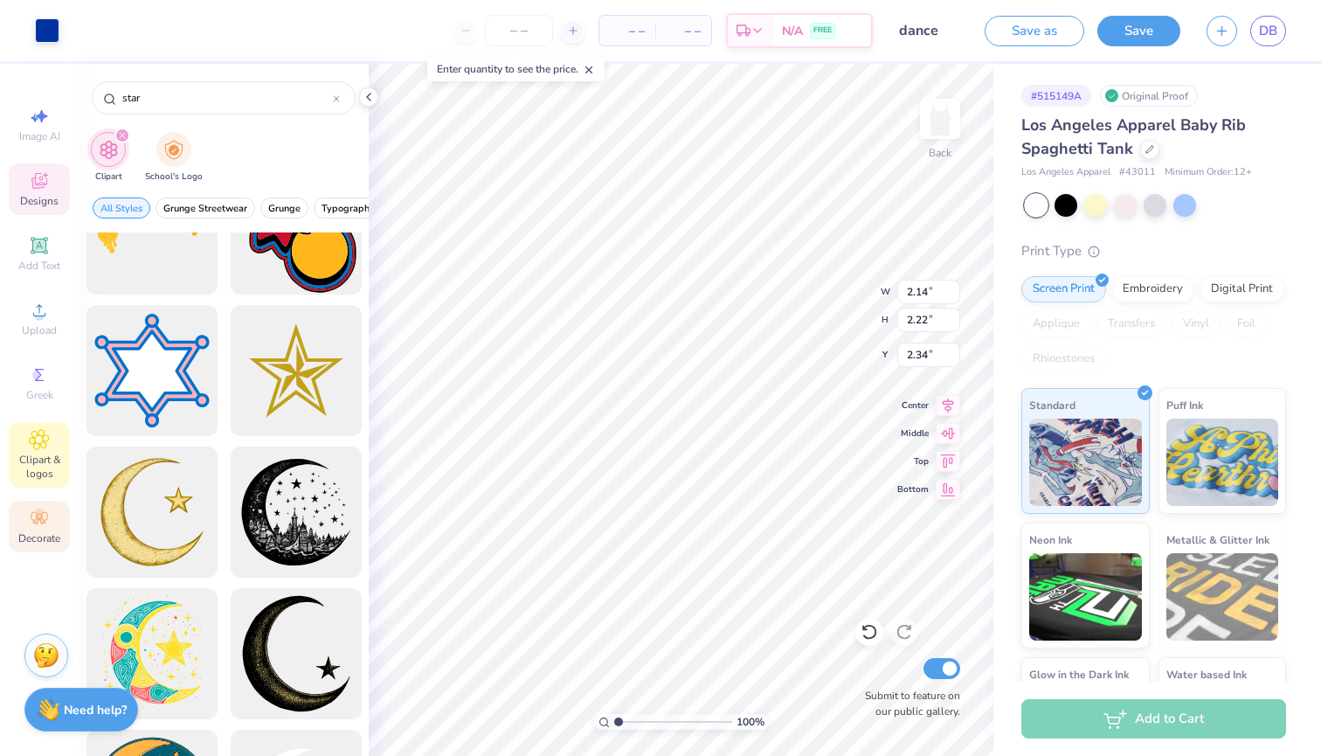
click at [34, 527] on icon at bounding box center [39, 518] width 21 height 21
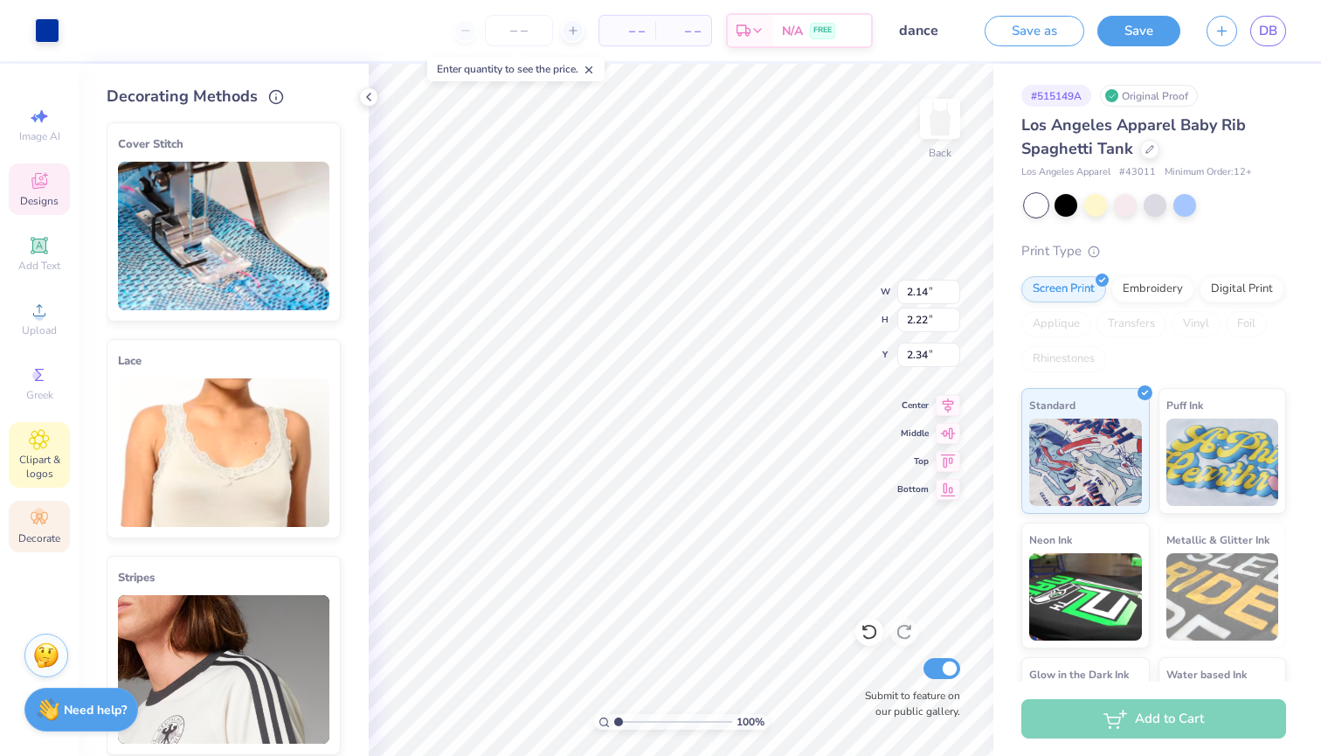
click at [50, 456] on span "Clipart & logos" at bounding box center [39, 467] width 61 height 28
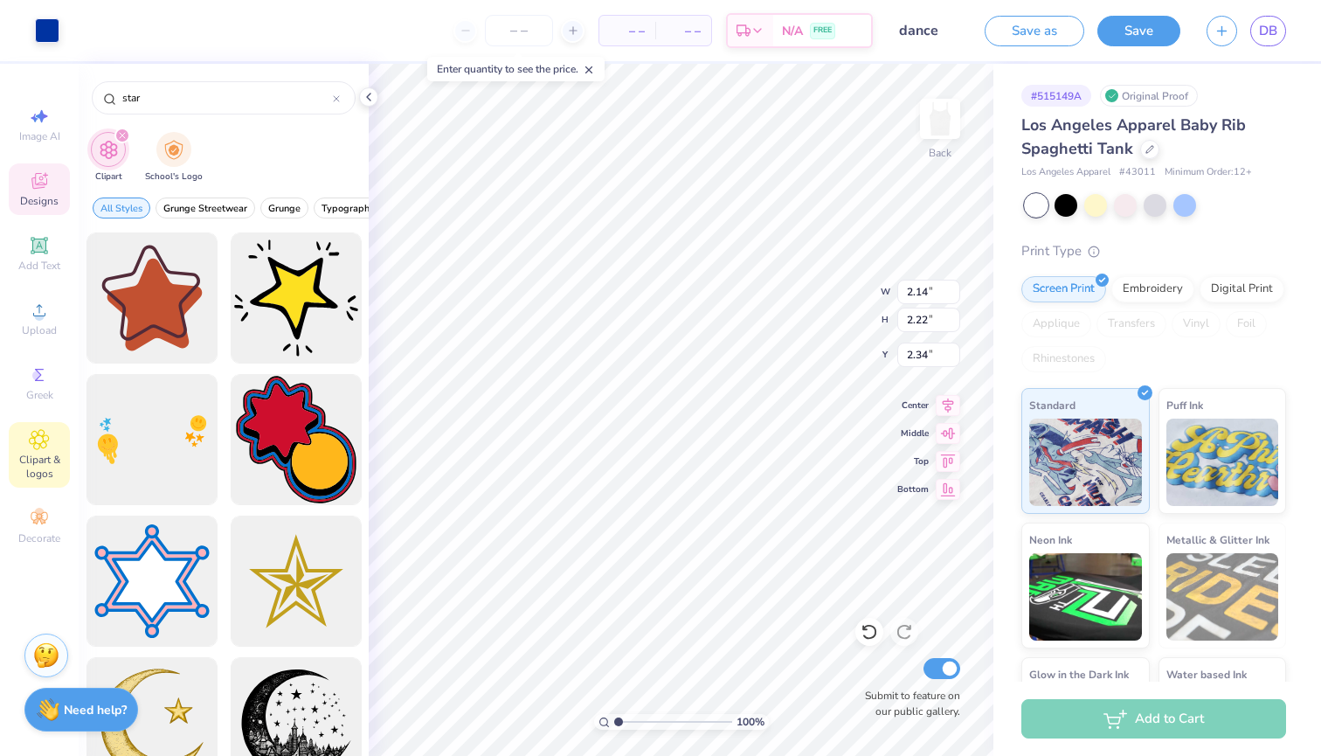
click at [121, 133] on icon "filter for Clipart" at bounding box center [122, 135] width 7 height 7
click at [123, 131] on div "filter for Clipart" at bounding box center [122, 136] width 16 height 16
click at [286, 207] on span "Grunge" at bounding box center [284, 208] width 32 height 13
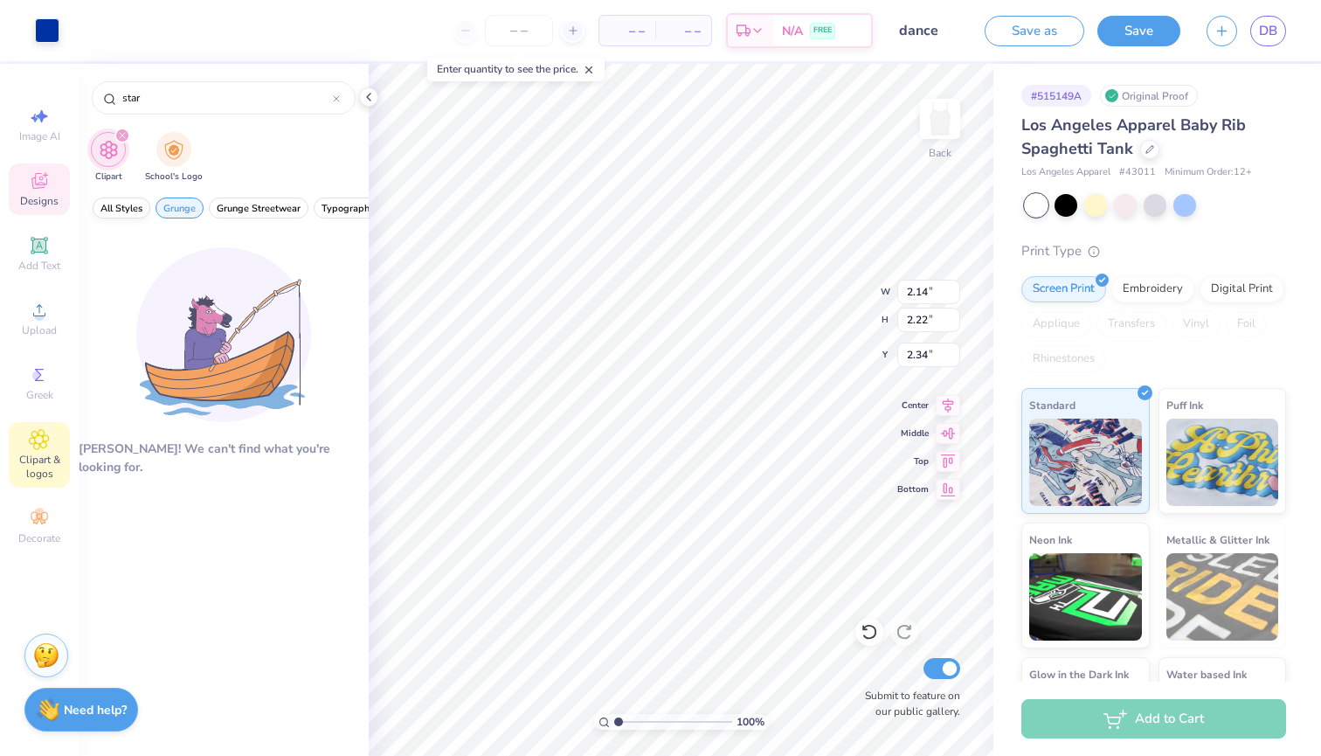
click at [134, 205] on span "All Styles" at bounding box center [122, 208] width 42 height 13
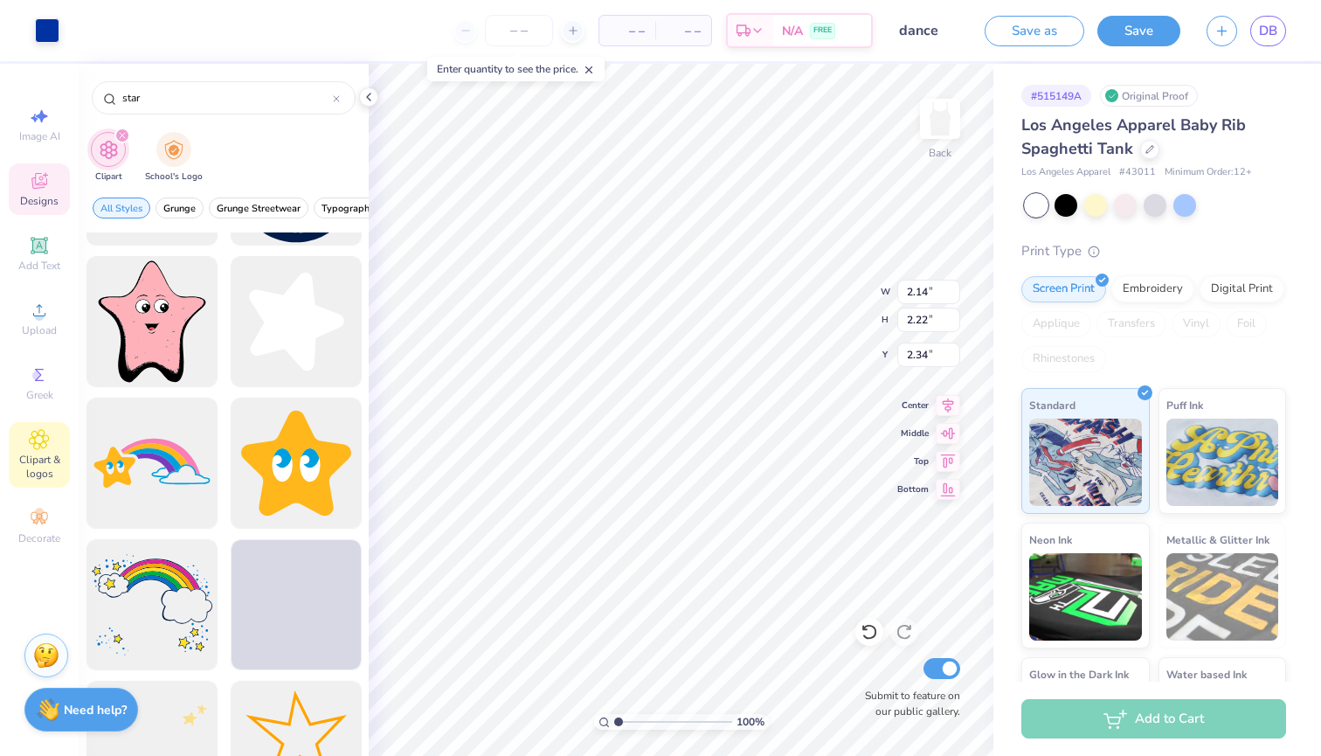
scroll to position [1237, 0]
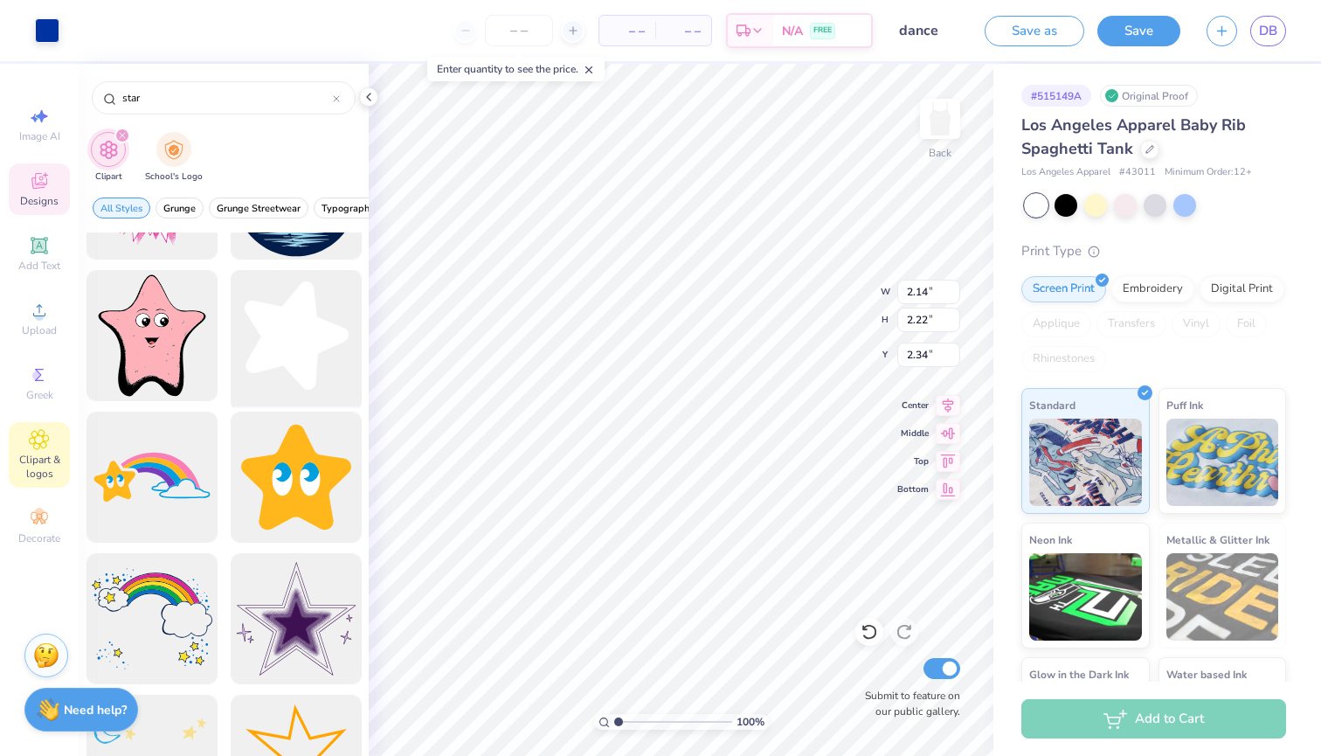
click at [298, 347] on div at bounding box center [296, 336] width 144 height 144
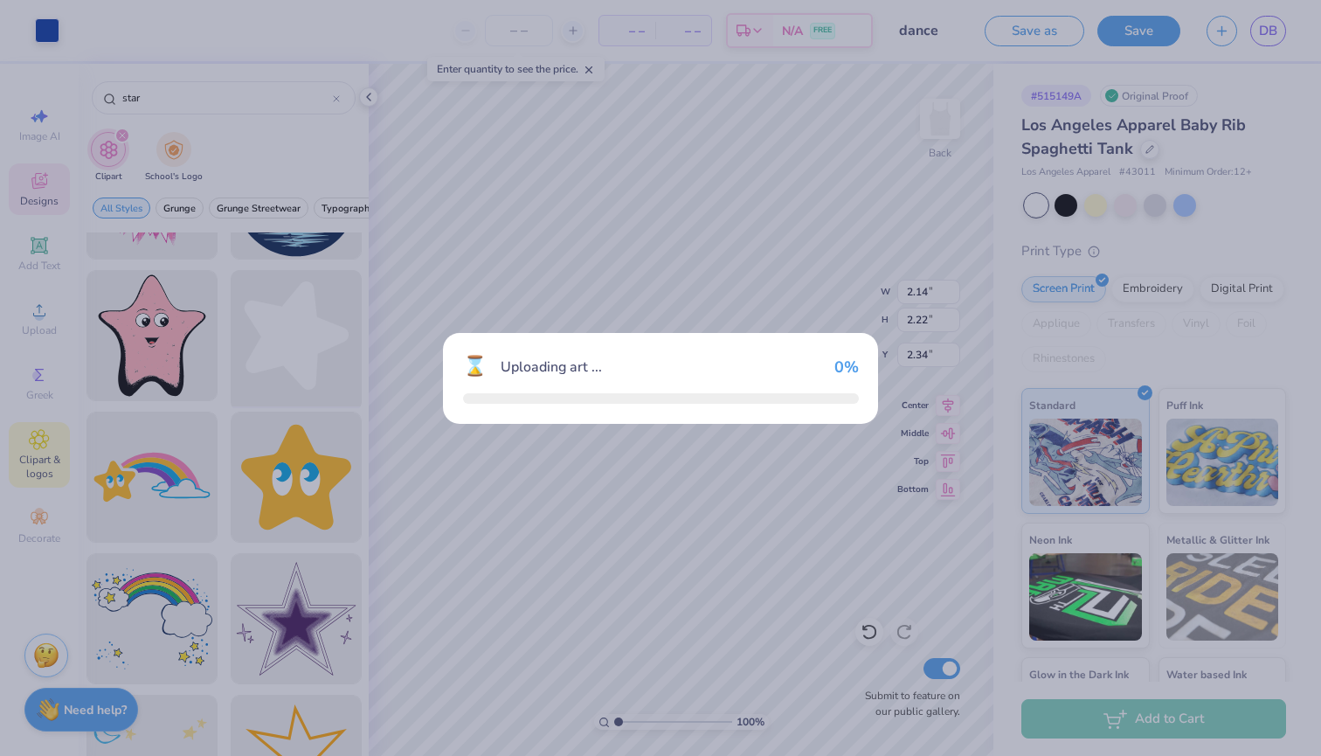
type input "8.93"
type input "9.26"
type input "1.87"
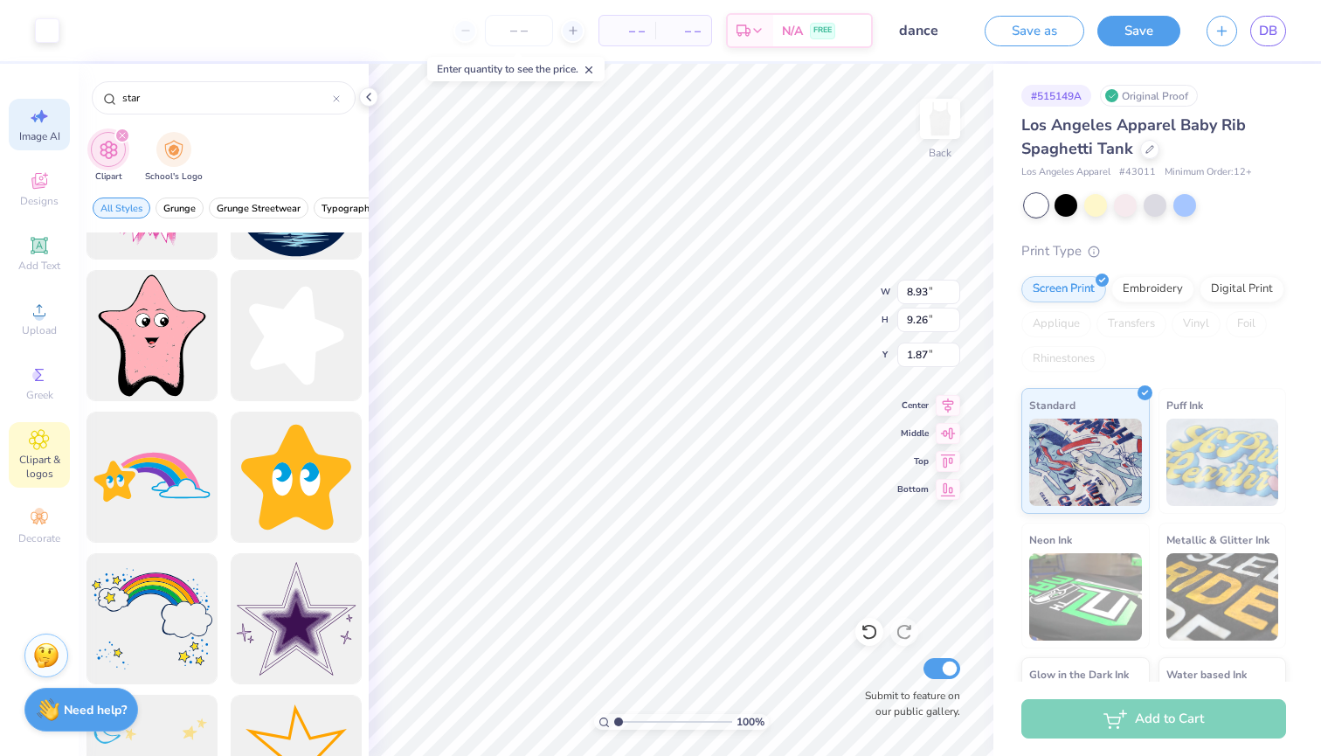
click at [35, 121] on icon at bounding box center [35, 118] width 8 height 9
select select "4"
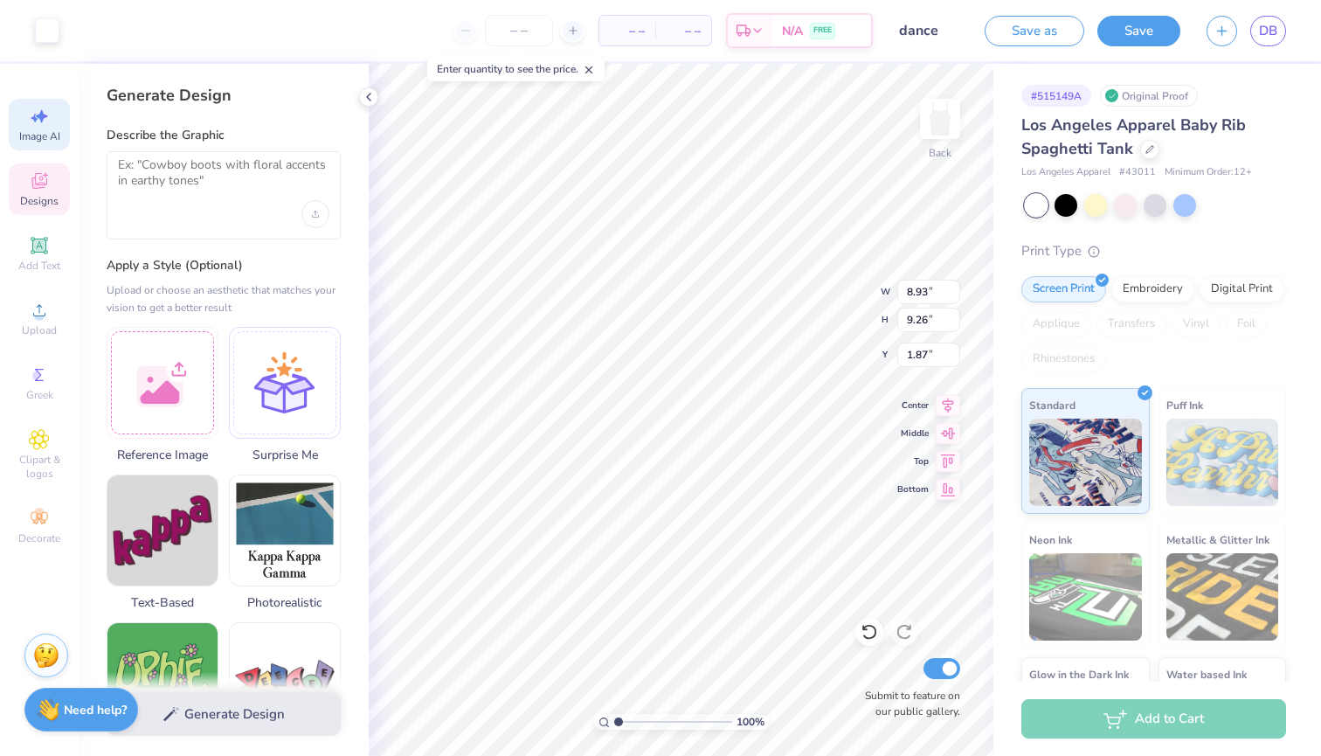
click at [37, 177] on icon at bounding box center [39, 180] width 21 height 21
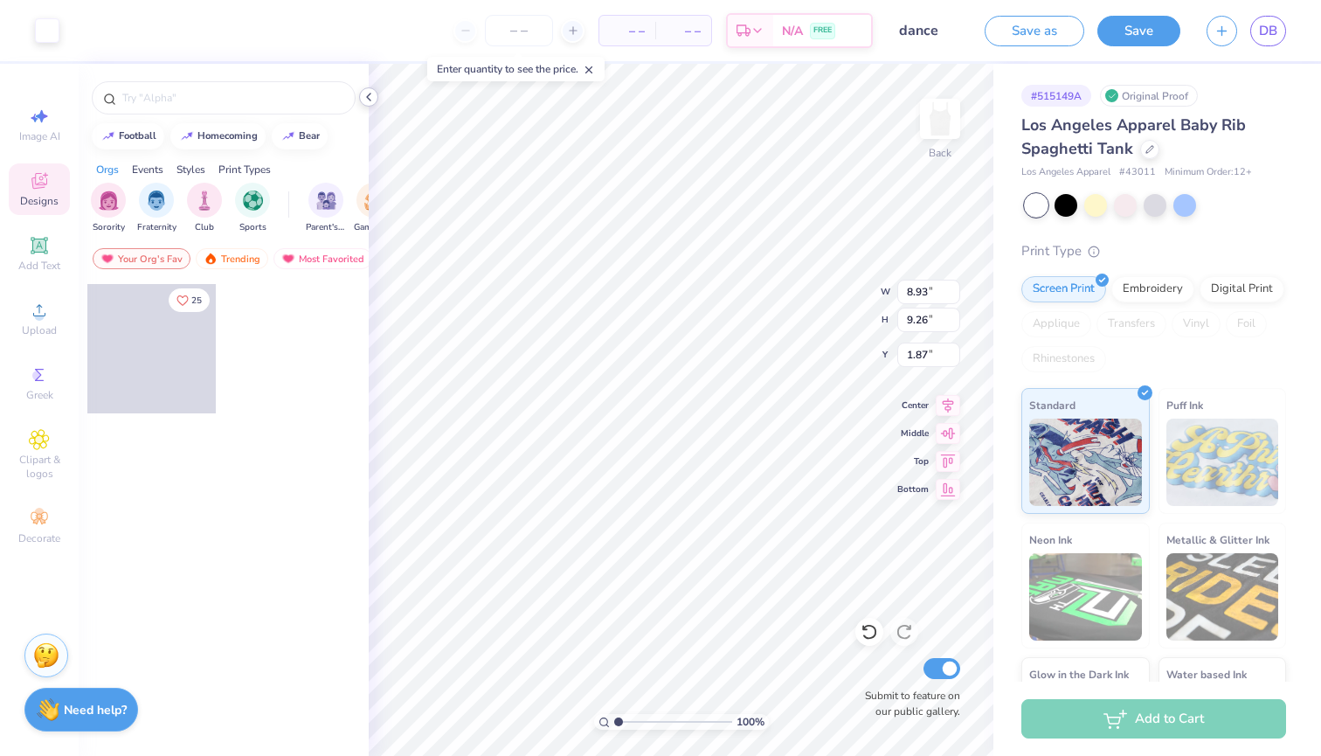
click at [371, 94] on icon at bounding box center [369, 97] width 14 height 14
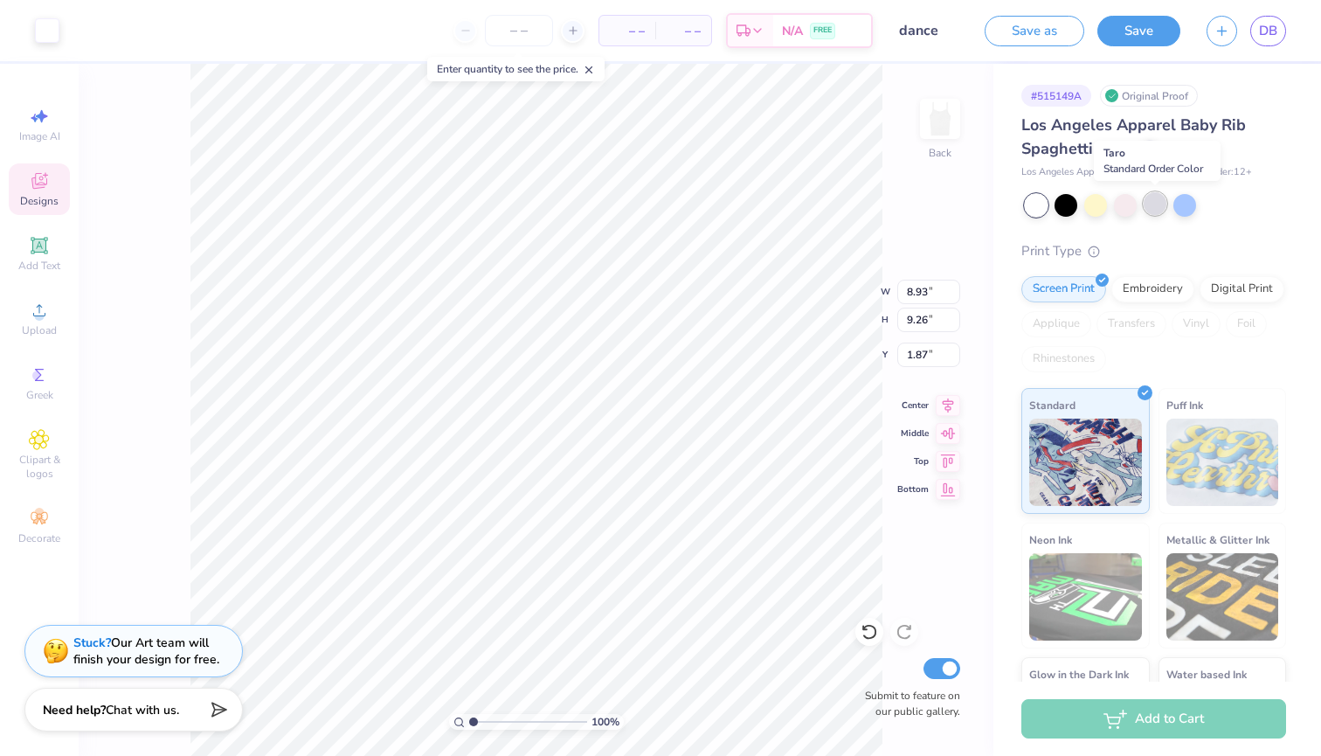
click at [1157, 205] on div at bounding box center [1155, 203] width 23 height 23
click at [42, 184] on icon at bounding box center [39, 181] width 16 height 16
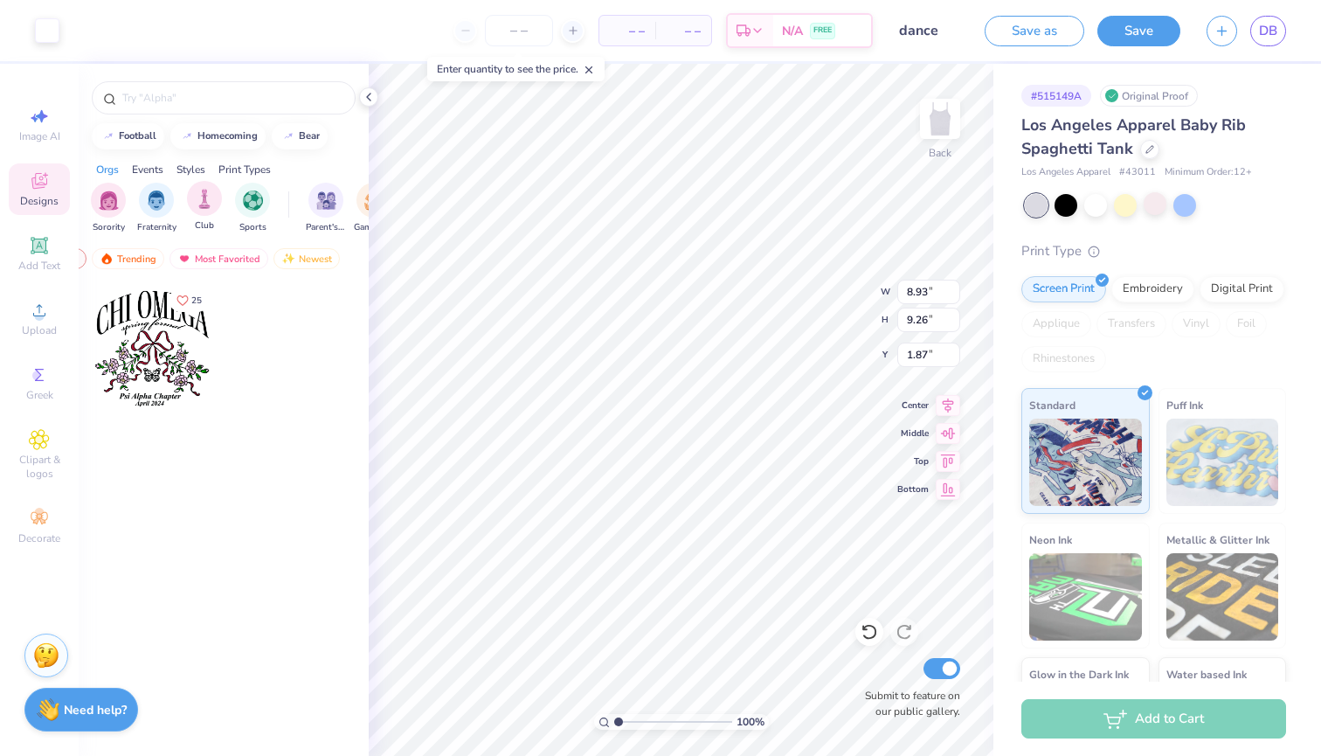
scroll to position [0, 102]
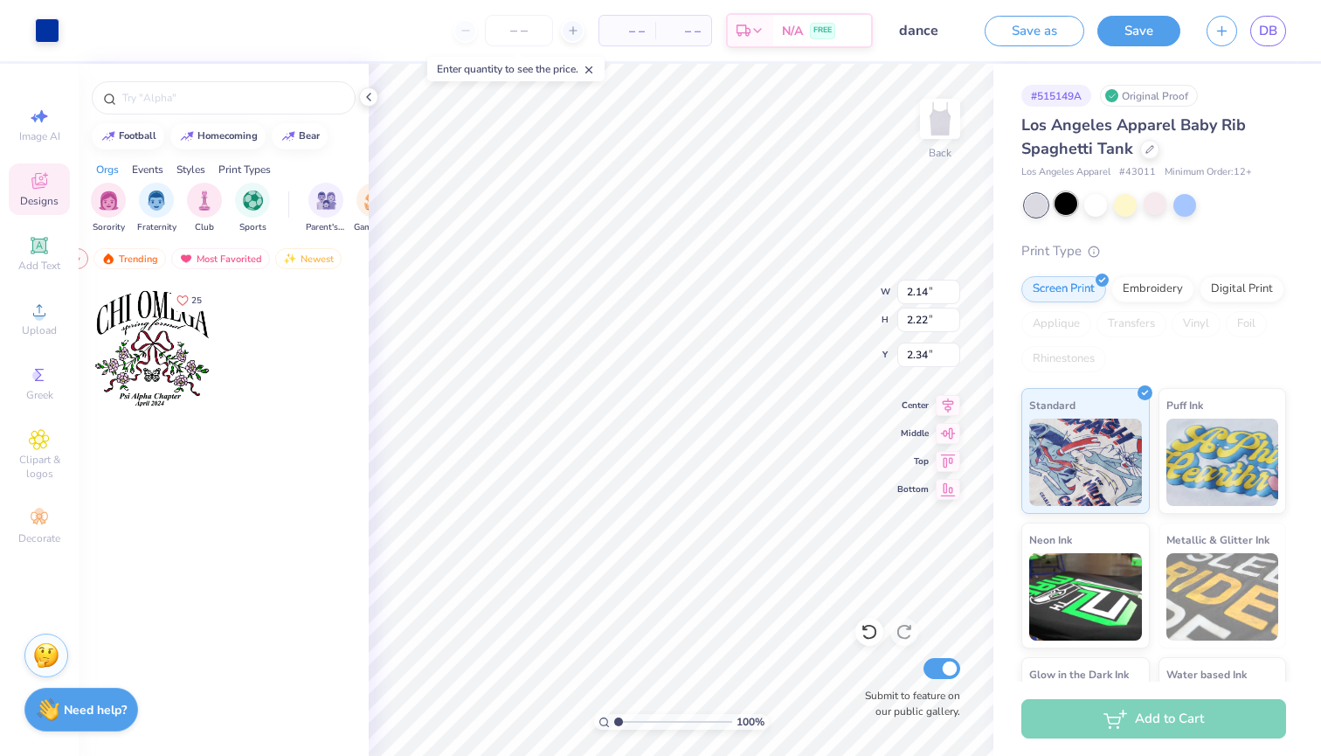
click at [1067, 209] on div at bounding box center [1066, 203] width 23 height 23
click at [1094, 205] on div at bounding box center [1096, 203] width 23 height 23
click at [1099, 203] on div at bounding box center [1096, 203] width 23 height 23
click at [1141, 36] on button "Save" at bounding box center [1139, 28] width 83 height 31
click at [1268, 30] on span "DB" at bounding box center [1268, 31] width 18 height 20
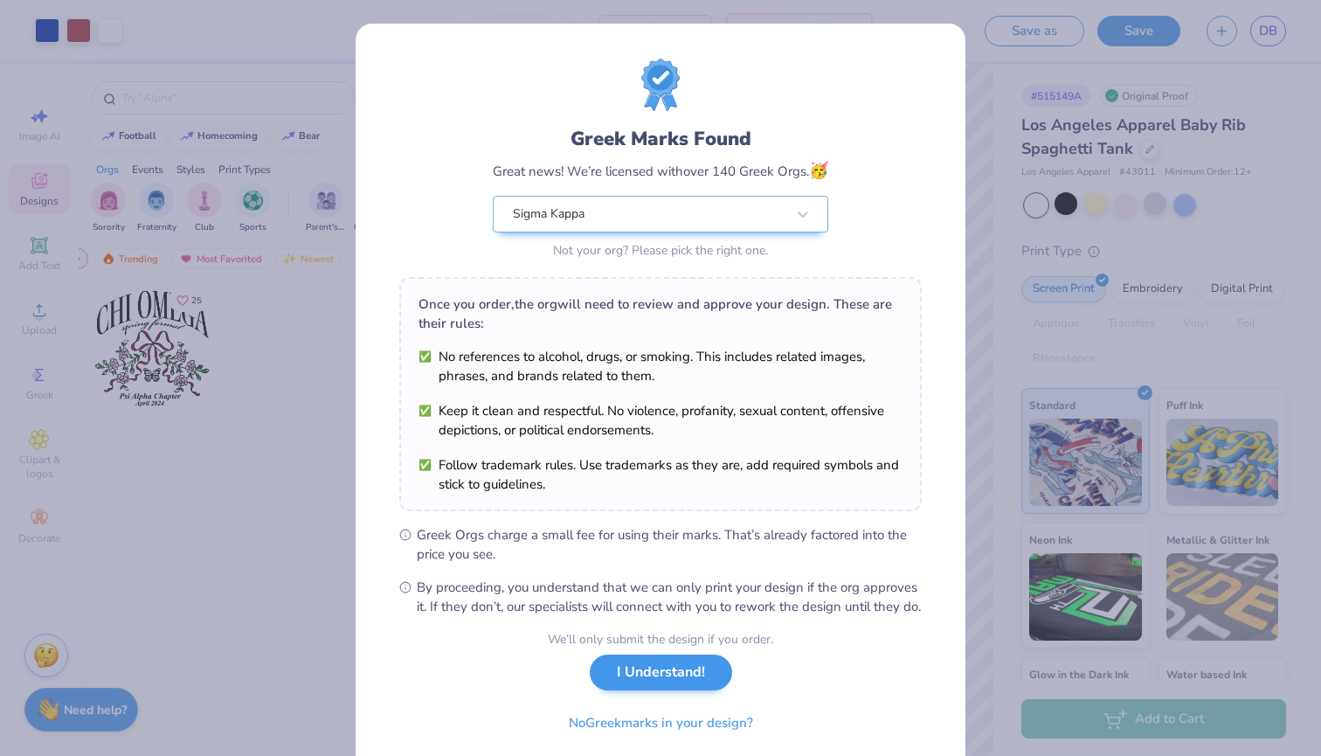
click at [640, 690] on button "I Understand!" at bounding box center [661, 673] width 142 height 36
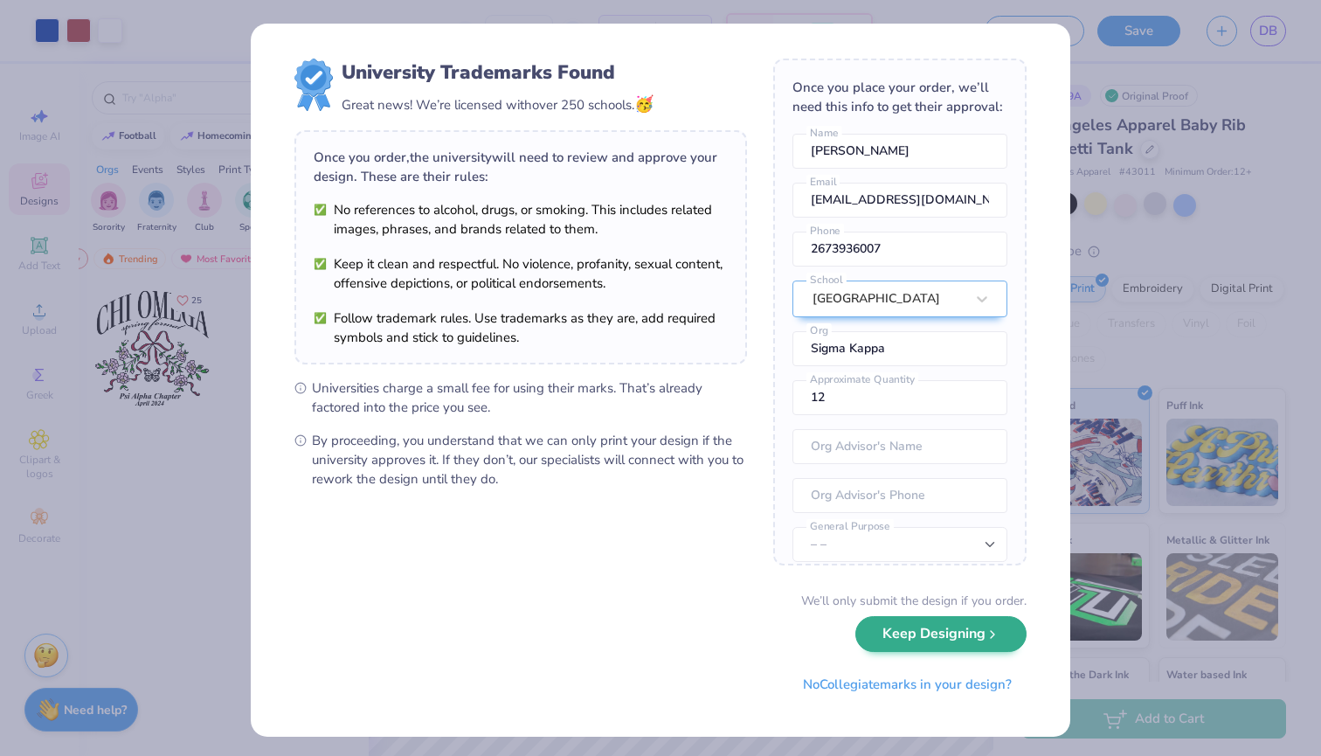
click at [917, 641] on button "Keep Designing" at bounding box center [941, 634] width 171 height 36
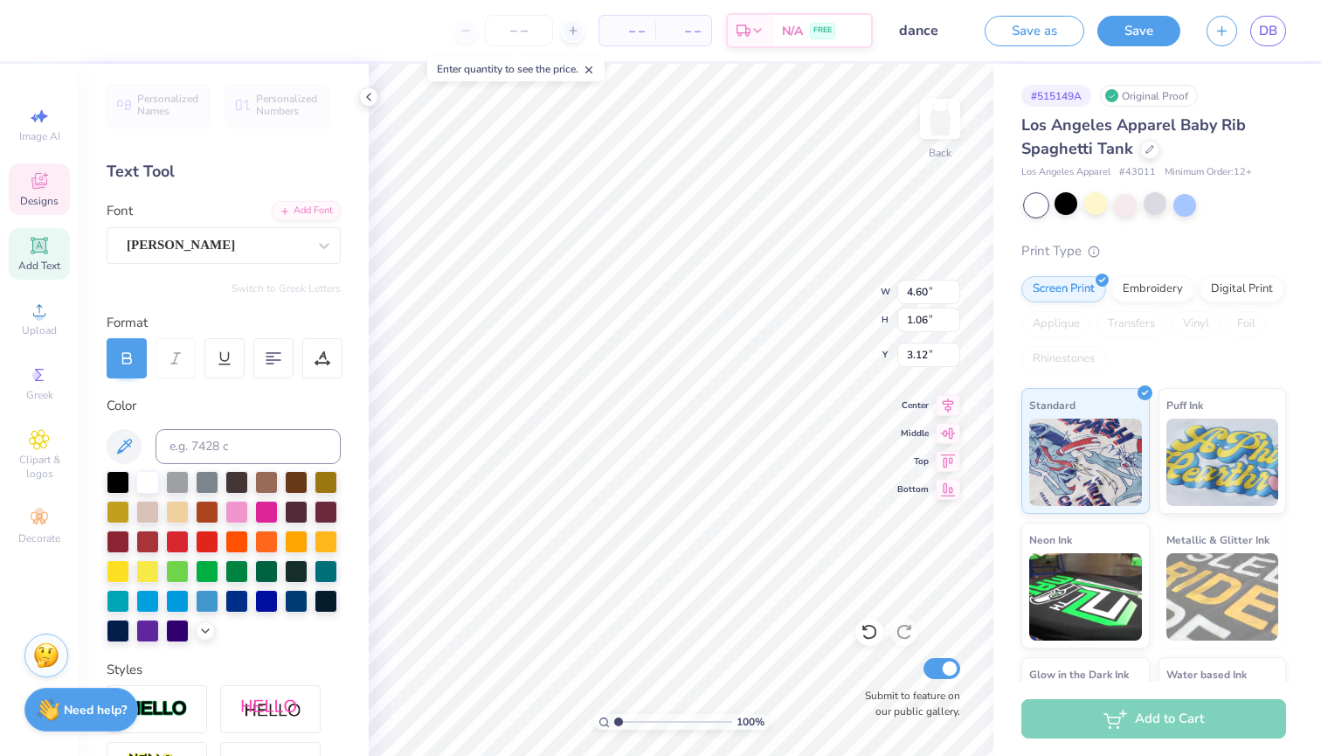
type input "2.14"
type input "2.22"
type input "2.34"
click at [153, 540] on div at bounding box center [147, 540] width 23 height 23
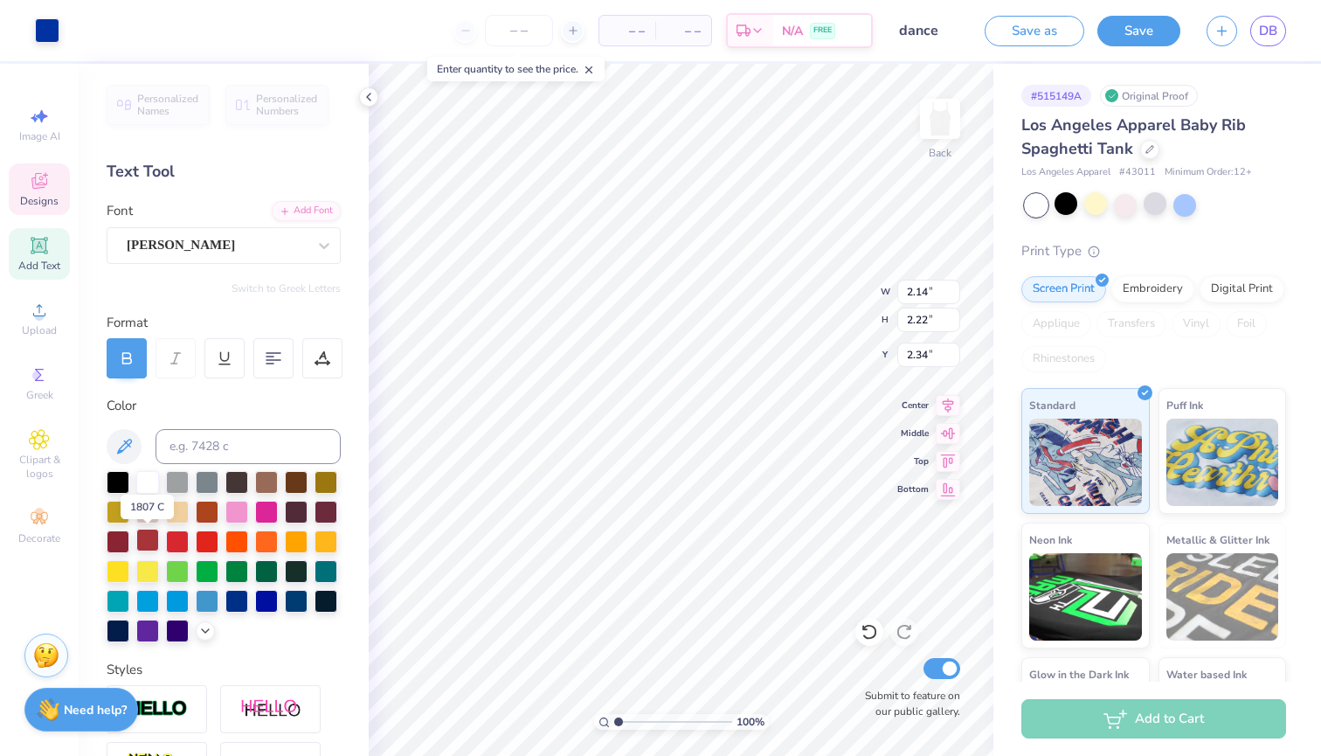
click at [153, 540] on div at bounding box center [147, 540] width 23 height 23
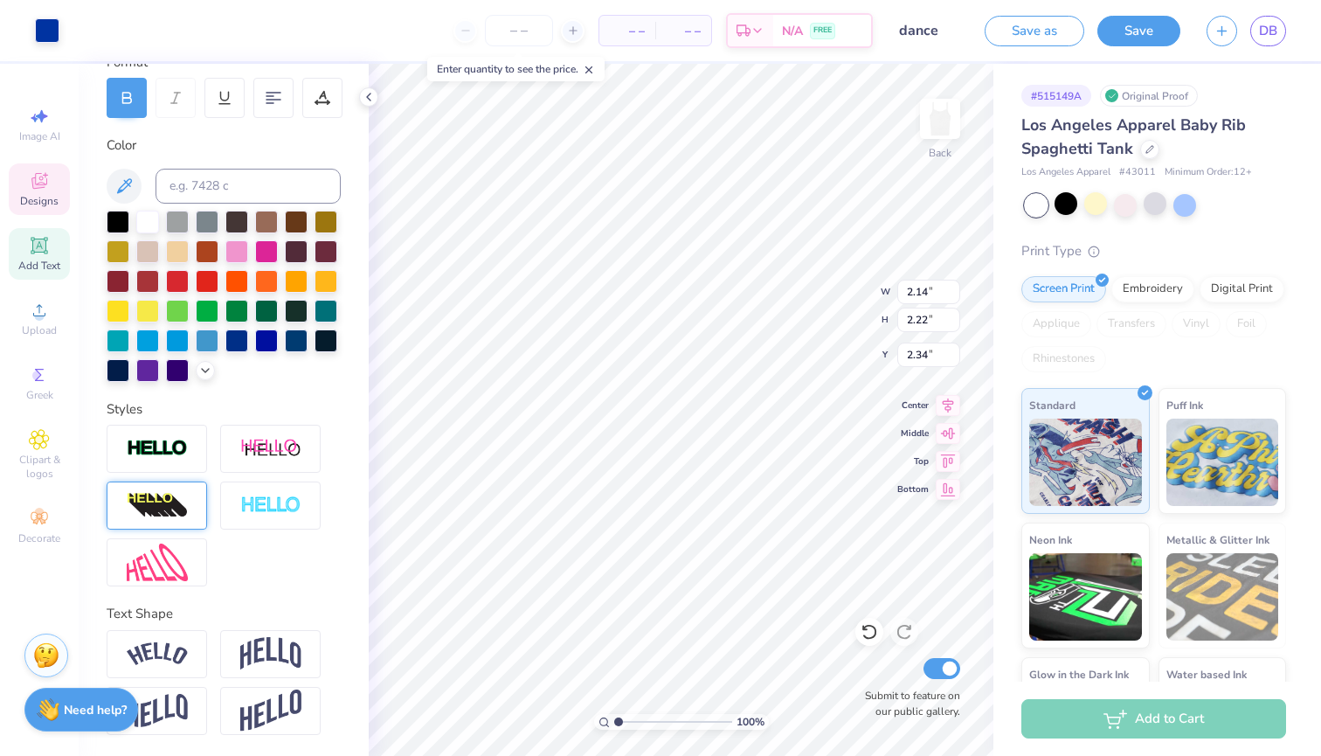
scroll to position [260, 0]
click at [36, 544] on span "Decorate" at bounding box center [39, 538] width 42 height 14
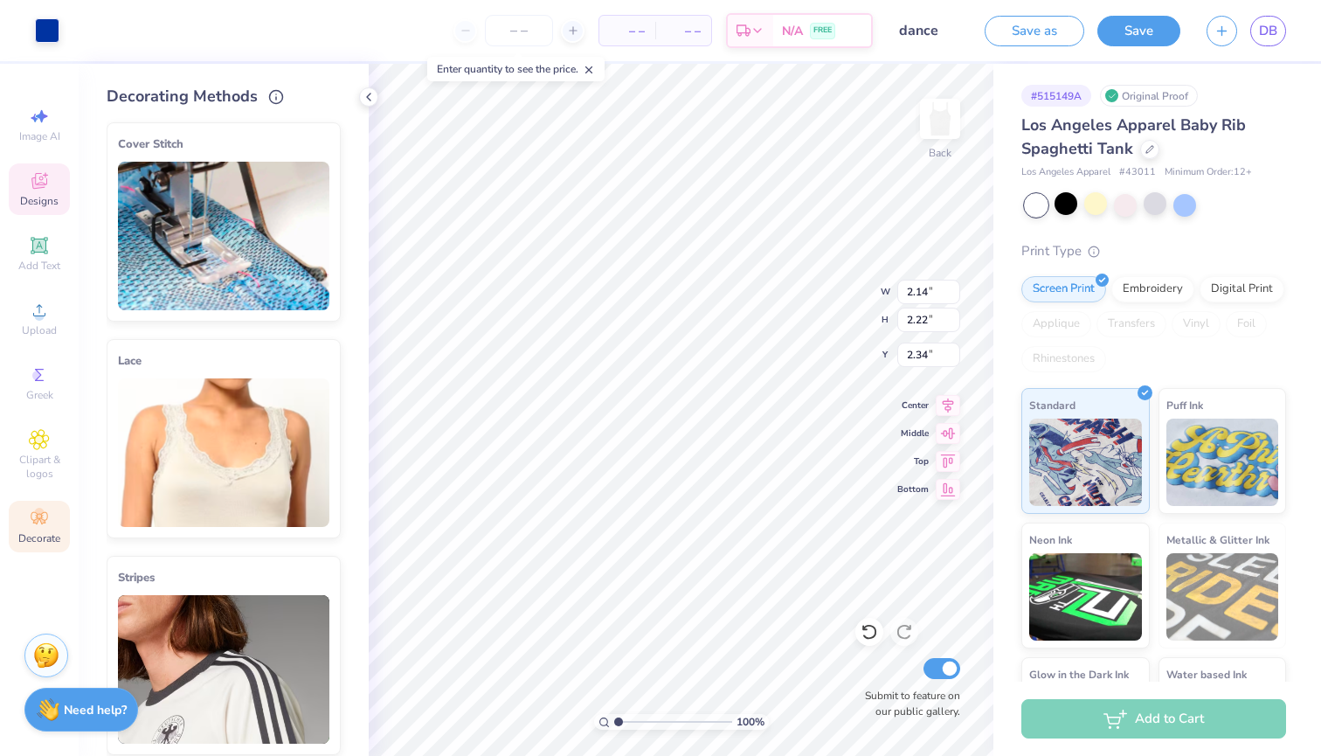
click at [217, 469] on img at bounding box center [223, 452] width 211 height 149
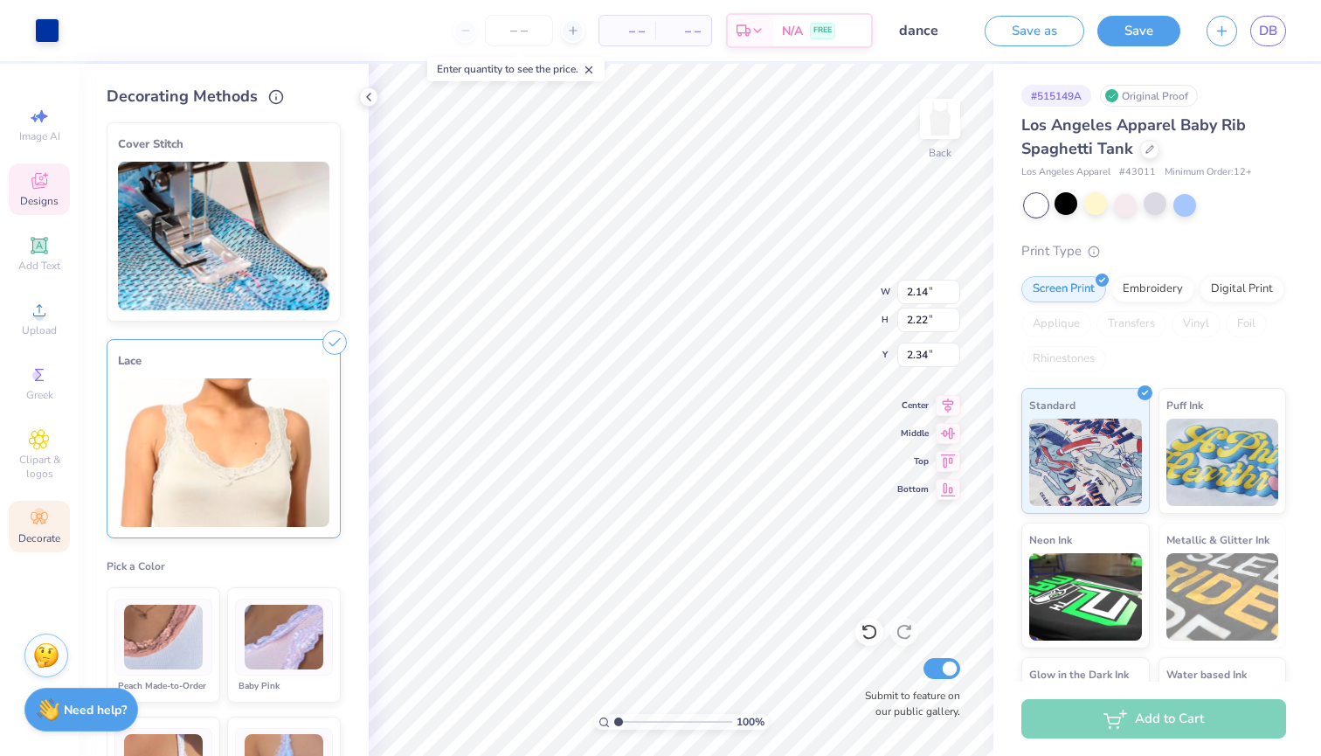
click at [217, 469] on img at bounding box center [223, 452] width 211 height 149
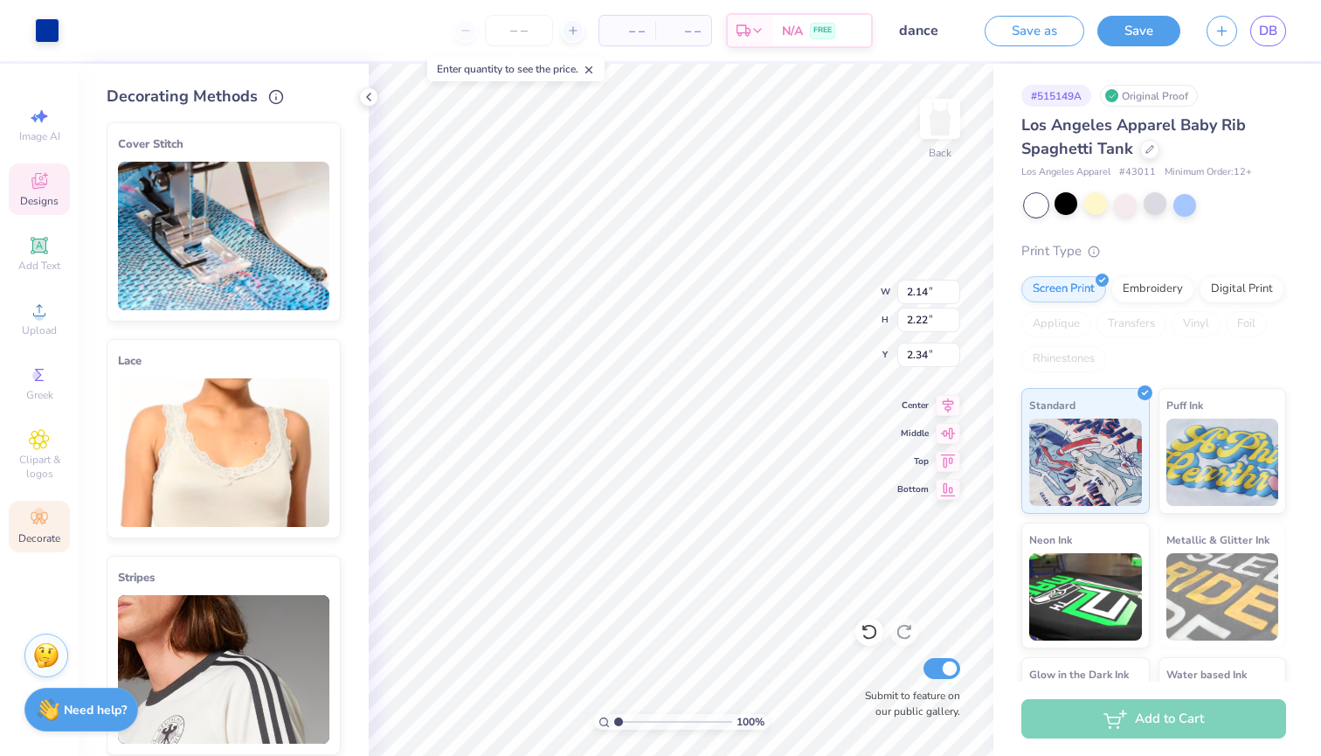
click at [217, 469] on img at bounding box center [223, 452] width 211 height 149
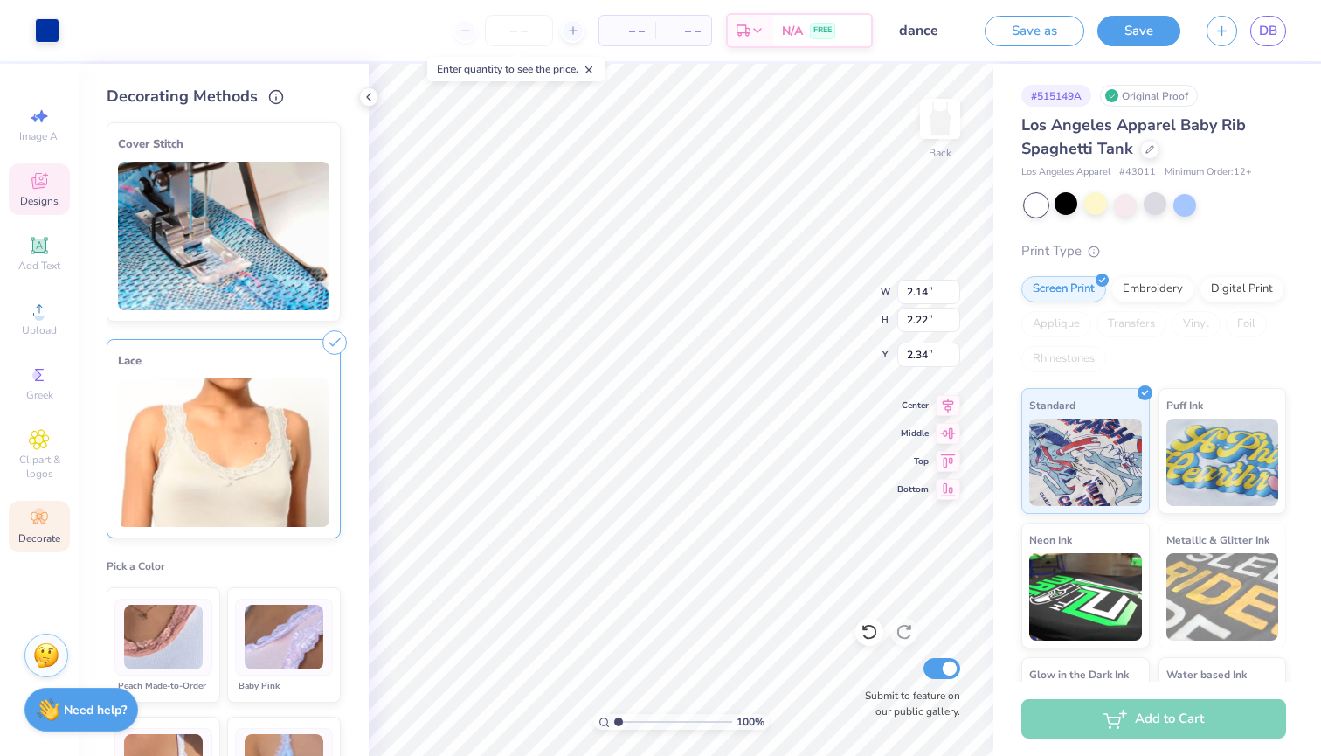
click at [302, 662] on img at bounding box center [284, 638] width 79 height 66
click at [287, 643] on img at bounding box center [284, 638] width 79 height 66
click at [211, 495] on img at bounding box center [223, 452] width 211 height 149
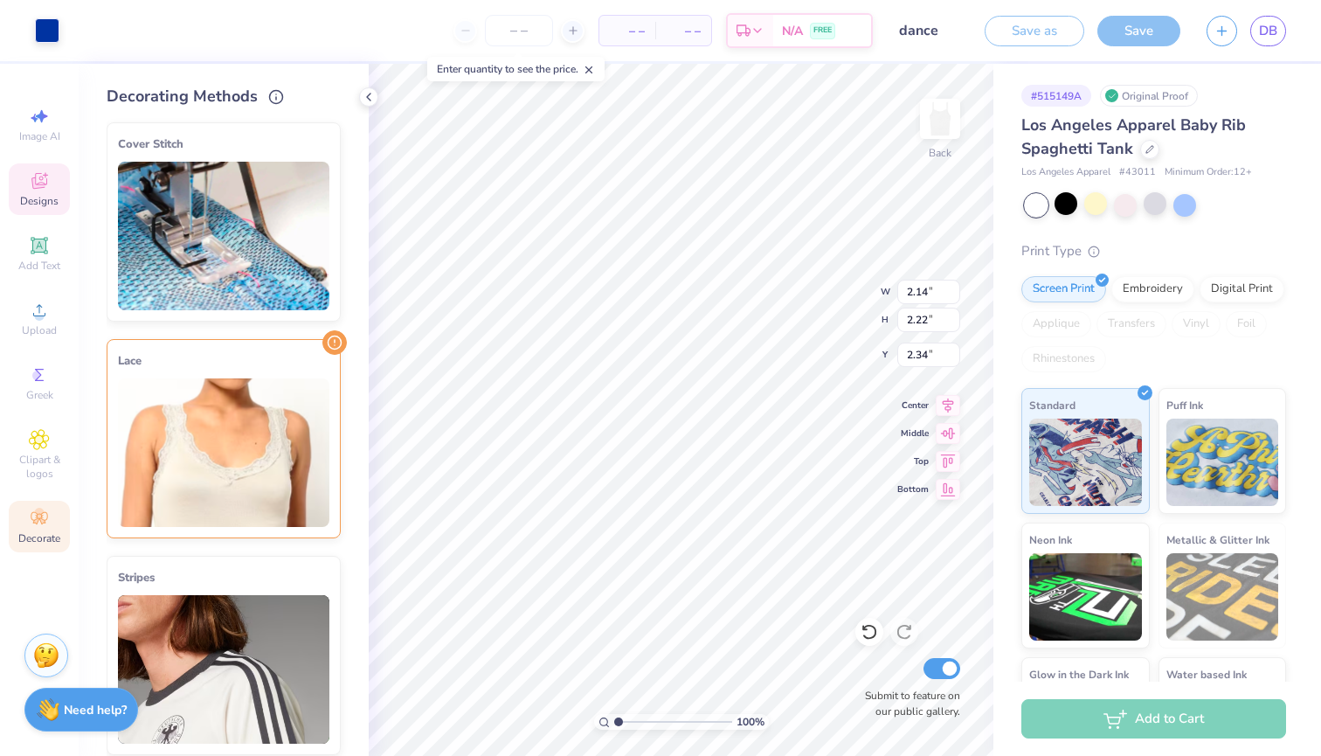
click at [215, 491] on img at bounding box center [223, 452] width 211 height 149
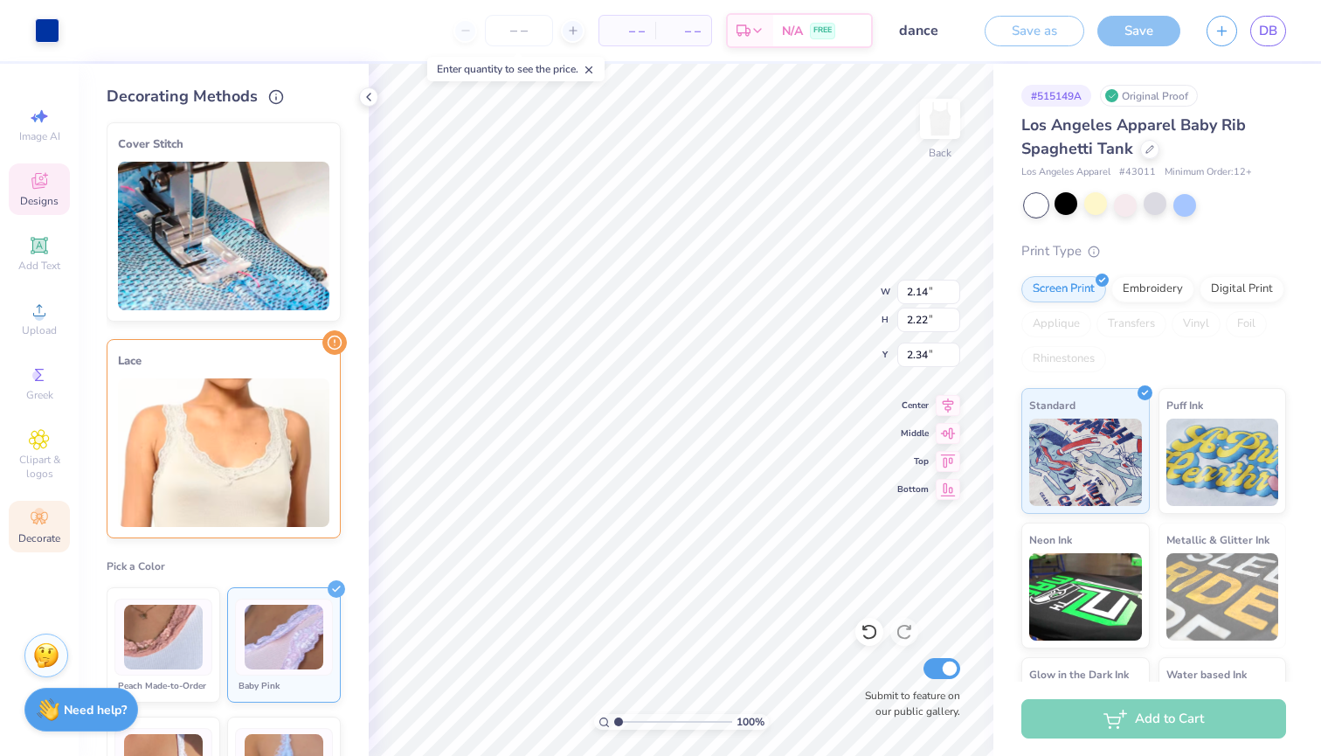
click at [215, 491] on img at bounding box center [223, 452] width 211 height 149
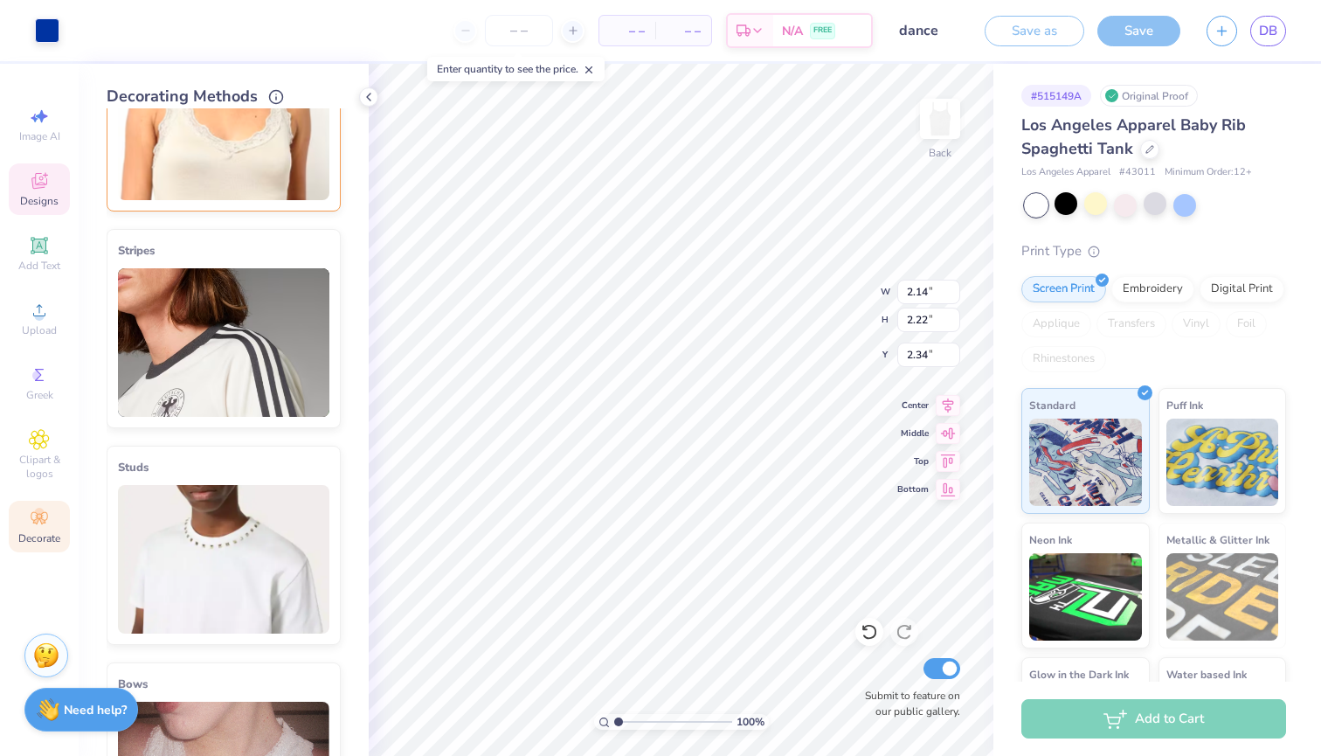
scroll to position [340, 0]
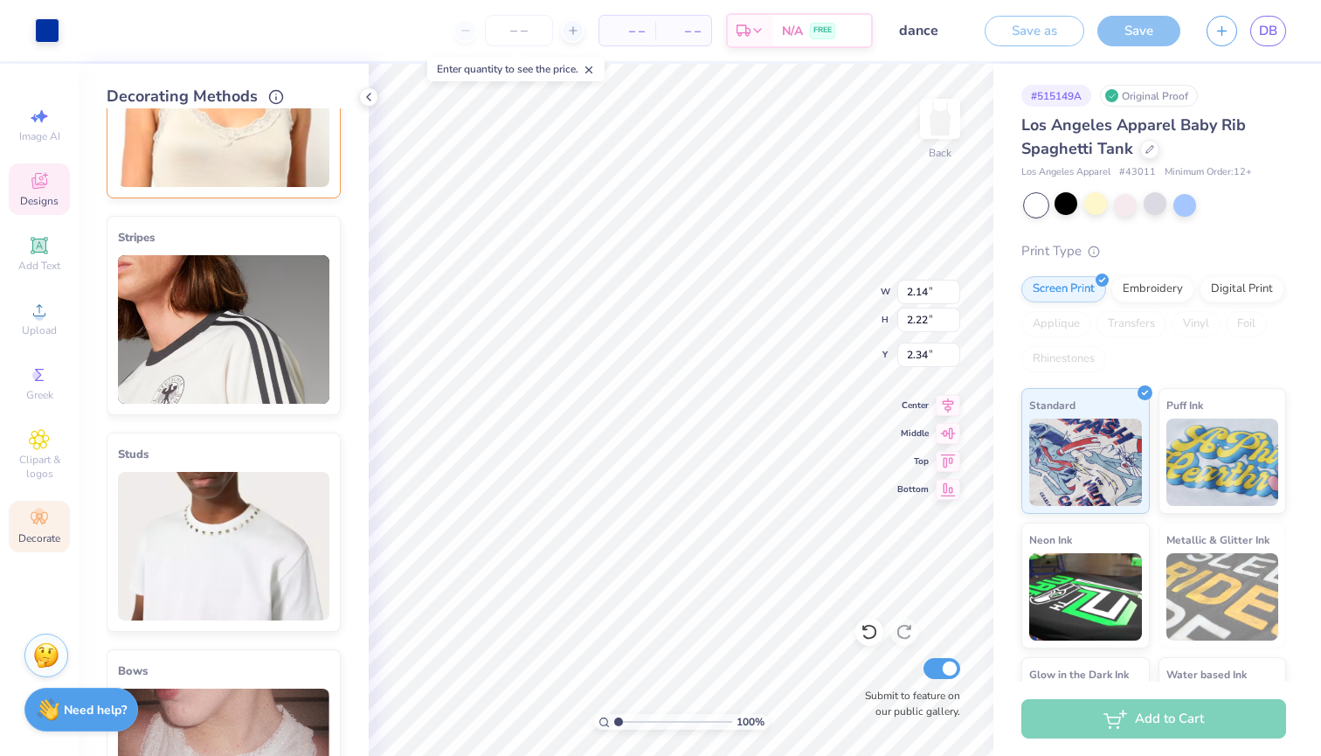
click at [218, 513] on img at bounding box center [223, 546] width 211 height 149
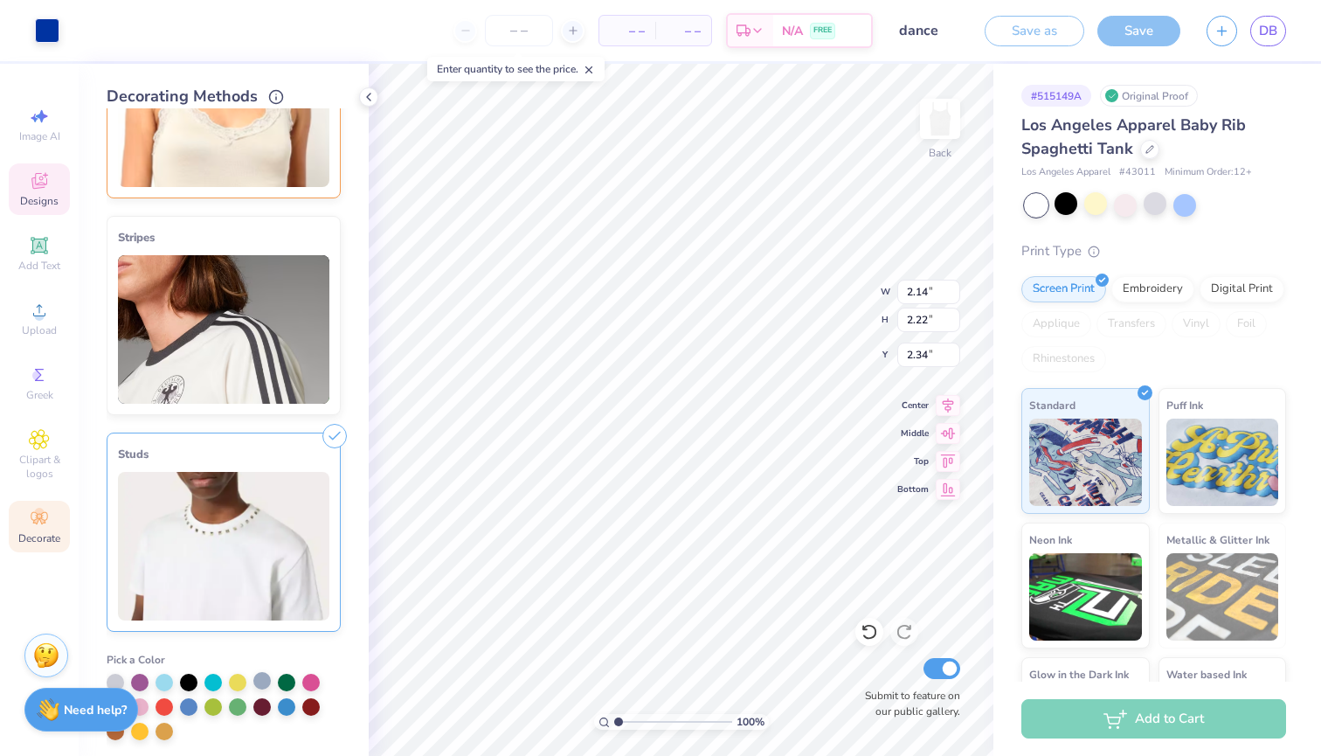
click at [260, 677] on div at bounding box center [261, 680] width 17 height 17
click at [238, 676] on div at bounding box center [237, 680] width 17 height 17
click at [242, 564] on img at bounding box center [223, 546] width 211 height 149
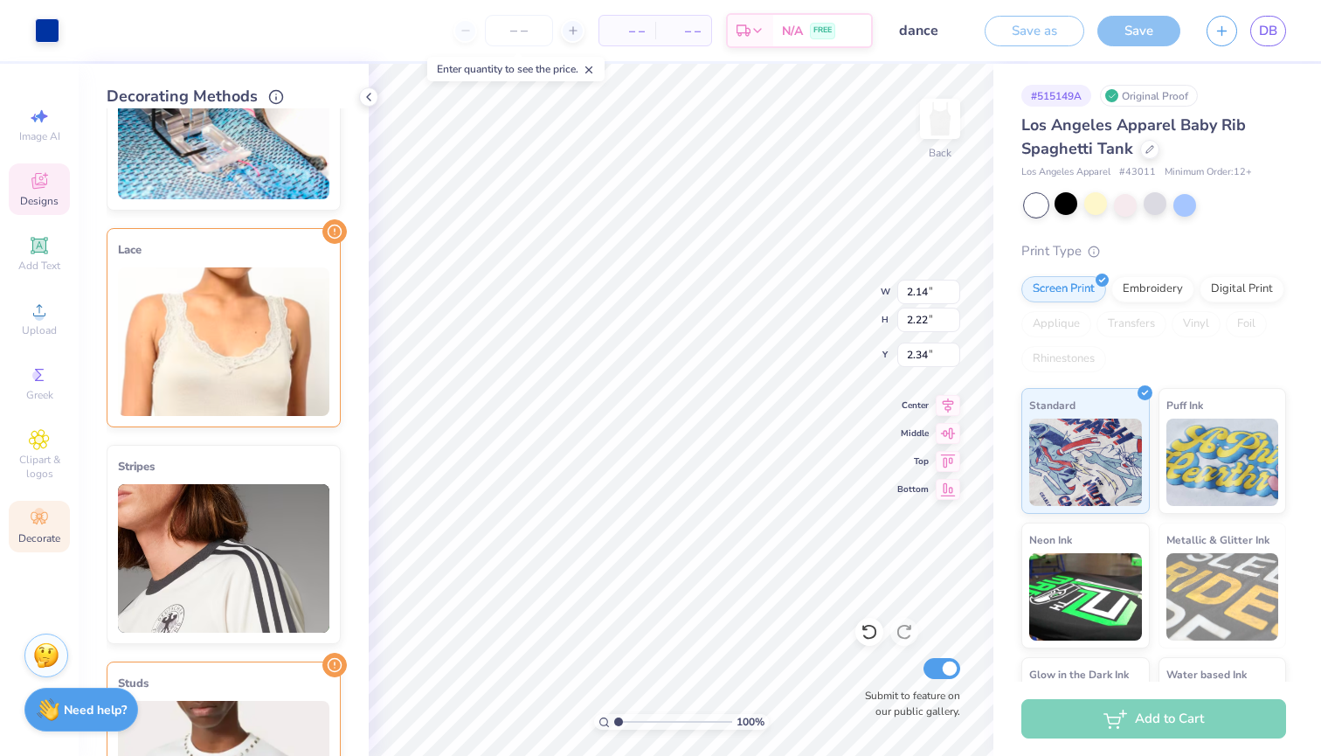
scroll to position [65, 0]
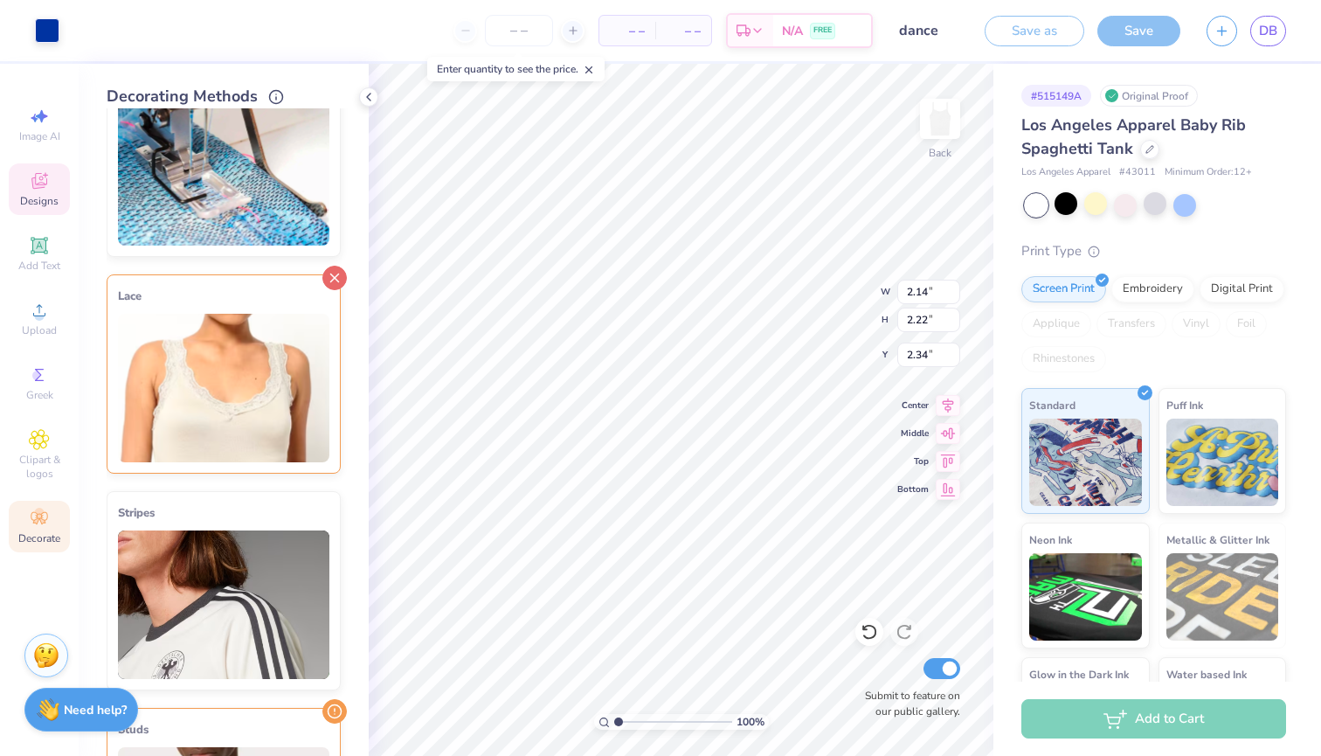
click at [340, 266] on icon at bounding box center [334, 278] width 24 height 24
click at [336, 277] on line at bounding box center [335, 281] width 8 height 8
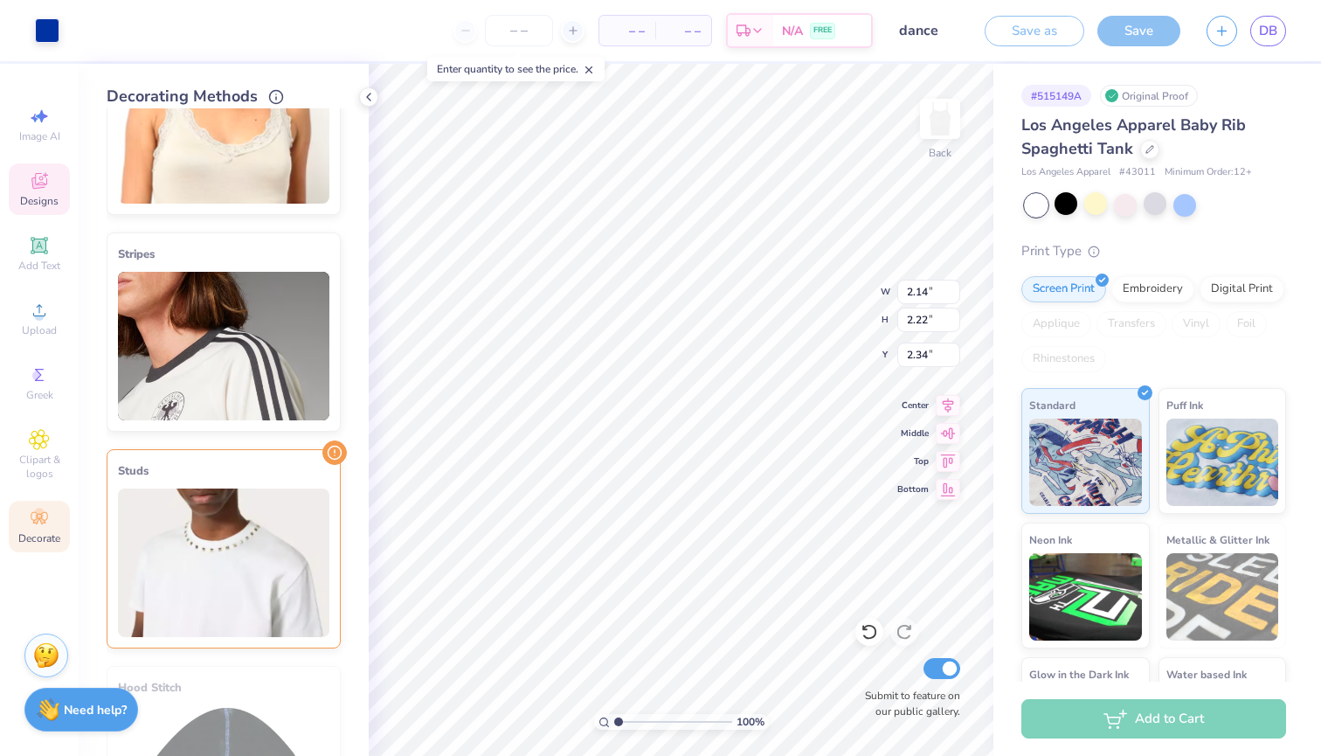
scroll to position [329, 0]
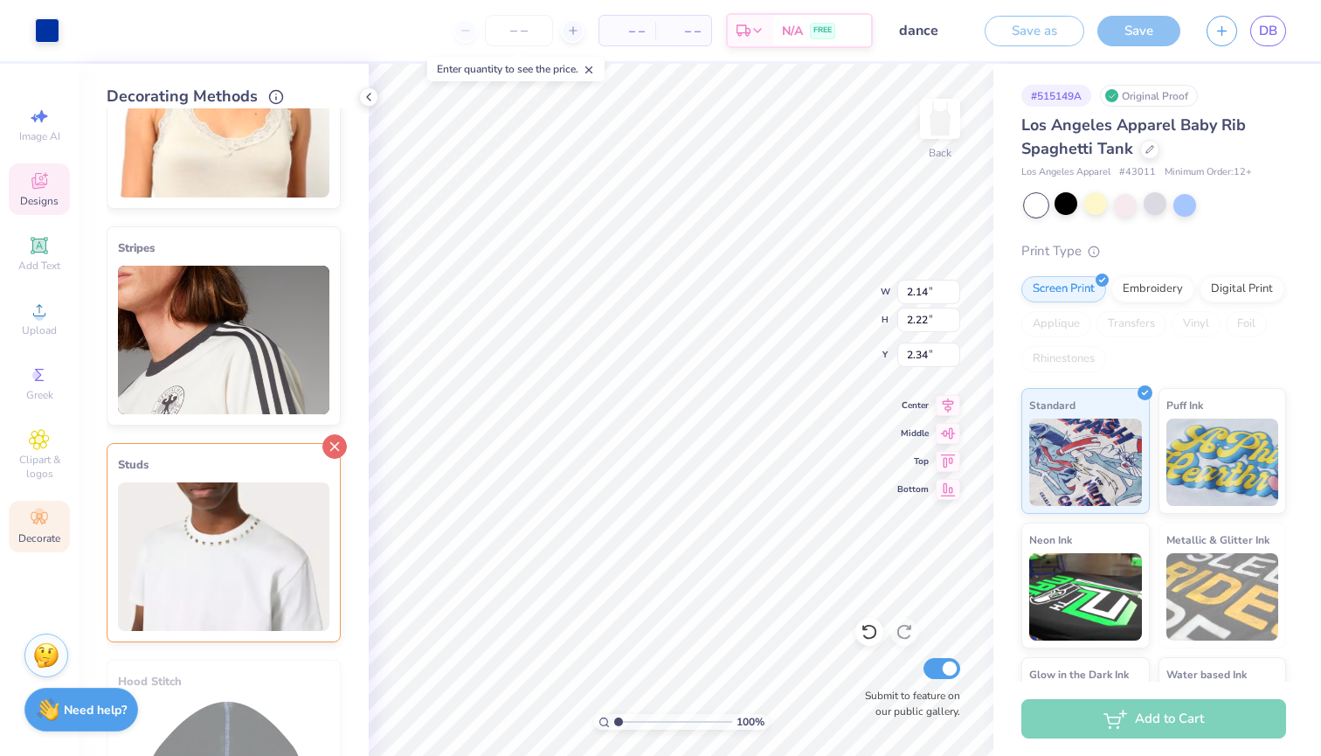
click at [329, 448] on icon at bounding box center [334, 446] width 24 height 24
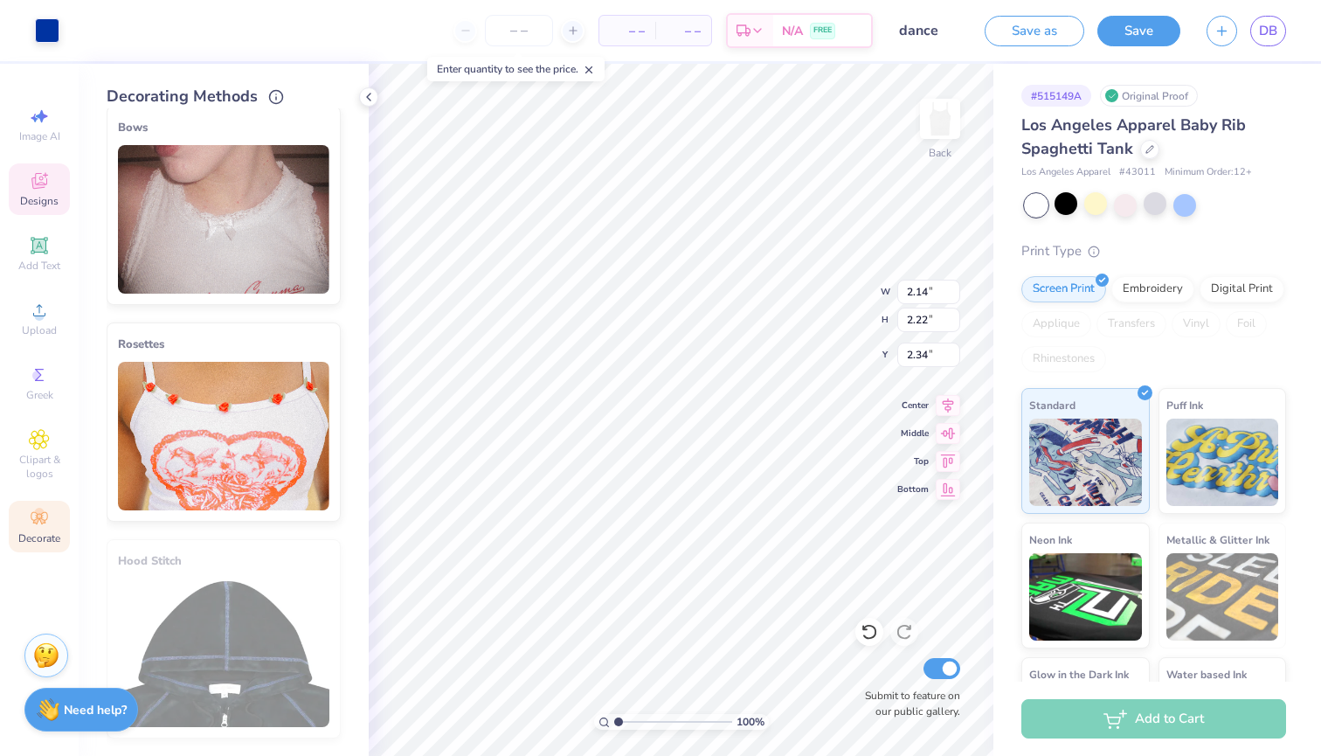
scroll to position [884, 0]
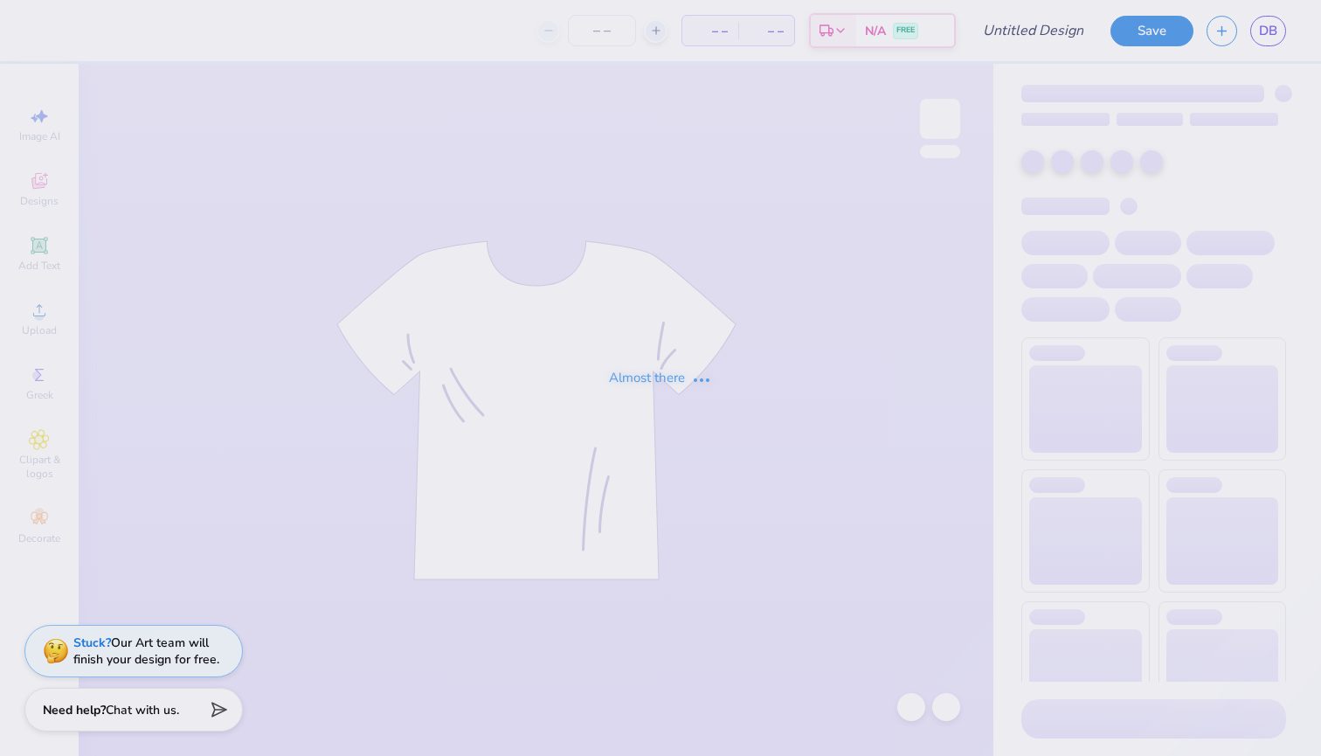
type input "vibe"
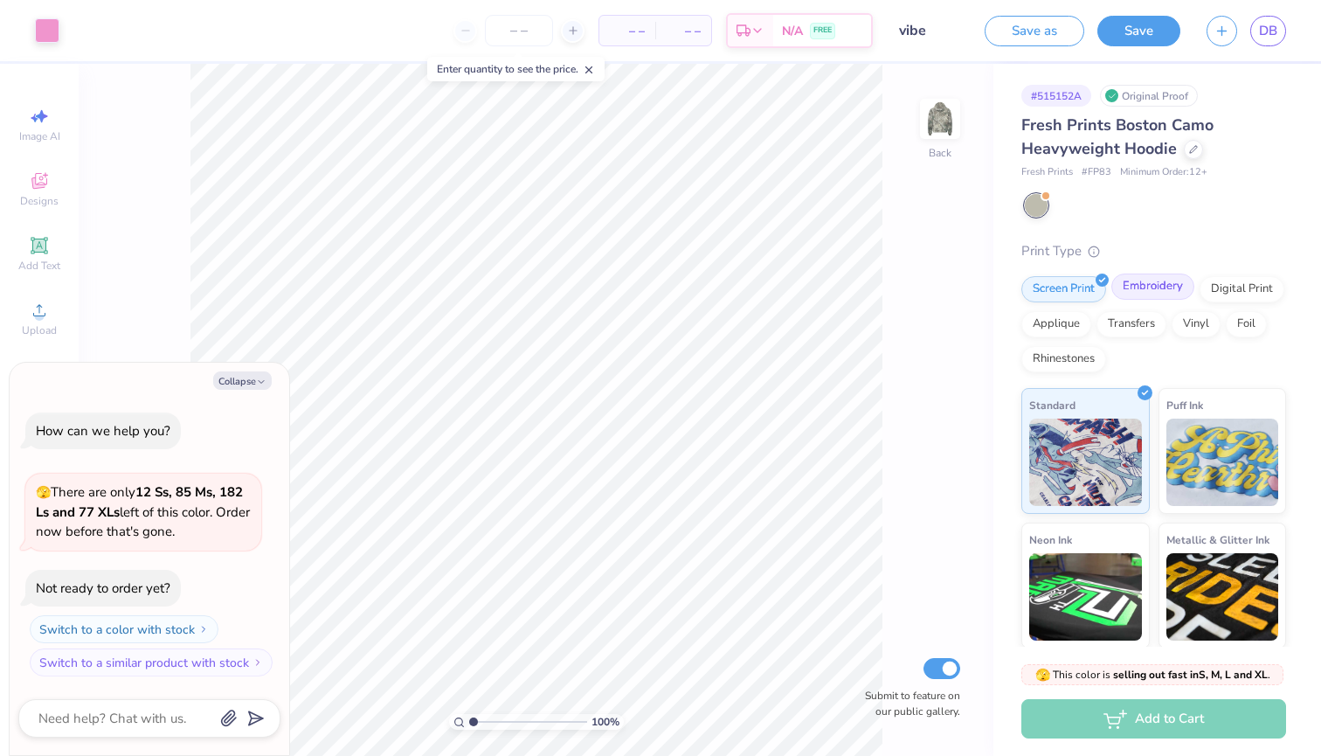
click at [1154, 288] on div "Embroidery" at bounding box center [1153, 287] width 83 height 26
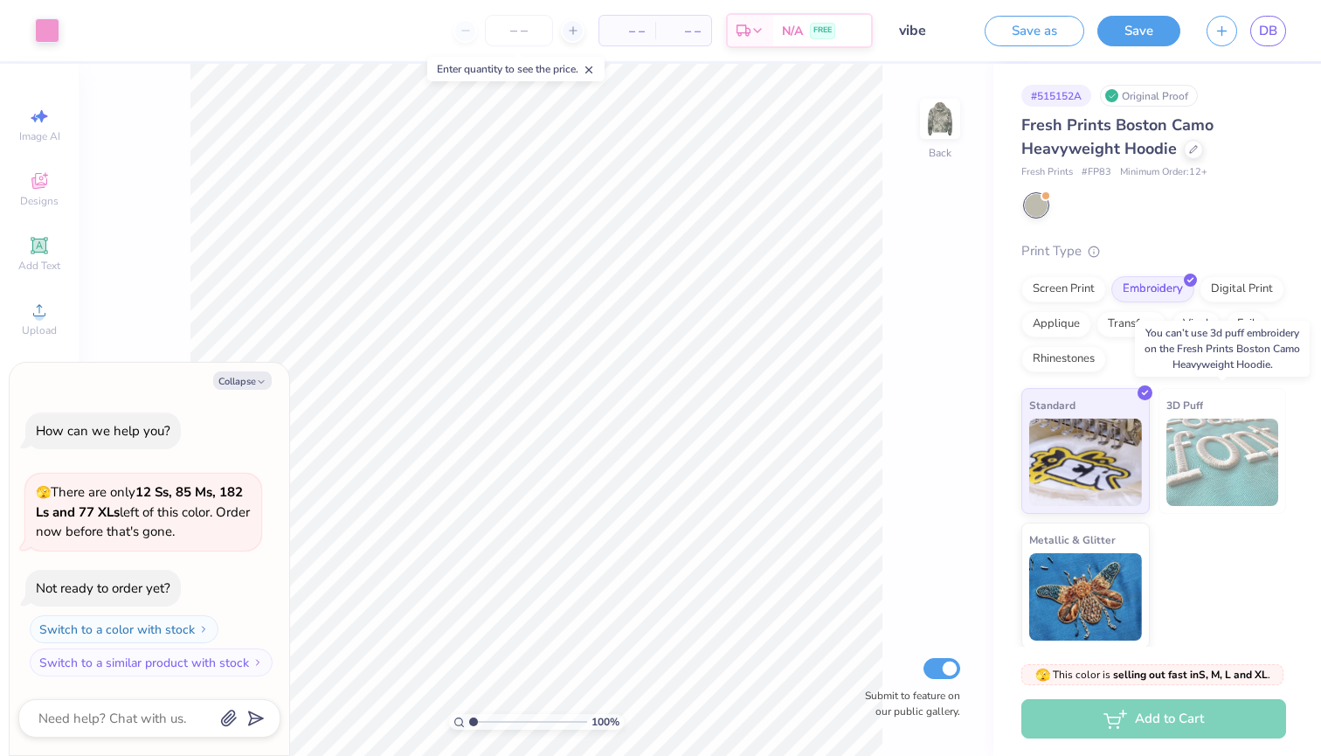
click at [1167, 440] on img at bounding box center [1223, 462] width 113 height 87
click at [1189, 432] on img at bounding box center [1223, 462] width 113 height 87
click at [1064, 454] on img at bounding box center [1086, 459] width 113 height 87
click at [1074, 366] on div "Rhinestones" at bounding box center [1064, 356] width 85 height 26
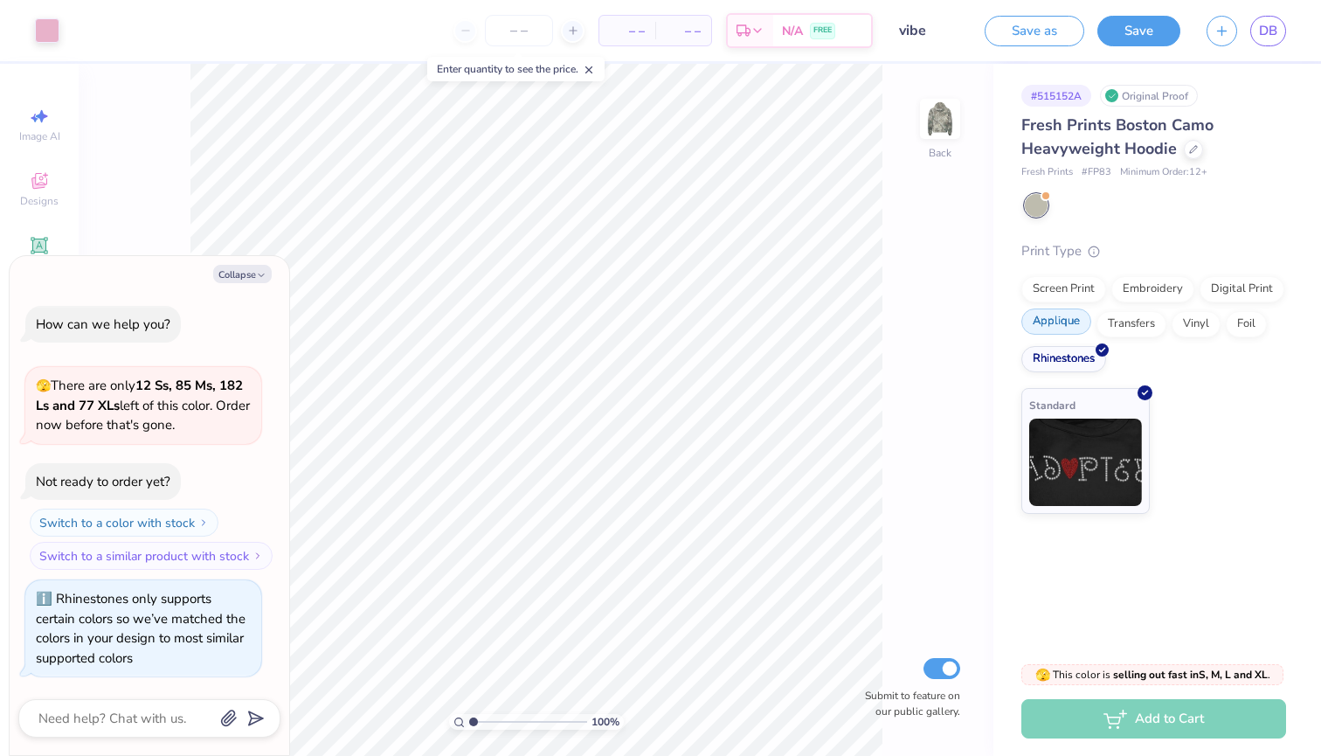
click at [1058, 317] on div "Applique" at bounding box center [1057, 322] width 70 height 26
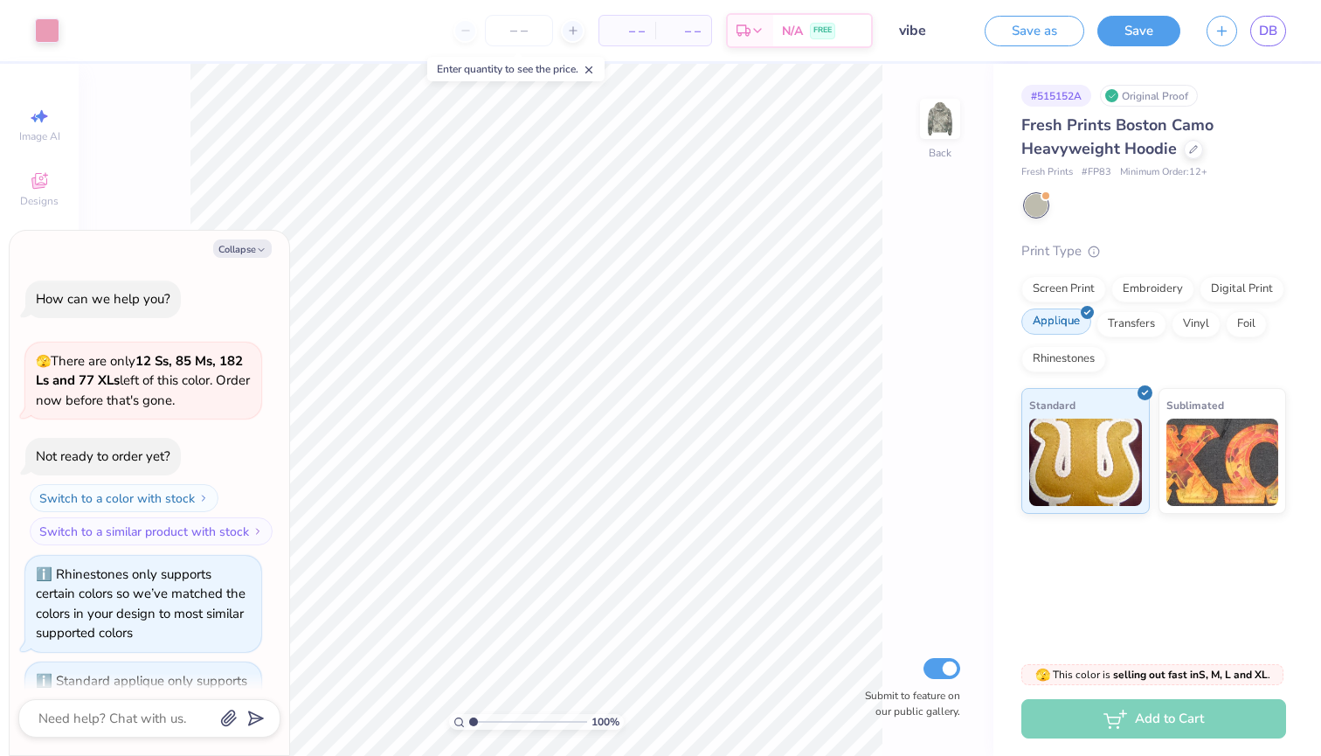
scroll to position [76, 0]
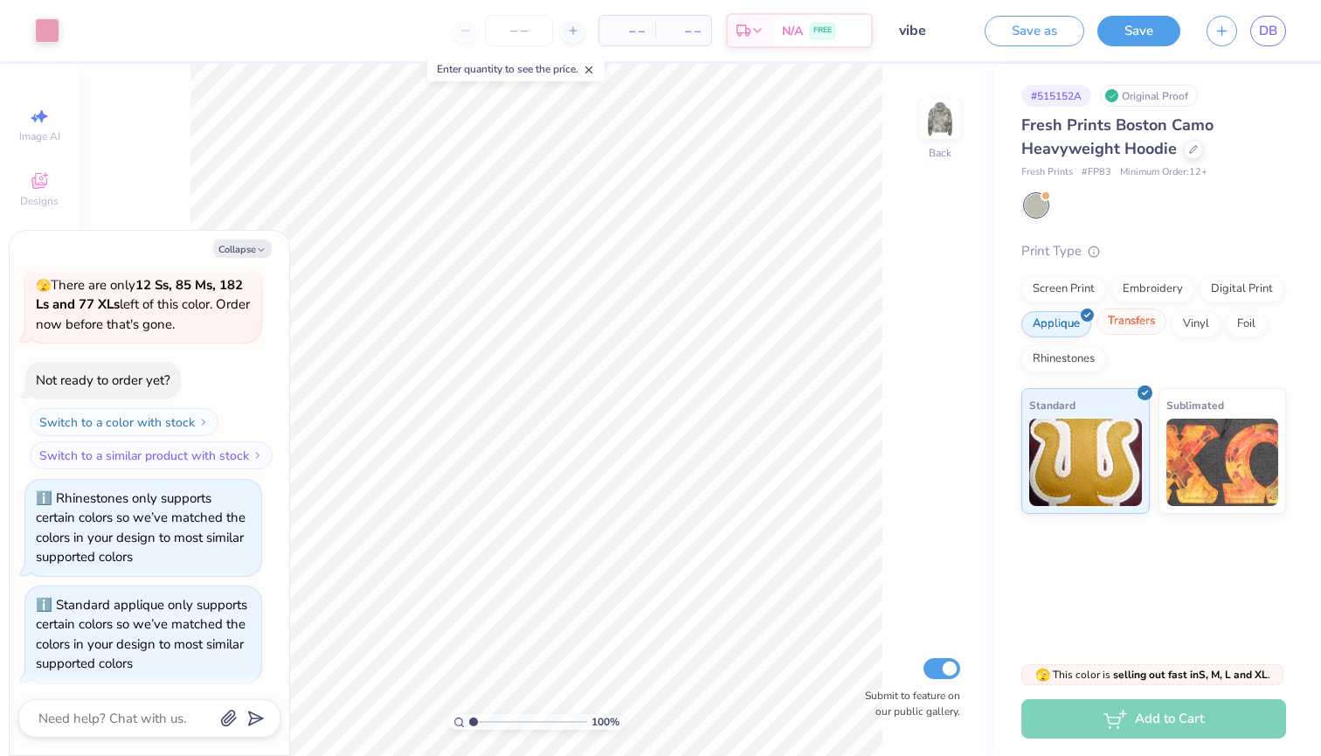
click at [1126, 322] on div "Transfers" at bounding box center [1132, 322] width 70 height 26
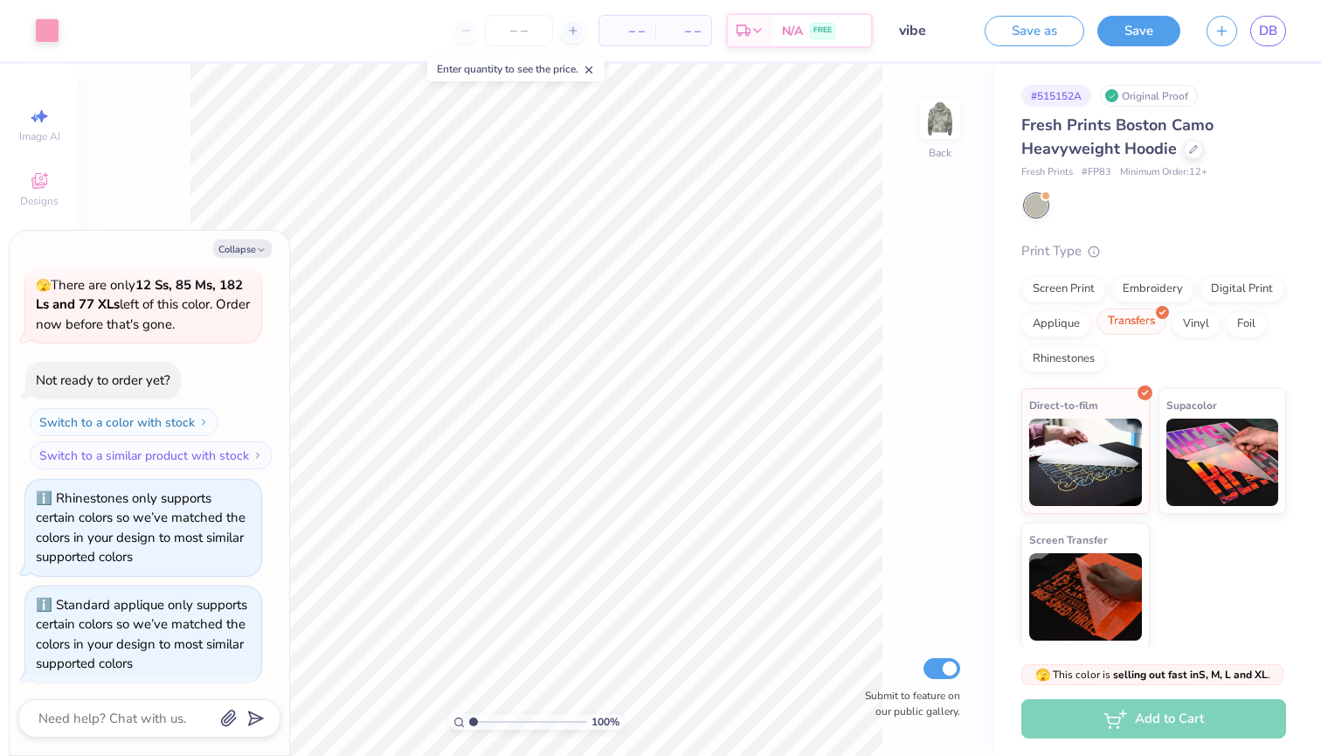
scroll to position [181, 0]
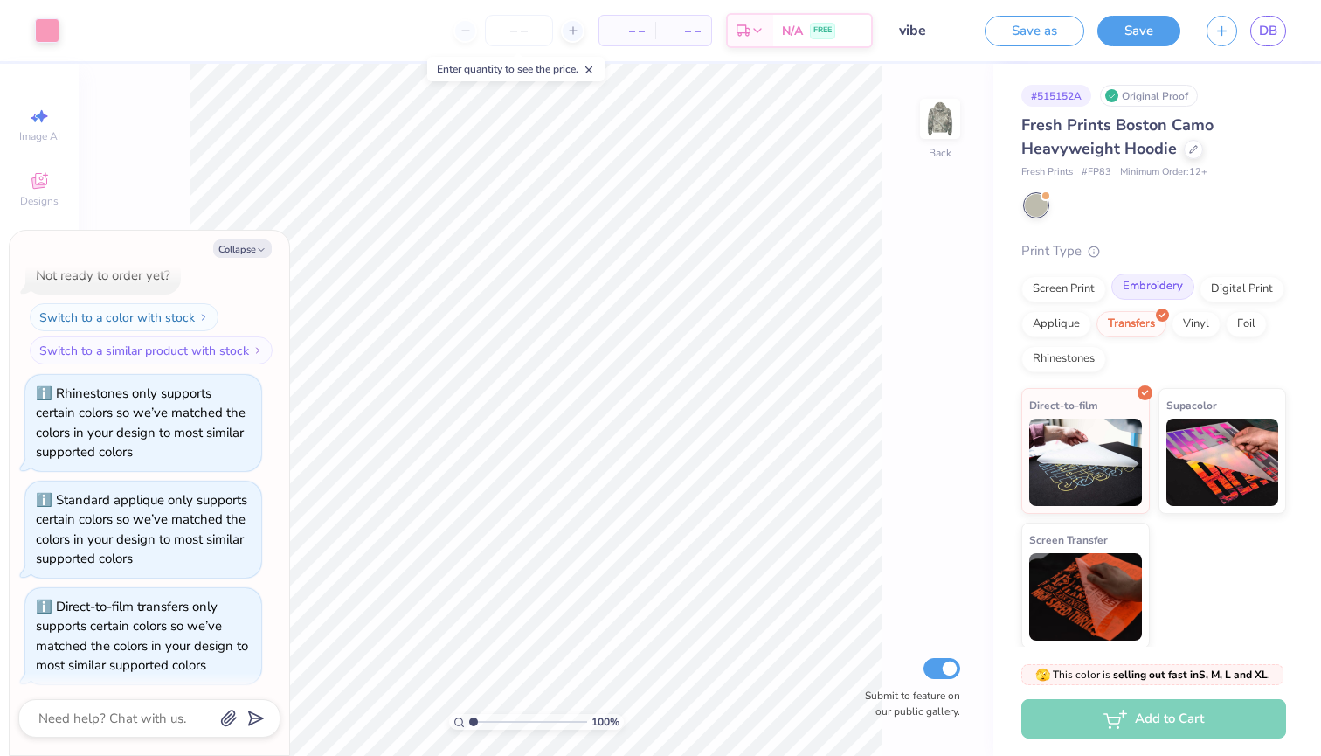
click at [1150, 294] on div "Embroidery" at bounding box center [1153, 287] width 83 height 26
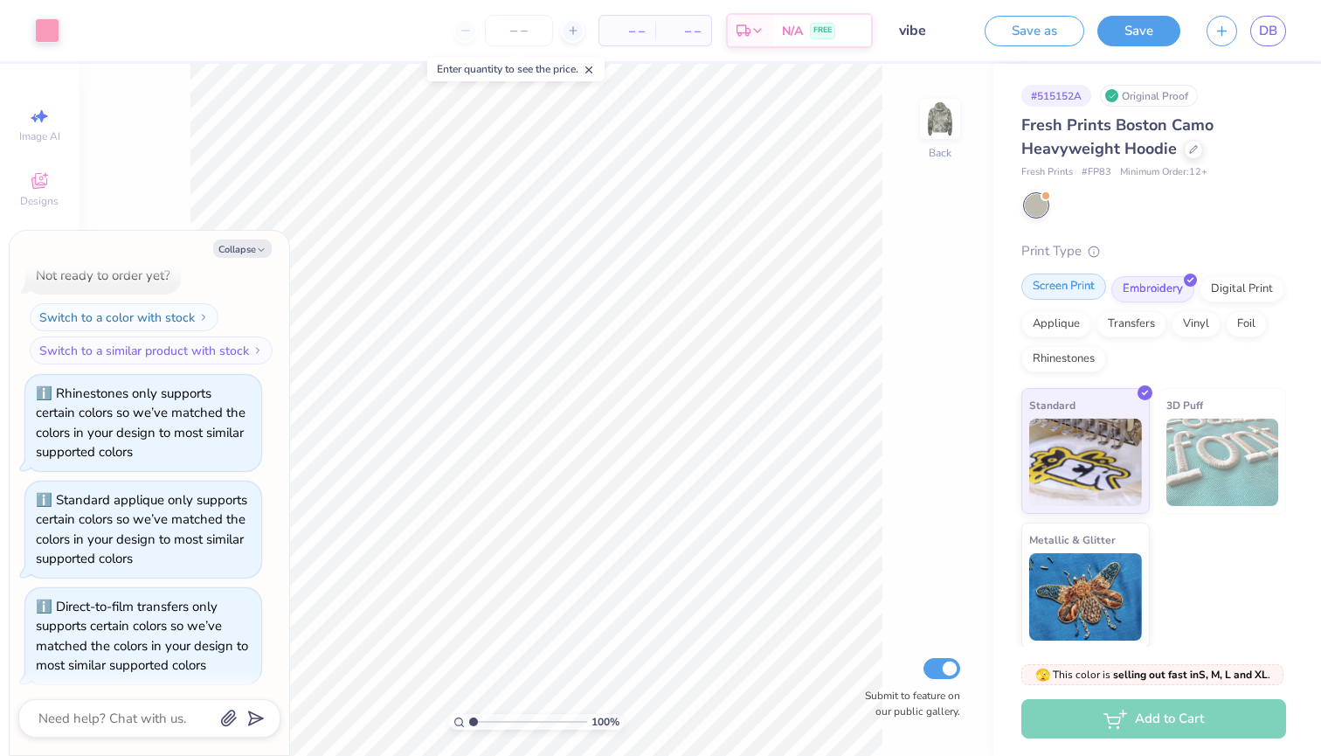
click at [1044, 289] on div "Screen Print" at bounding box center [1064, 287] width 85 height 26
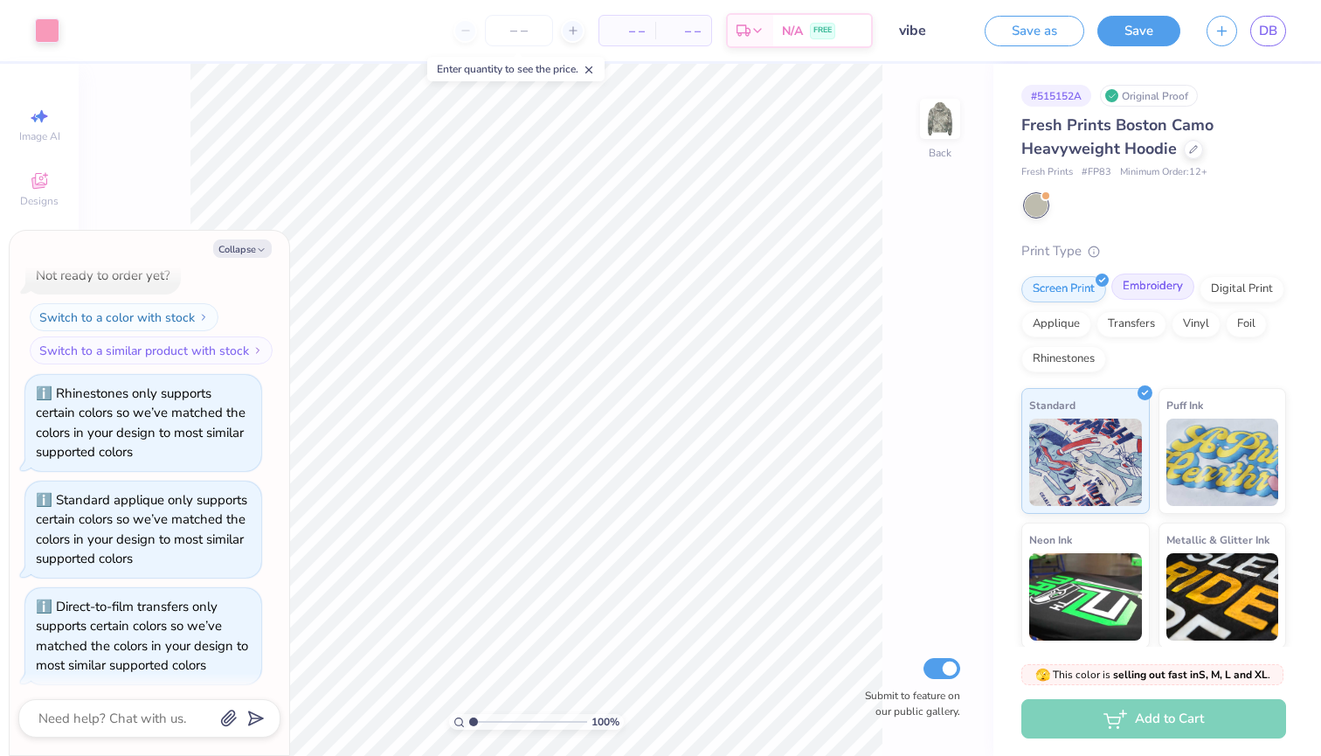
click at [1148, 286] on div "Embroidery" at bounding box center [1153, 287] width 83 height 26
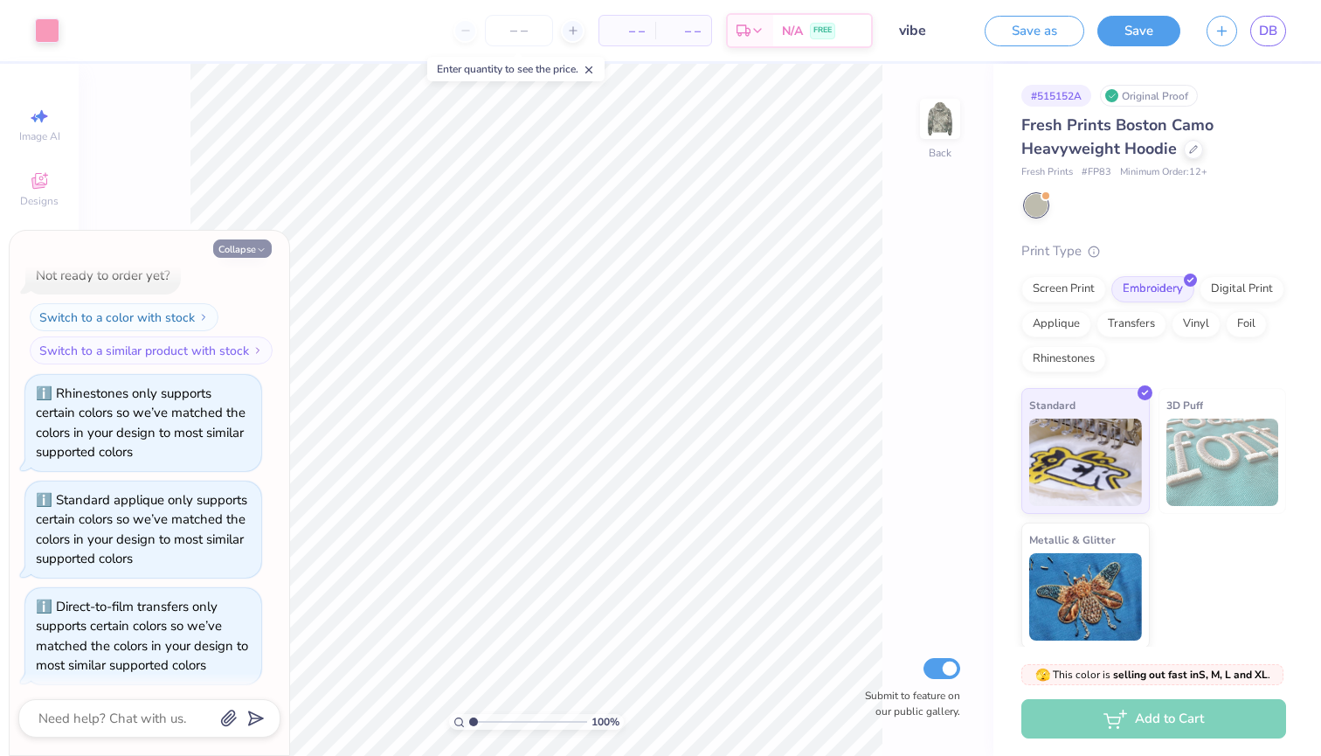
click at [239, 254] on button "Collapse" at bounding box center [242, 248] width 59 height 18
type textarea "x"
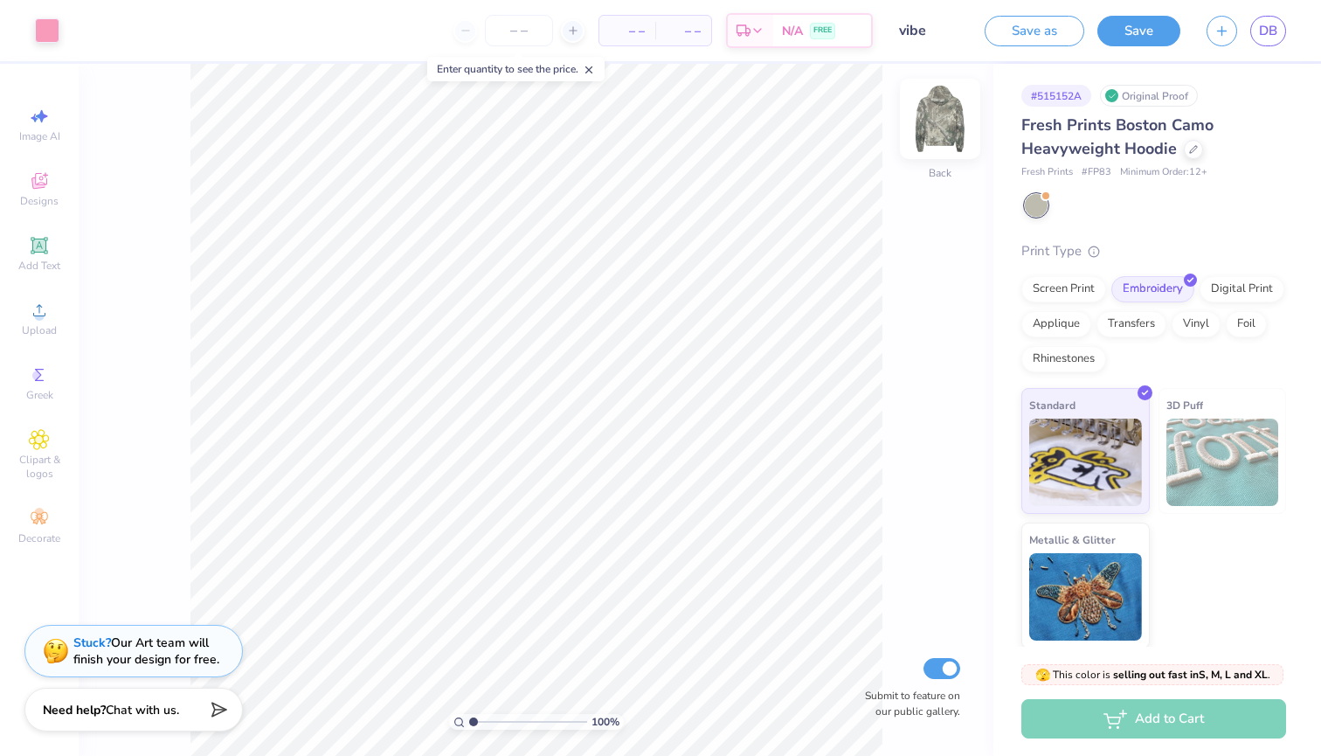
click at [932, 135] on img at bounding box center [940, 119] width 70 height 70
click at [35, 449] on icon at bounding box center [39, 439] width 20 height 21
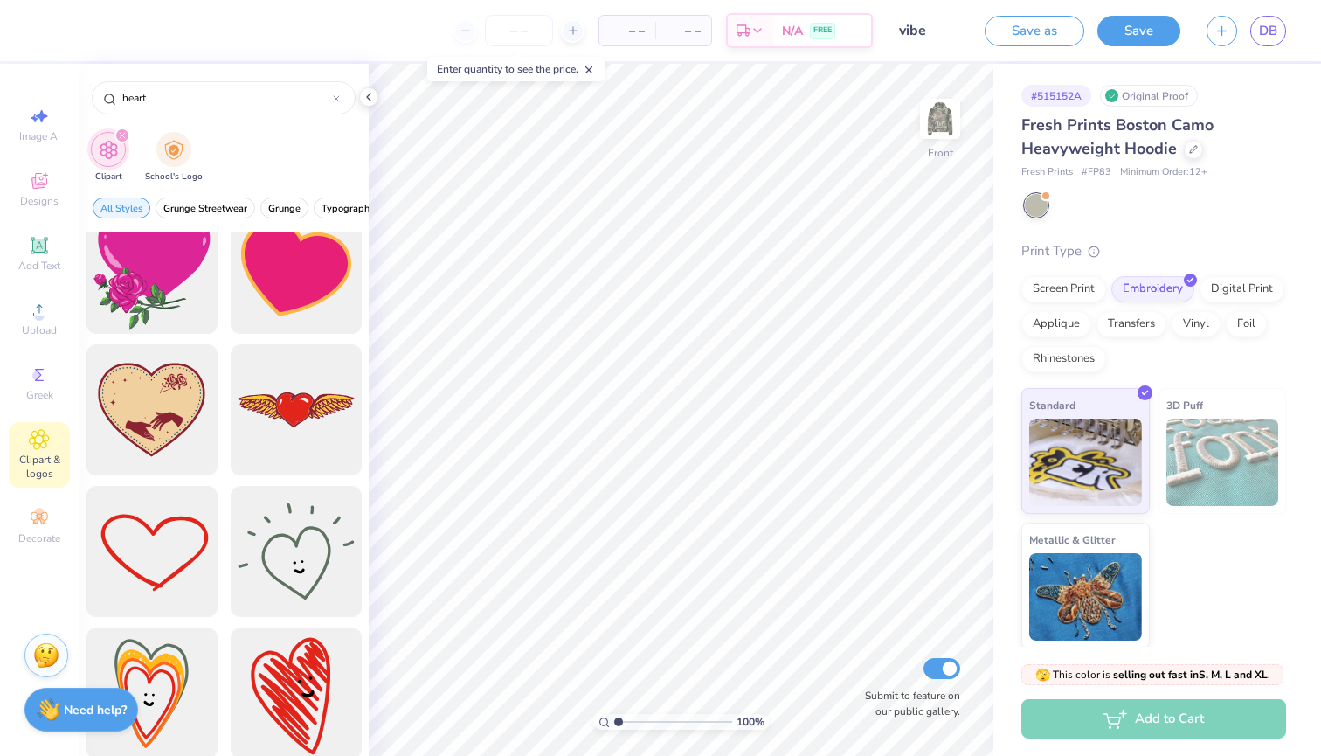
scroll to position [746, 0]
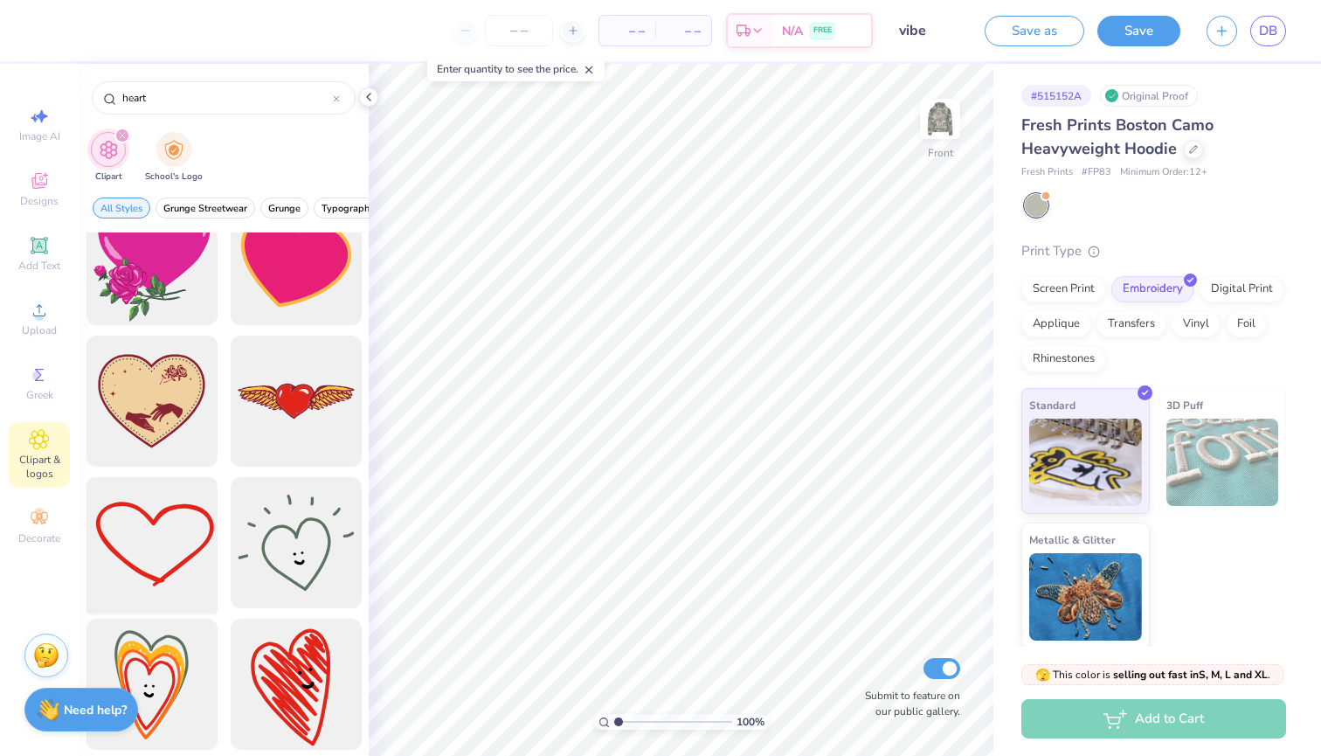
type input "heart"
click at [141, 563] on div at bounding box center [152, 543] width 144 height 144
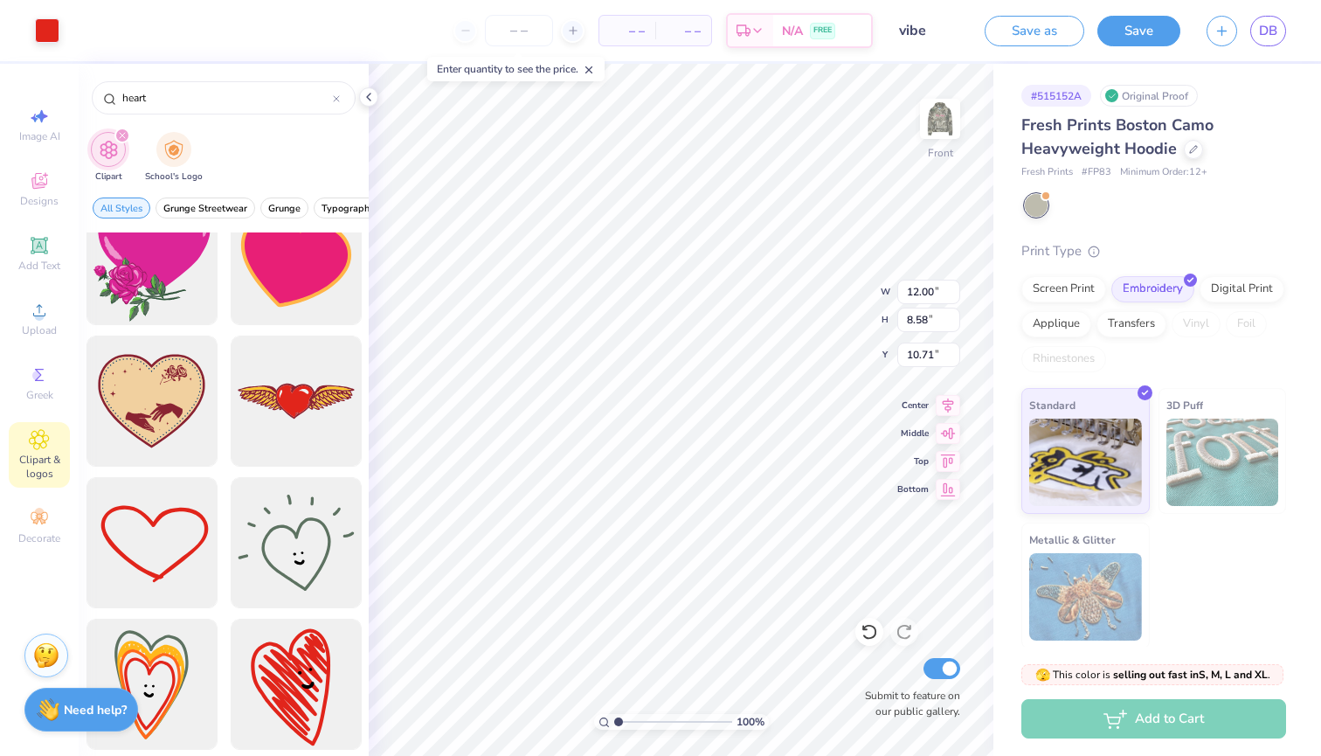
type input "7.64"
click at [38, 257] on div "Add Text" at bounding box center [39, 254] width 61 height 52
type input "6.99"
type input "2.02"
type input "13.99"
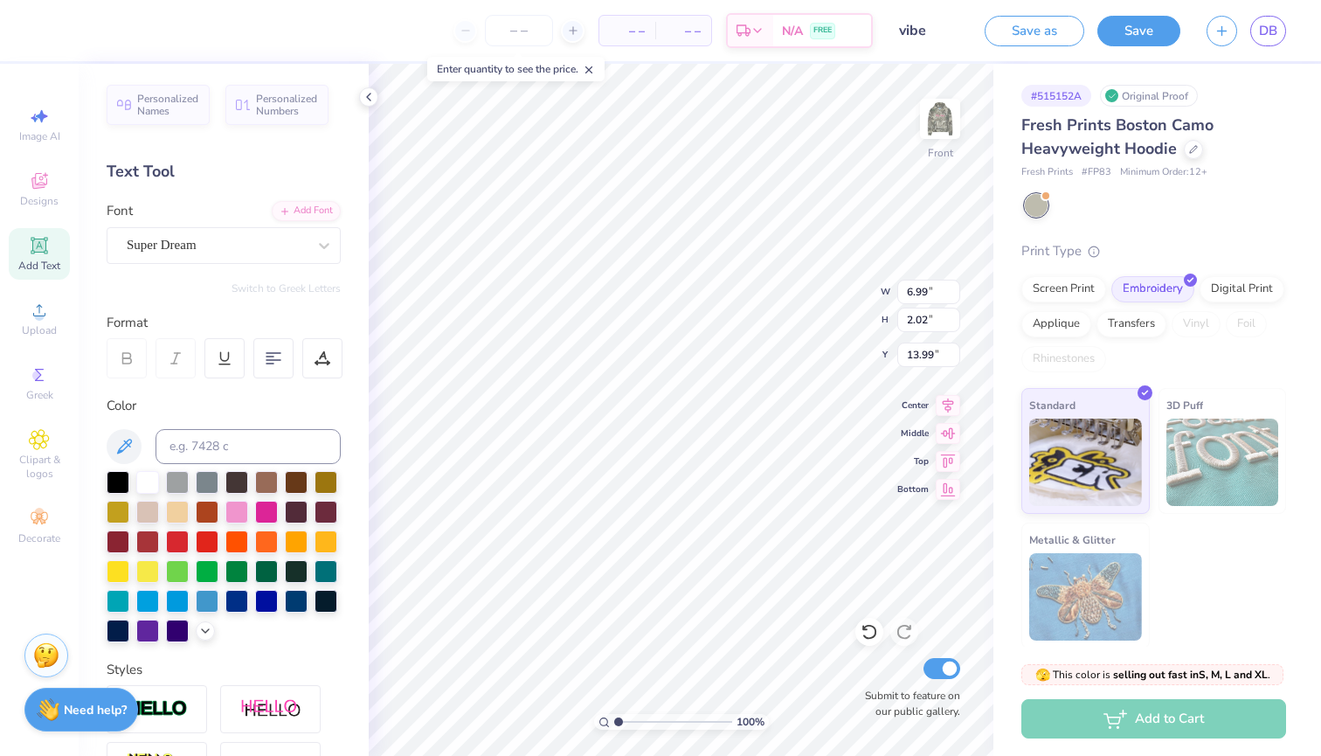
type input "12.00"
type input "8.58"
type input "7.64"
type input "6.99"
type input "2.02"
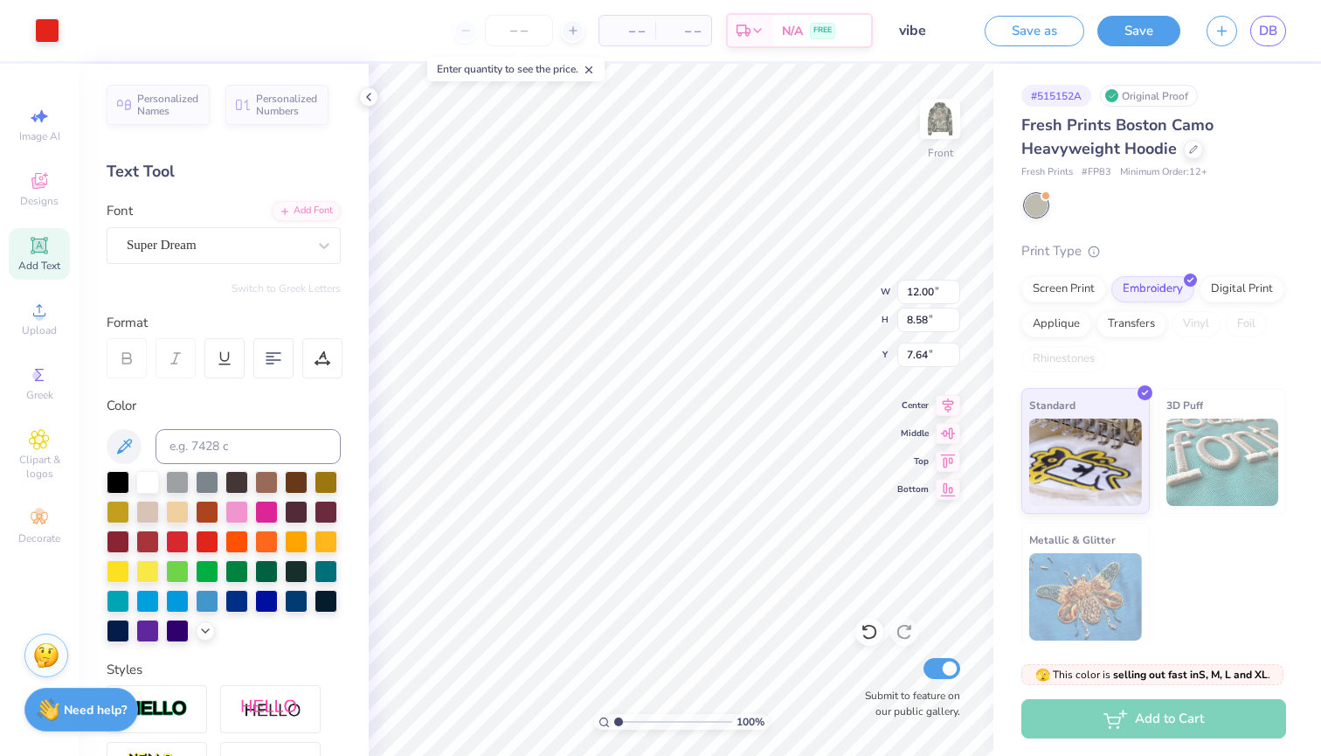
type input "13.99"
type textarea "o"
type textarea "One heart one way"
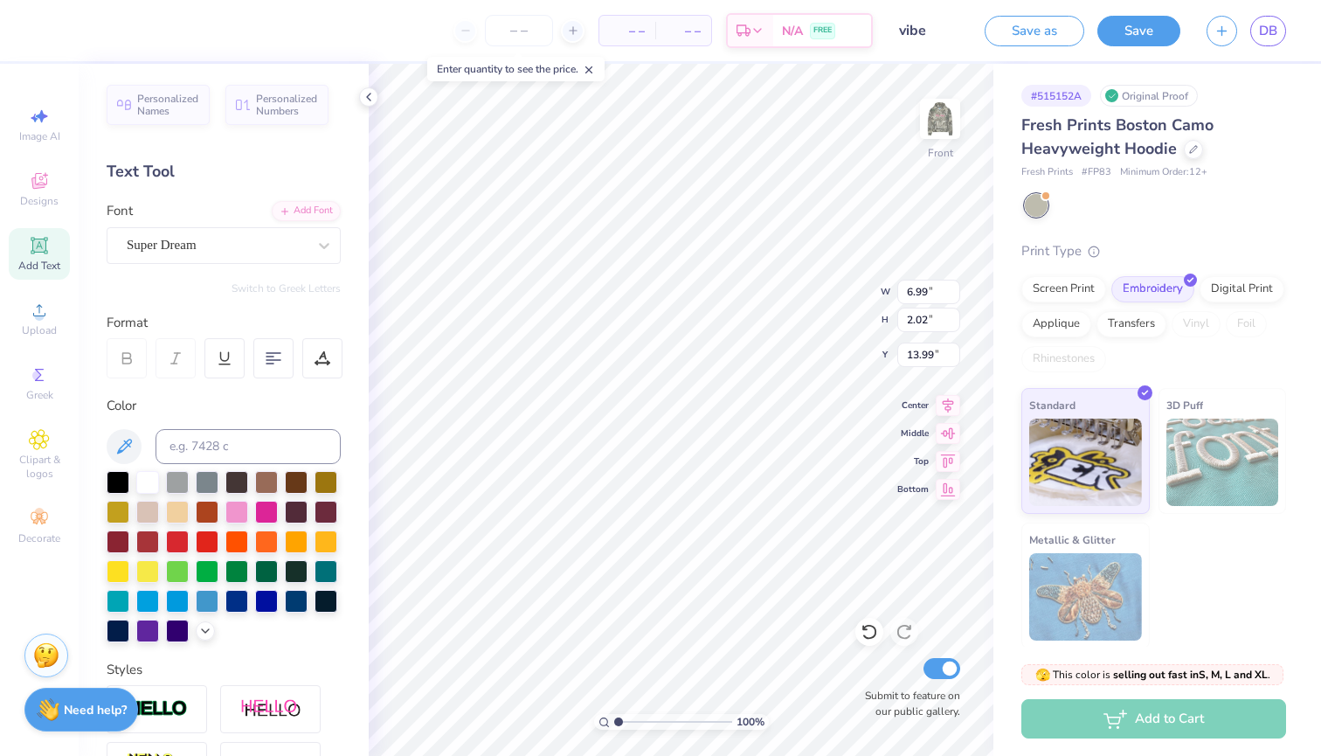
type input "12.00"
type input "8.58"
type input "7.64"
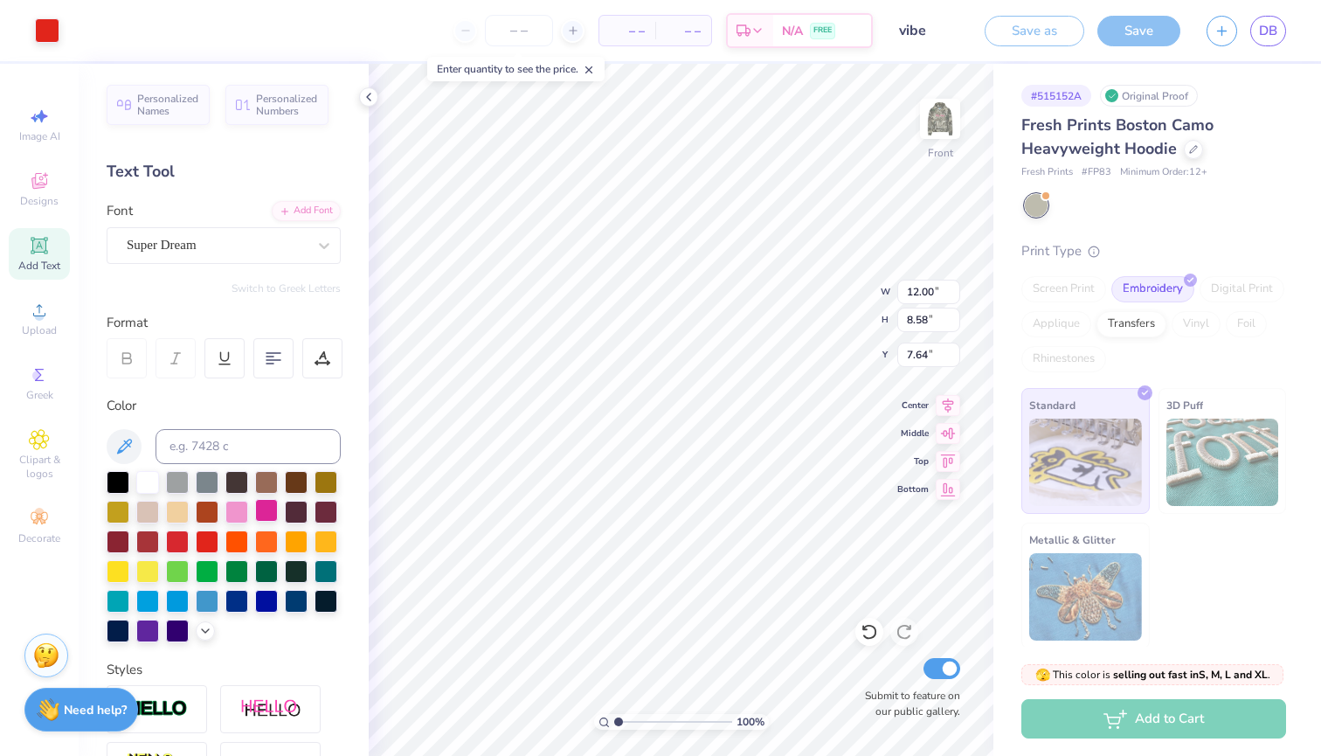
click at [272, 506] on div at bounding box center [266, 510] width 23 height 23
click at [245, 512] on div at bounding box center [236, 510] width 23 height 23
type input "17.37"
type input "1.74"
type input "14.13"
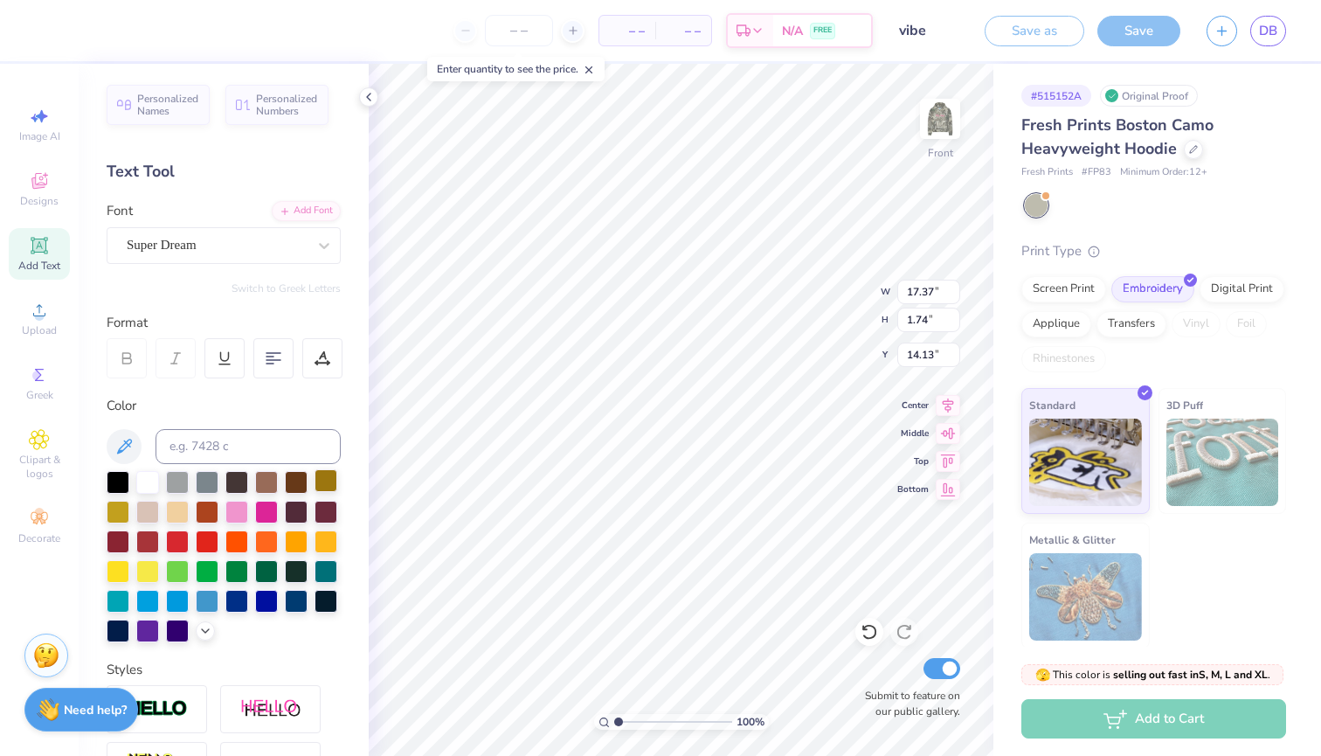
type input "4.65"
type input "0.47"
type input "12.00"
type input "8.58"
type input "7.64"
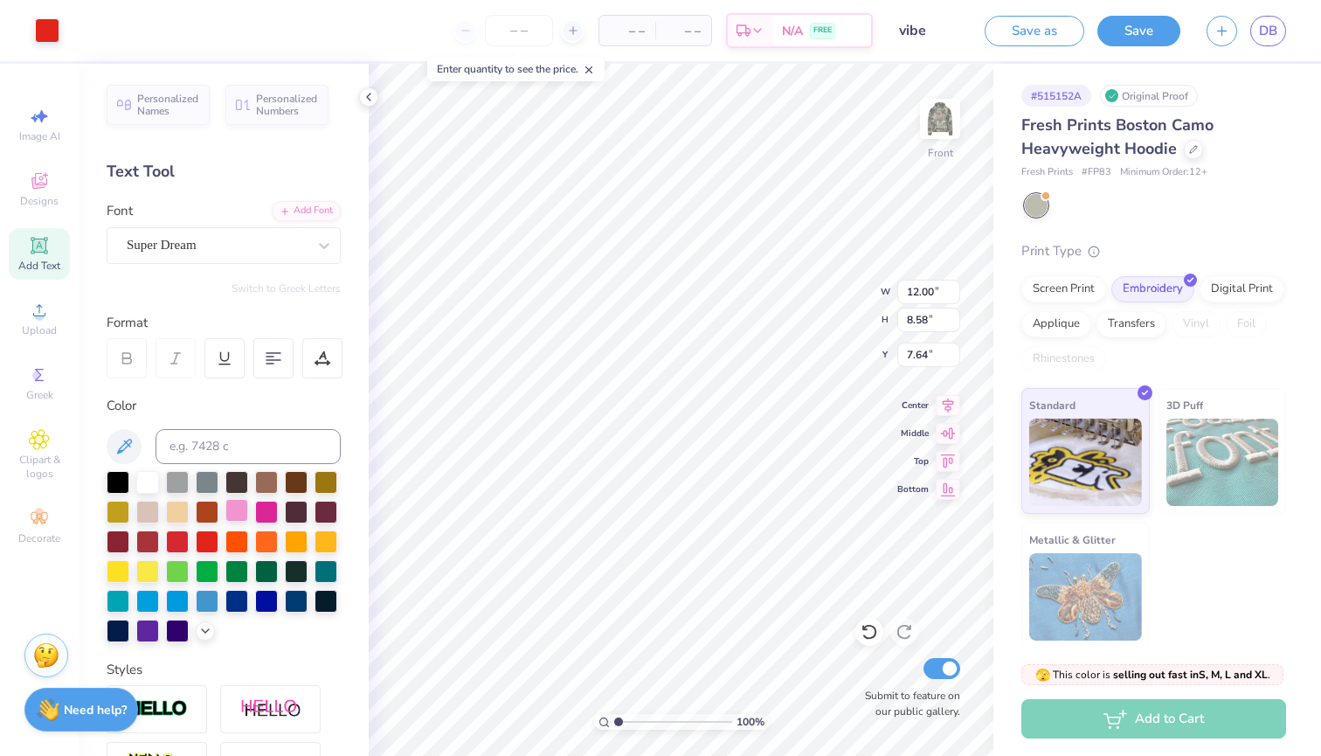
click at [232, 510] on div at bounding box center [236, 510] width 23 height 23
type input "4.65"
type input "0.47"
type input "15.33"
type input "4.00"
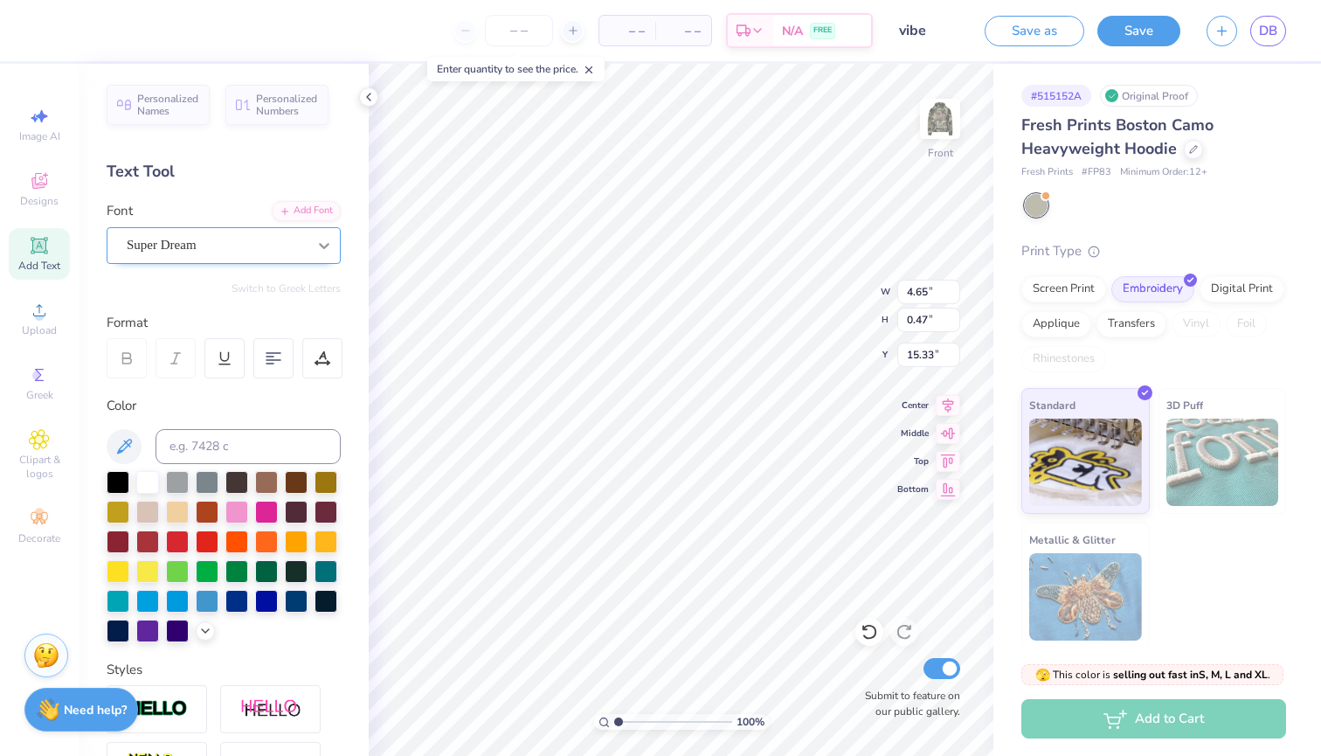
type input "2.66"
type input "14.21"
type input "12.00"
type input "8.58"
type input "9.27"
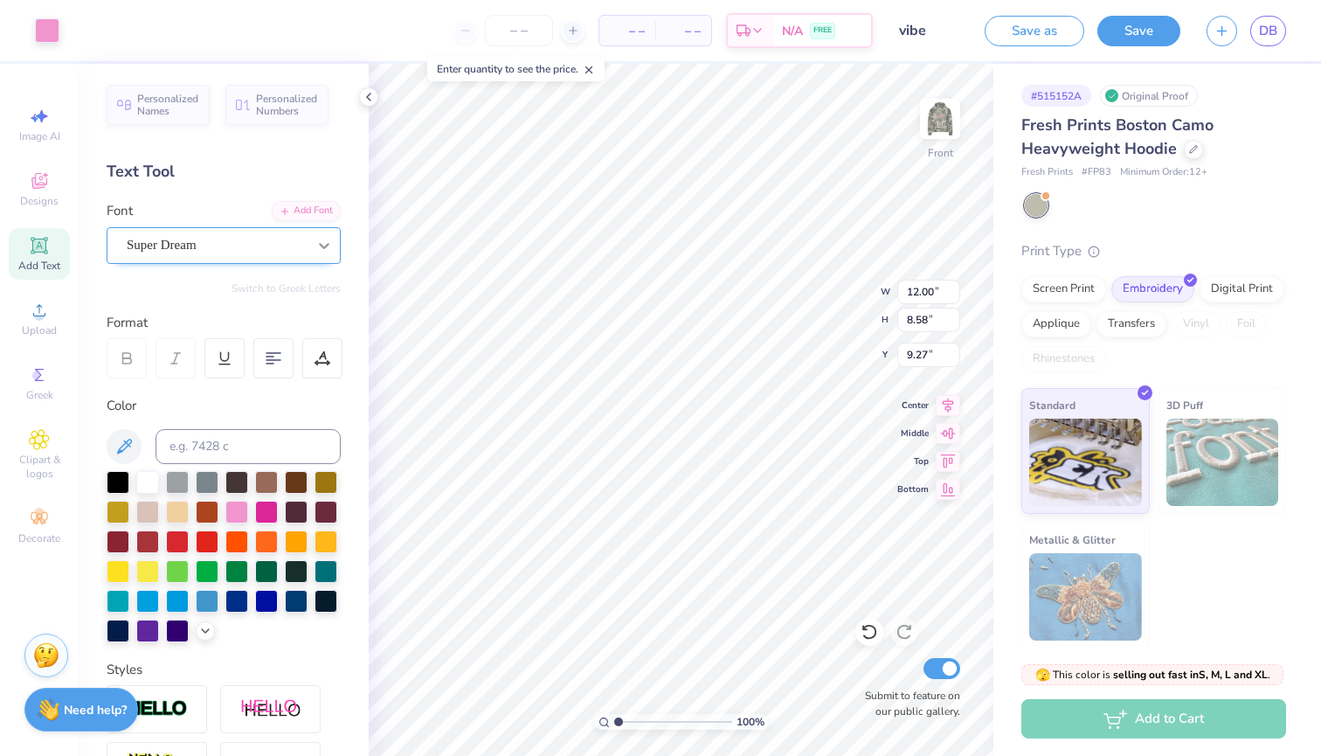
type input "4.00"
type input "2.66"
type input "14.21"
type input "3.66"
type input "3.17"
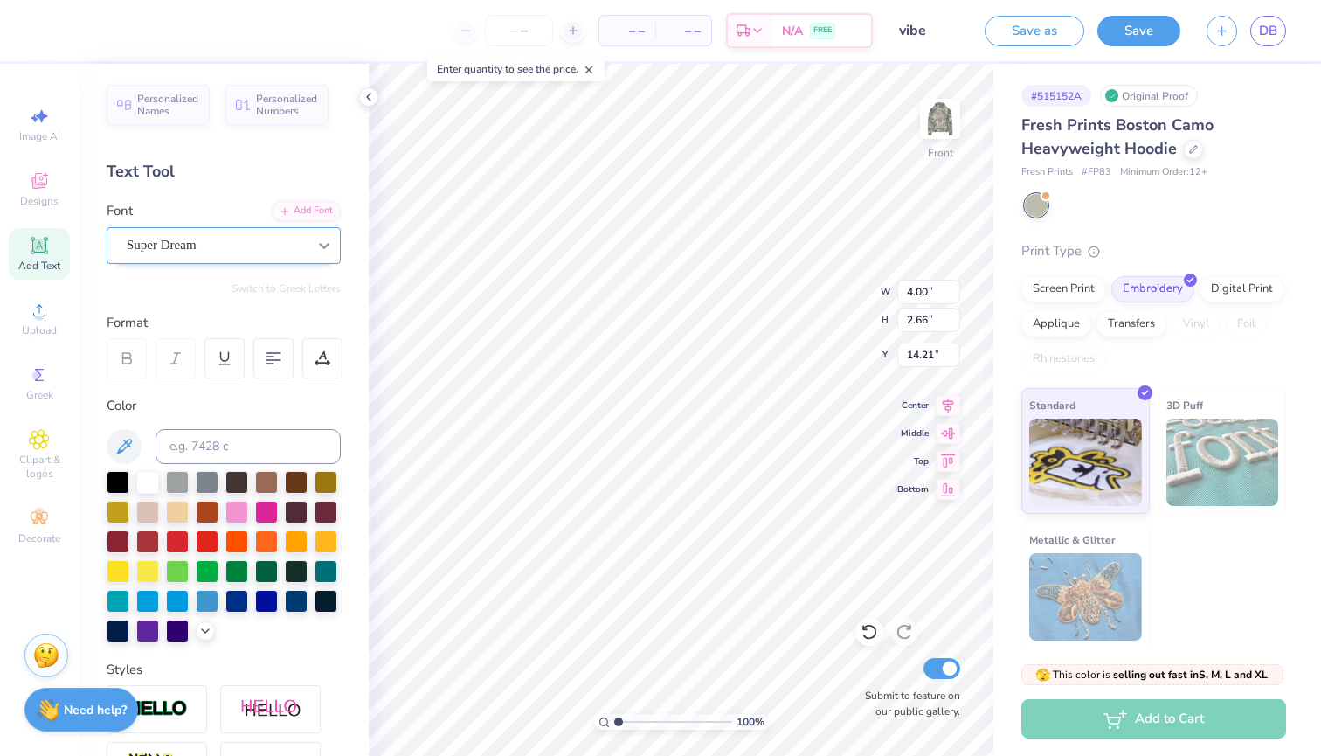
type input "13.96"
type input "6.80"
type input "5.88"
type input "12.06"
type input "5.23"
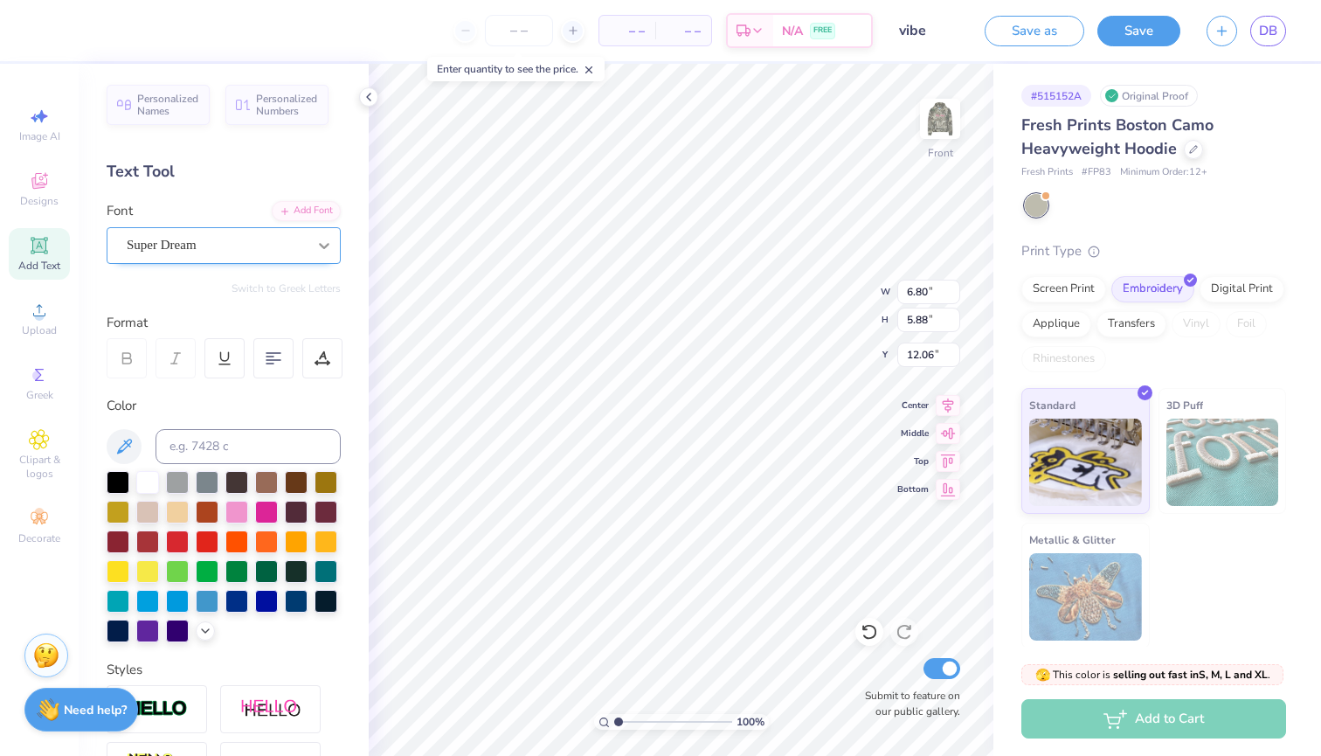
type input "4.53"
type input "13.32"
type input "12.00"
type input "8.58"
type input "9.27"
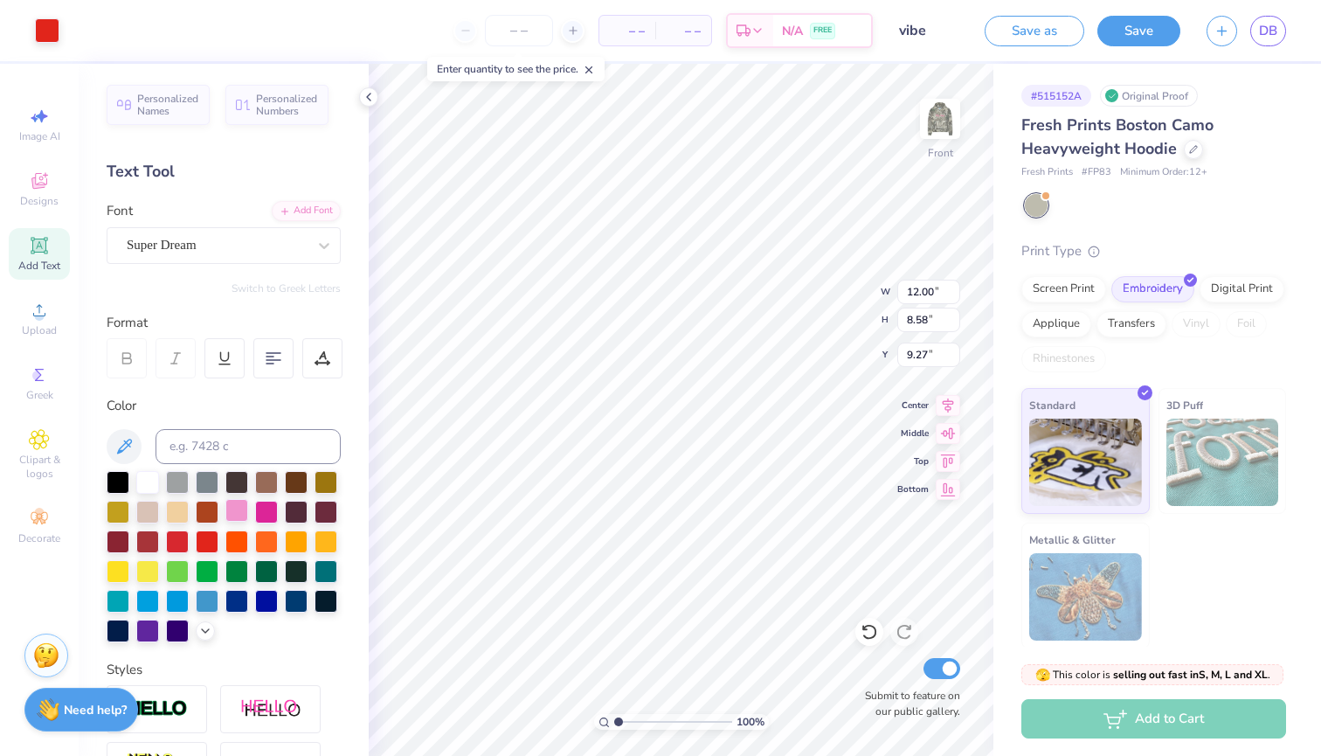
click at [242, 508] on div at bounding box center [236, 510] width 23 height 23
click at [1038, 281] on div "Screen Print" at bounding box center [1064, 287] width 85 height 26
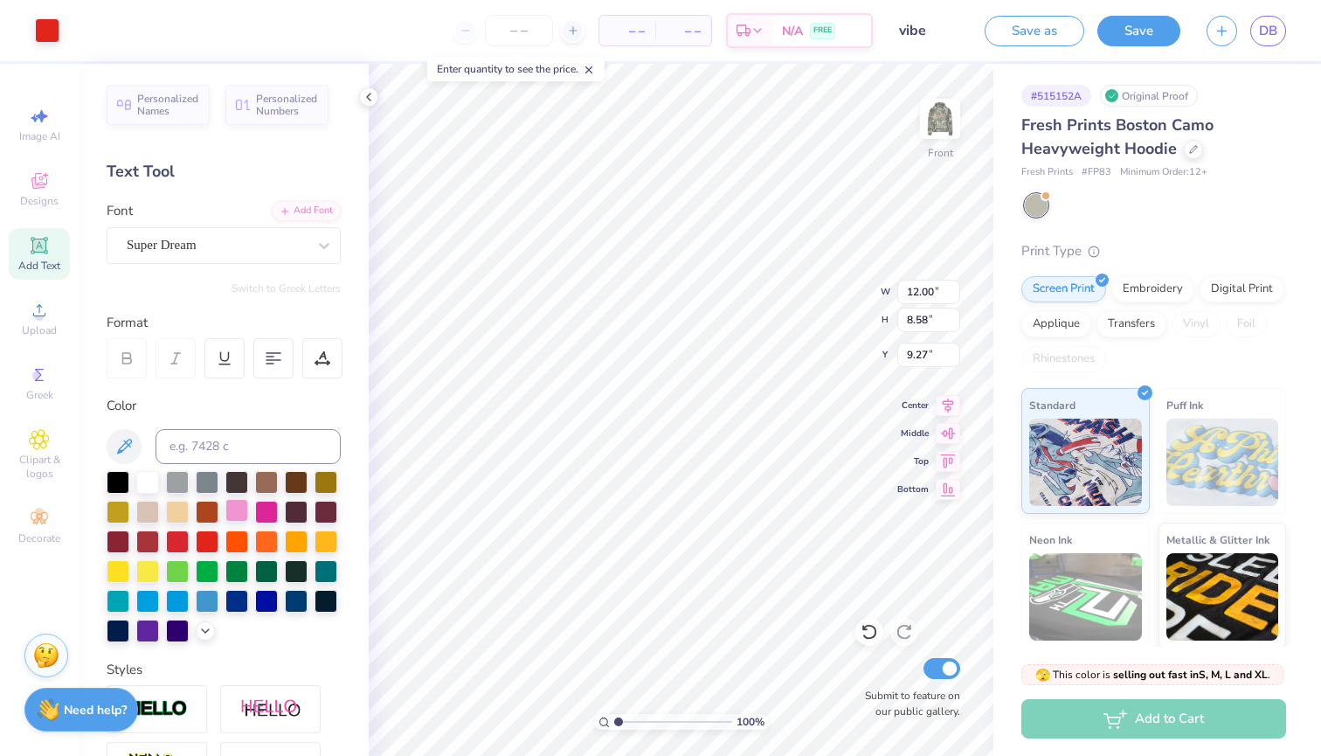
click at [235, 510] on div at bounding box center [236, 510] width 23 height 23
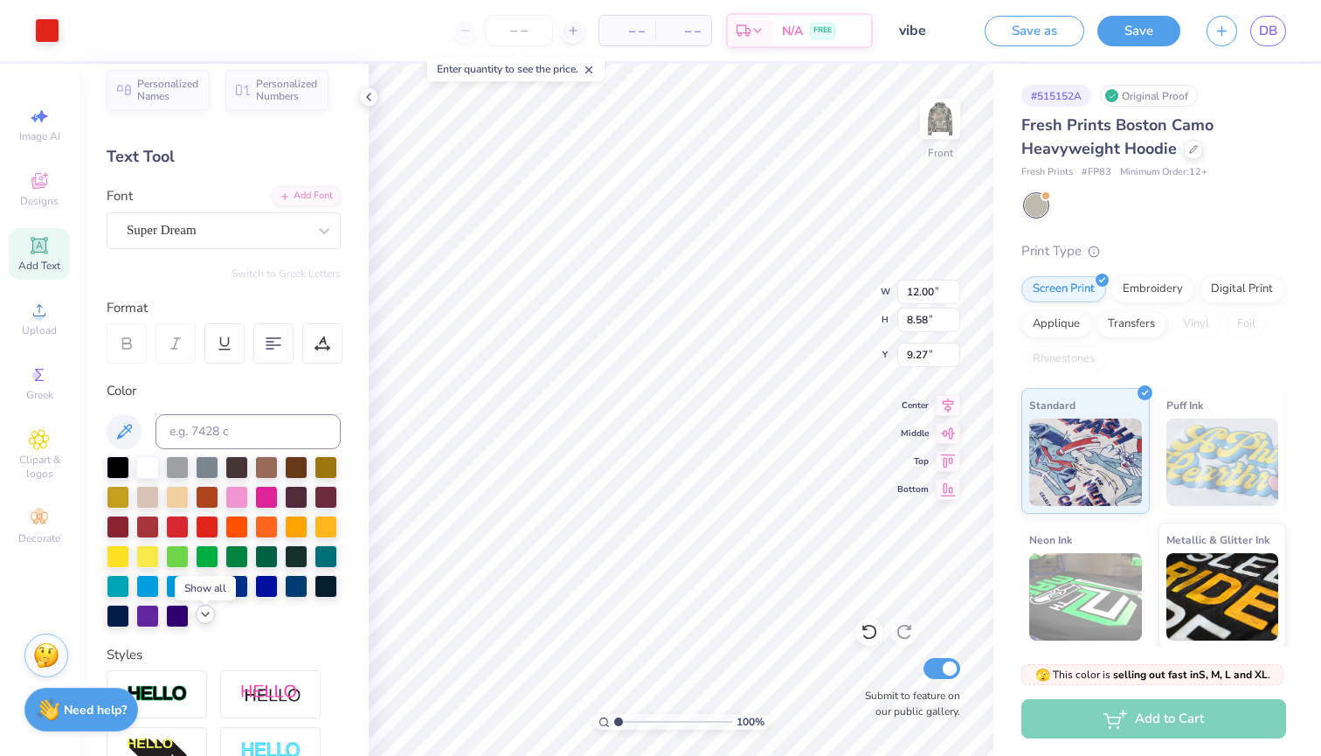
scroll to position [10, 0]
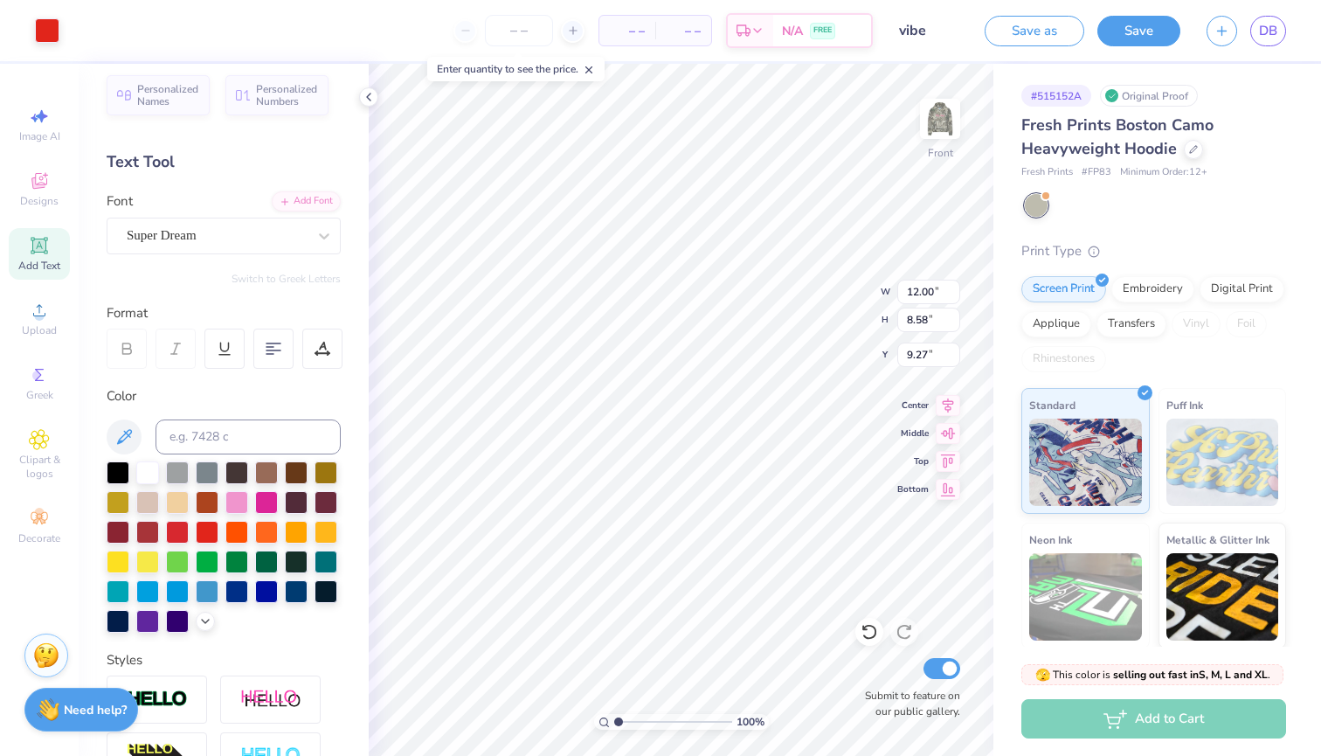
type input "7.00"
click at [251, 497] on div at bounding box center [224, 546] width 234 height 171
click at [245, 497] on div at bounding box center [236, 500] width 23 height 23
click at [318, 347] on icon at bounding box center [323, 349] width 16 height 16
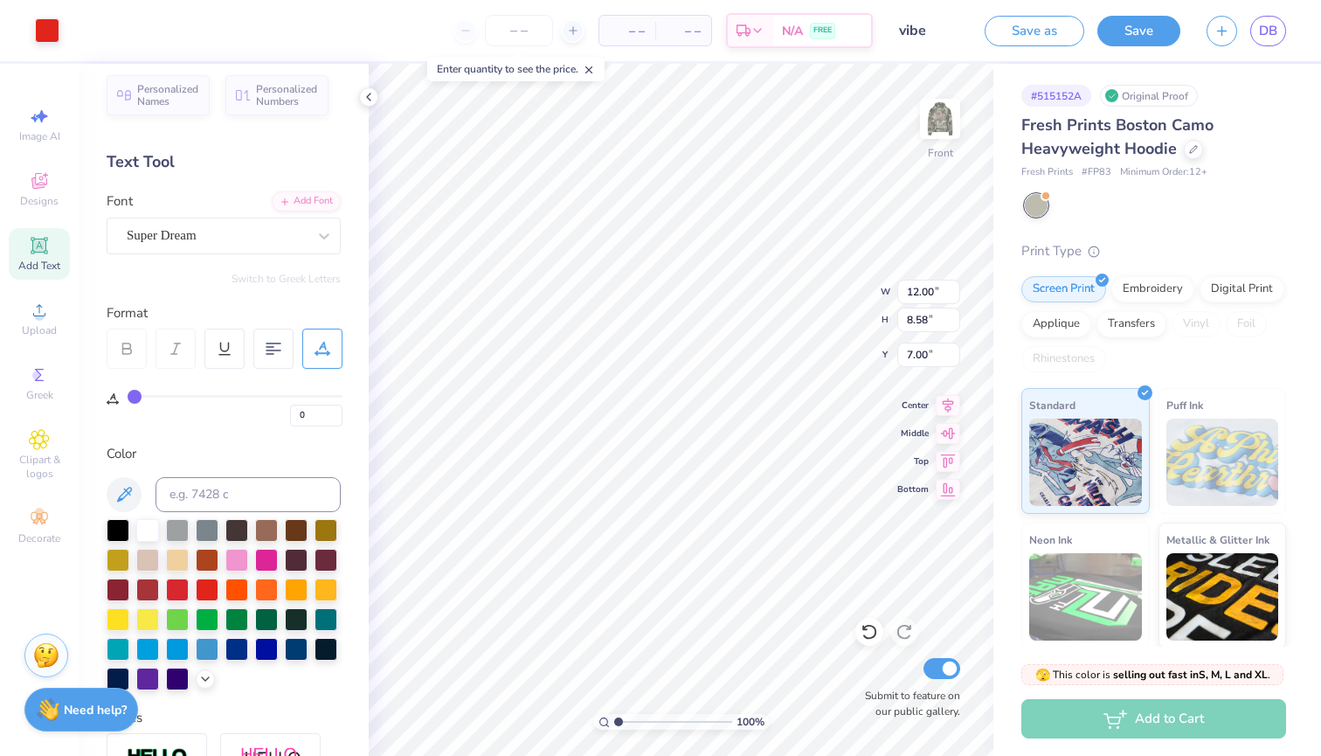
click at [318, 347] on icon at bounding box center [323, 349] width 16 height 16
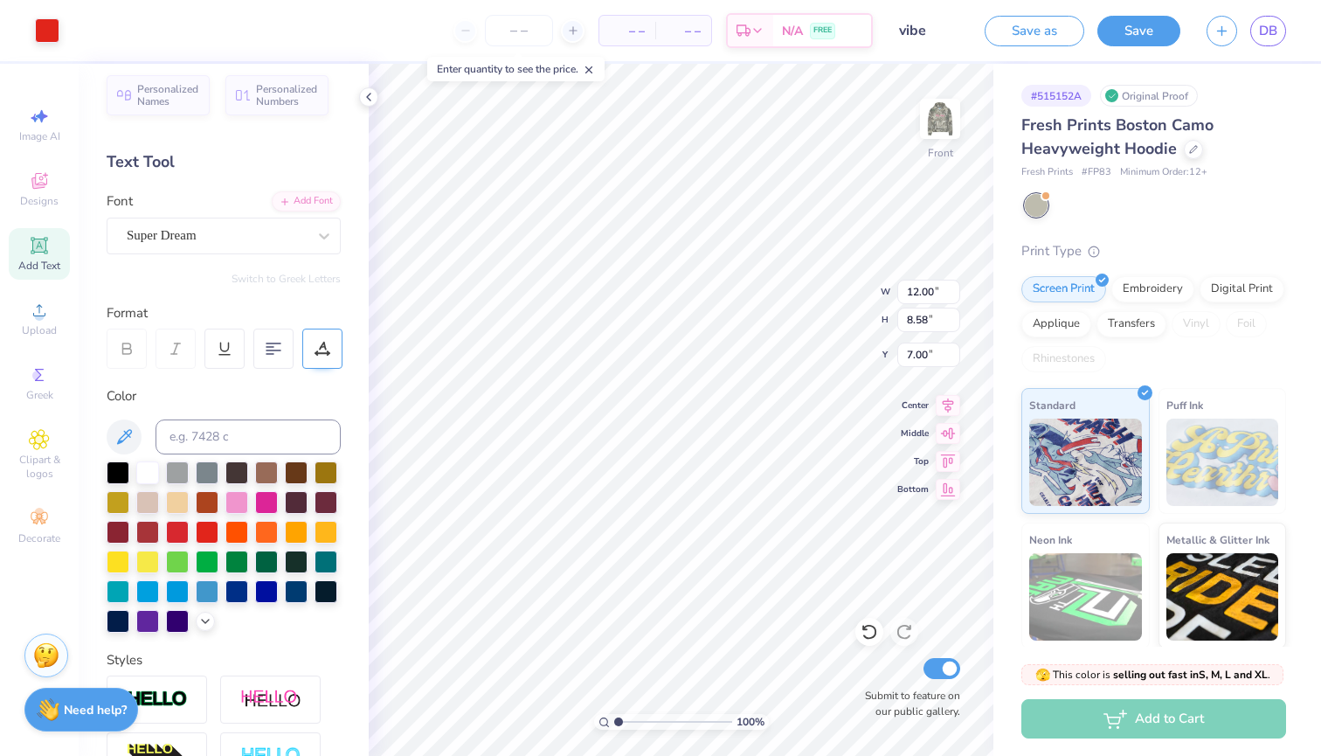
click at [318, 347] on icon at bounding box center [323, 349] width 16 height 16
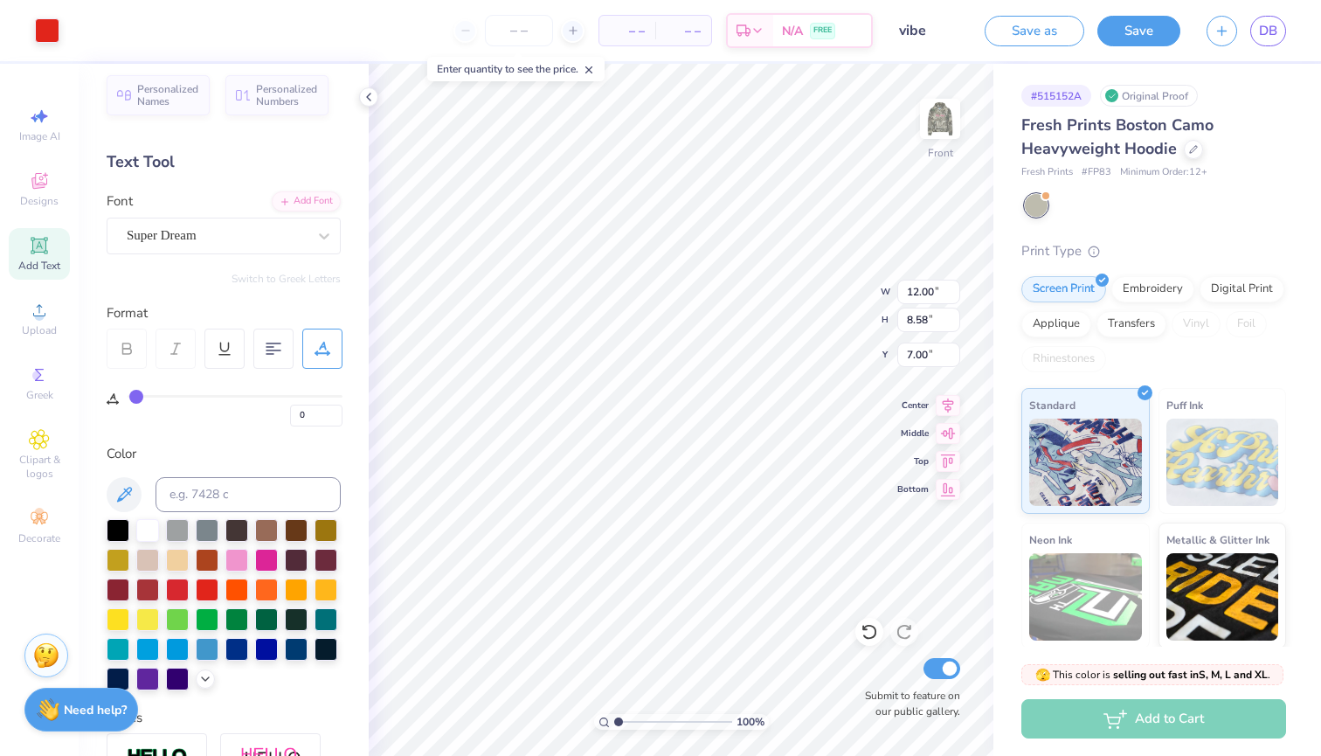
type input "2"
type input "3"
type input "4"
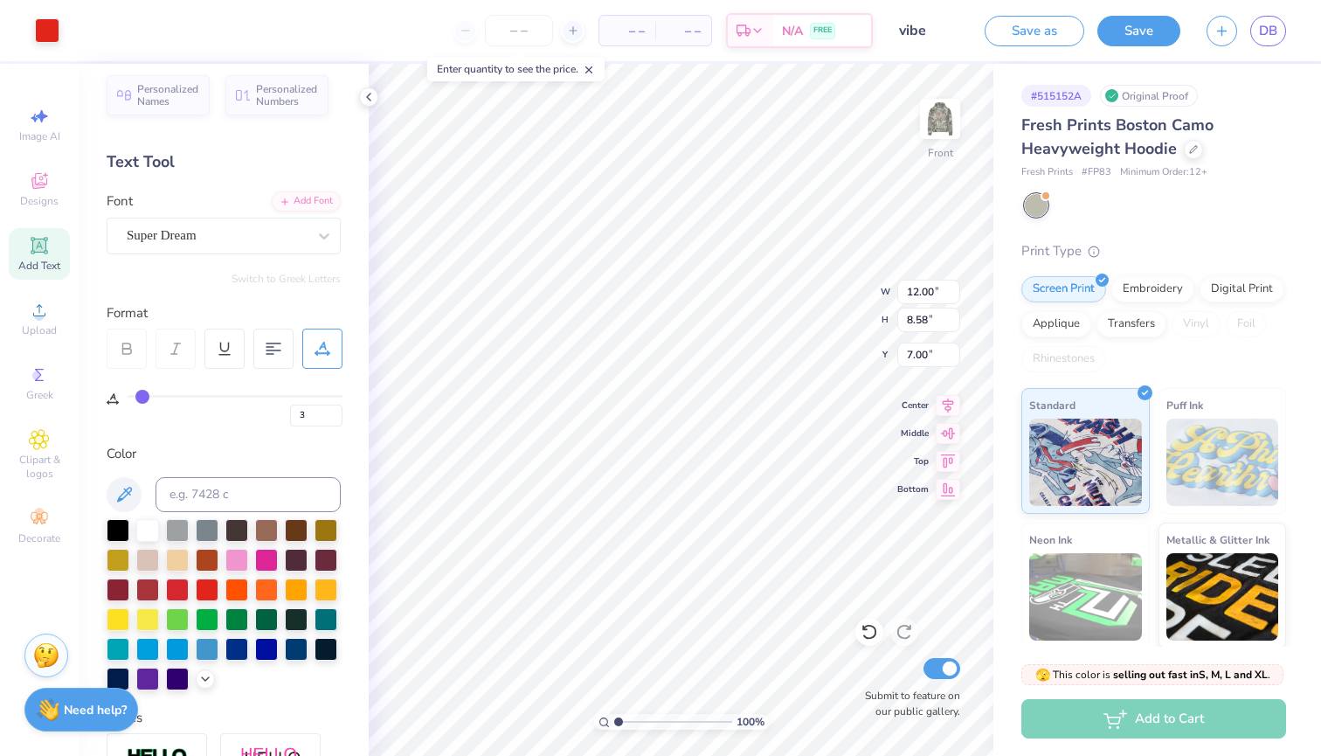
type input "4"
type input "6"
type input "7"
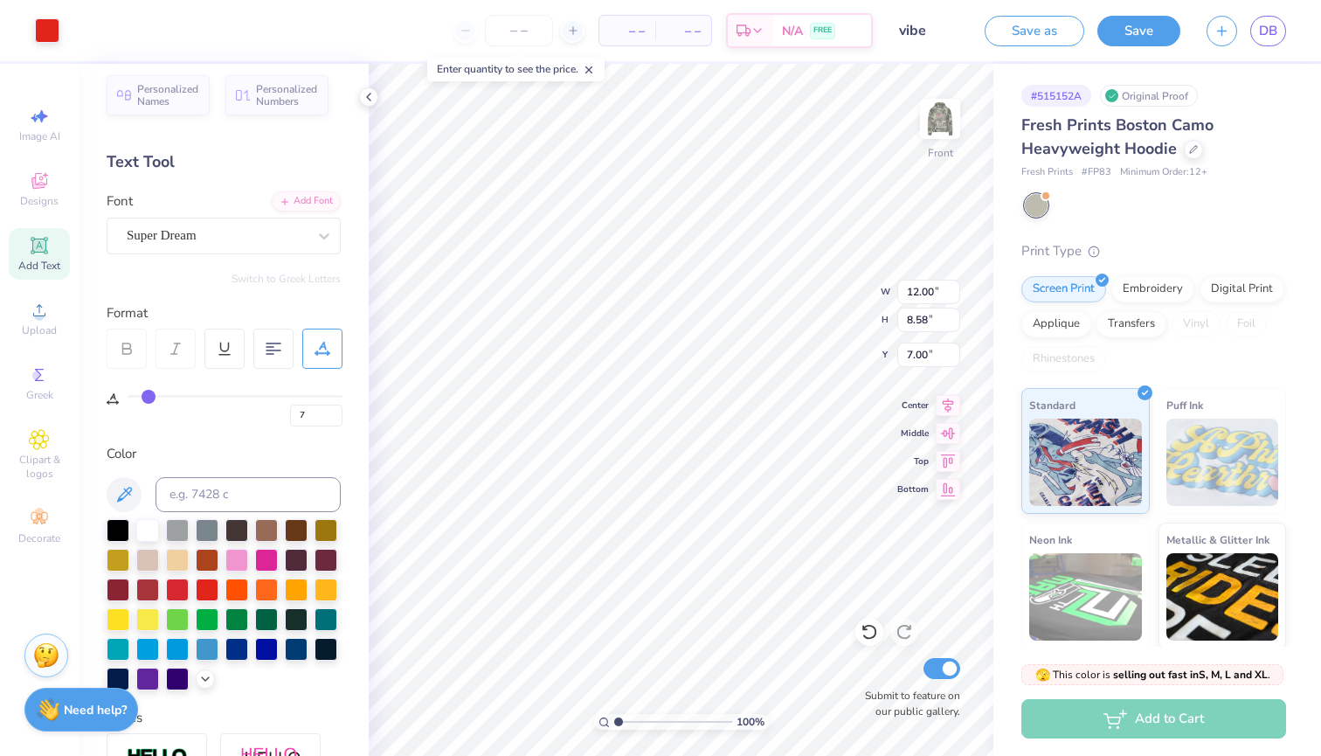
type input "8"
type input "9"
type input "10"
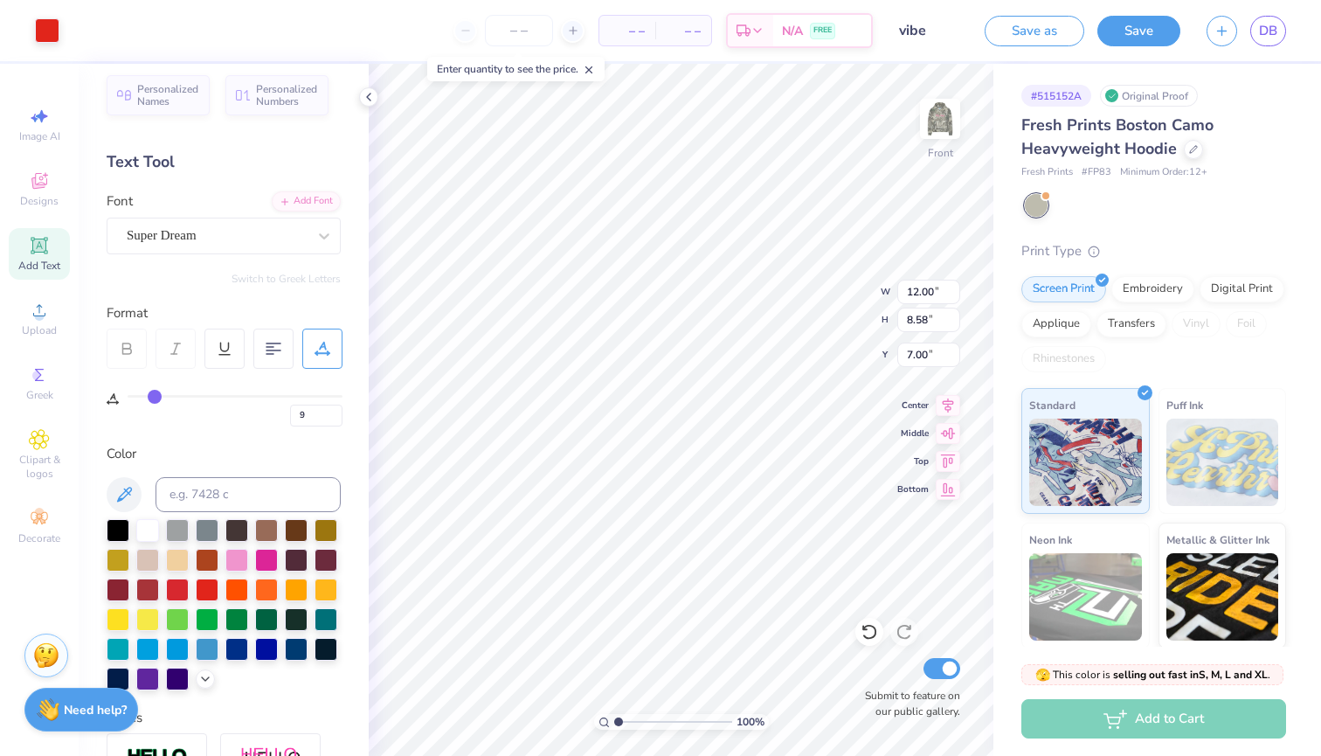
type input "10"
type input "11"
type input "12"
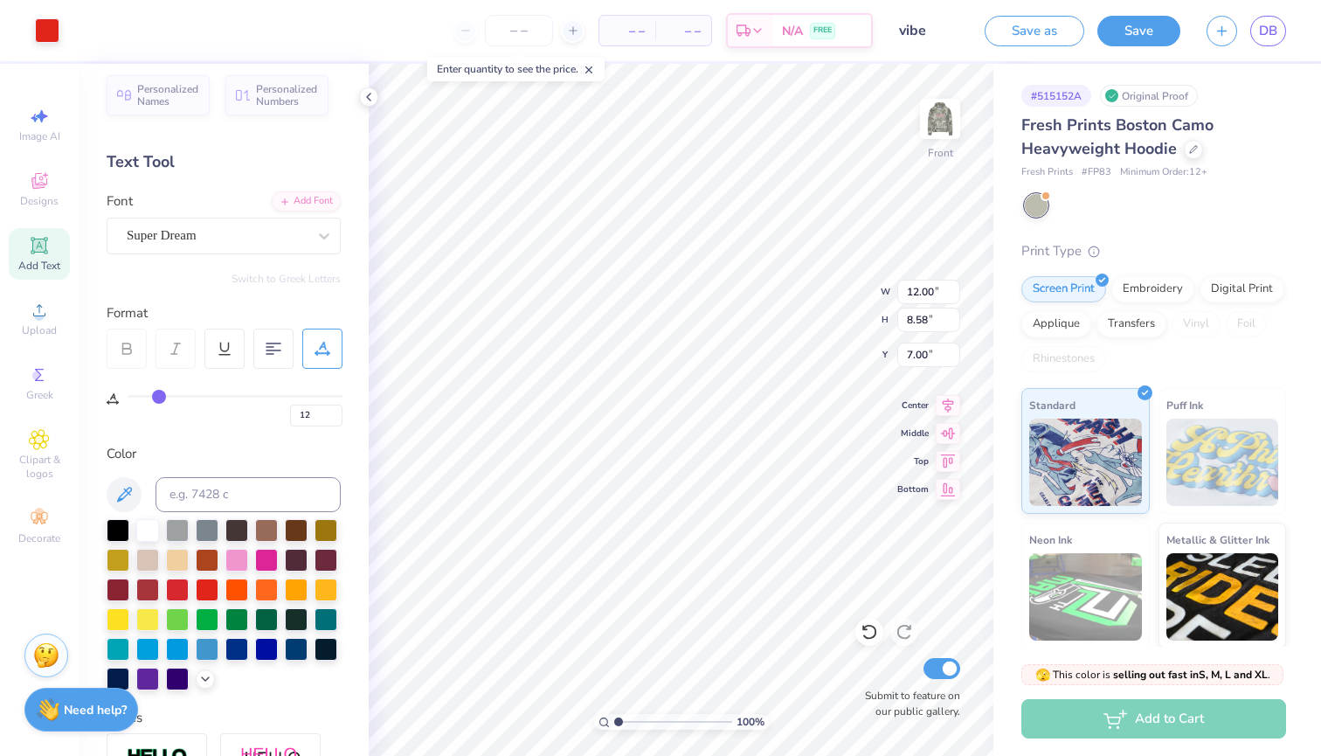
type input "13"
type input "14"
drag, startPoint x: 134, startPoint y: 396, endPoint x: 163, endPoint y: 396, distance: 29.7
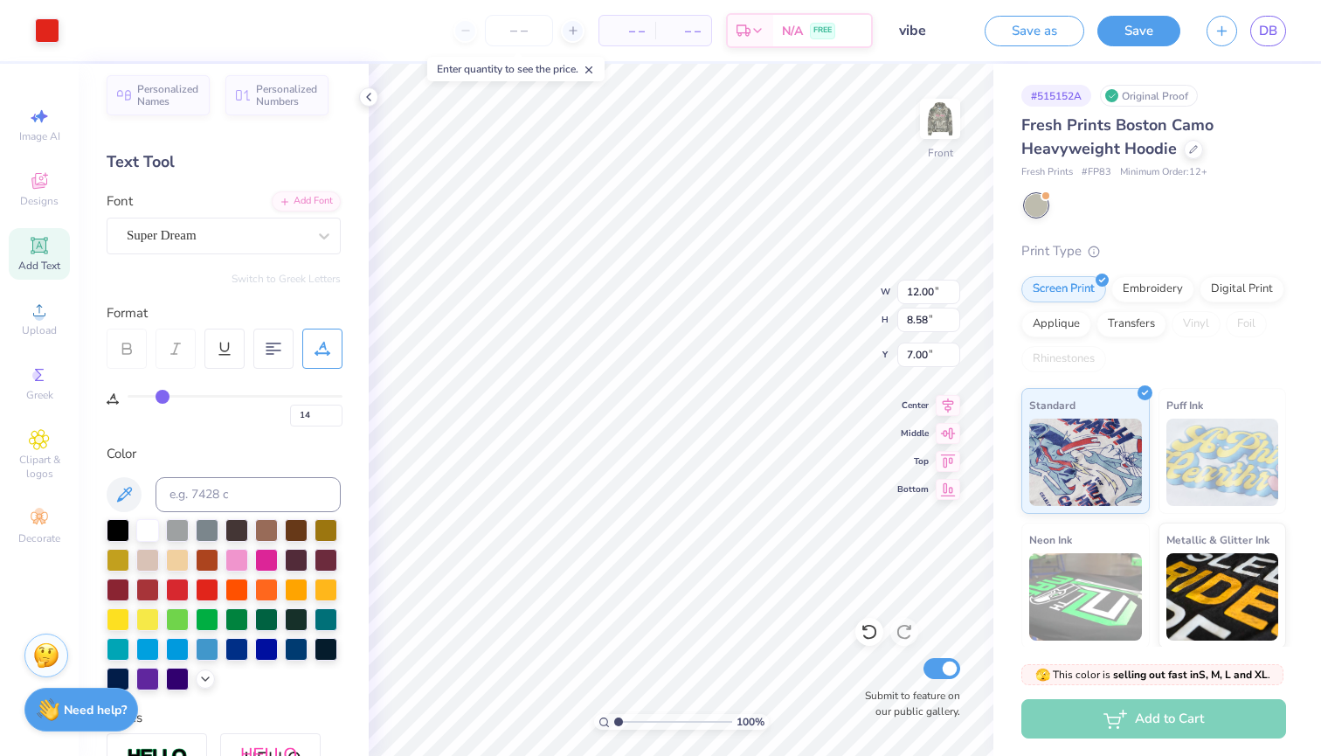
click at [163, 396] on input "range" at bounding box center [235, 396] width 215 height 3
type input "15"
type input "16"
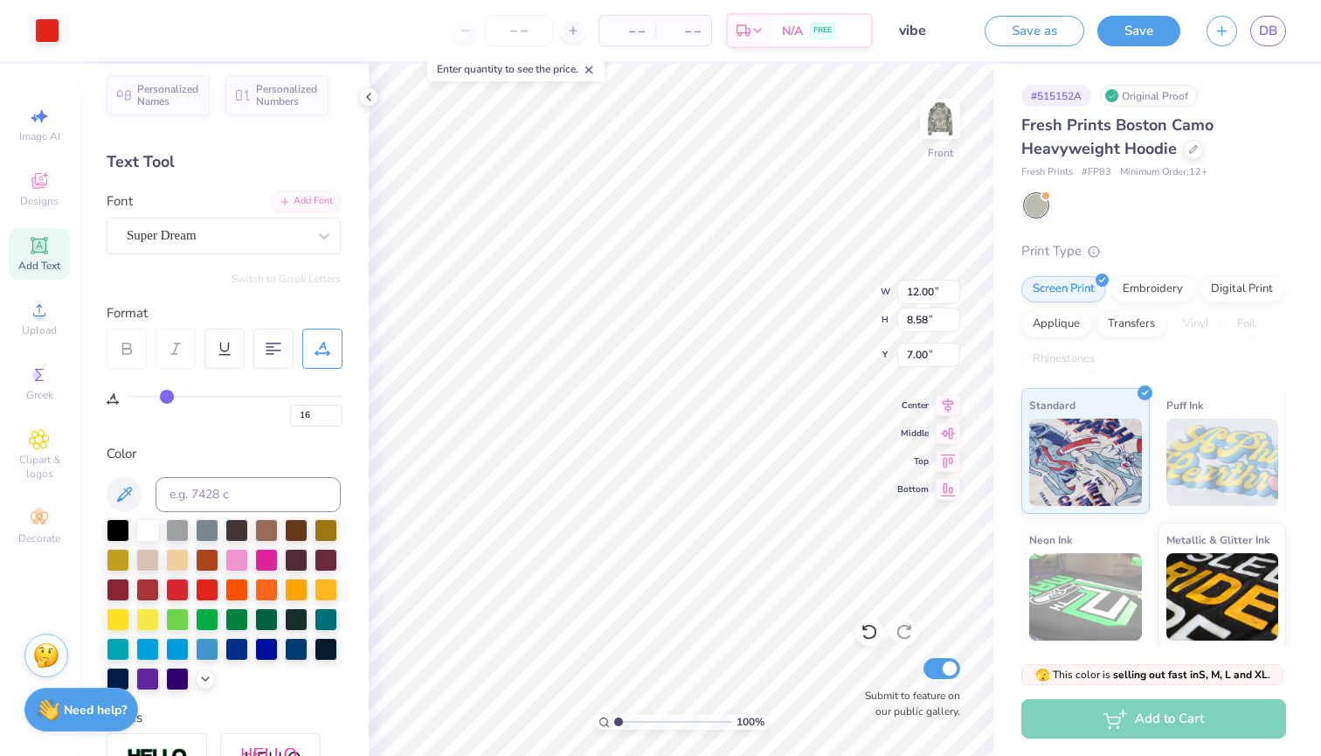
type input "17"
type input "18"
type input "19"
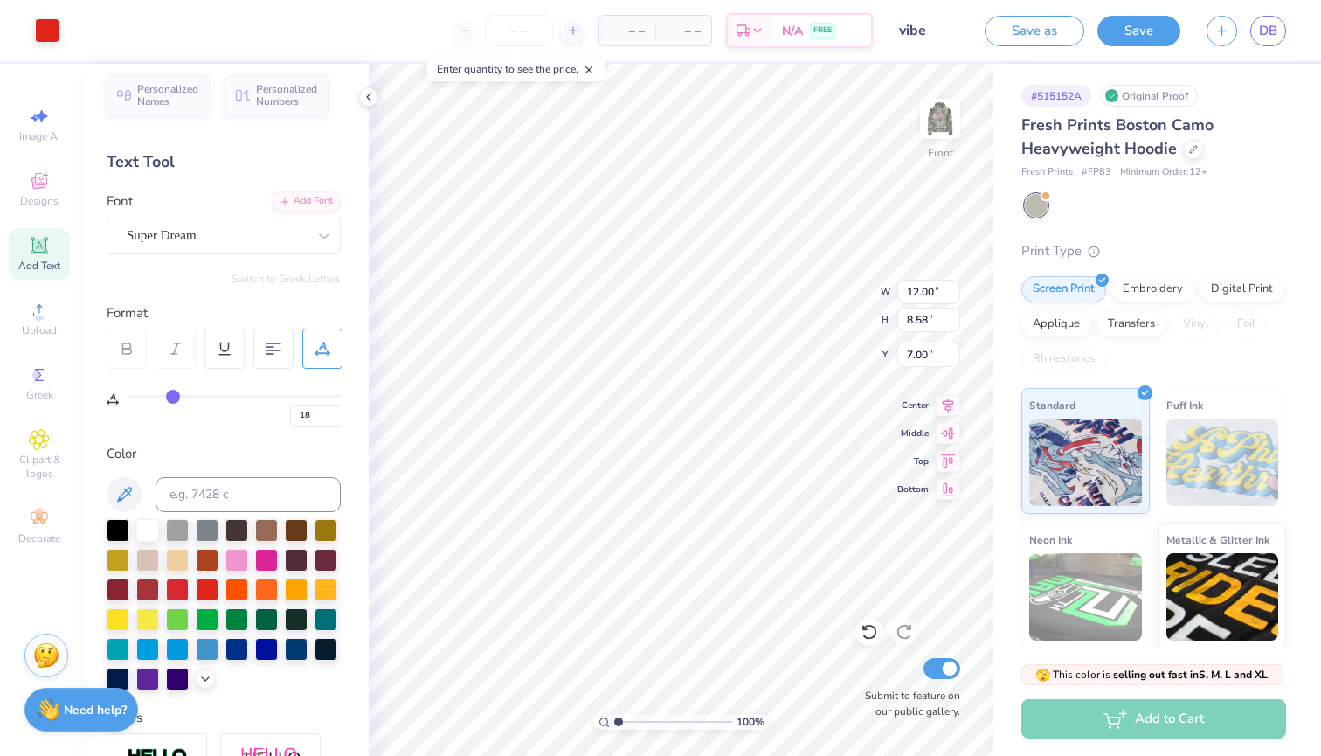
type input "19"
type input "20"
type input "21"
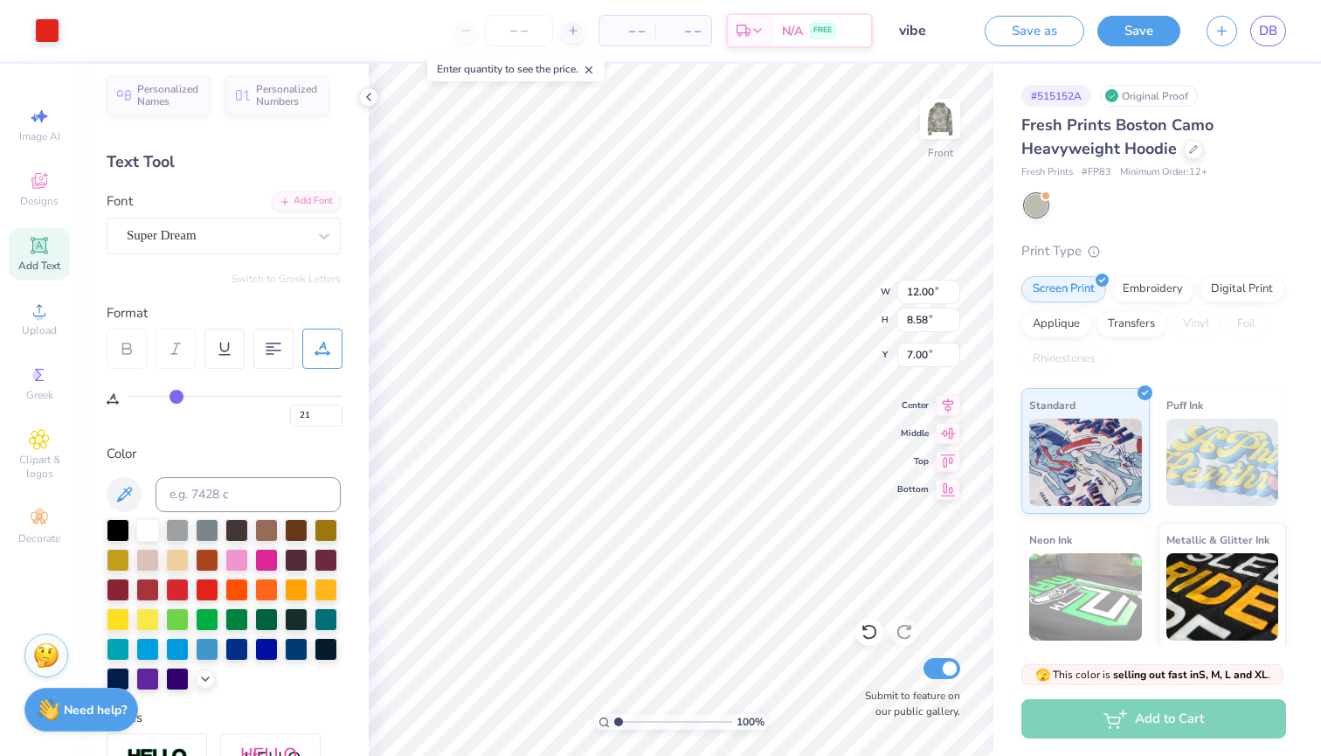
type input "22"
type input "23"
type input "24"
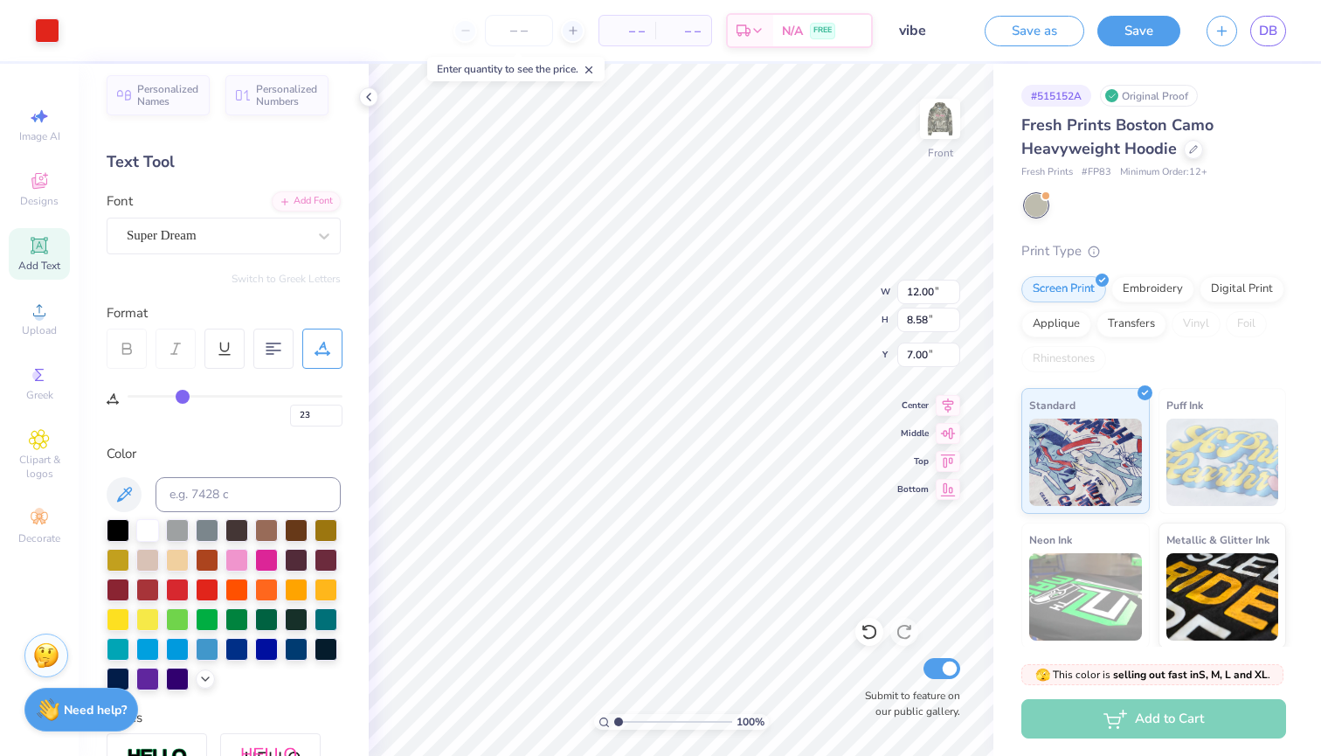
type input "24"
type input "25"
type input "24"
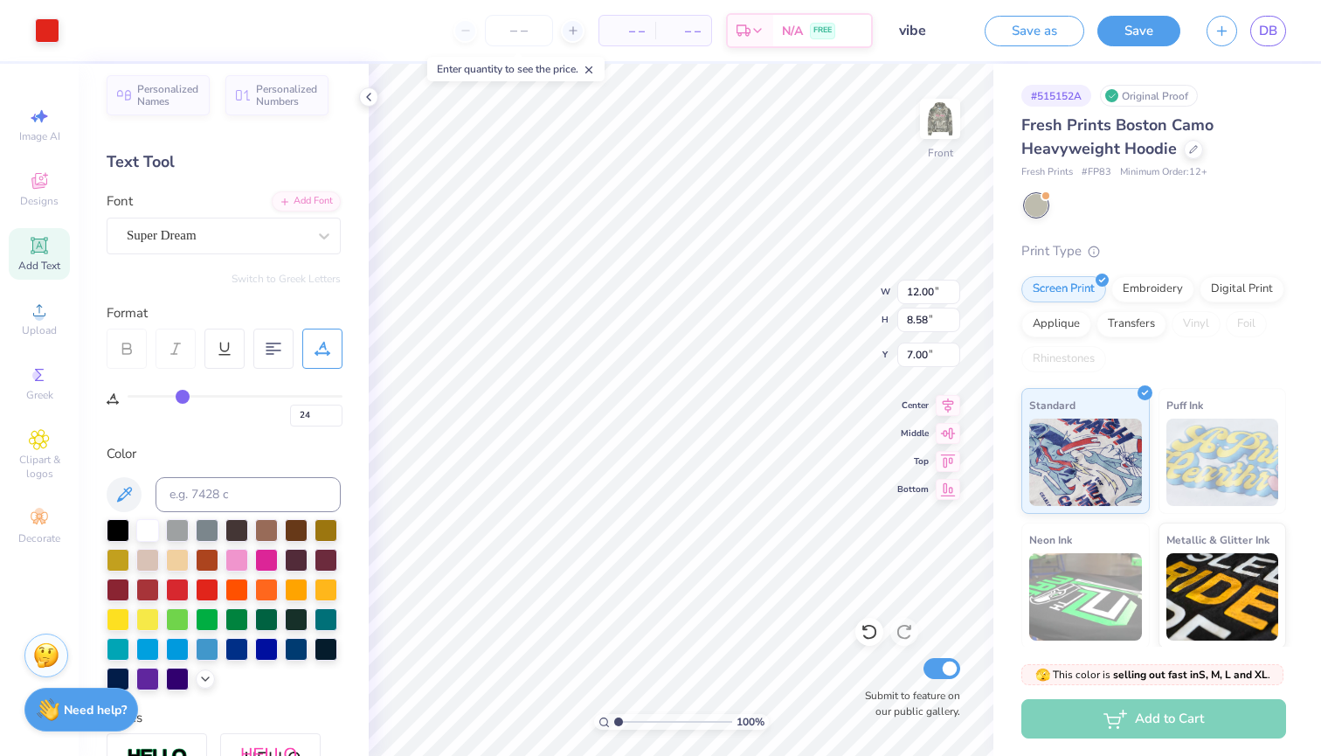
drag, startPoint x: 163, startPoint y: 396, endPoint x: 183, endPoint y: 394, distance: 19.3
click at [183, 395] on input "range" at bounding box center [235, 396] width 215 height 3
type input "23"
type input "22"
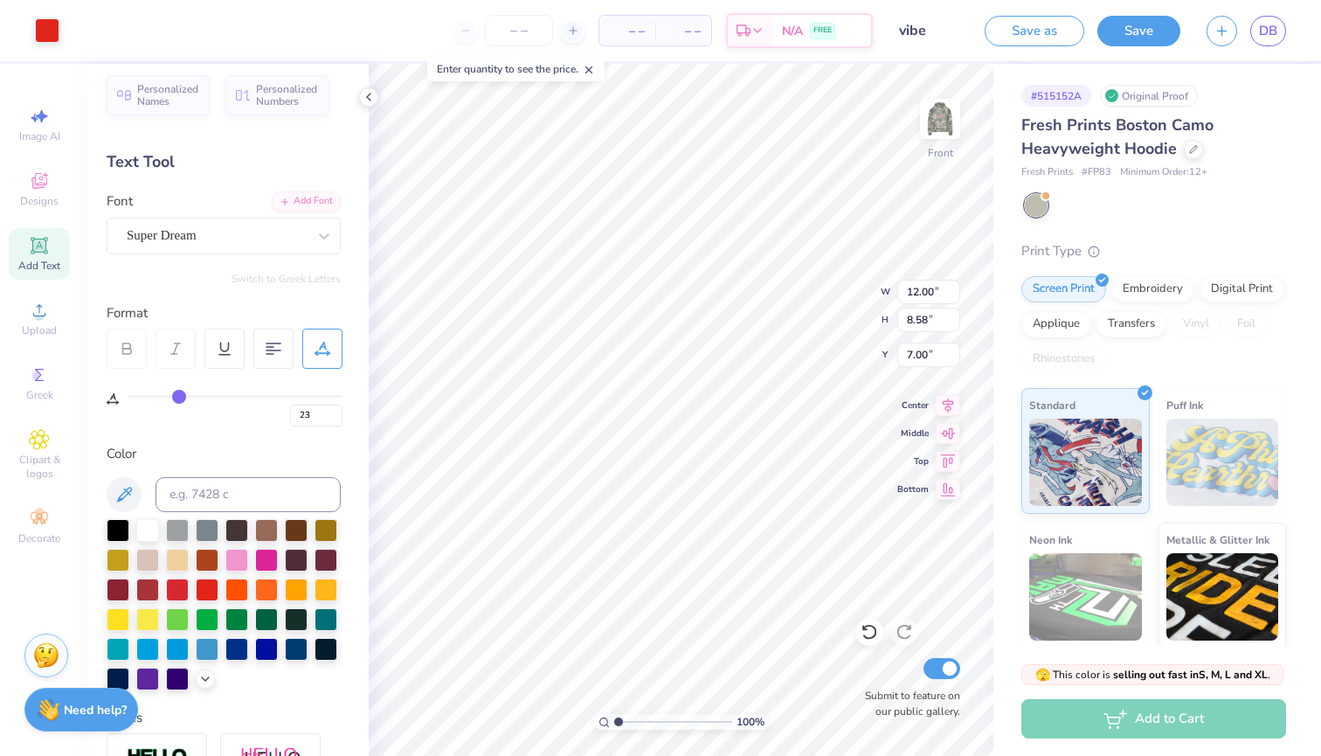
type input "22"
type input "21"
type input "20"
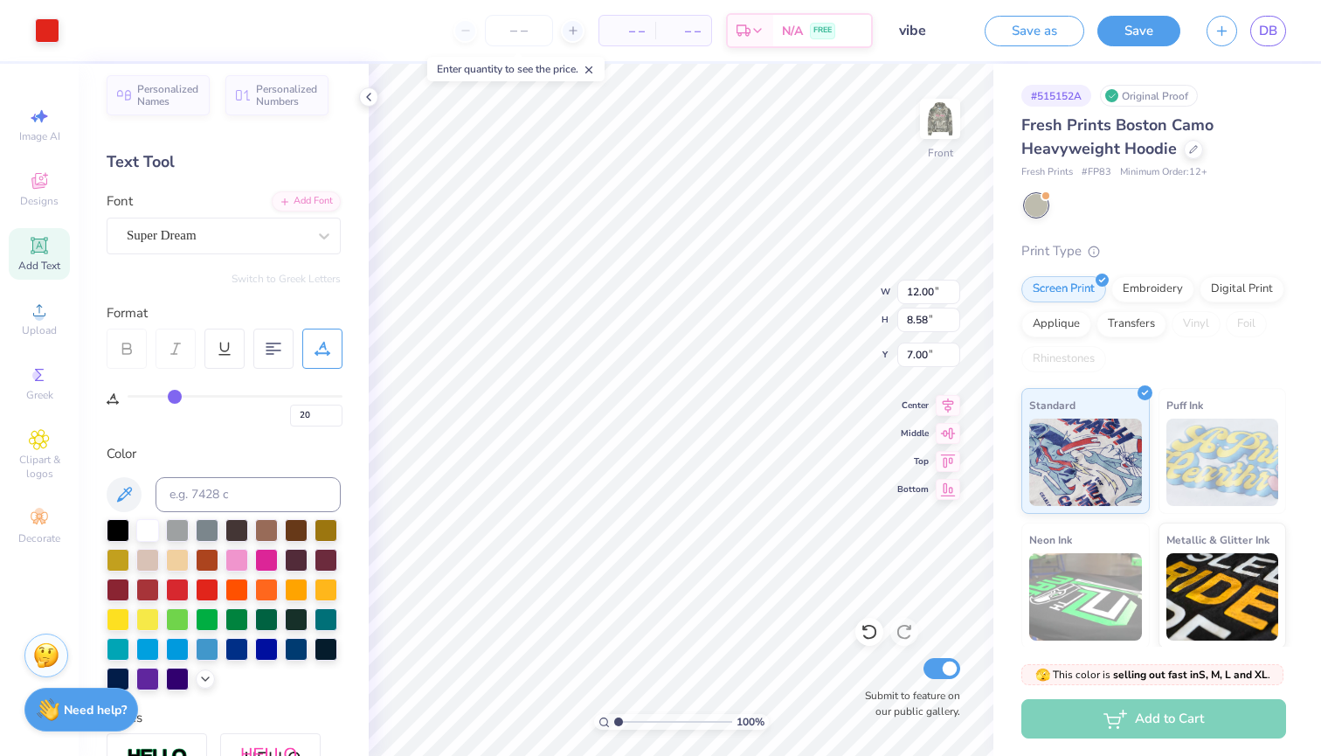
type input "19"
type input "18"
type input "17"
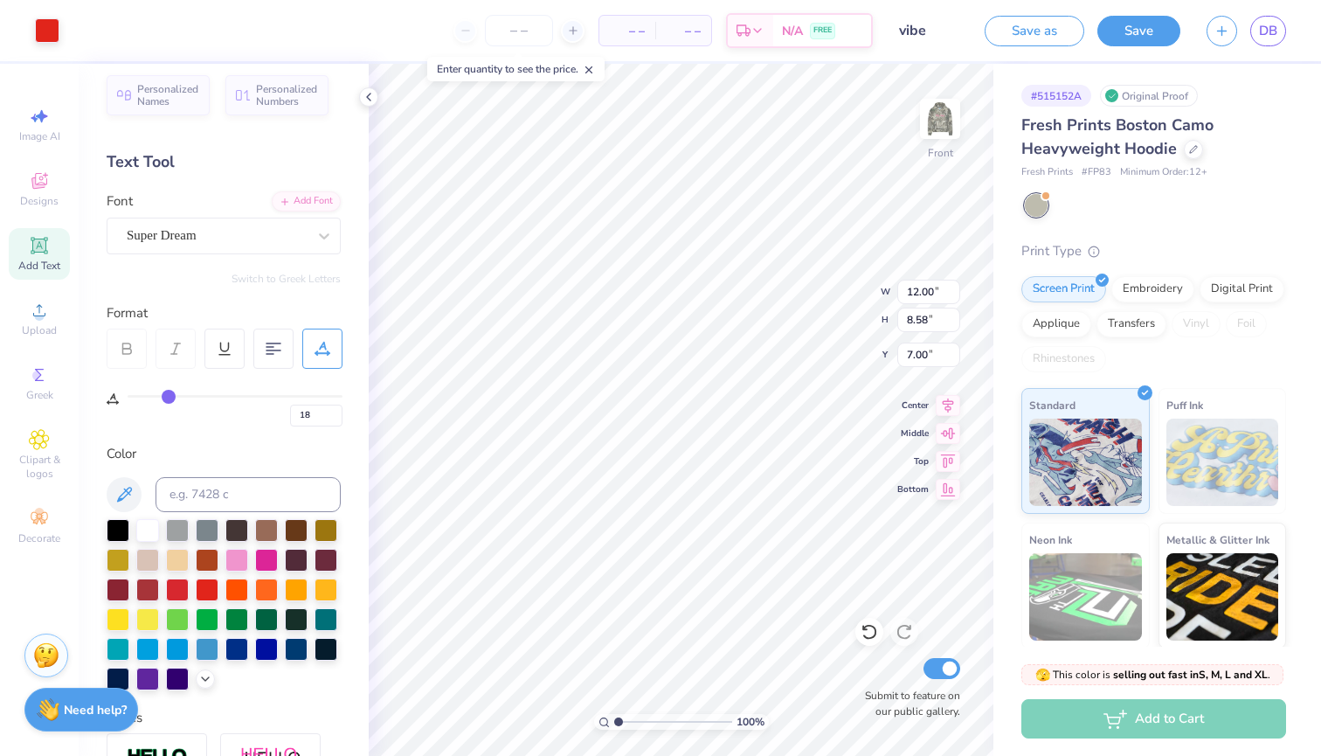
type input "17"
type input "16"
type input "15"
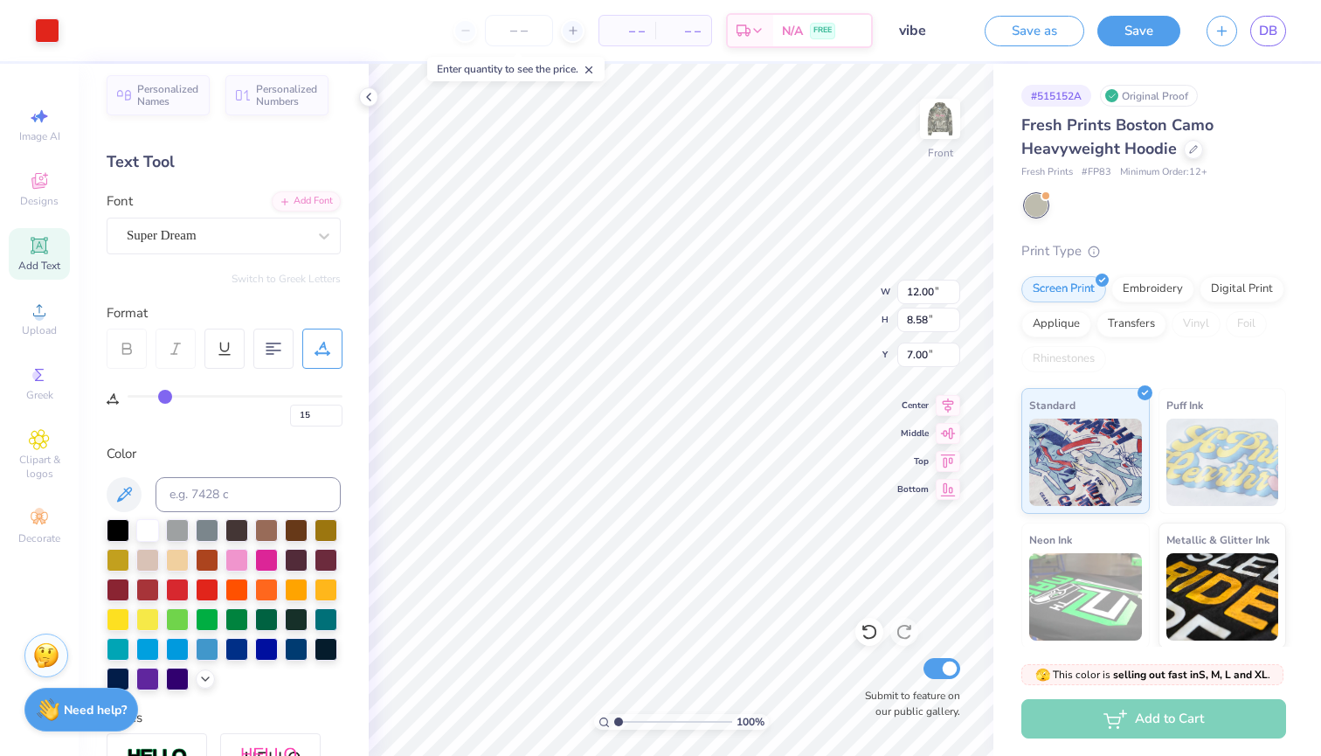
type input "14"
type input "13"
type input "12"
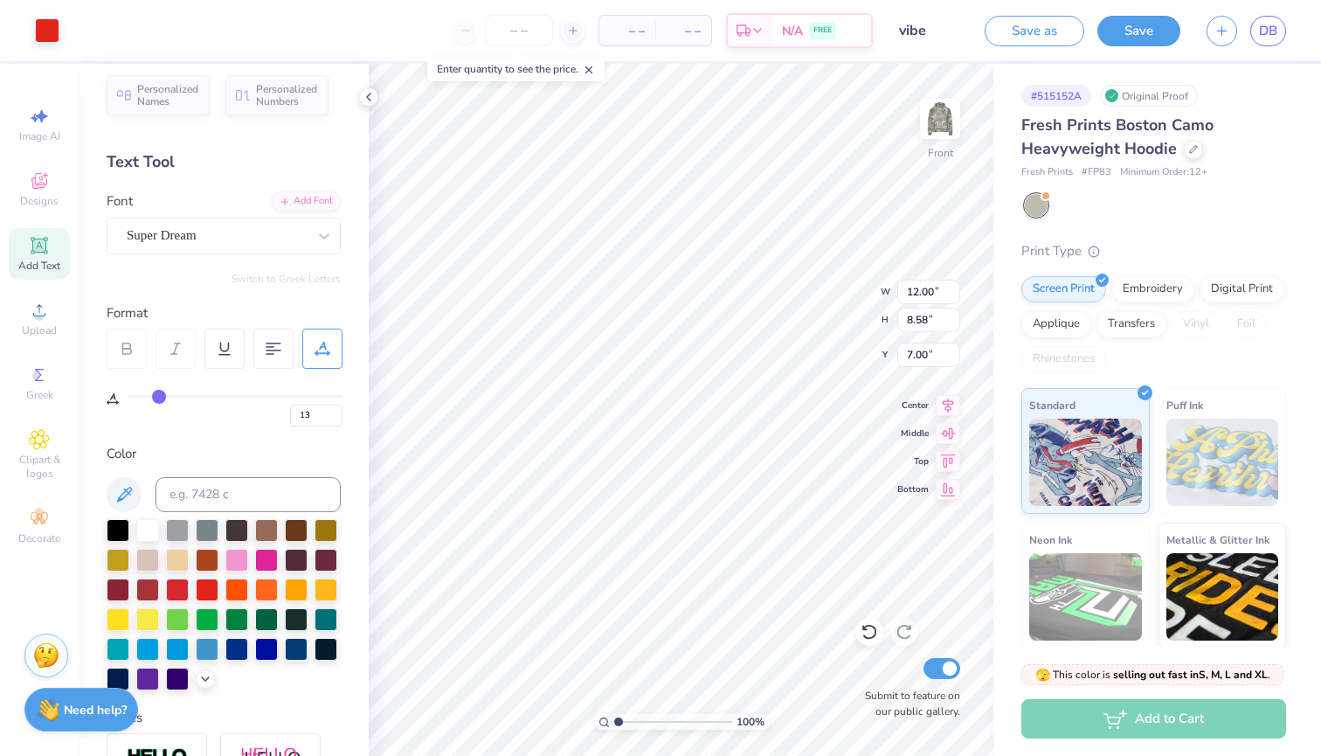
type input "12"
type input "11"
type input "10"
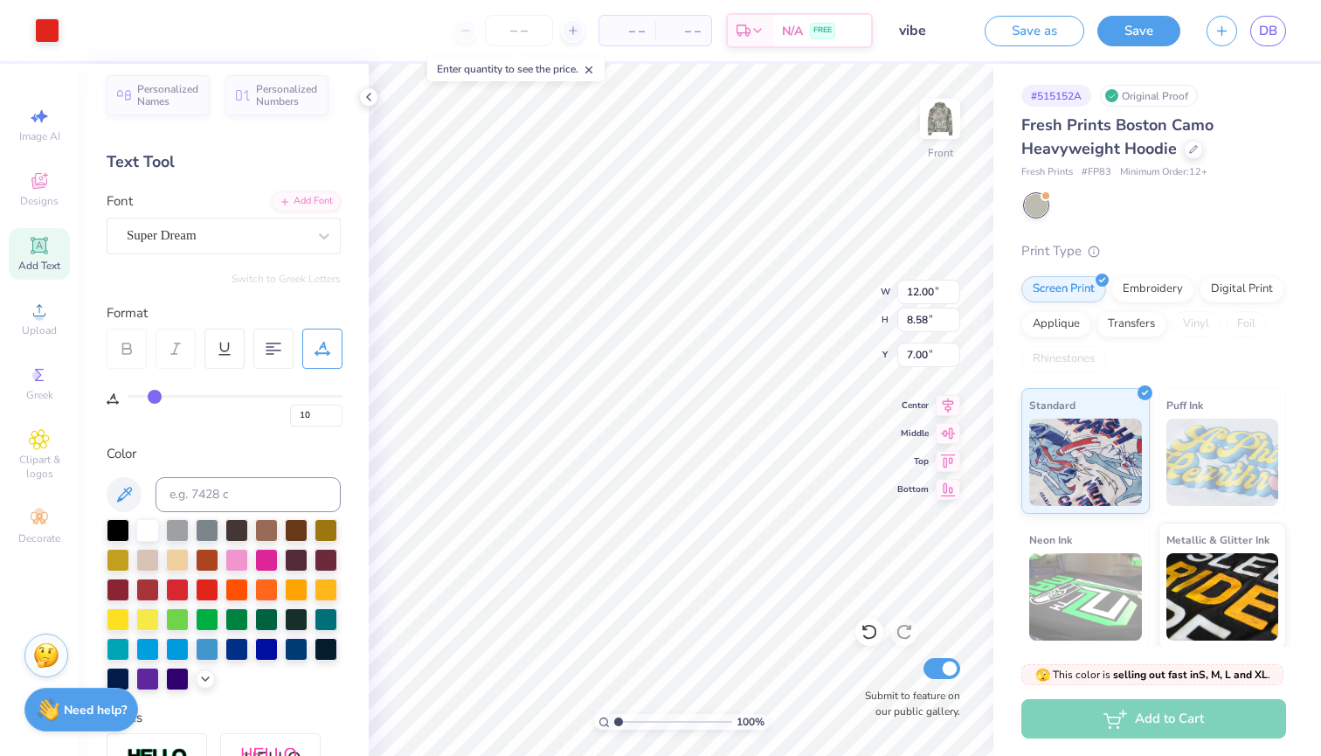
type input "9"
type input "8"
type input "7"
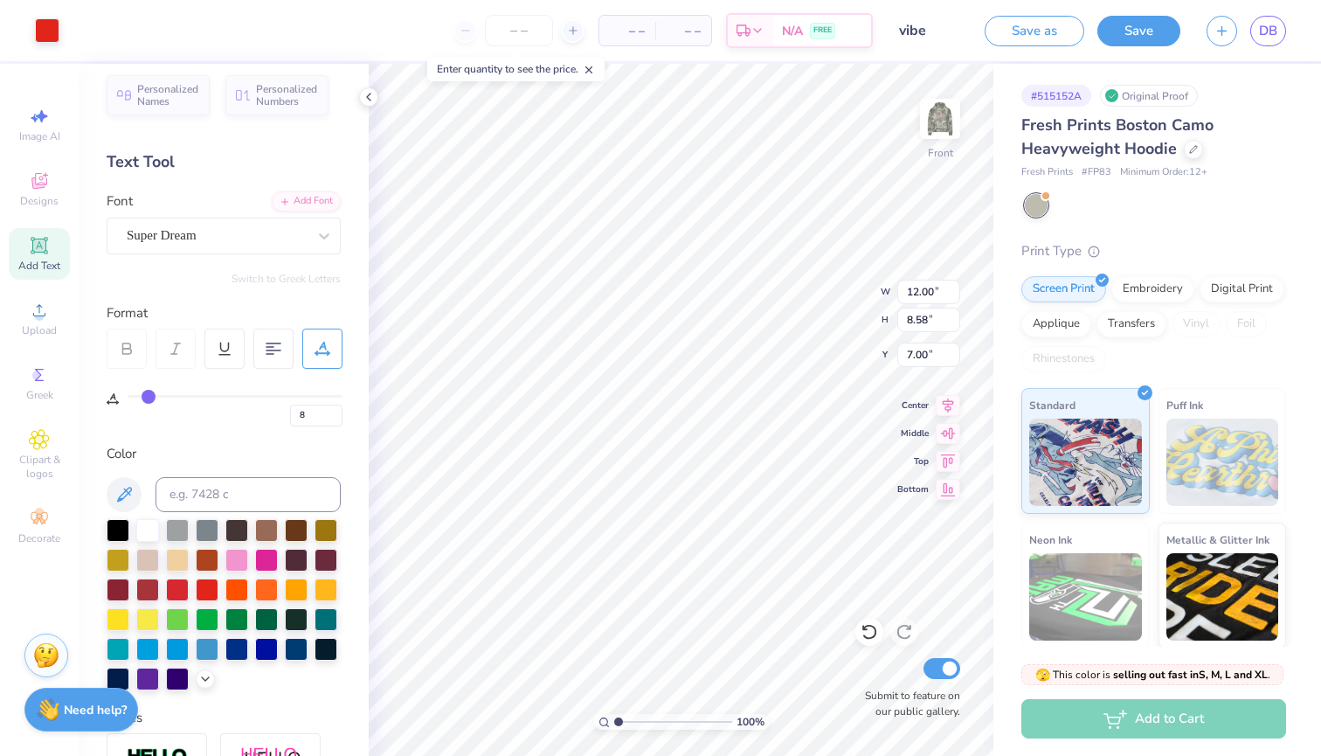
type input "7"
type input "6"
type input "5"
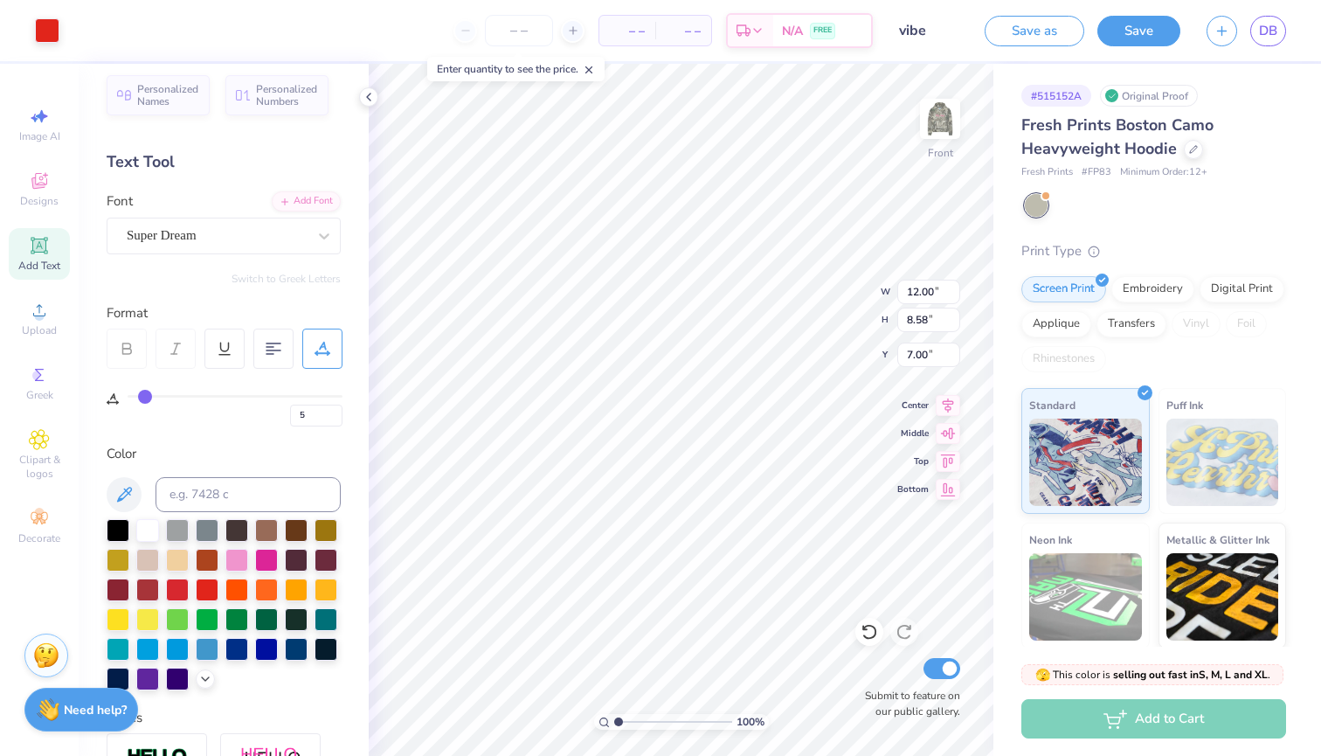
type input "4"
drag, startPoint x: 183, startPoint y: 394, endPoint x: 142, endPoint y: 397, distance: 40.3
click at [142, 397] on input "range" at bounding box center [235, 396] width 215 height 3
type input "3"
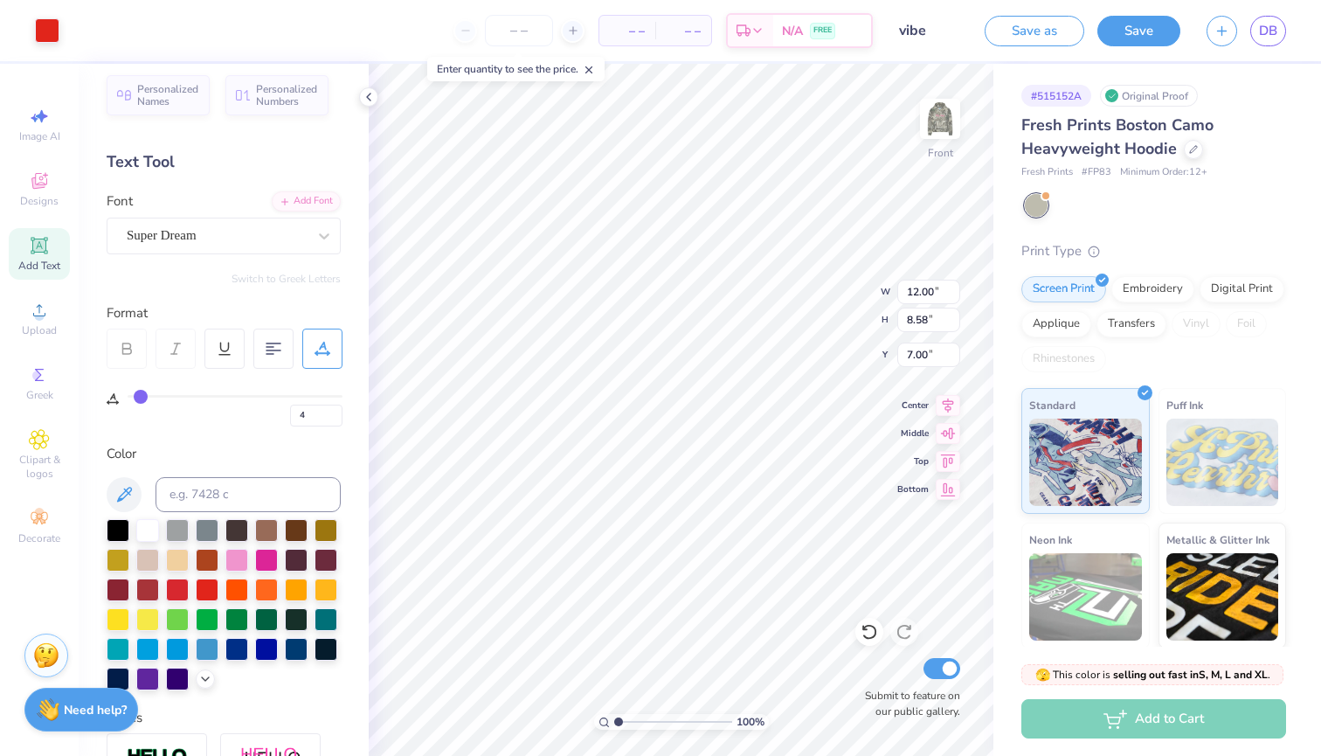
type input "3"
type input "2"
type input "1"
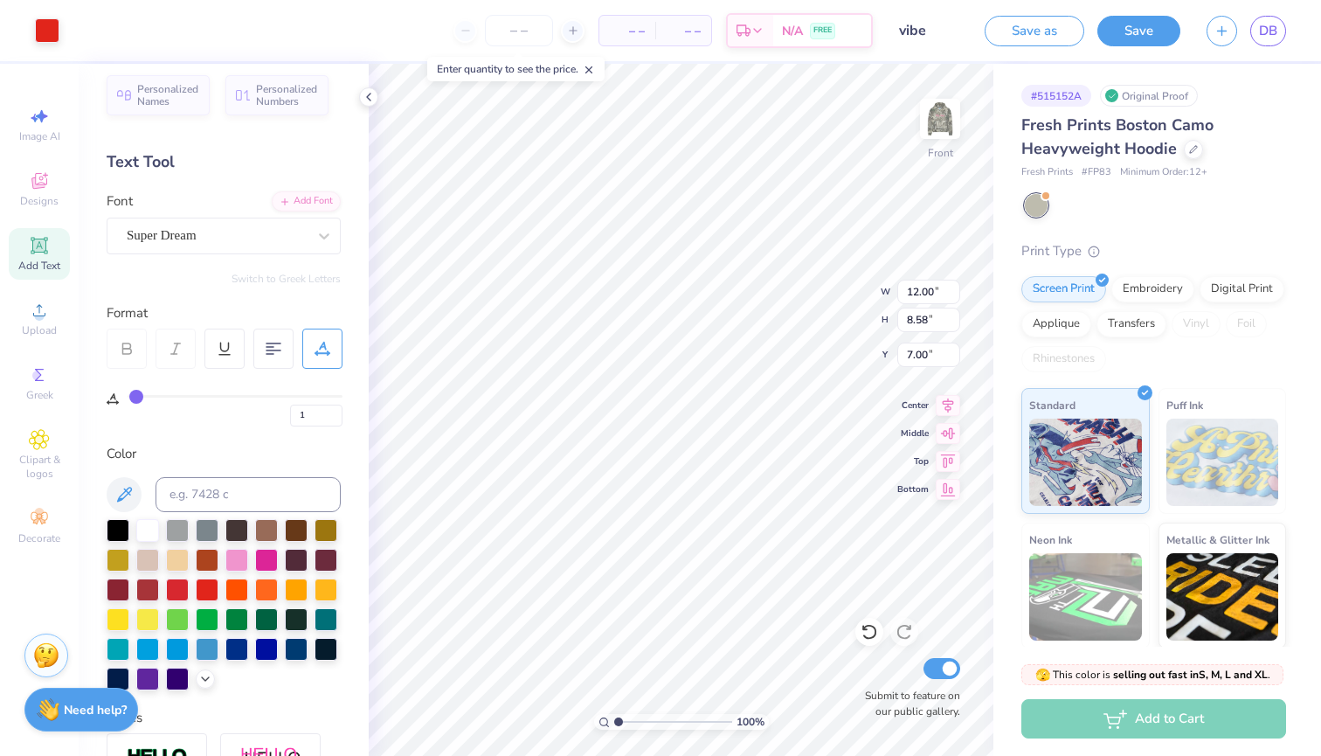
type input "1"
click at [136, 397] on input "range" at bounding box center [235, 396] width 215 height 3
type input "8.98"
click at [52, 503] on div "Decorate" at bounding box center [39, 527] width 61 height 52
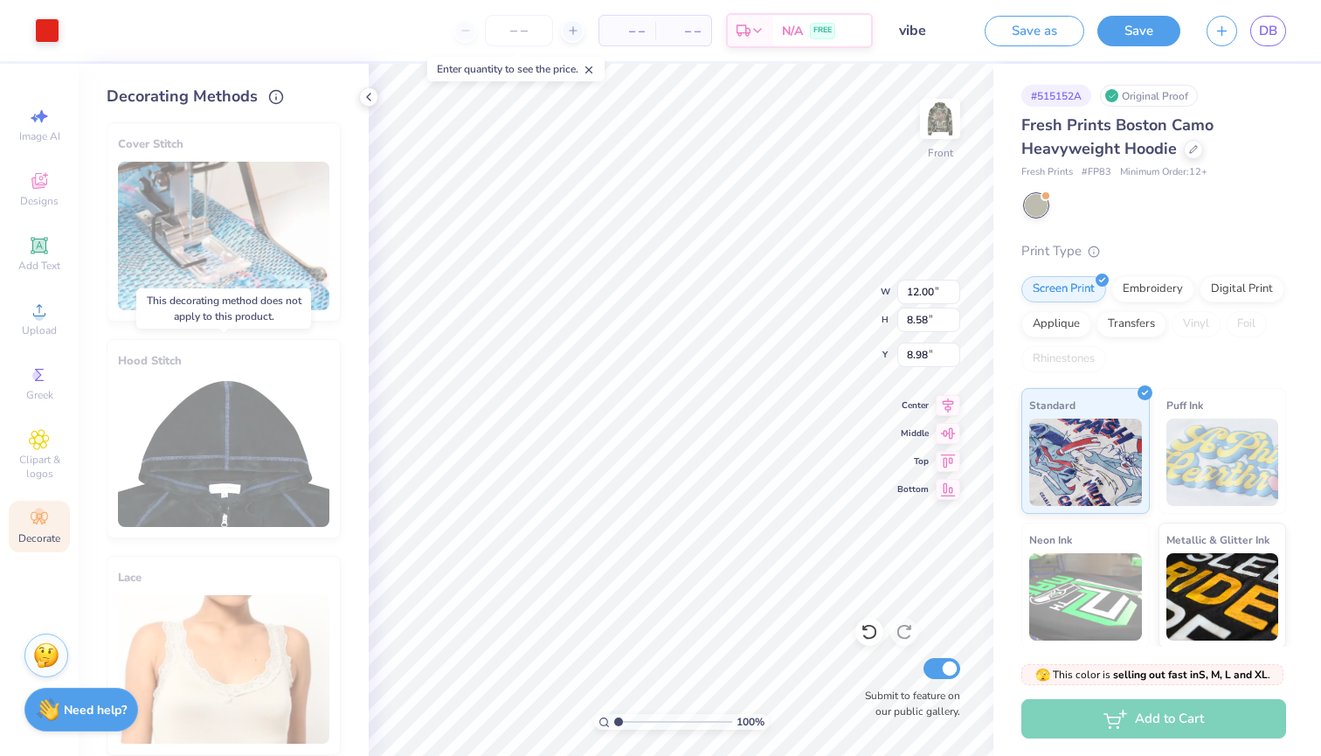
click at [246, 454] on div "Hood Stitch" at bounding box center [224, 438] width 234 height 199
click at [254, 302] on div "Cover Stitch" at bounding box center [224, 221] width 234 height 199
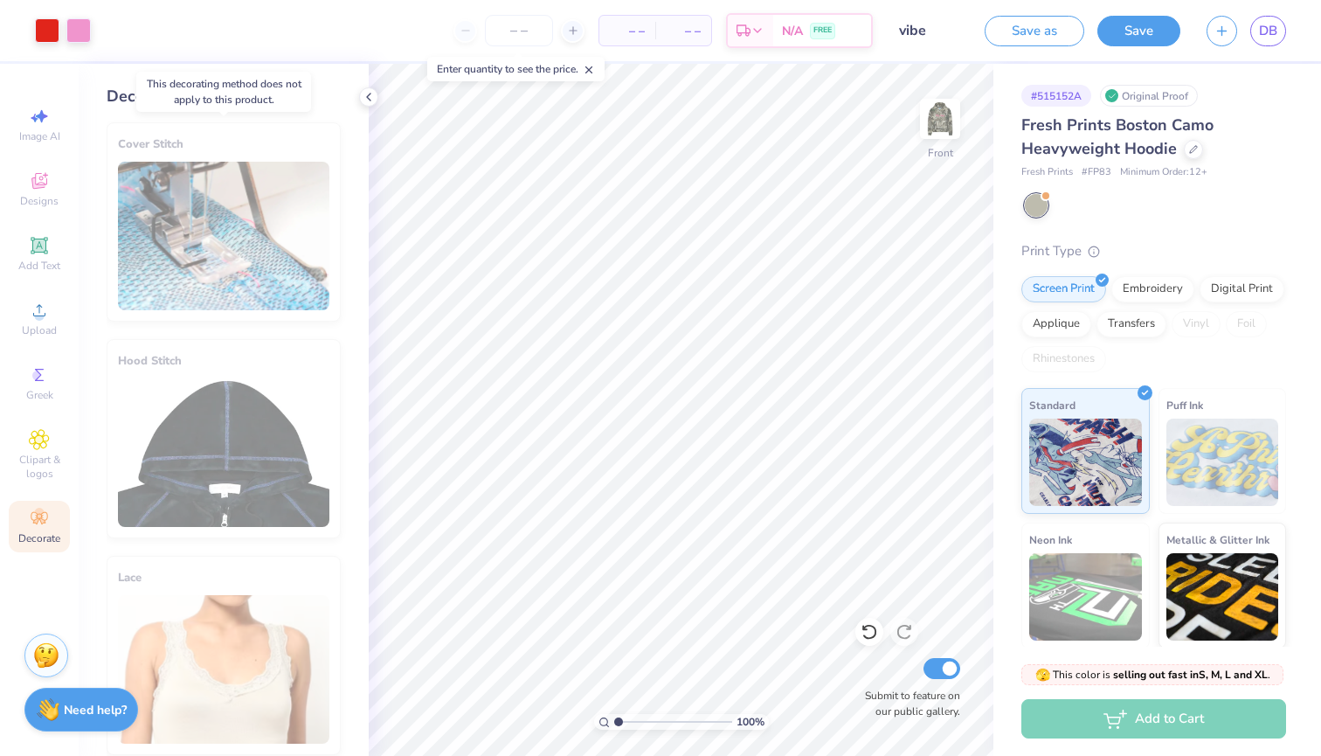
click at [281, 225] on div "Cover Stitch" at bounding box center [224, 221] width 234 height 199
click at [201, 289] on div "Cover Stitch" at bounding box center [224, 221] width 234 height 199
click at [30, 336] on span "Upload" at bounding box center [39, 330] width 35 height 14
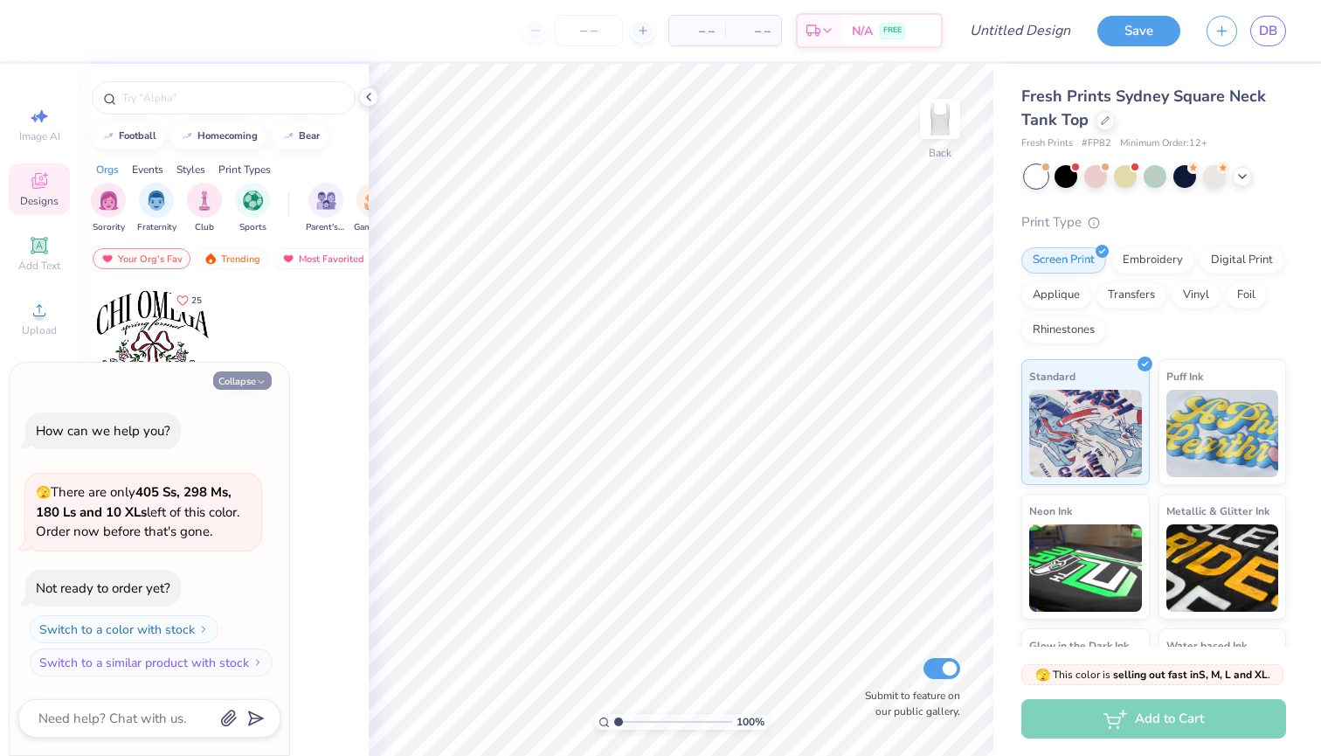
click at [265, 385] on icon "button" at bounding box center [261, 382] width 10 height 10
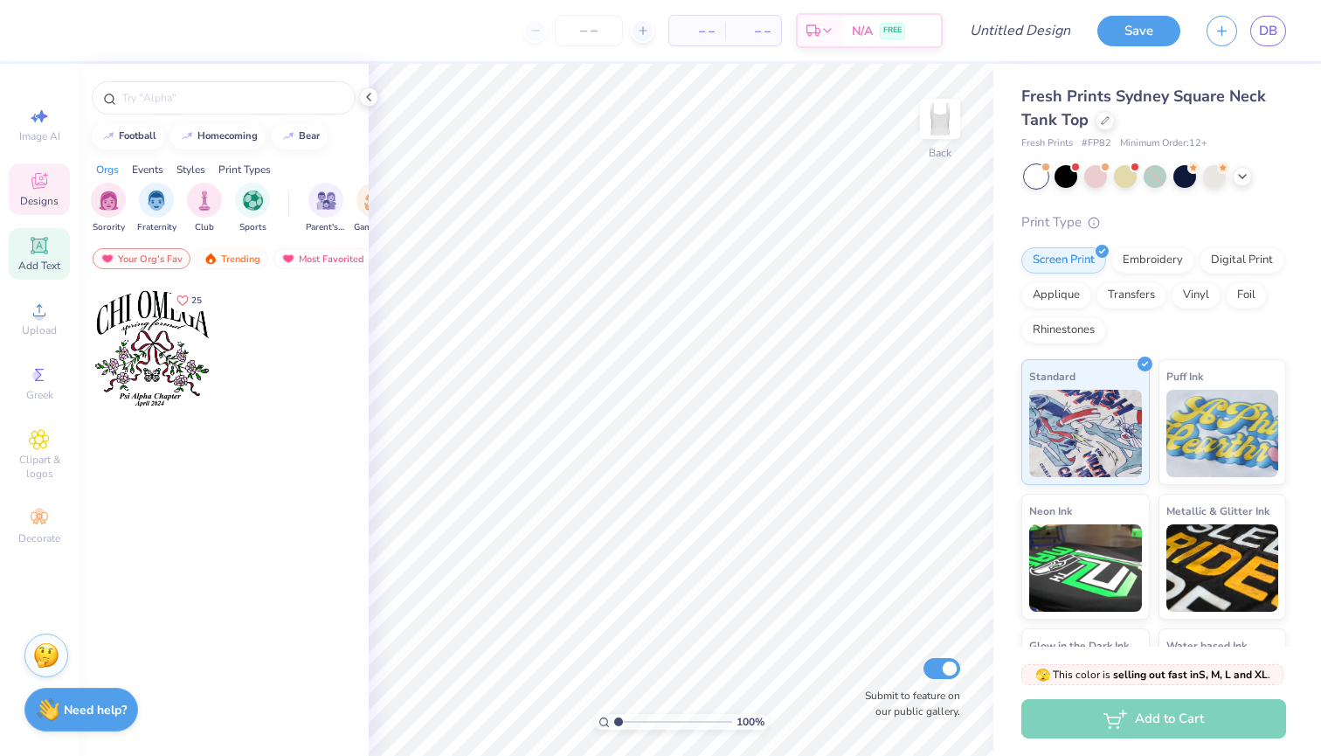
click at [41, 244] on icon at bounding box center [38, 245] width 13 height 13
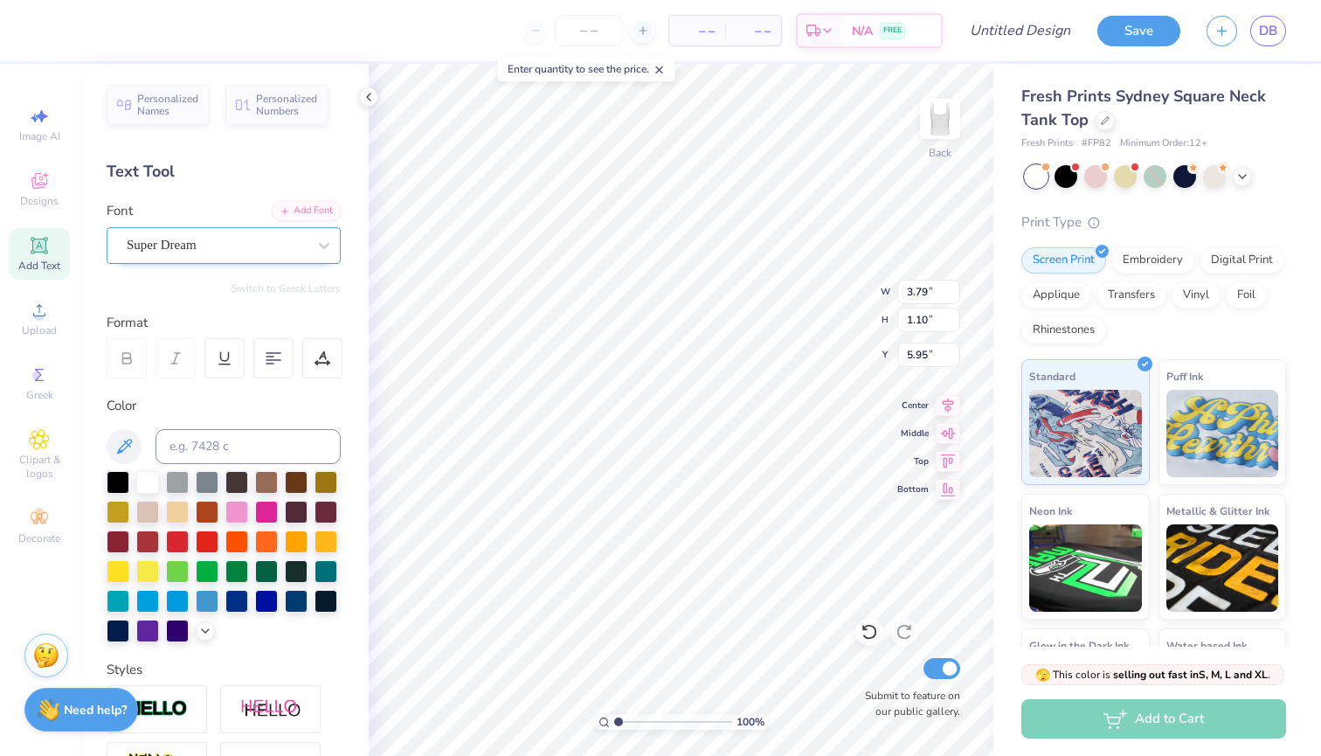
click at [278, 233] on div at bounding box center [217, 245] width 180 height 24
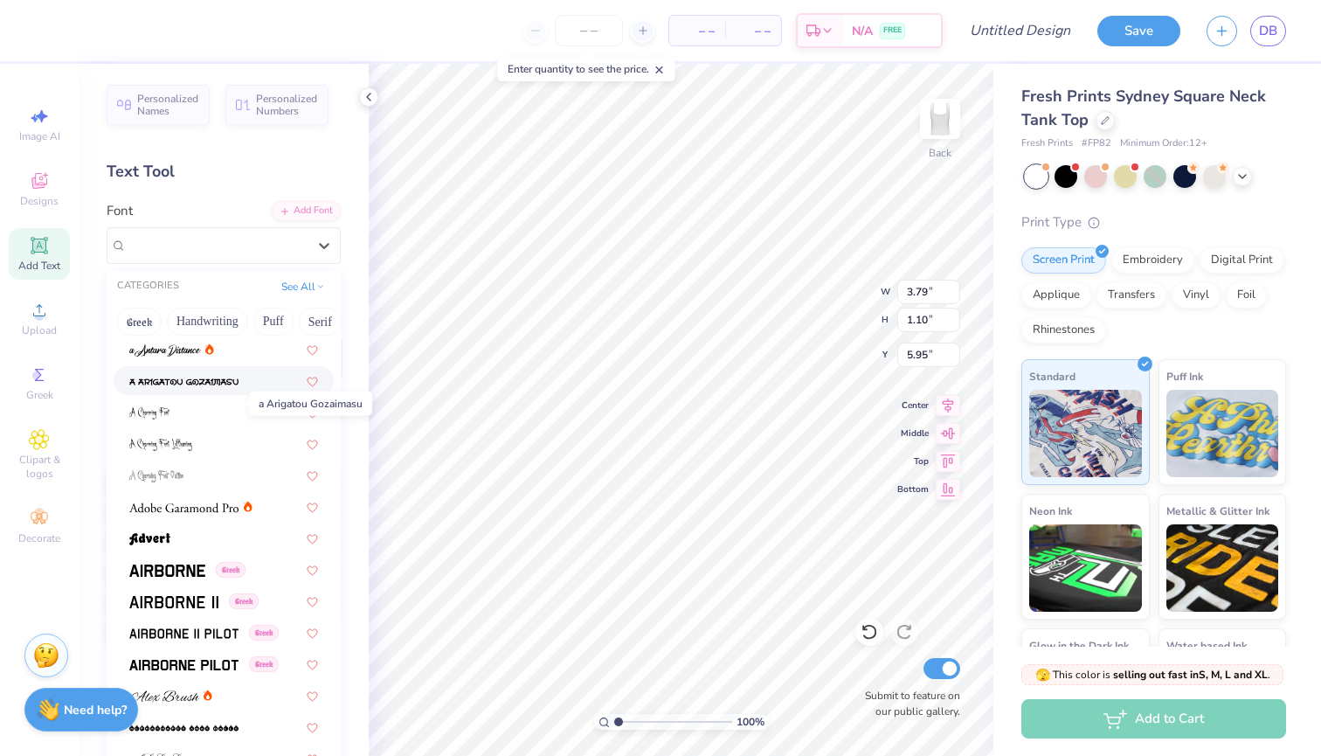
scroll to position [101, 0]
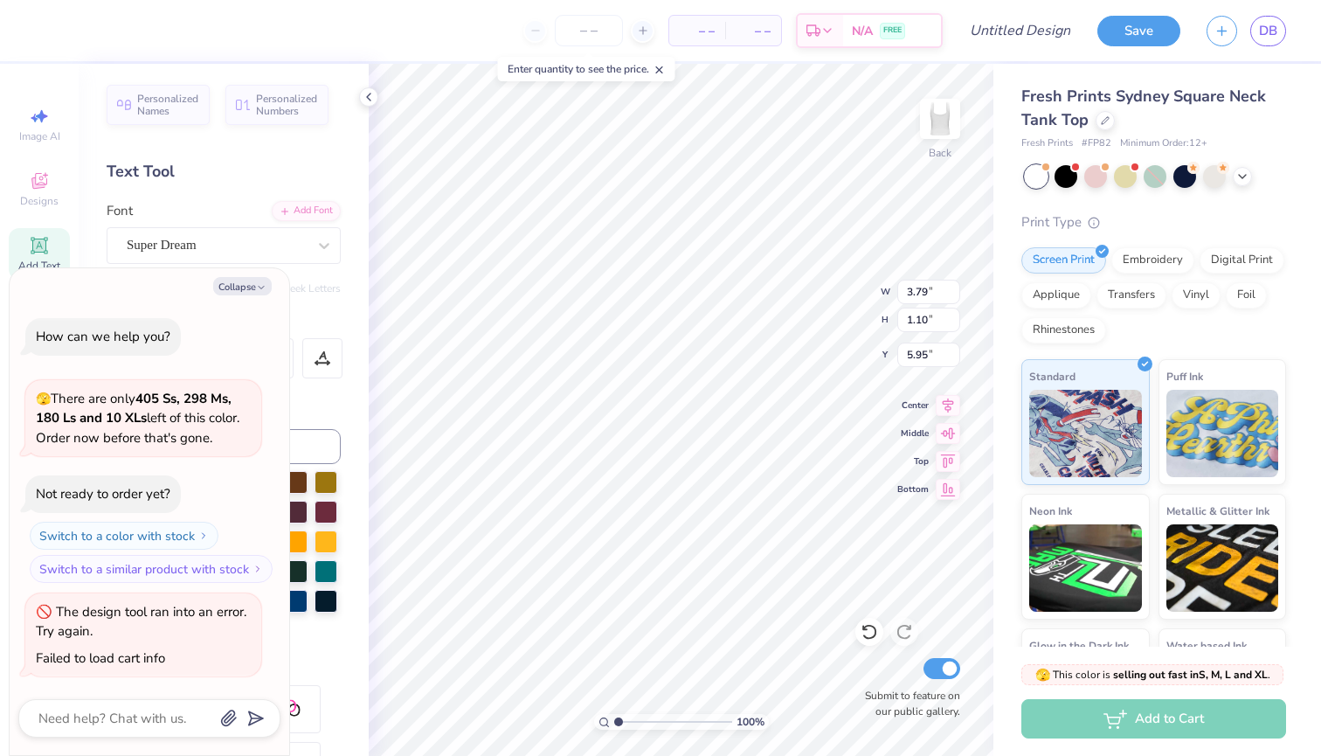
type textarea "x"
type textarea "TEX"
type textarea "x"
type textarea "TE"
type textarea "x"
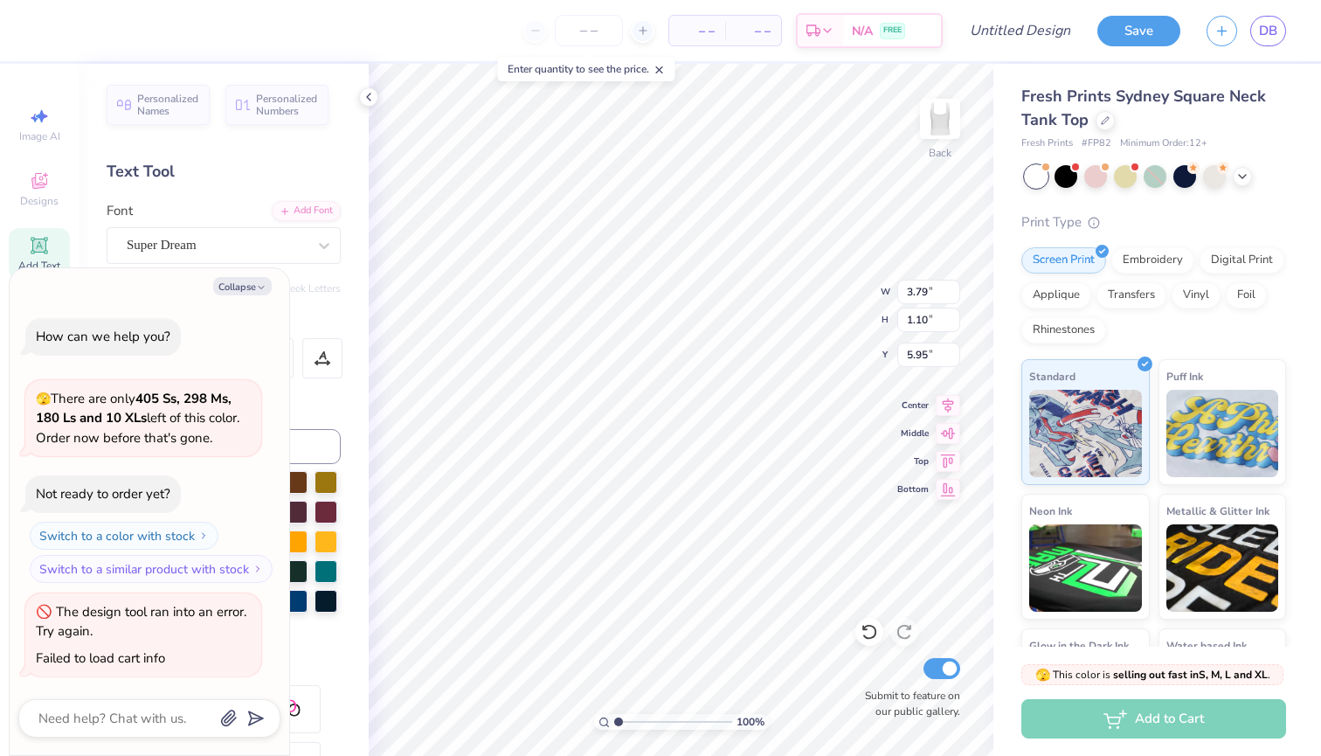
type textarea "T"
type textarea "x"
paste textarea "[GEOGRAPHIC_DATA]"
type textarea "[GEOGRAPHIC_DATA]"
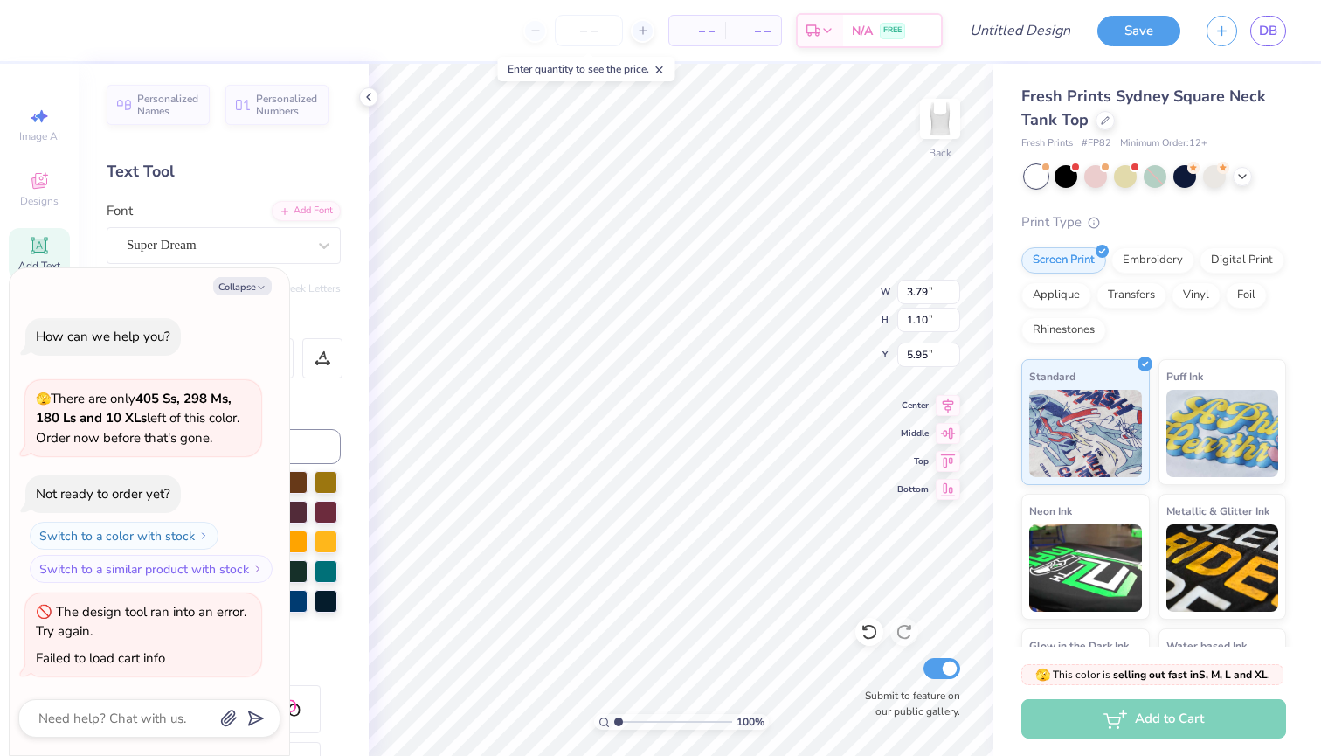
scroll to position [0, 4]
click at [265, 290] on icon "button" at bounding box center [261, 287] width 10 height 10
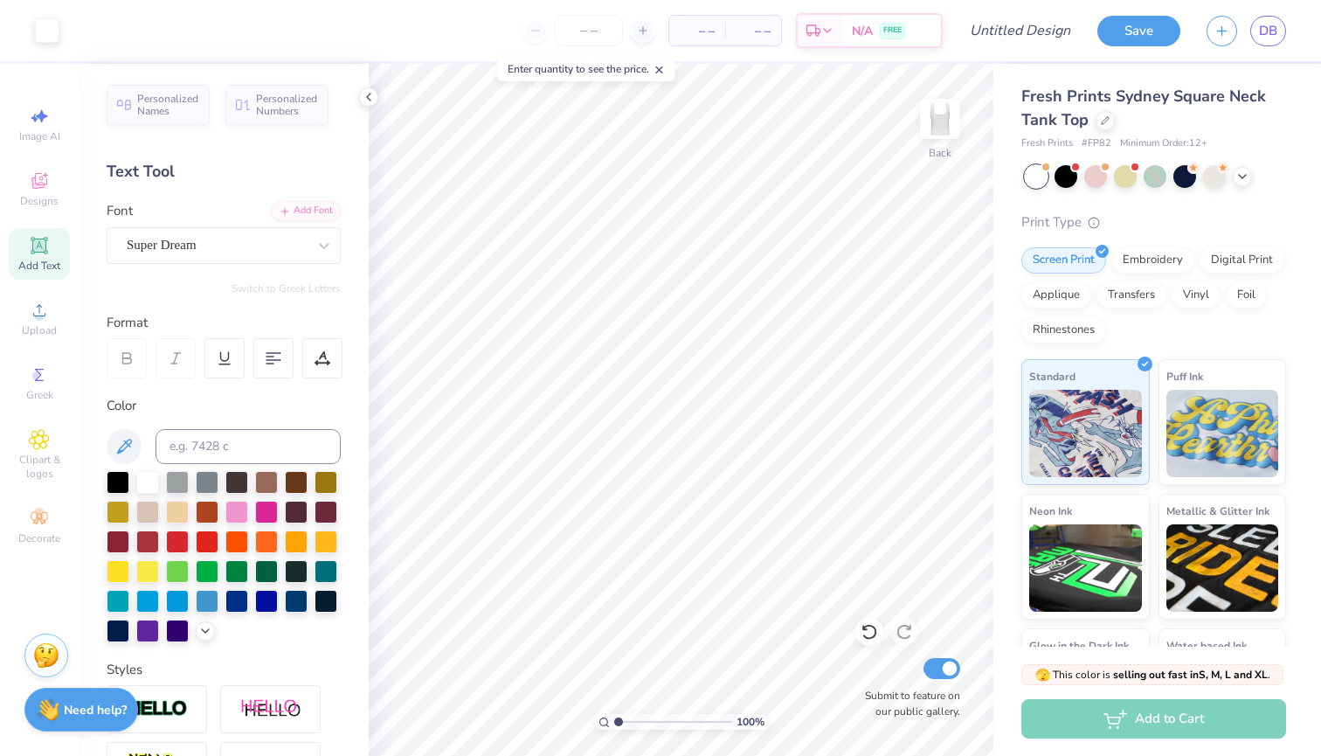
type textarea "x"
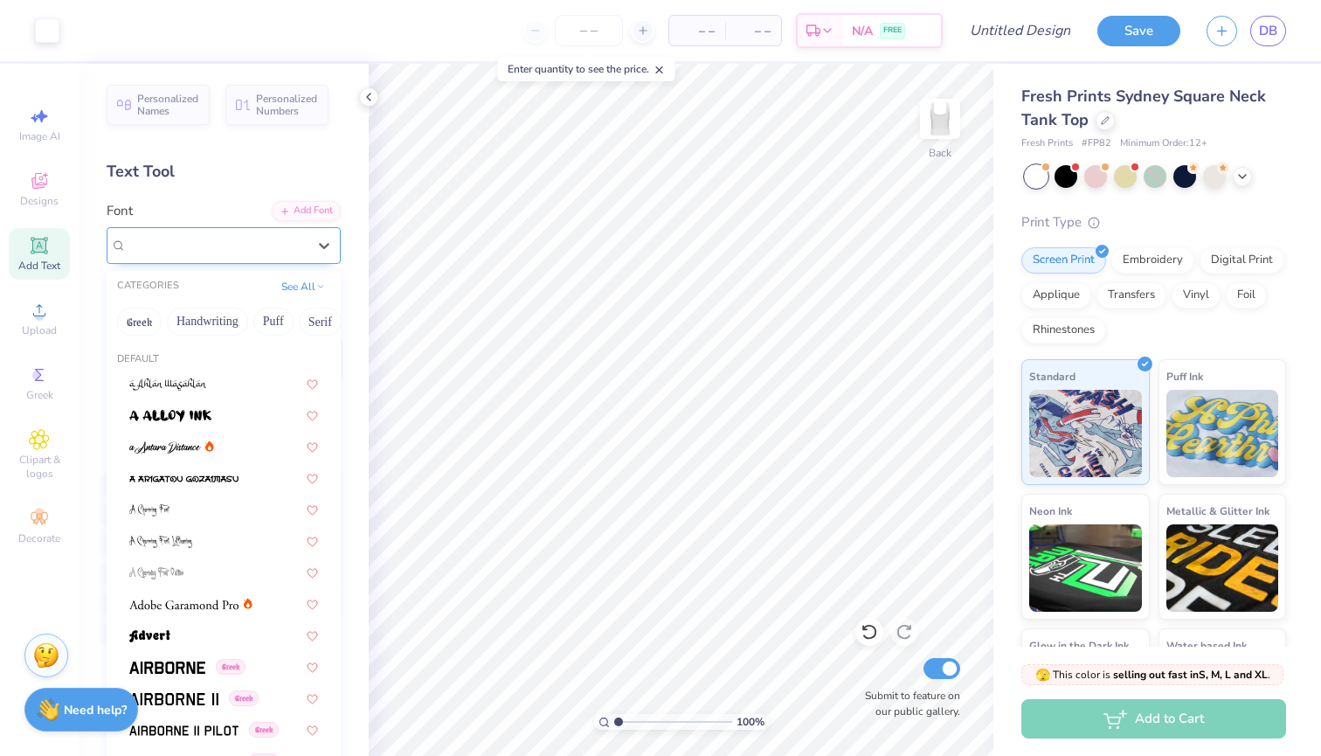
click at [299, 254] on div at bounding box center [217, 245] width 180 height 24
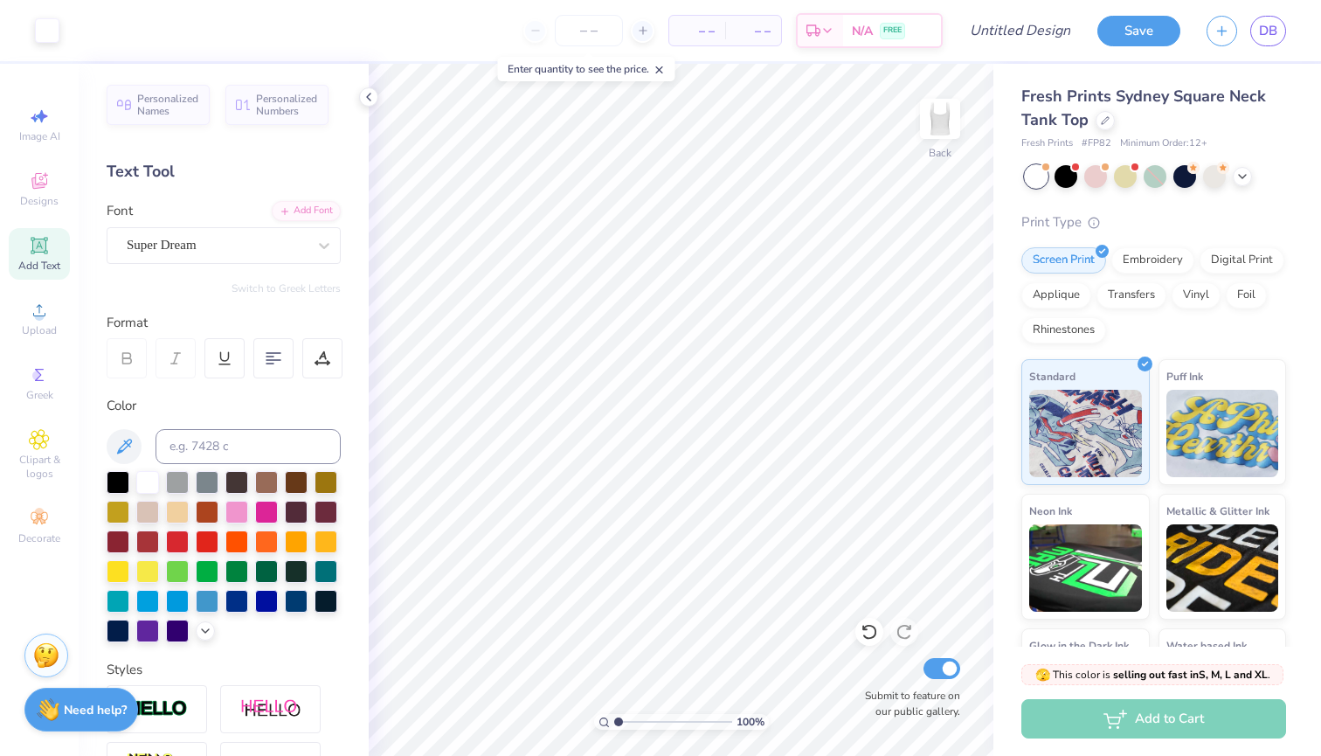
click at [29, 256] on div "Add Text" at bounding box center [39, 254] width 61 height 52
type input "3.00"
type textarea "T"
type textarea "D"
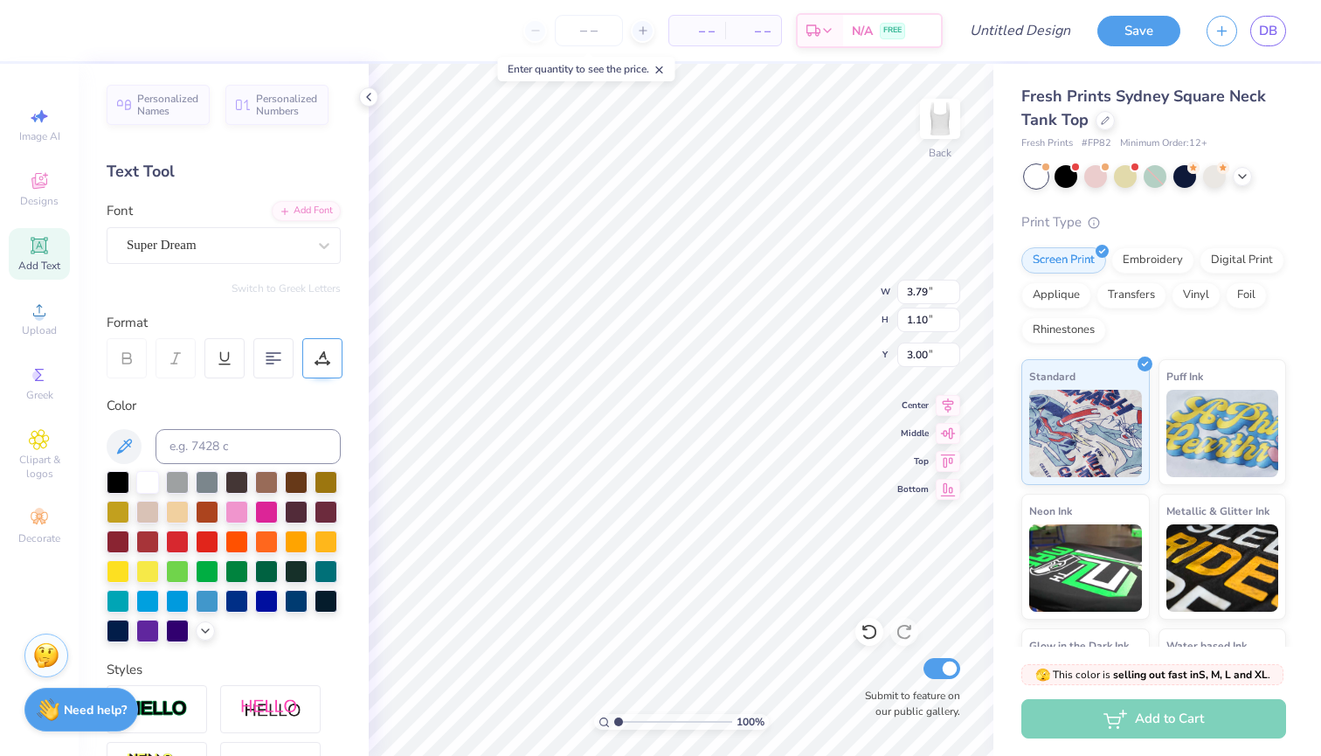
scroll to position [0, 1]
type textarea "DANCE"
type input "3.94"
type input "0.90"
type input "3.20"
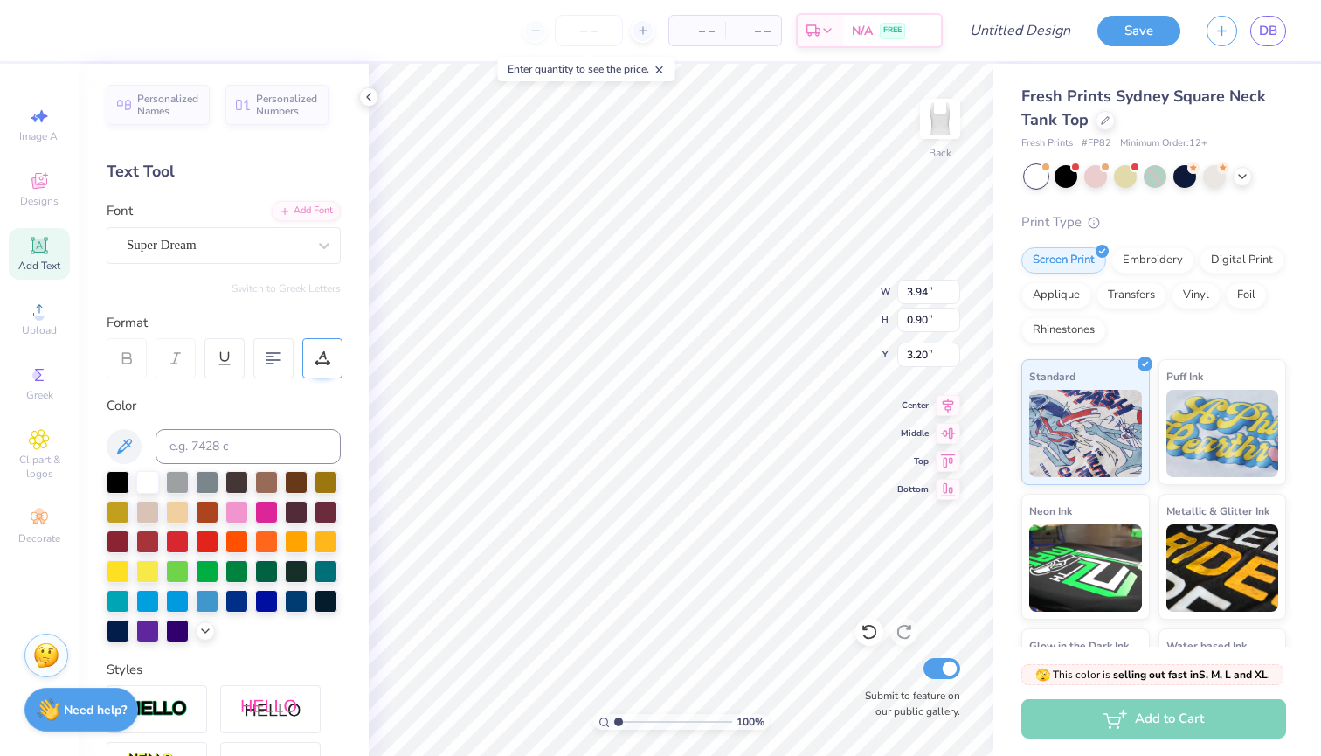
type input "7.03"
type input "0.83"
type input "6.08"
type input "3.94"
type input "0.90"
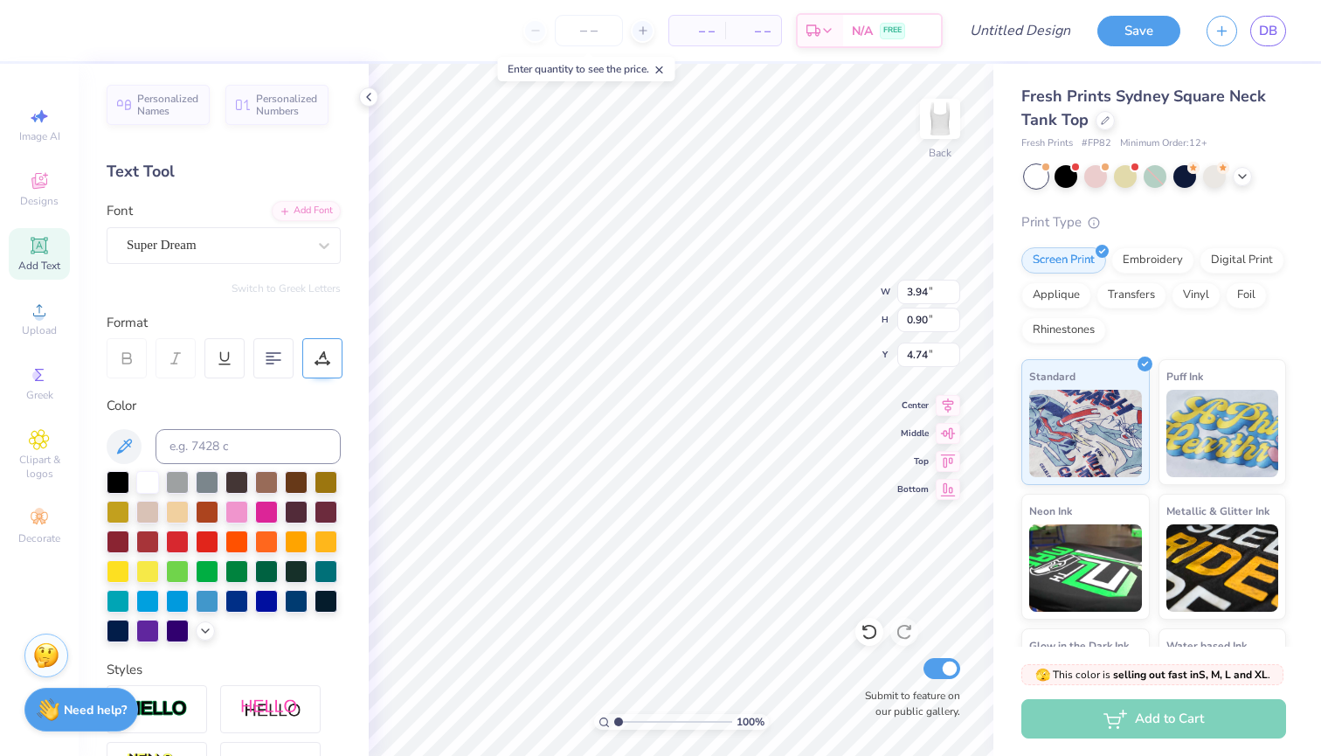
type input "7.47"
type input "7.03"
type input "0.83"
type input "3.74"
type input "3.94"
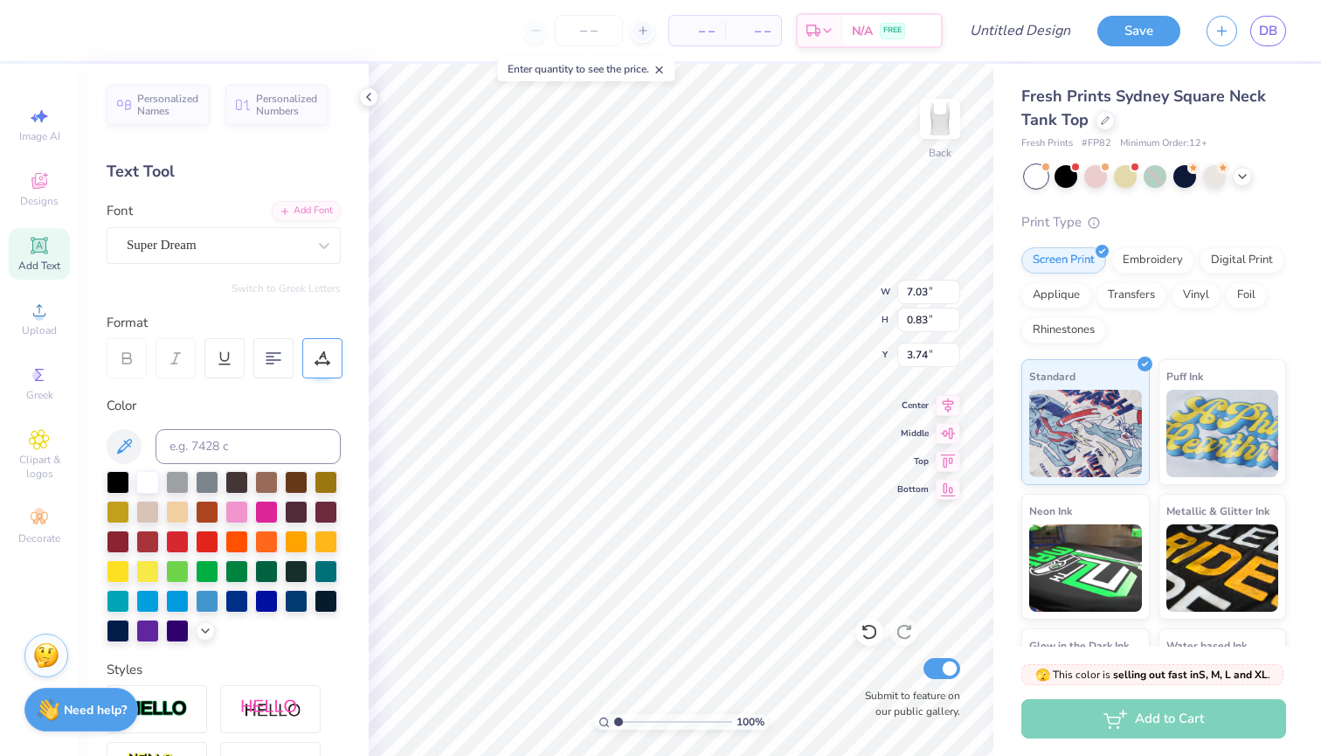
type input "0.90"
type input "4.79"
click at [143, 541] on div at bounding box center [147, 540] width 23 height 23
type input "7.03"
type input "0.83"
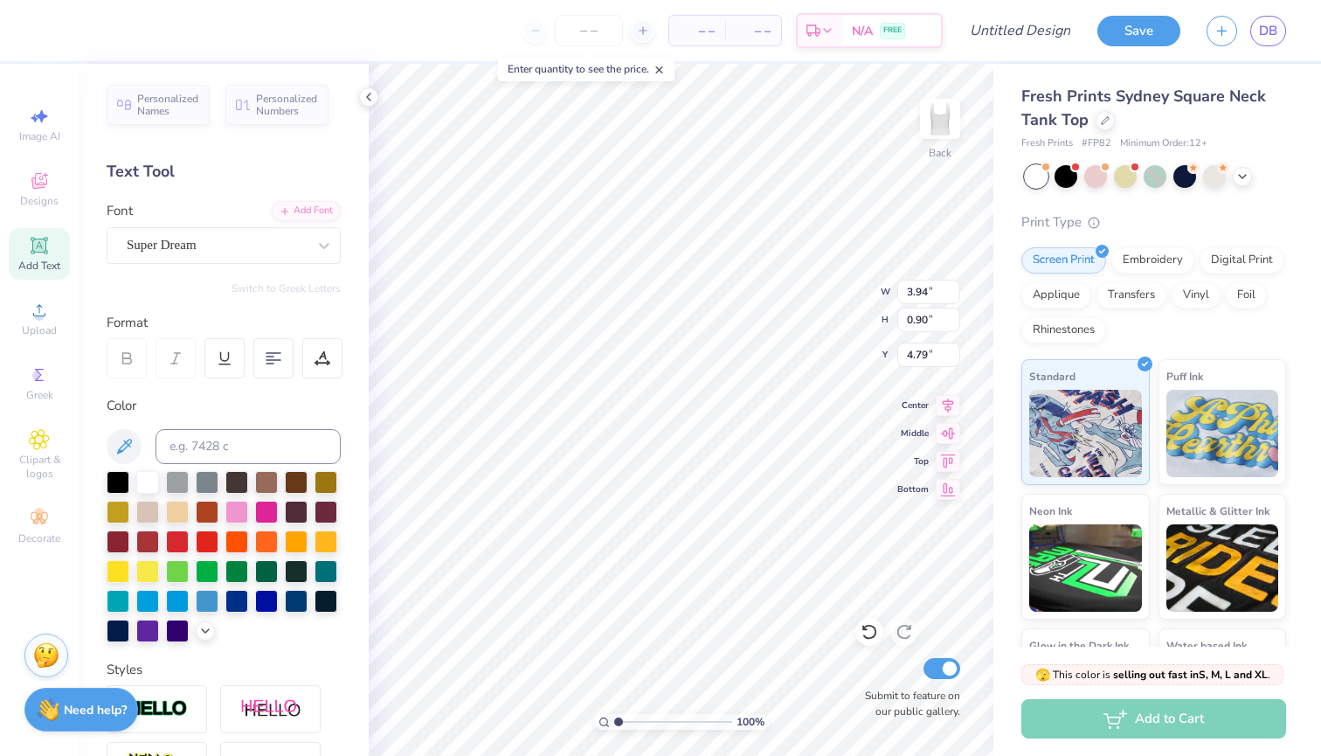
type input "3.74"
click at [45, 370] on icon at bounding box center [39, 374] width 21 height 21
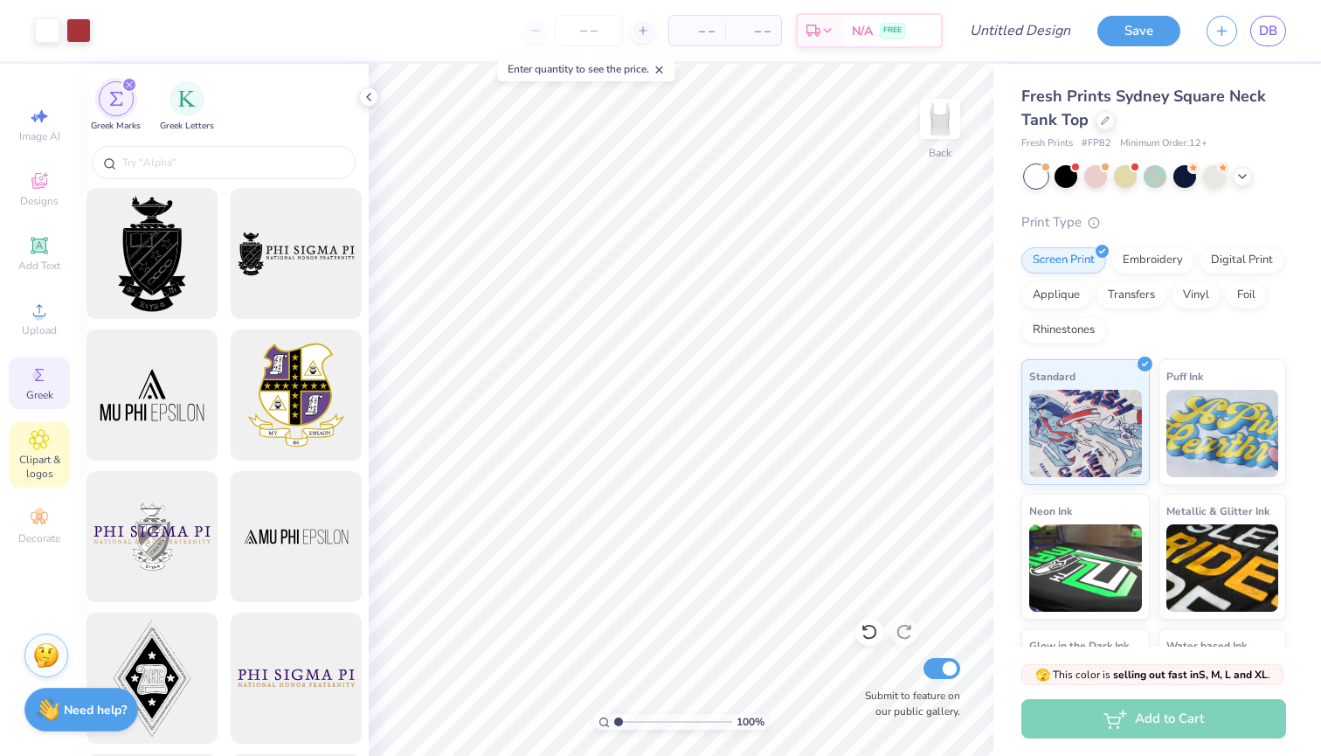
click at [38, 444] on icon at bounding box center [39, 439] width 9 height 9
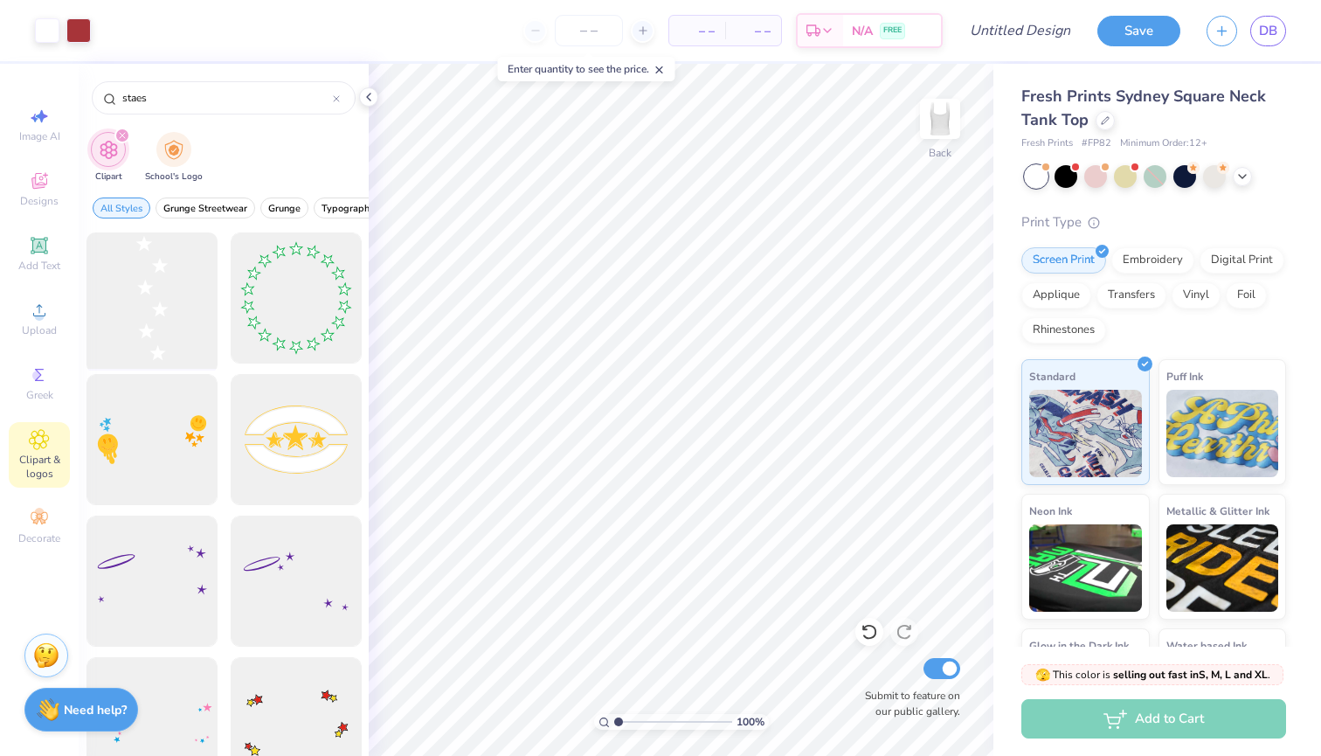
type input "staes"
drag, startPoint x: 171, startPoint y: 336, endPoint x: 220, endPoint y: 355, distance: 52.3
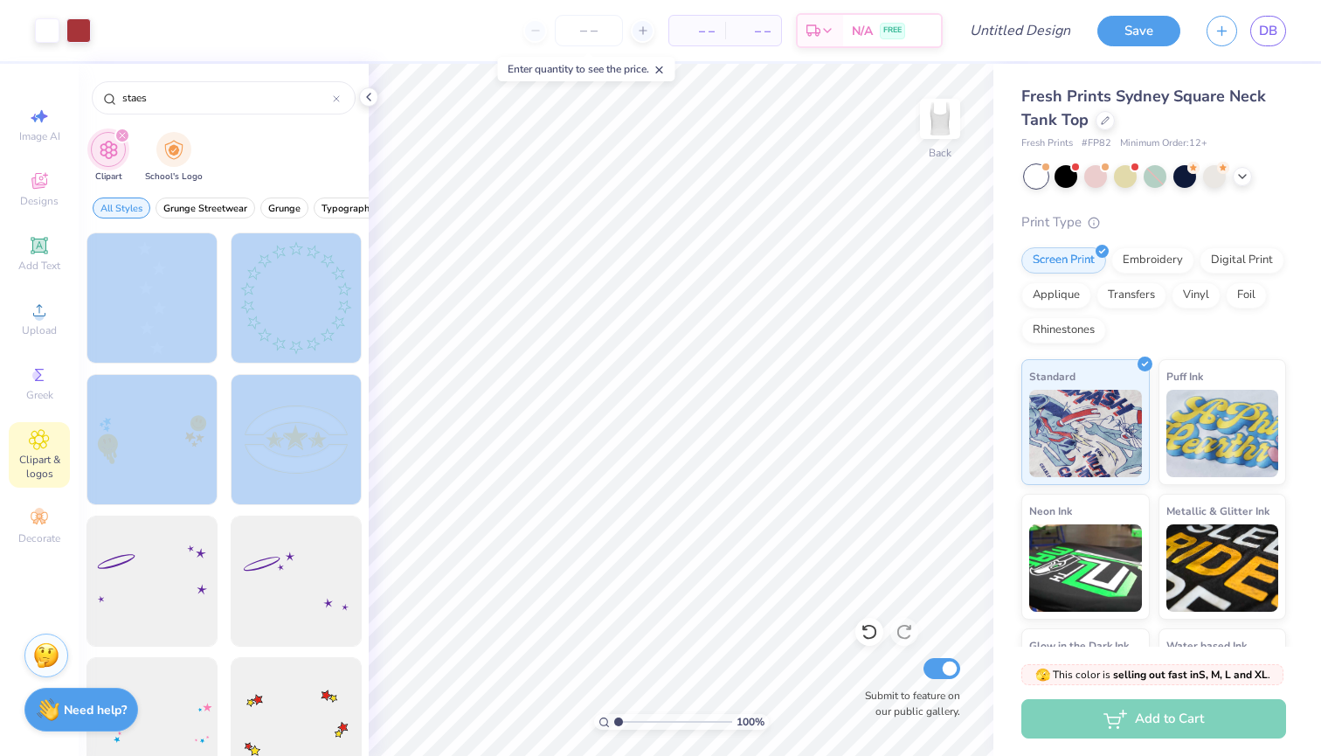
drag, startPoint x: 169, startPoint y: 332, endPoint x: 300, endPoint y: 372, distance: 137.1
click at [177, 325] on div at bounding box center [152, 298] width 144 height 144
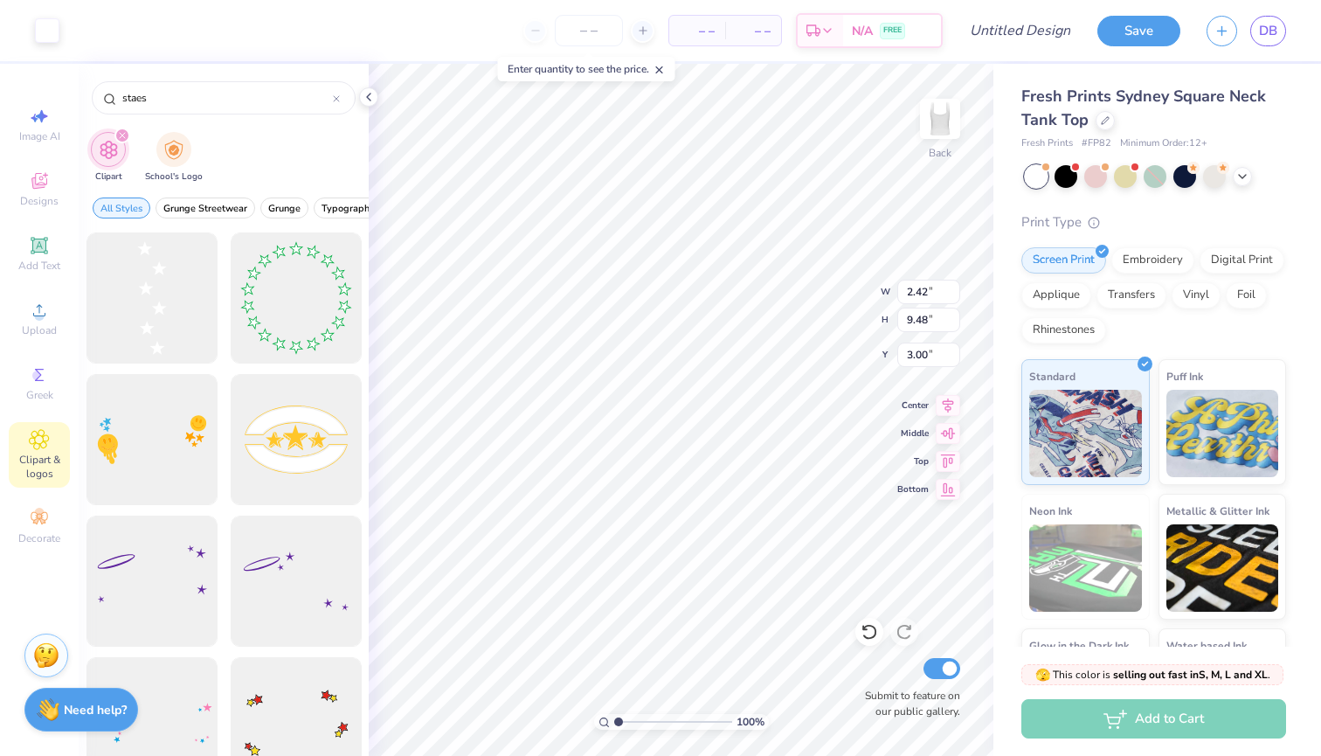
type input "2.14"
type input "8.36"
type input "4.12"
type input "1.63"
type input "6.37"
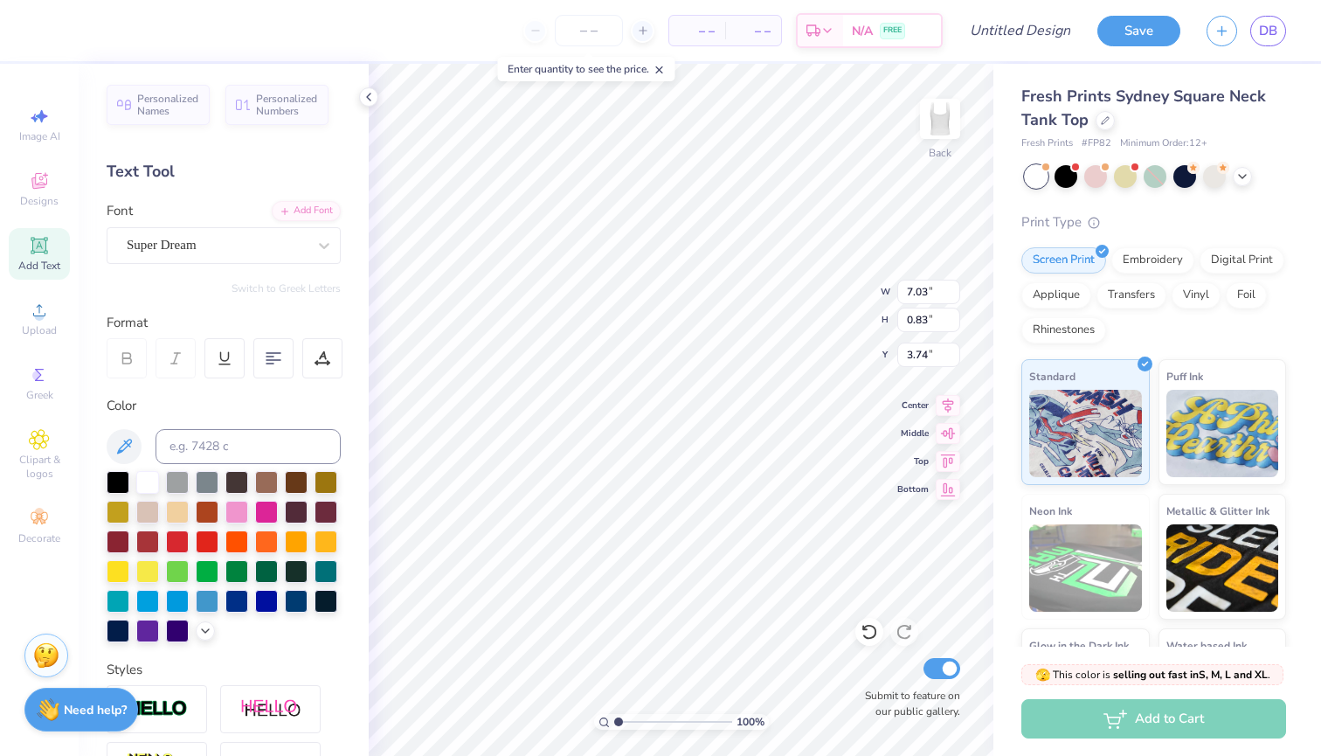
type input "1.63"
type input "6.37"
type input "2.30"
type input "1.85"
type input "7.24"
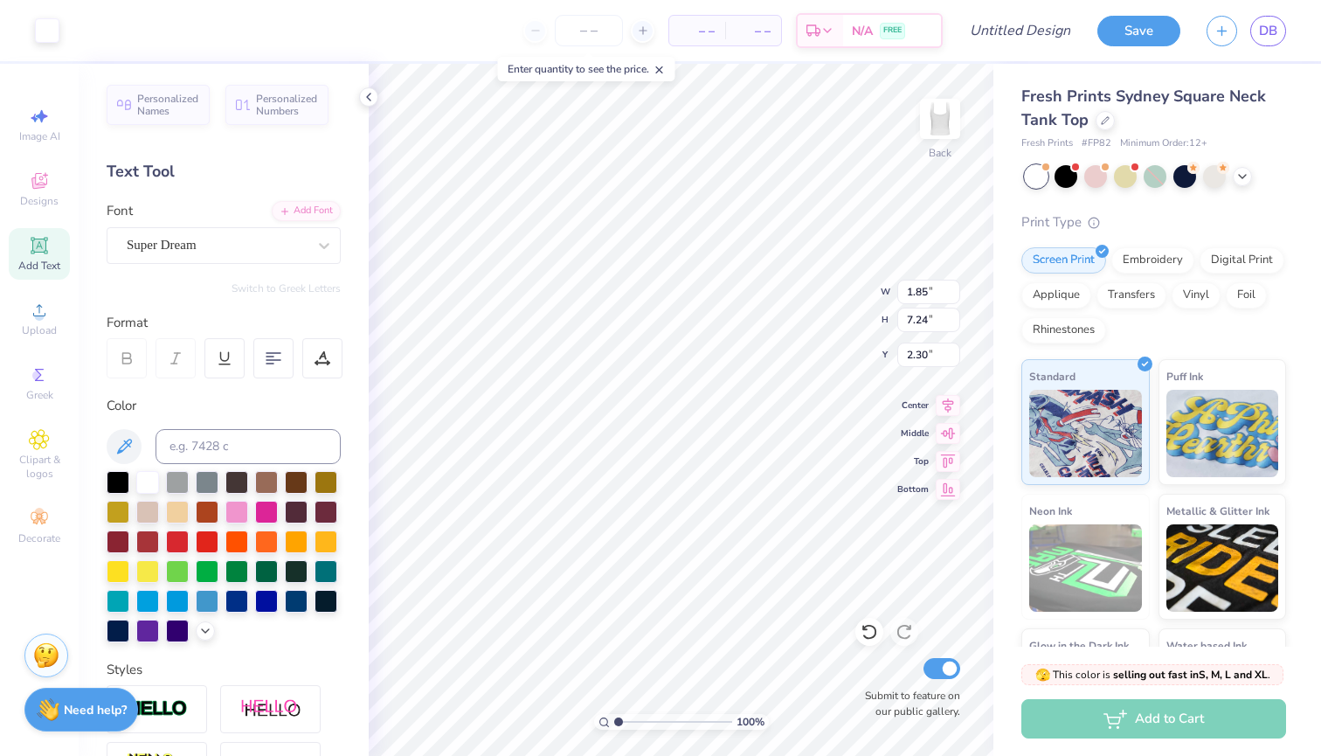
type input "2.35"
type input "7.32"
type input "2.28"
type input "2.64"
type input "4.51"
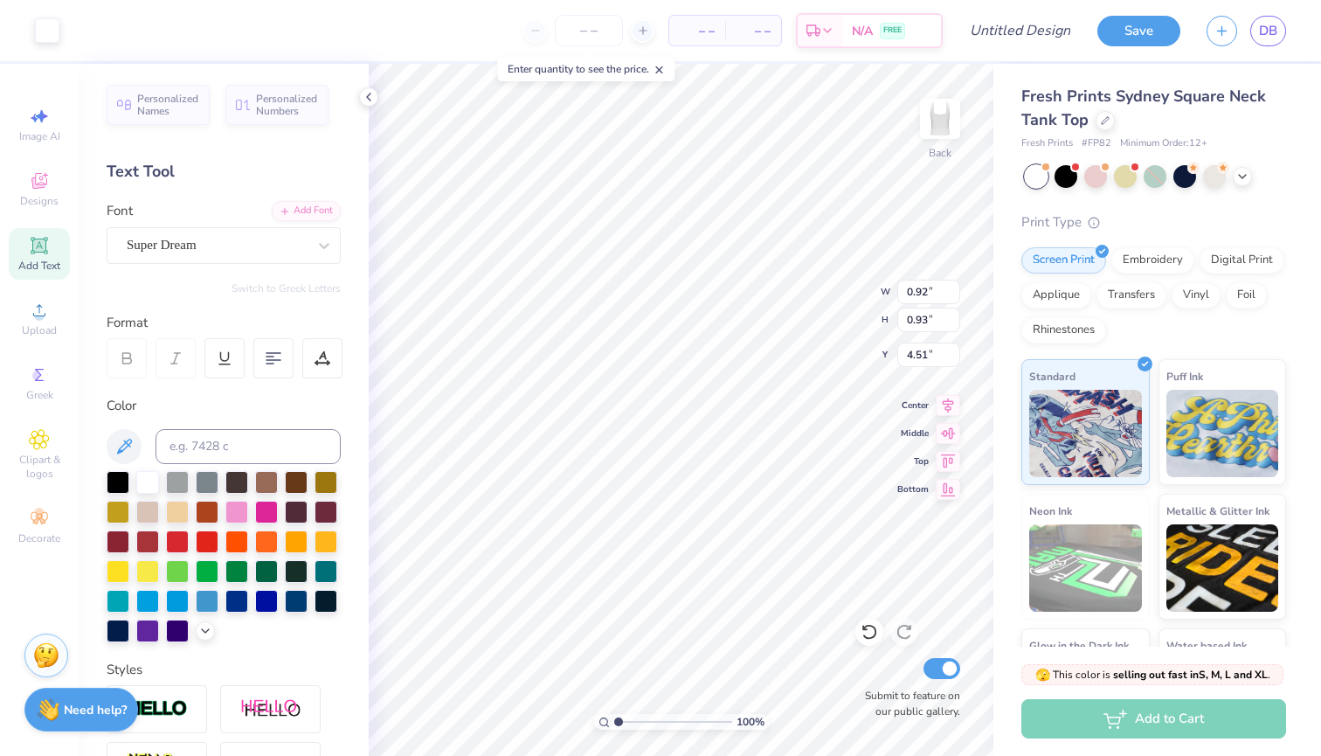
type input "1.43"
type input "1.44"
type input "4.51"
type input "3.94"
type input "0.90"
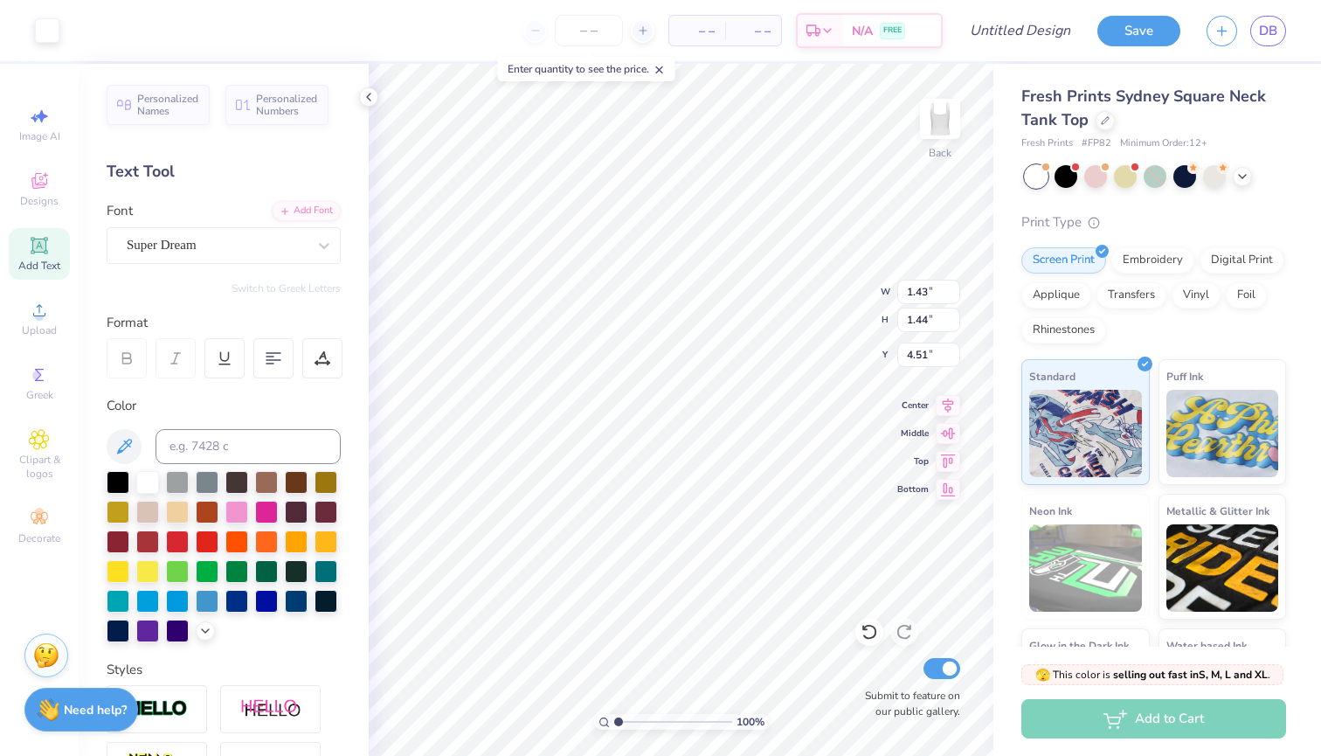
type input "4.79"
type textarea "ANCE"
type input "0.92"
type input "5.58"
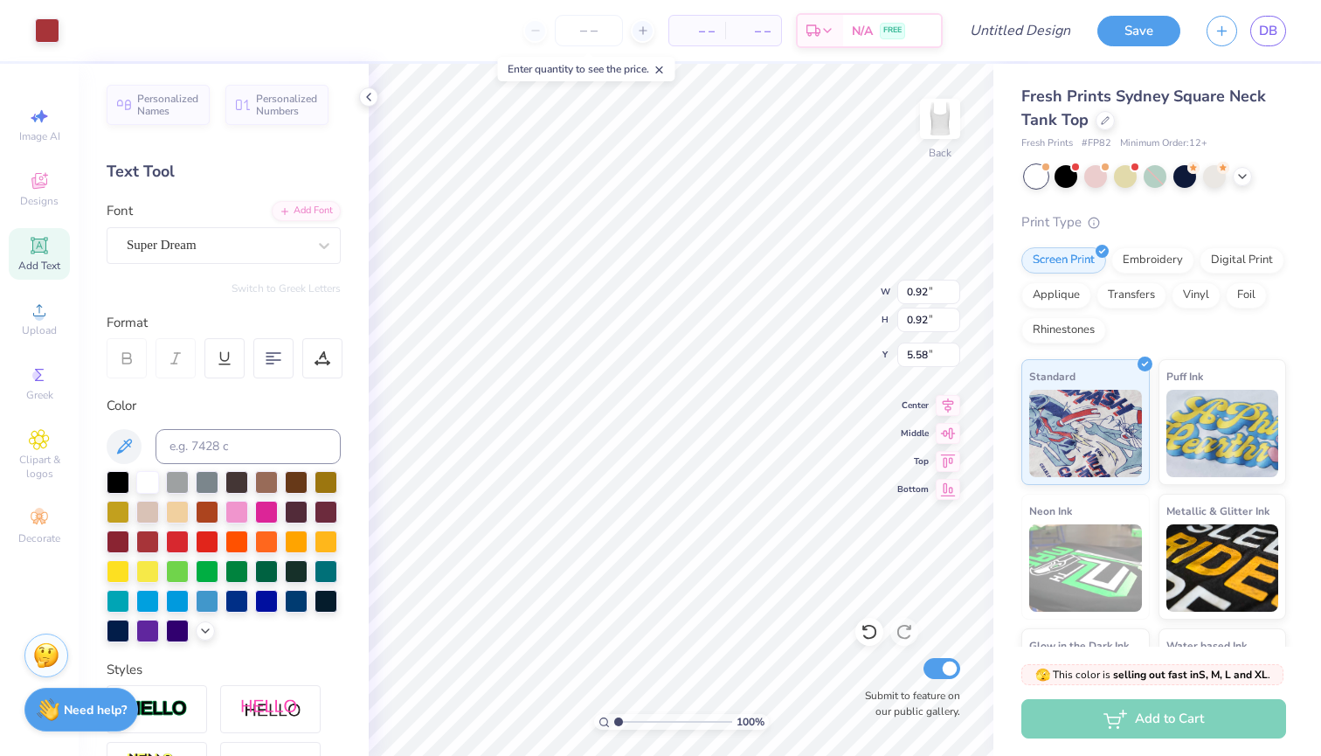
type input "3.16"
type input "0.90"
type input "4.78"
click at [42, 250] on icon at bounding box center [38, 245] width 13 height 13
type textarea "T"
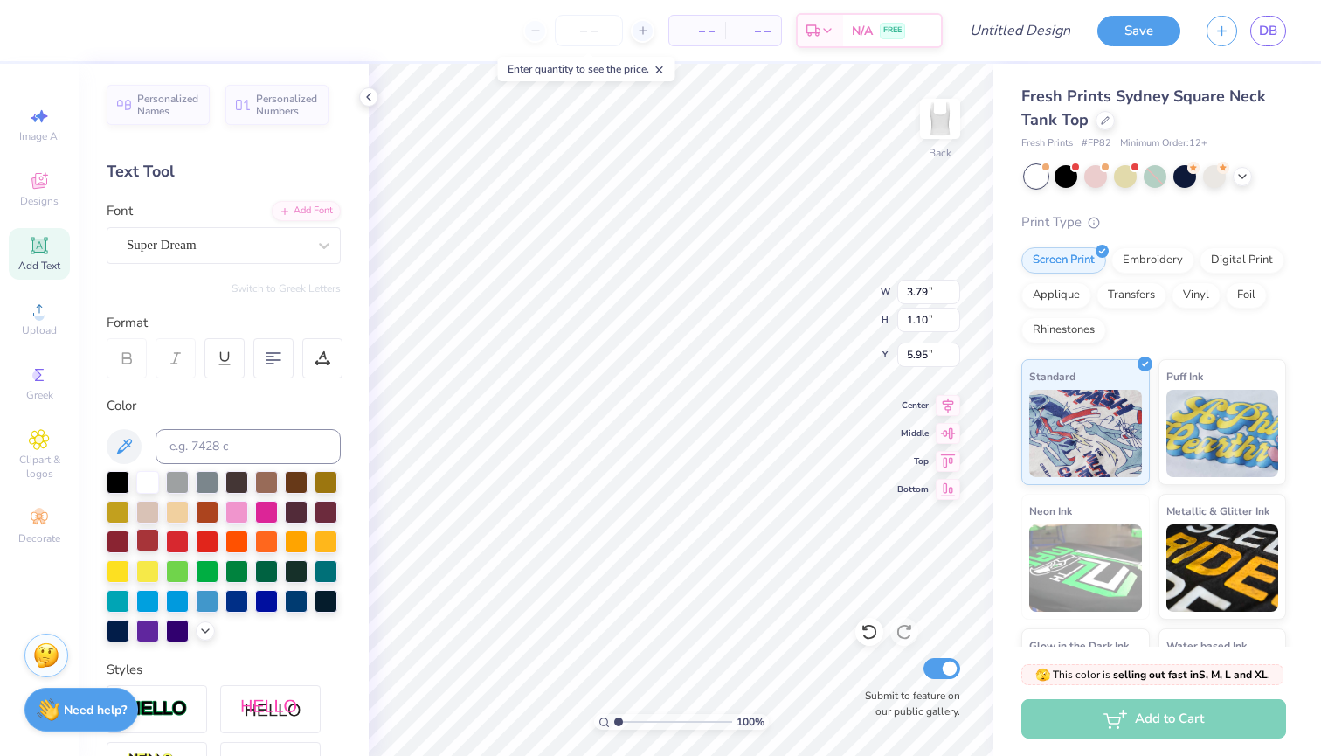
type textarea "D"
click at [146, 542] on div at bounding box center [147, 540] width 23 height 23
type input "0.77"
type input "0.91"
type input "4.78"
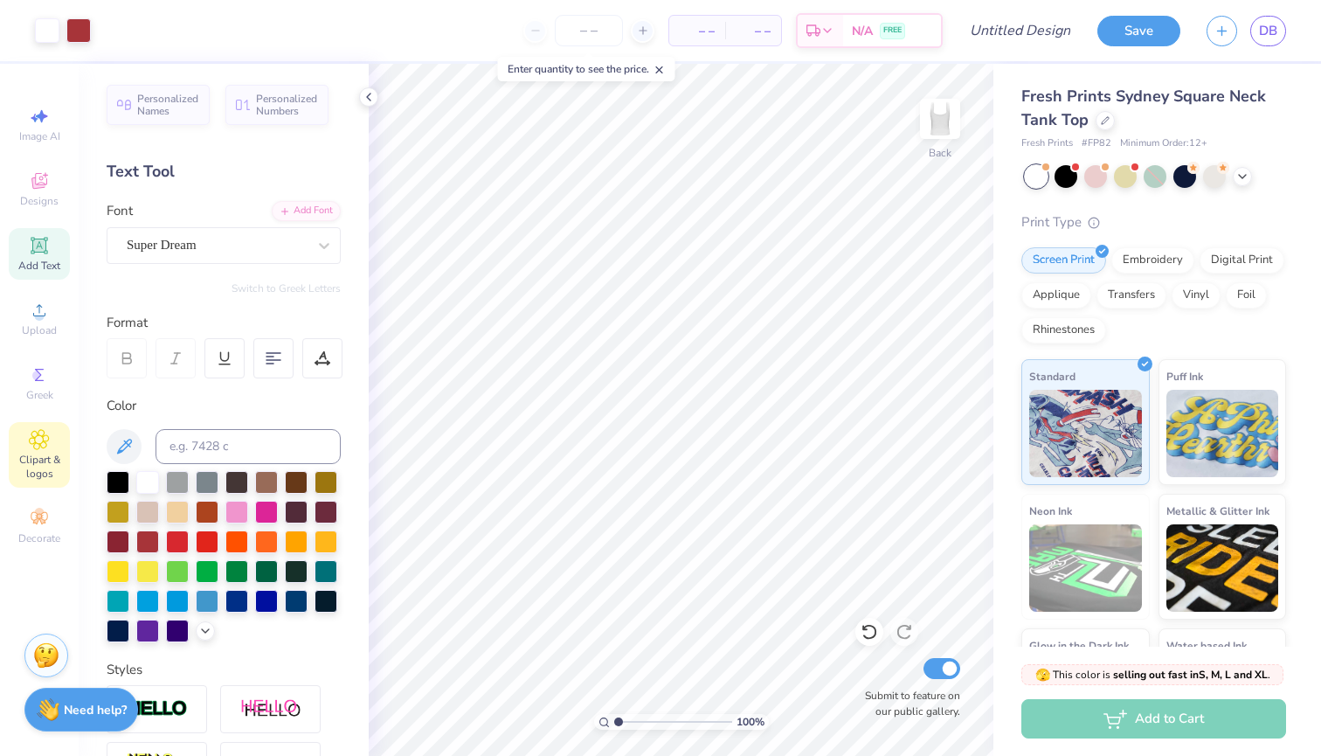
click at [32, 447] on icon at bounding box center [39, 439] width 20 height 21
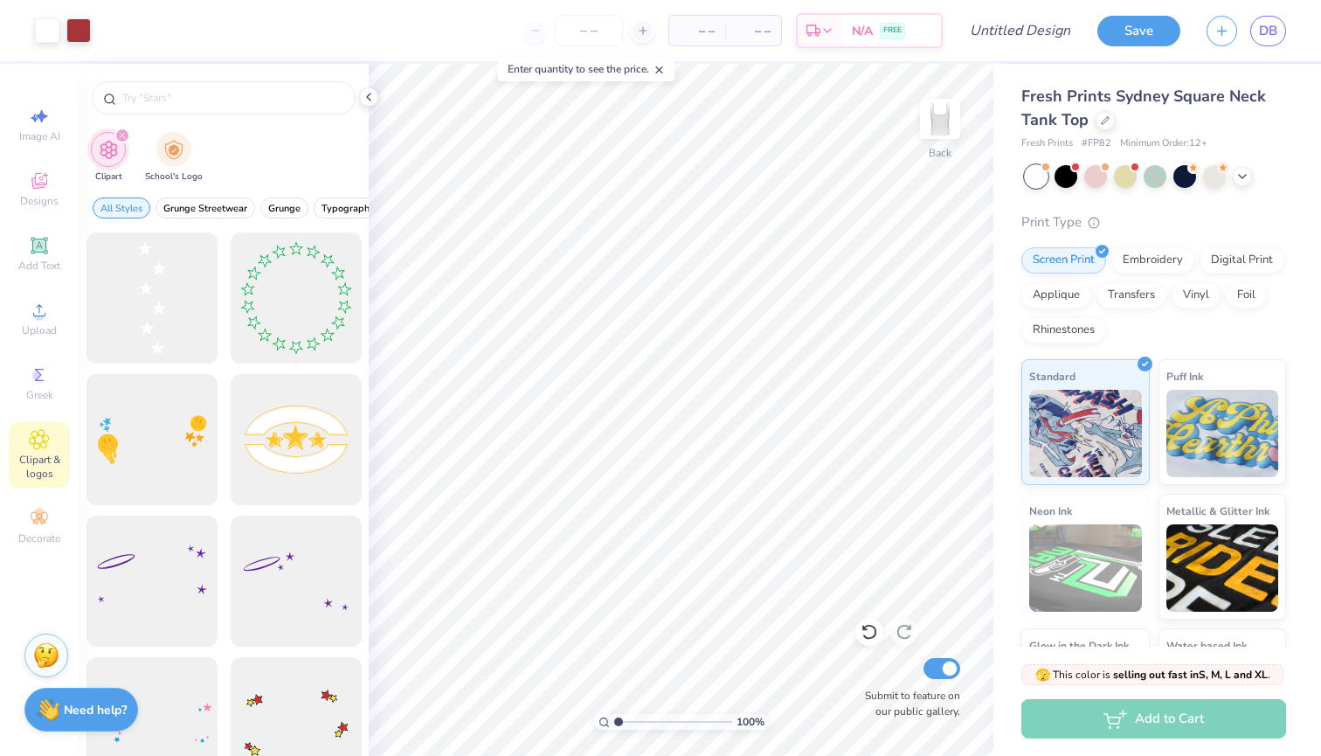
type input "staes"
click at [121, 271] on div at bounding box center [152, 298] width 144 height 144
type input "2.11"
type input "7.10"
type input "3.74"
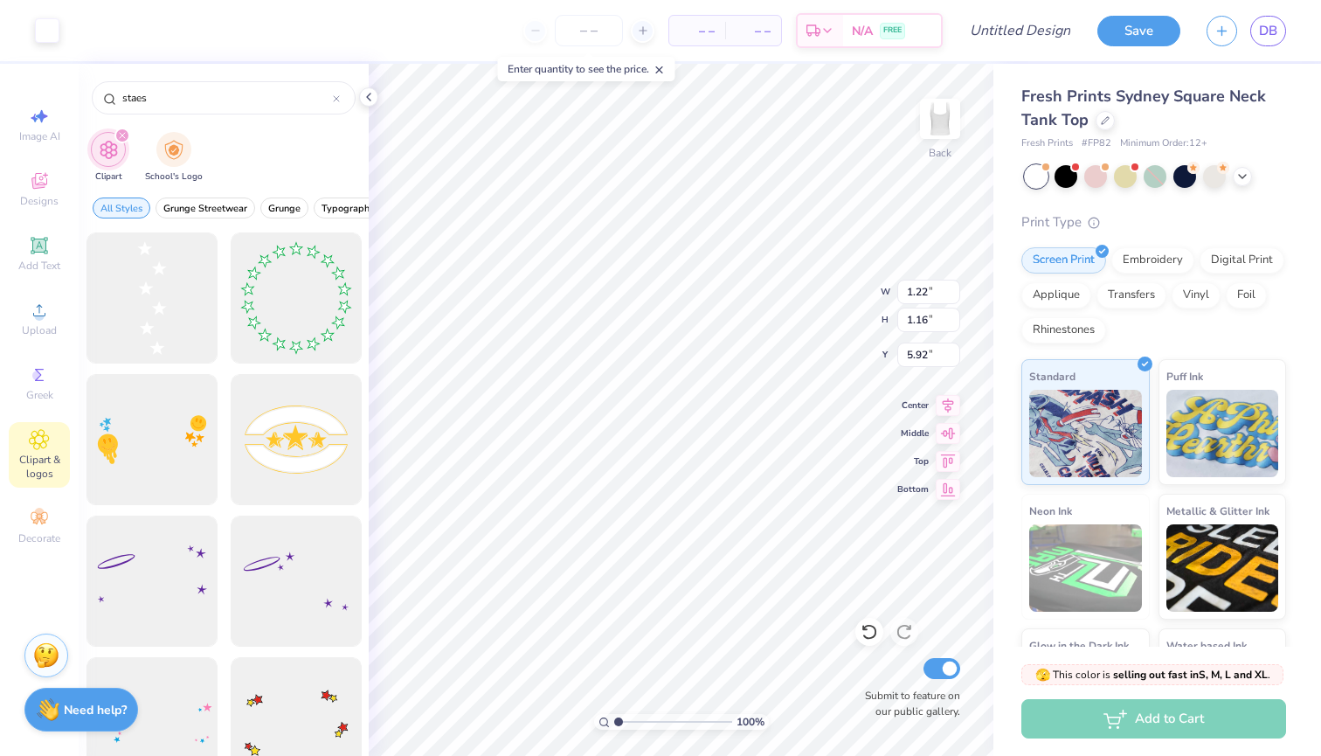
type input "6.26"
type input "5.92"
type input "0.83"
type input "0.79"
type input "5.99"
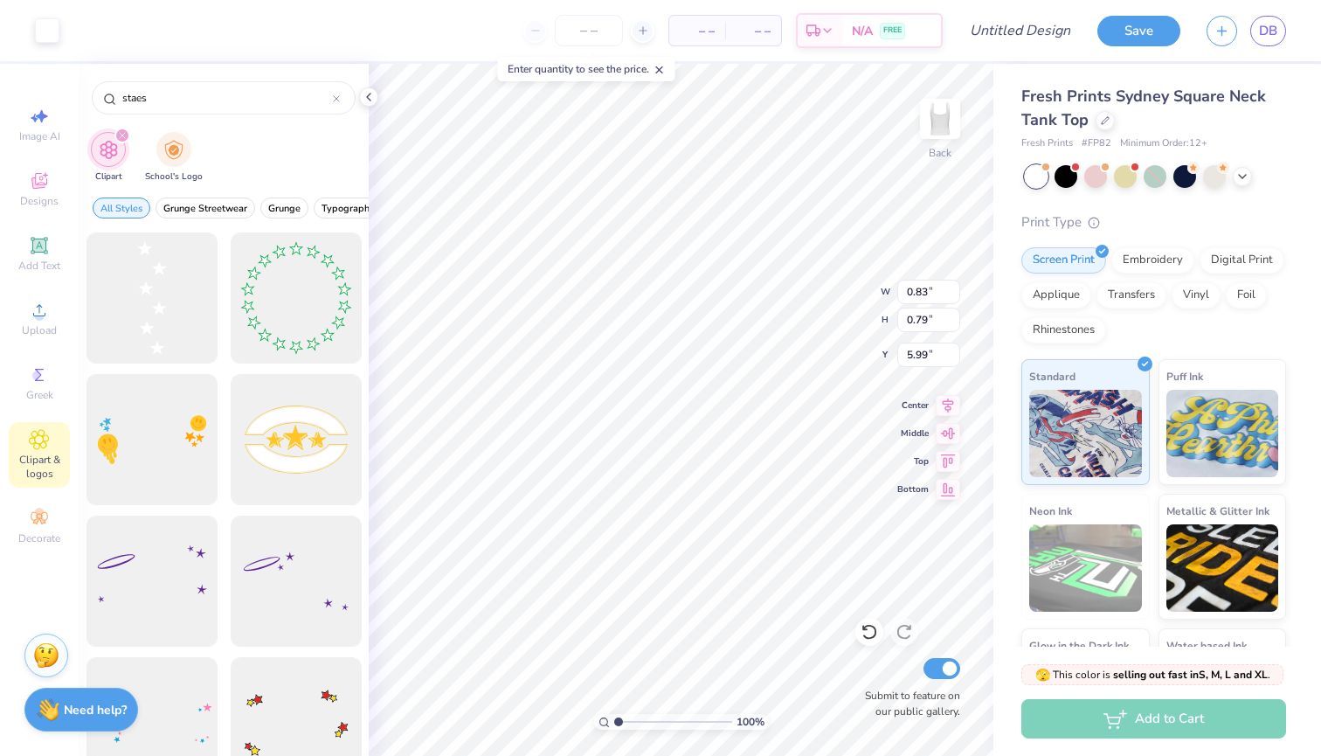
type input "6.10"
type input "1.22"
type input "1.16"
type input "2.12"
click at [1068, 177] on div at bounding box center [1066, 174] width 23 height 23
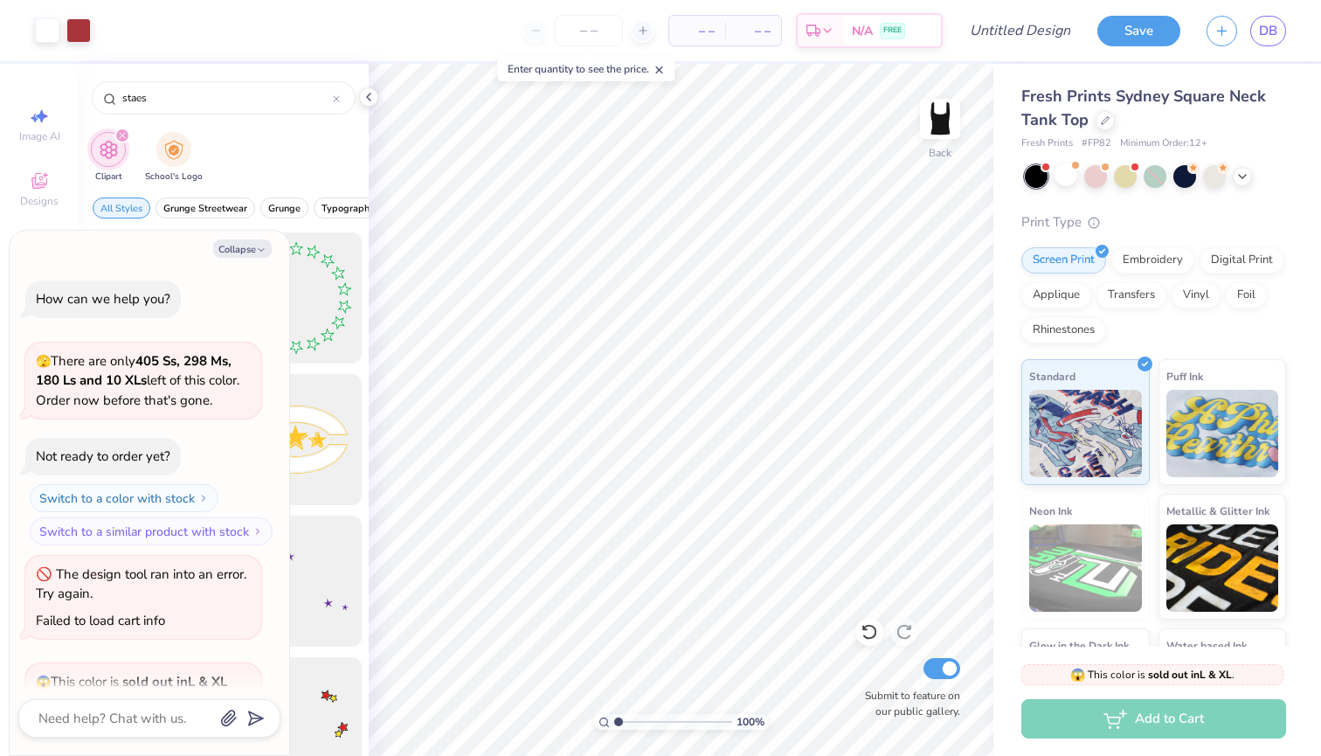
scroll to position [204, 0]
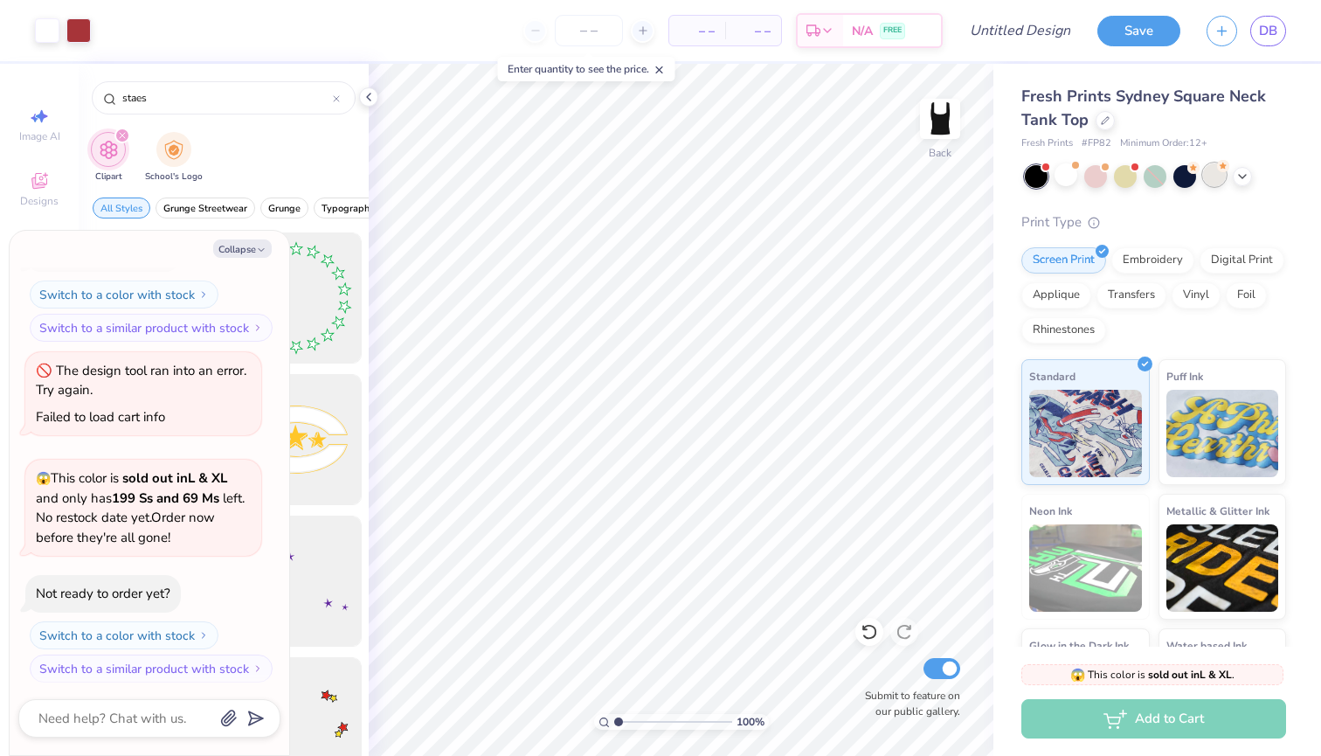
click at [1209, 171] on div at bounding box center [1214, 174] width 23 height 23
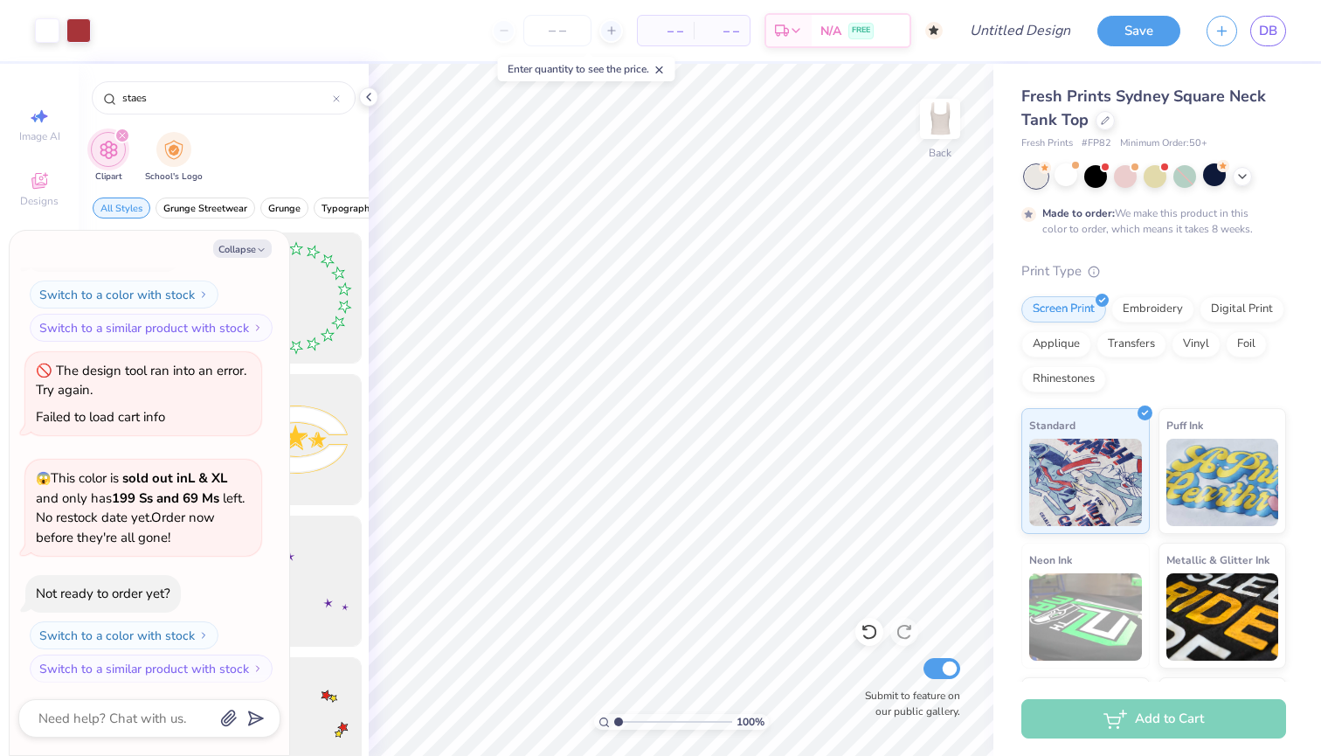
scroll to position [348, 0]
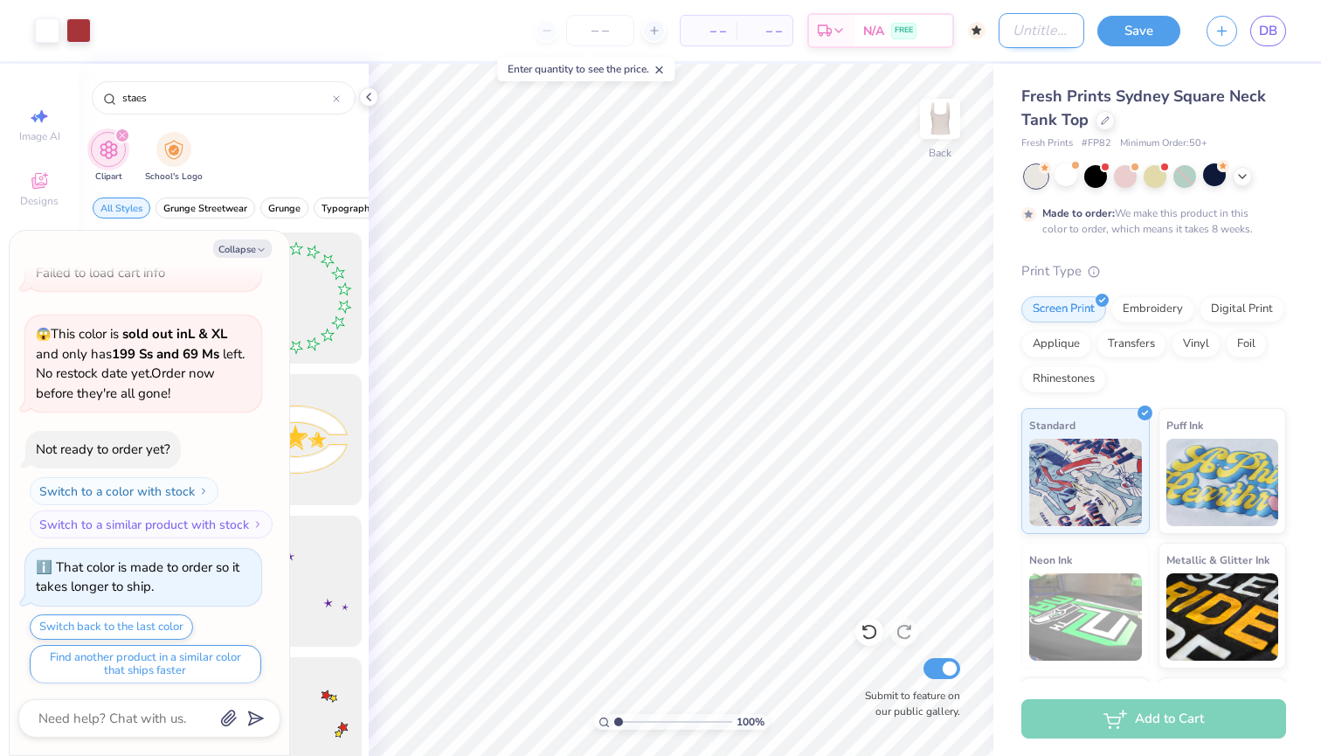
click at [1014, 32] on input "Design Title" at bounding box center [1042, 30] width 86 height 35
type textarea "x"
type input "a"
type textarea "x"
type input "as"
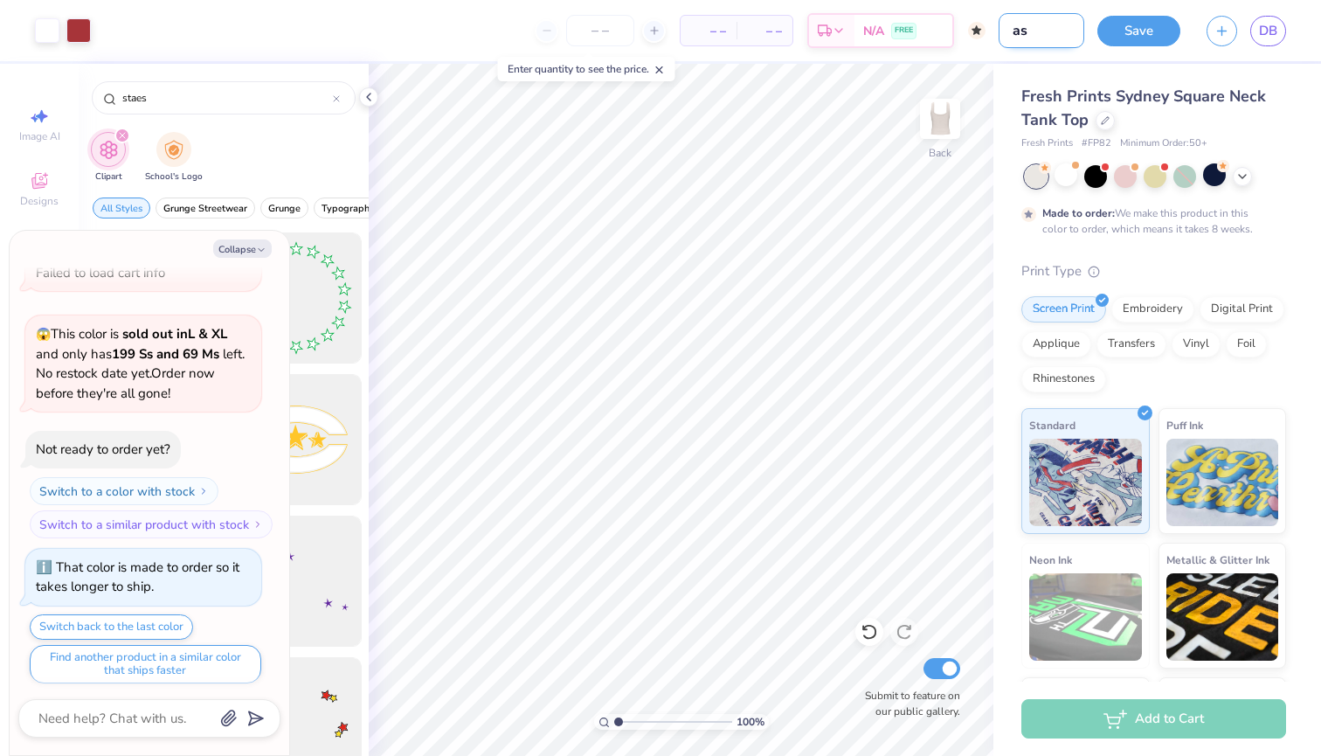
type textarea "x"
type input "ash"
click at [1152, 27] on button "Save" at bounding box center [1139, 28] width 83 height 31
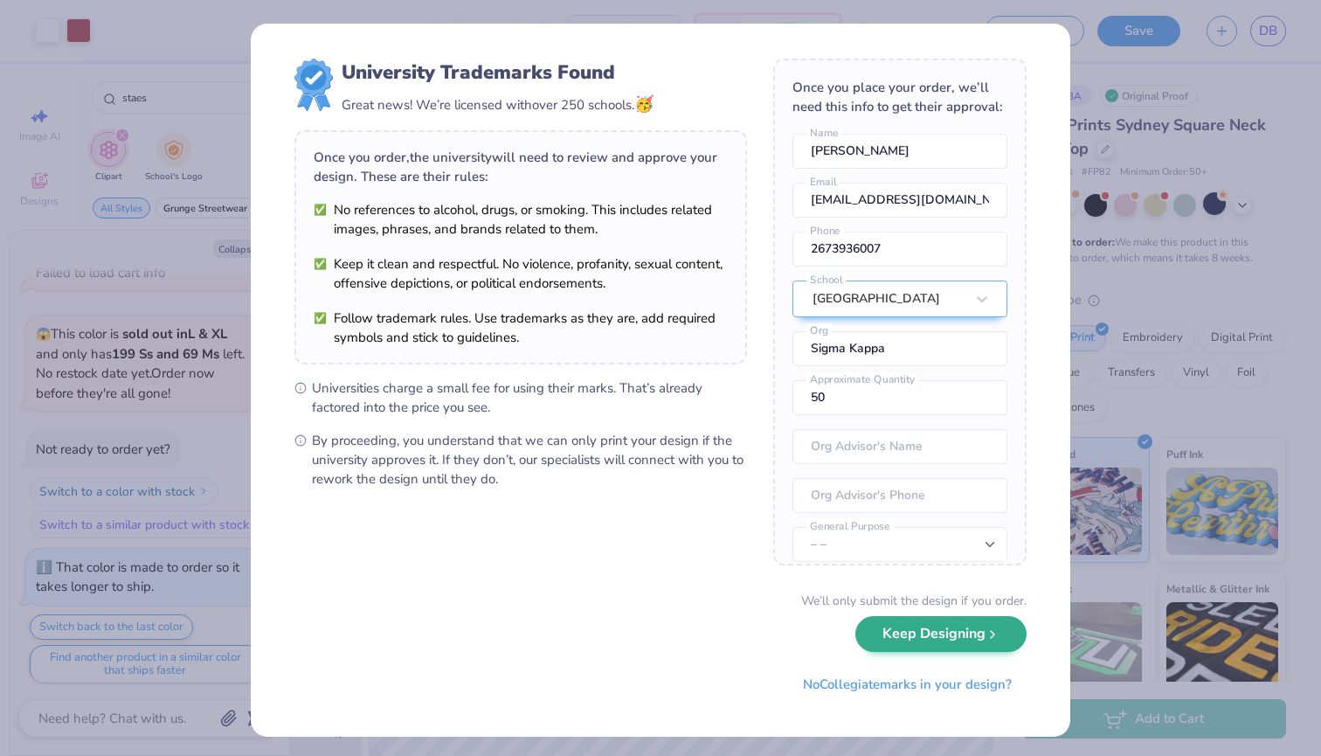
click at [909, 632] on button "Keep Designing" at bounding box center [941, 634] width 171 height 36
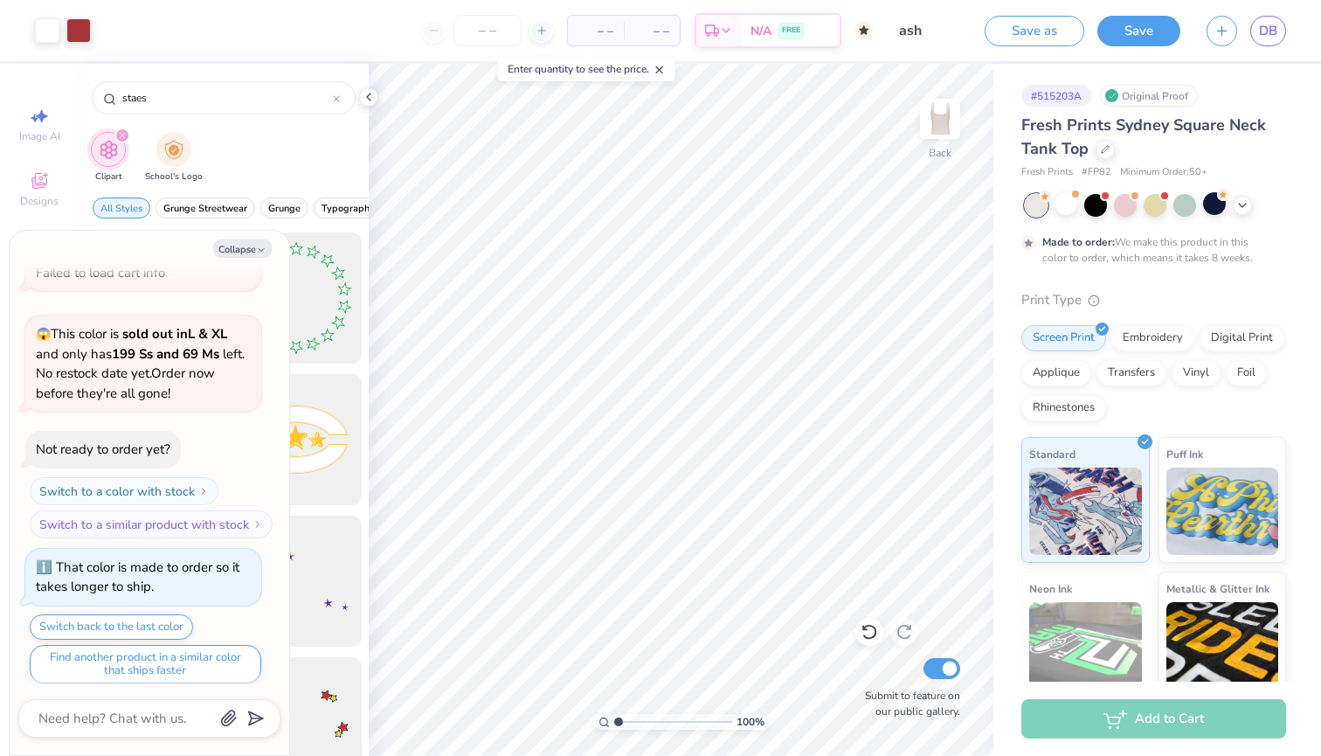
type textarea "x"
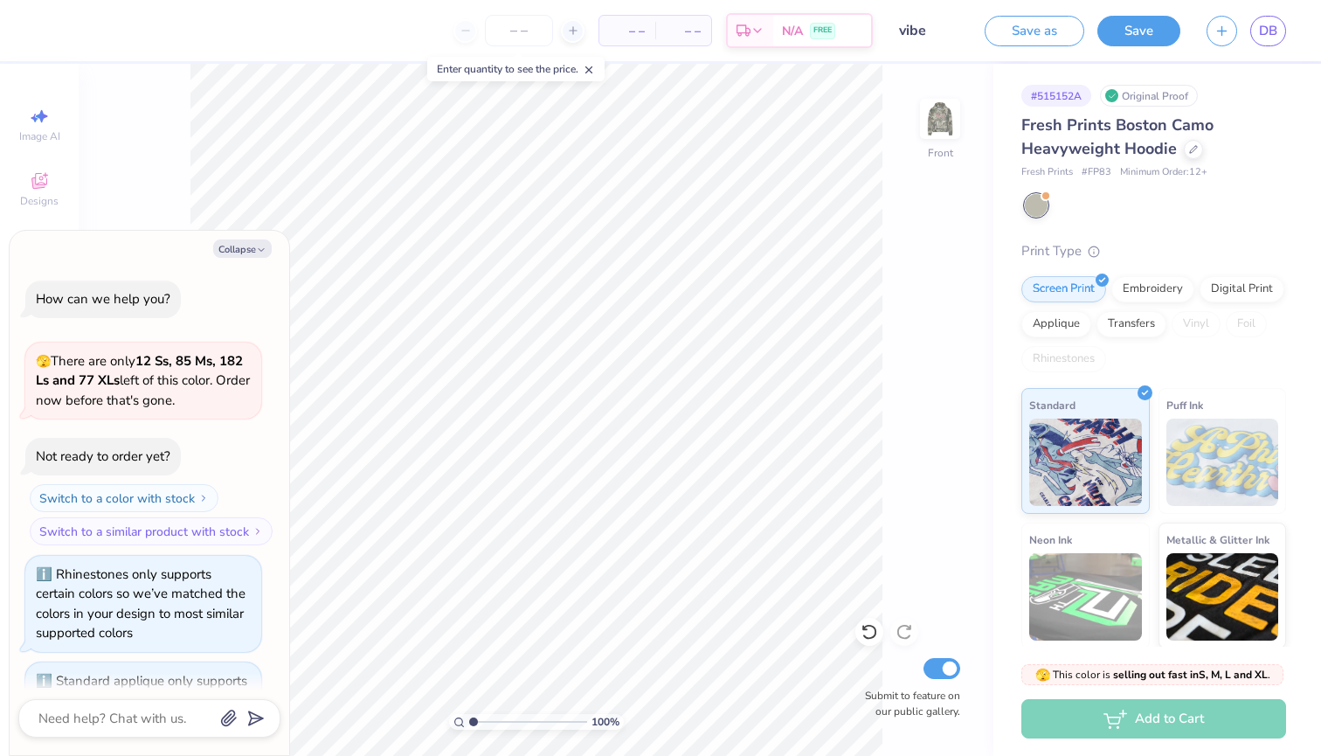
scroll to position [366, 0]
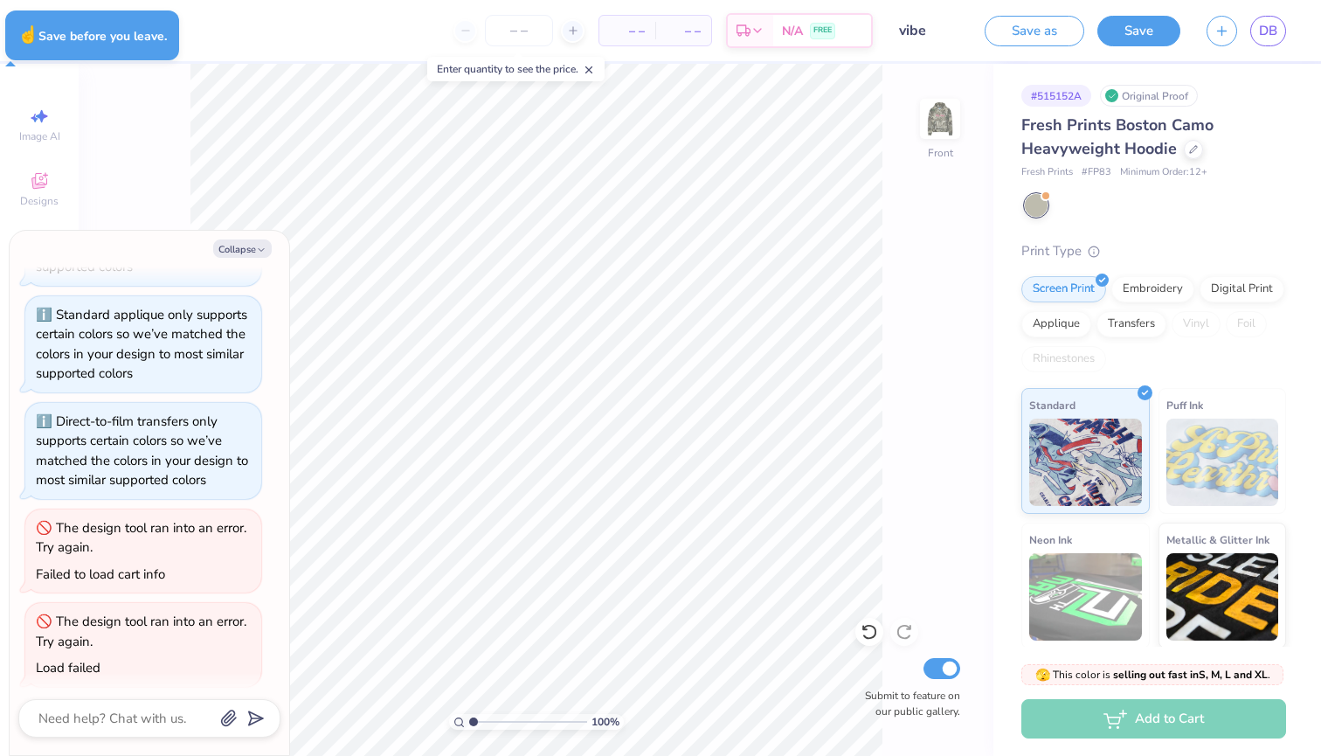
type textarea "x"
